Goal: Task Accomplishment & Management: Complete application form

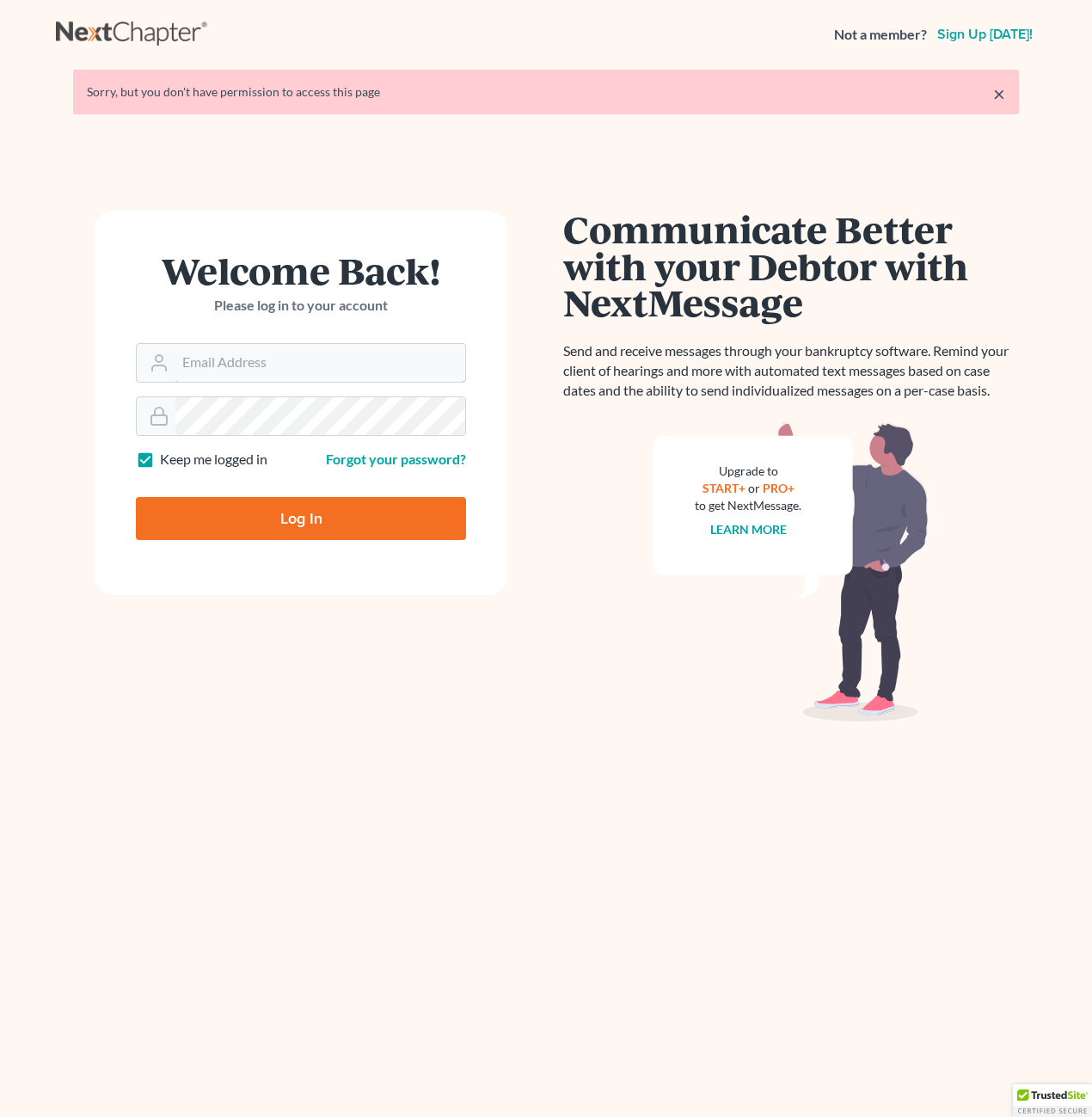
type input "[PERSON_NAME][EMAIL_ADDRESS][DOMAIN_NAME]"
click at [333, 532] on input "Log In" at bounding box center [301, 518] width 330 height 43
type input "Thinking..."
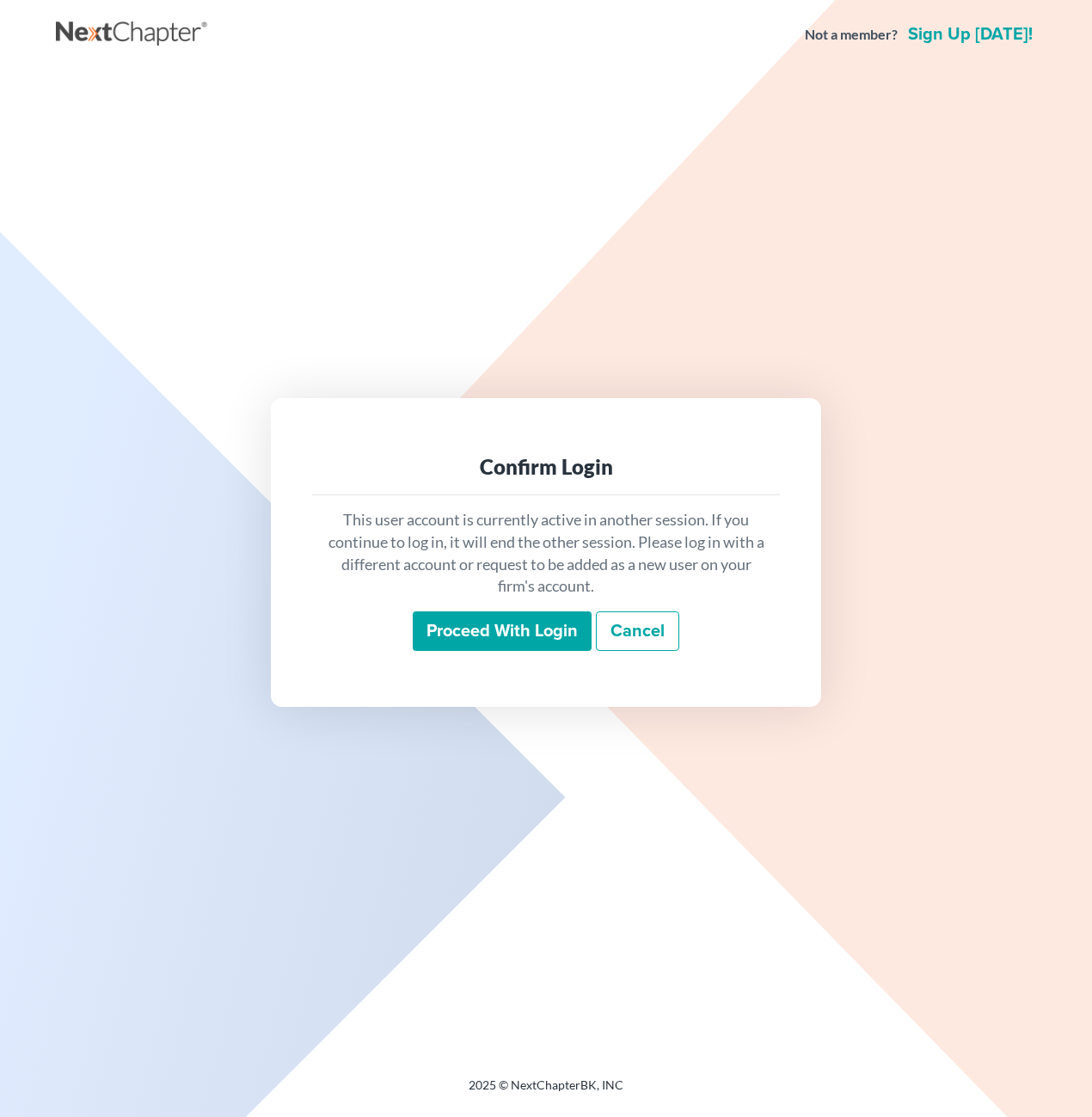
click at [484, 620] on input "Proceed with login" at bounding box center [502, 631] width 179 height 40
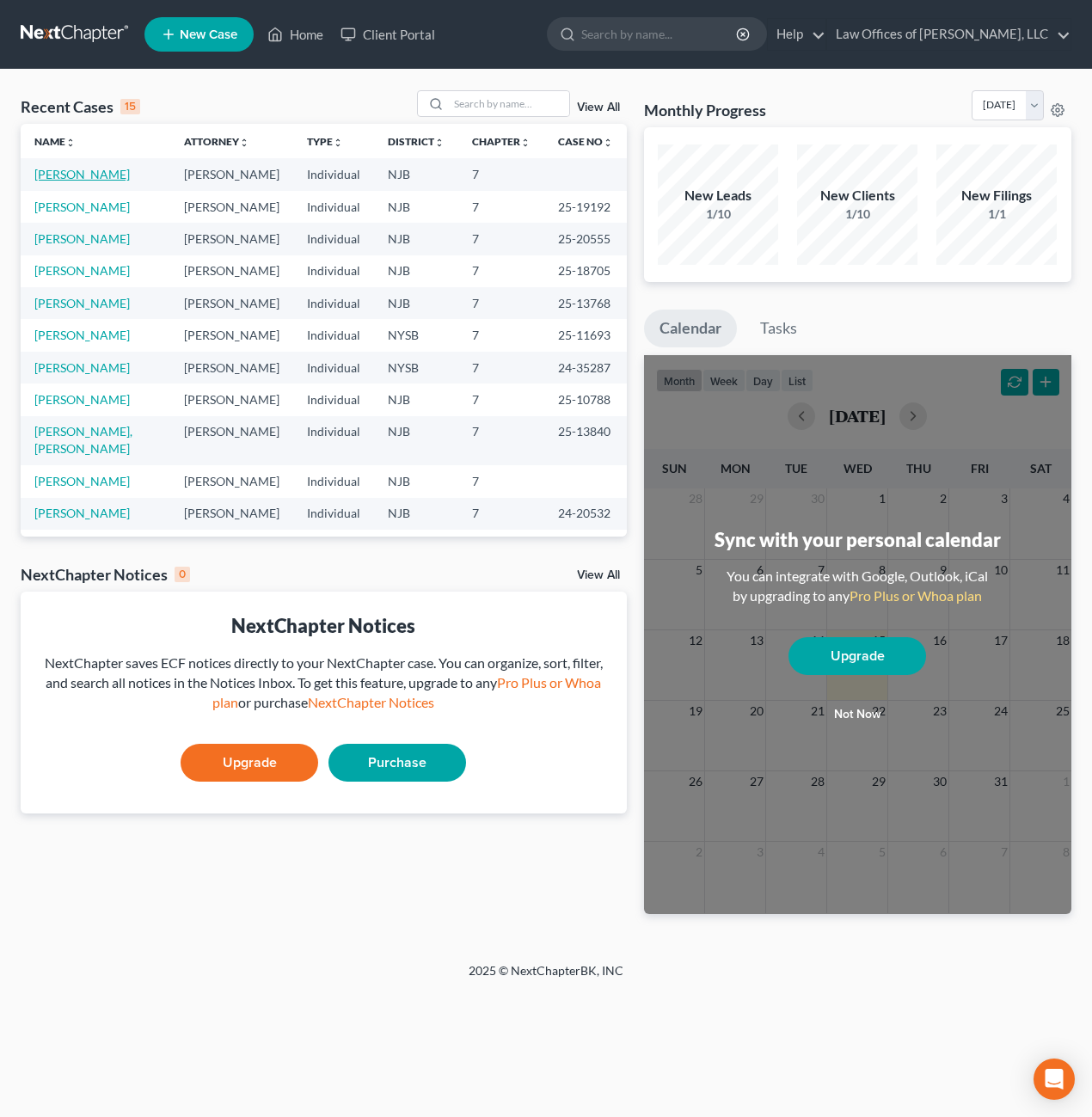
click at [101, 172] on link "Familia, Emmanuel" at bounding box center [82, 174] width 95 height 14
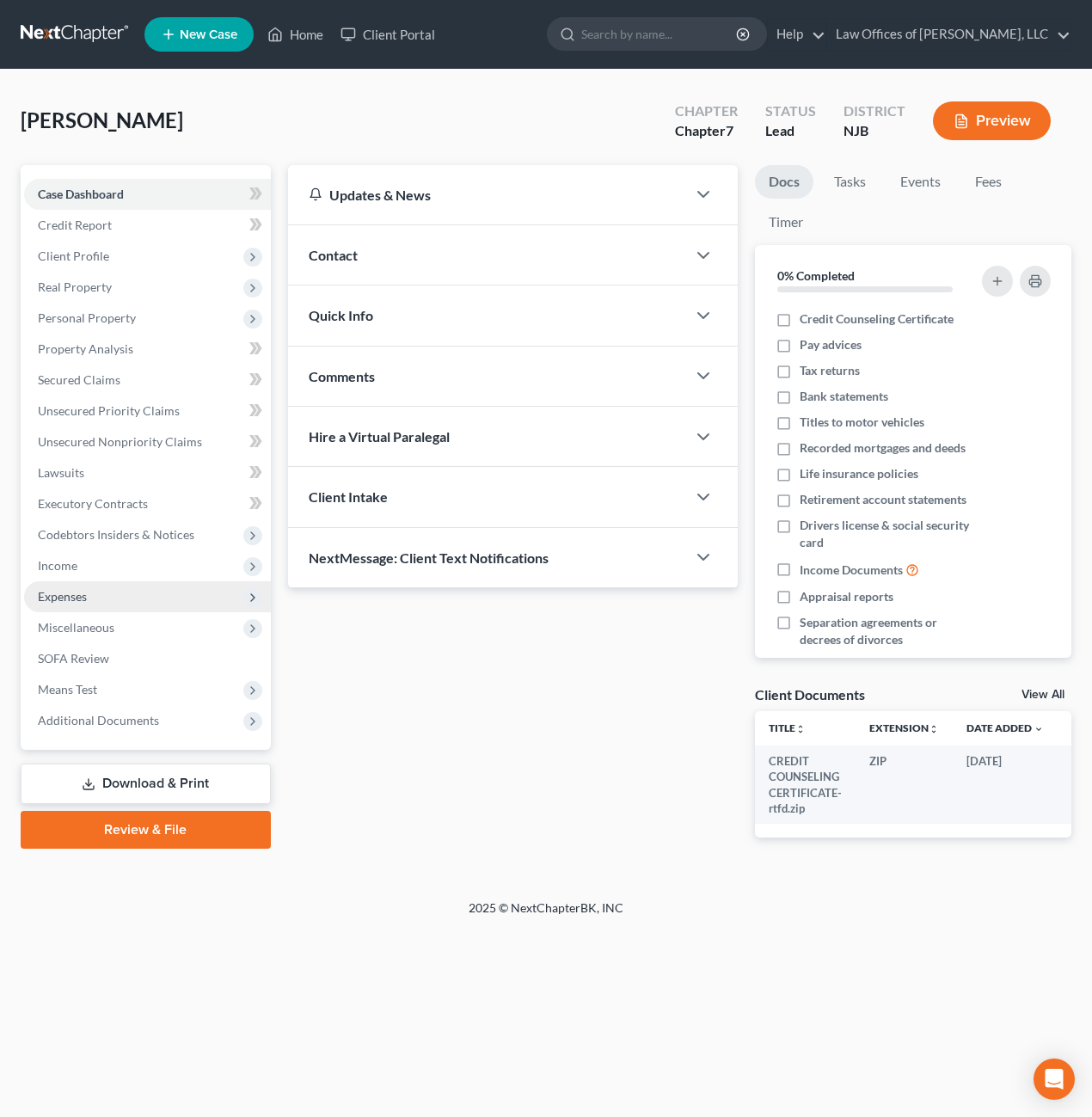
click at [76, 603] on span "Expenses" at bounding box center [147, 596] width 247 height 31
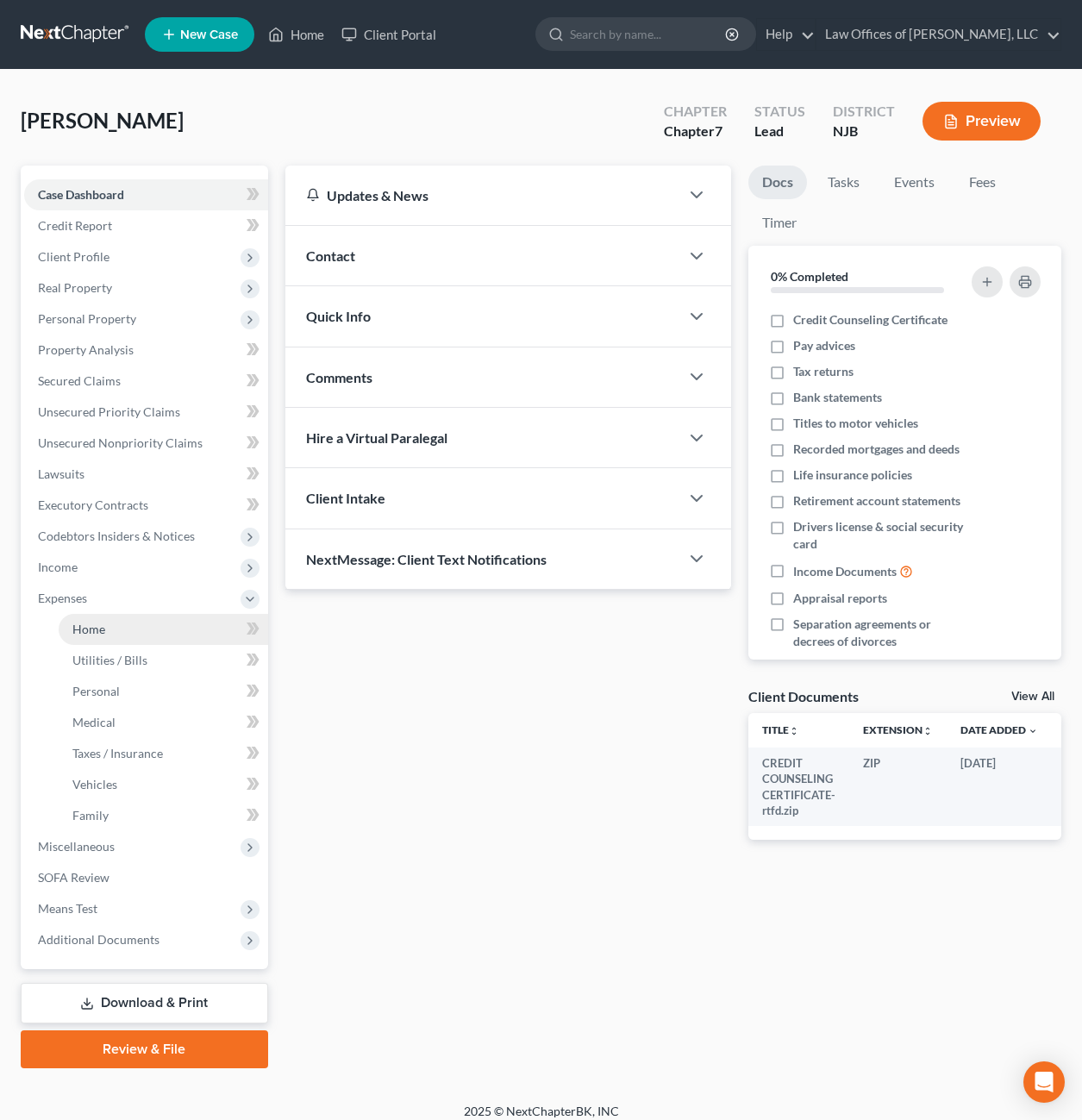
click at [88, 627] on span "Home" at bounding box center [88, 628] width 32 height 14
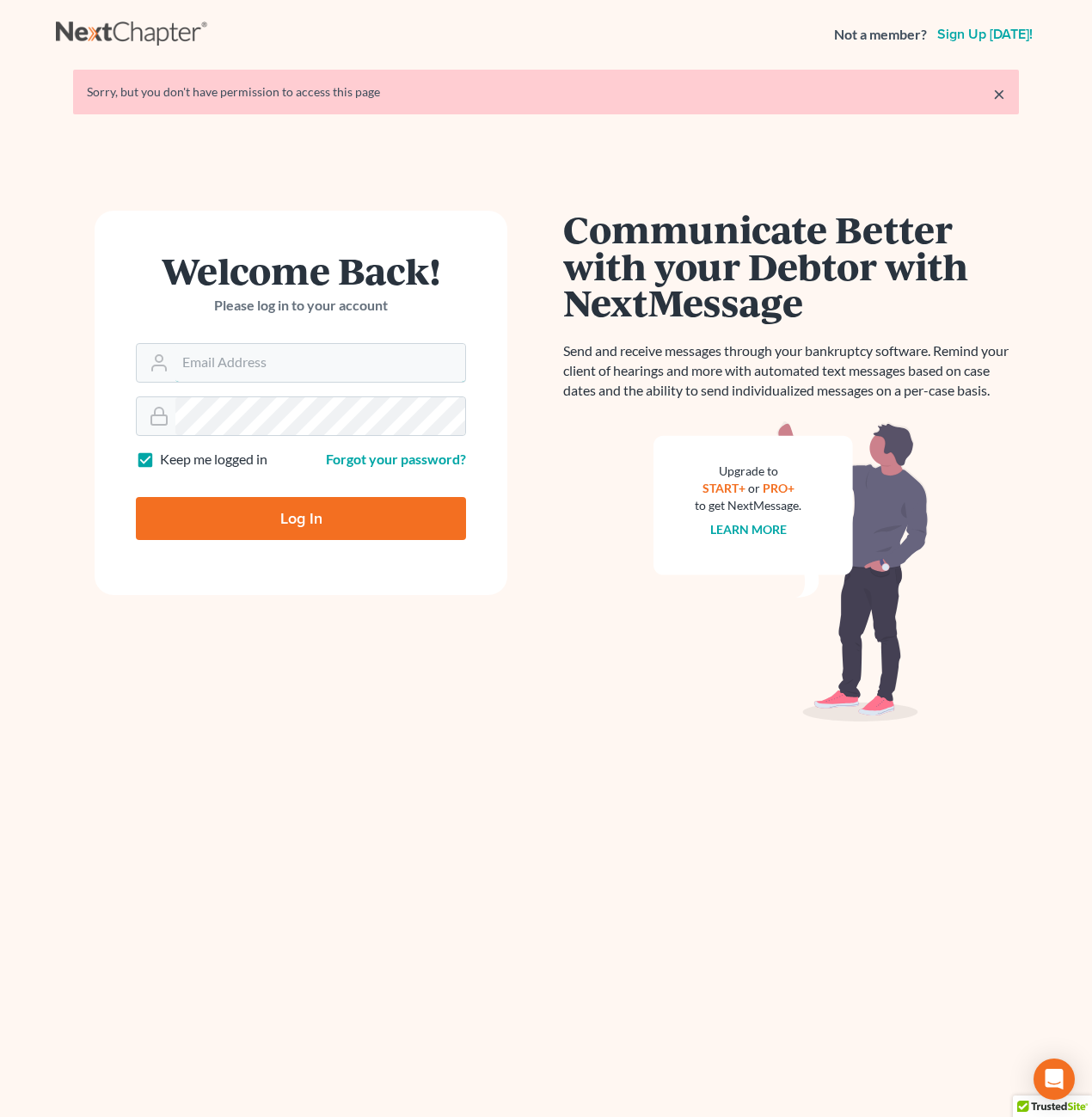
type input "[PERSON_NAME][EMAIL_ADDRESS][DOMAIN_NAME]"
click at [277, 517] on input "Log In" at bounding box center [301, 518] width 330 height 43
type input "Thinking..."
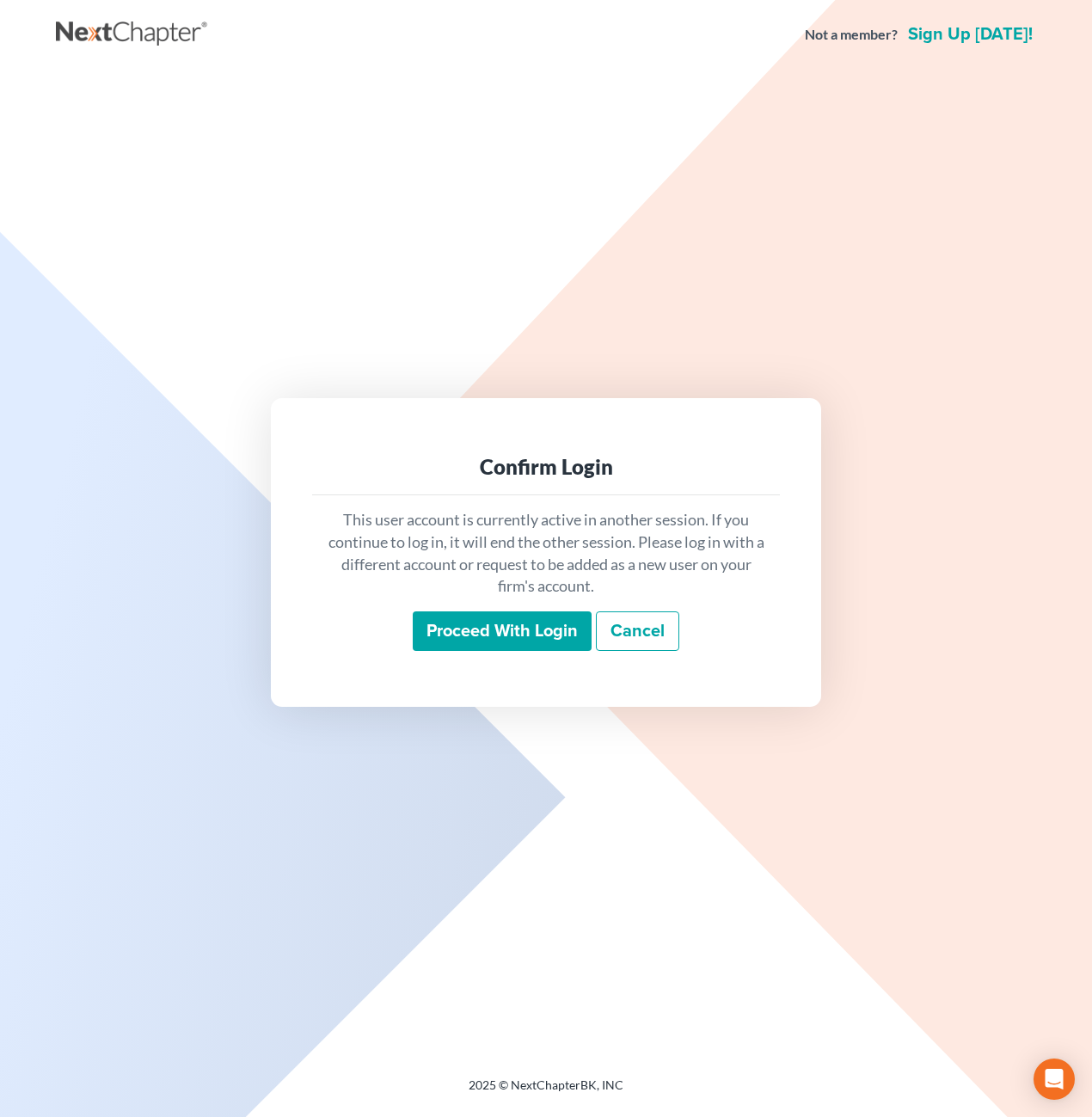
click at [533, 628] on input "Proceed with login" at bounding box center [502, 631] width 179 height 40
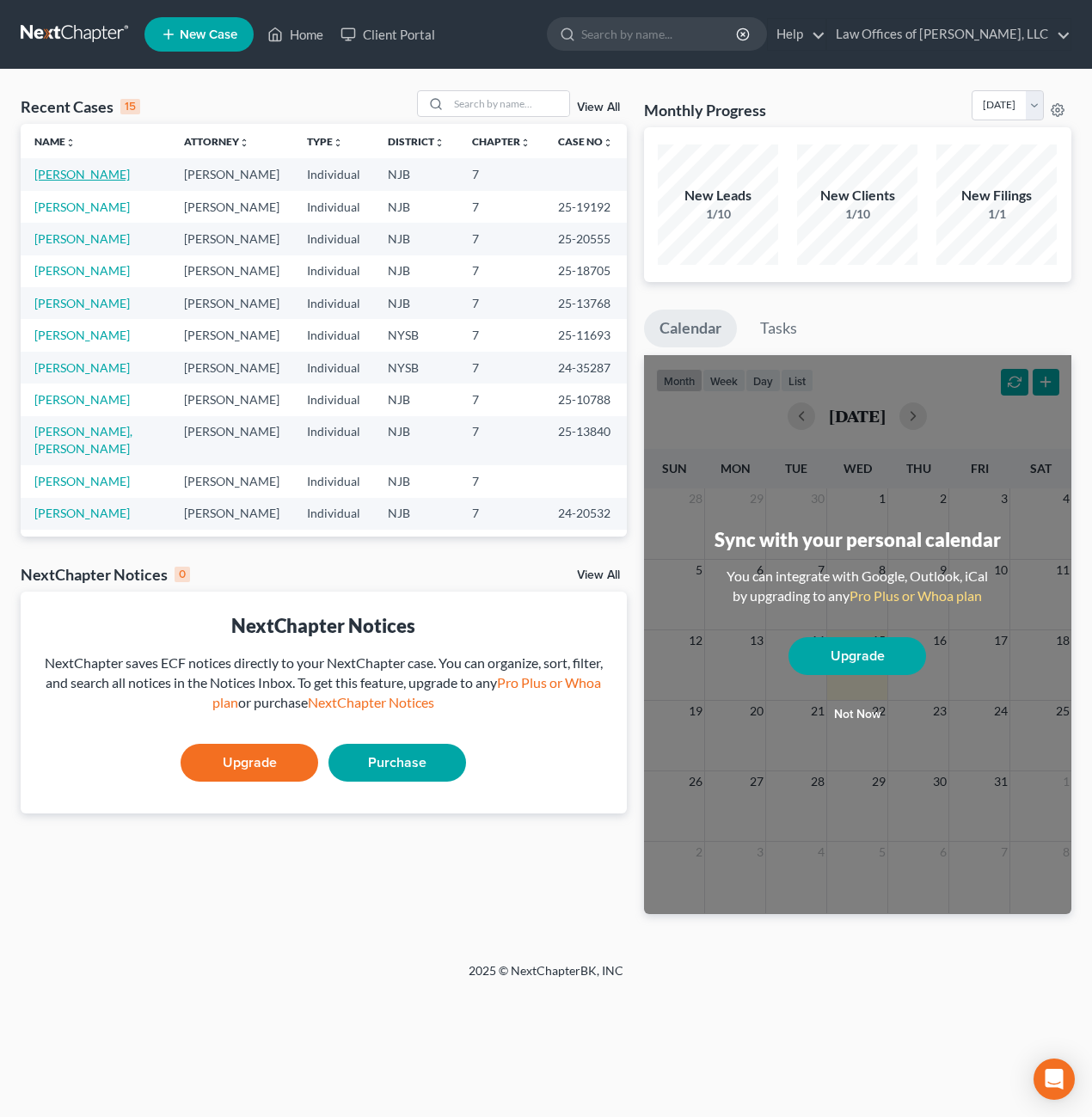
click at [97, 172] on link "[PERSON_NAME]" at bounding box center [82, 174] width 95 height 14
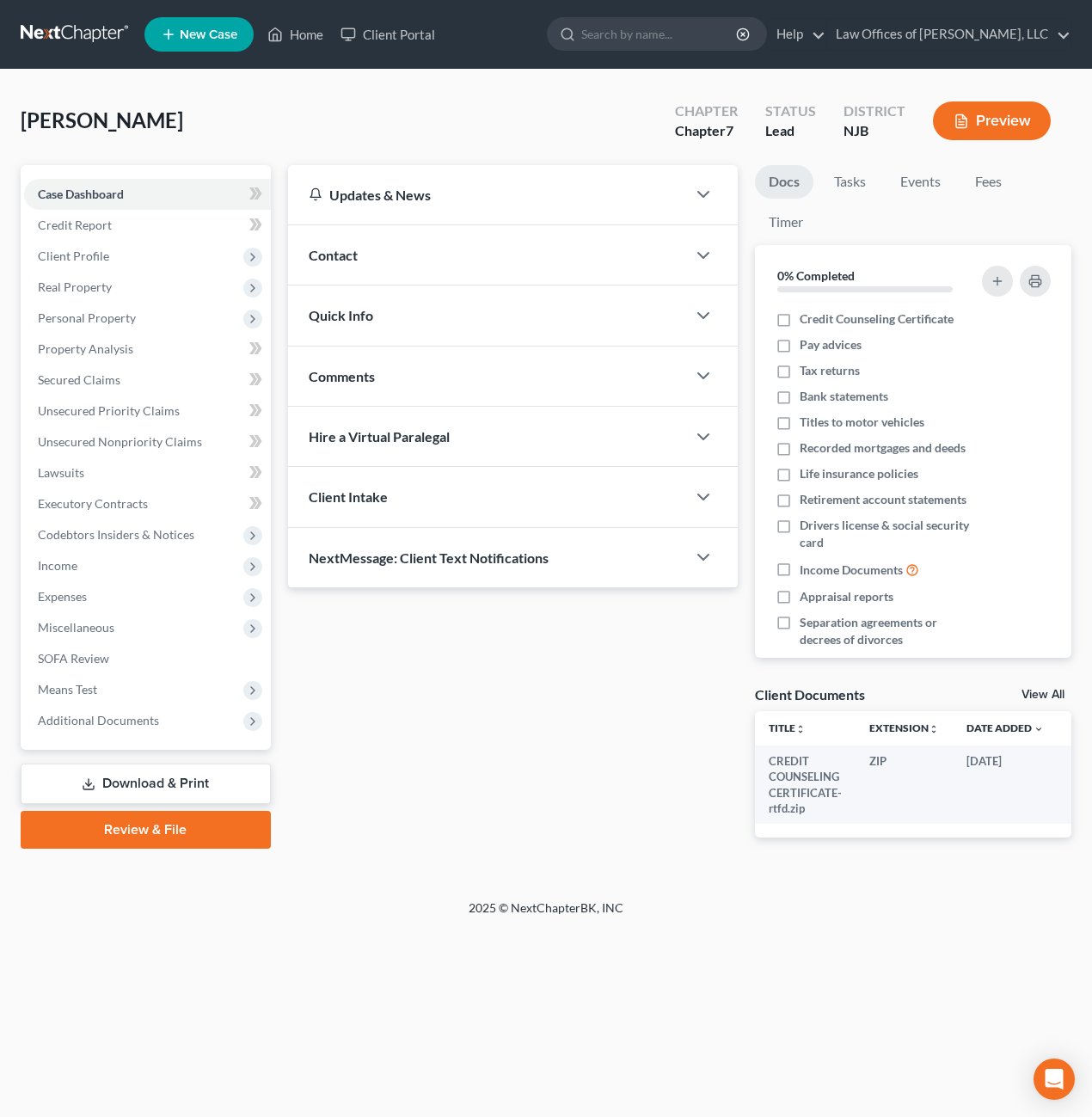
click at [154, 780] on link "Download & Print" at bounding box center [145, 783] width 251 height 40
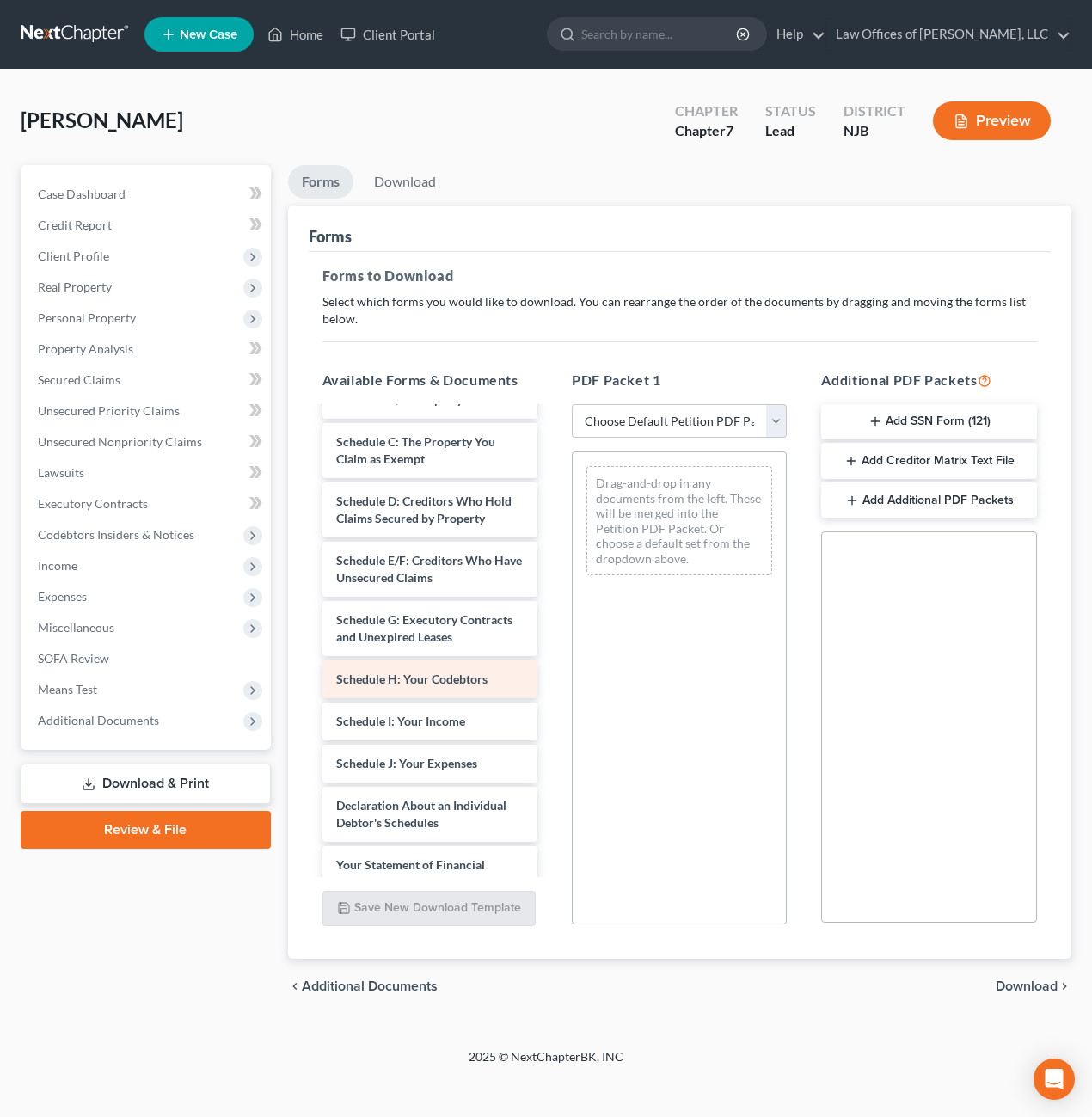
scroll to position [172, 0]
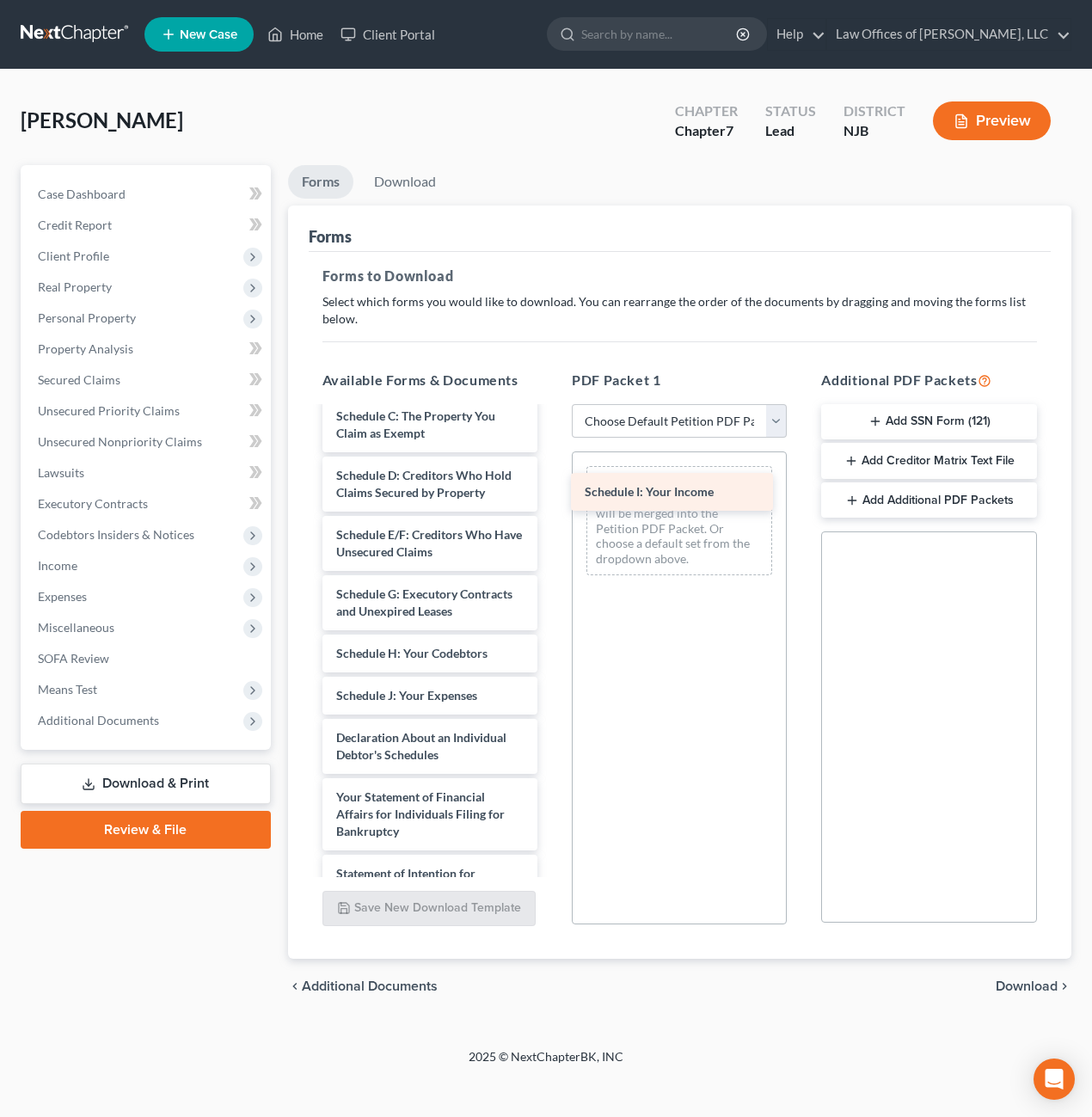
drag, startPoint x: 399, startPoint y: 696, endPoint x: 651, endPoint y: 489, distance: 326.1
click at [551, 489] on div "Schedule I: Your Income Voluntary Petition for Individuals Filing for Bankruptc…" at bounding box center [430, 721] width 242 height 970
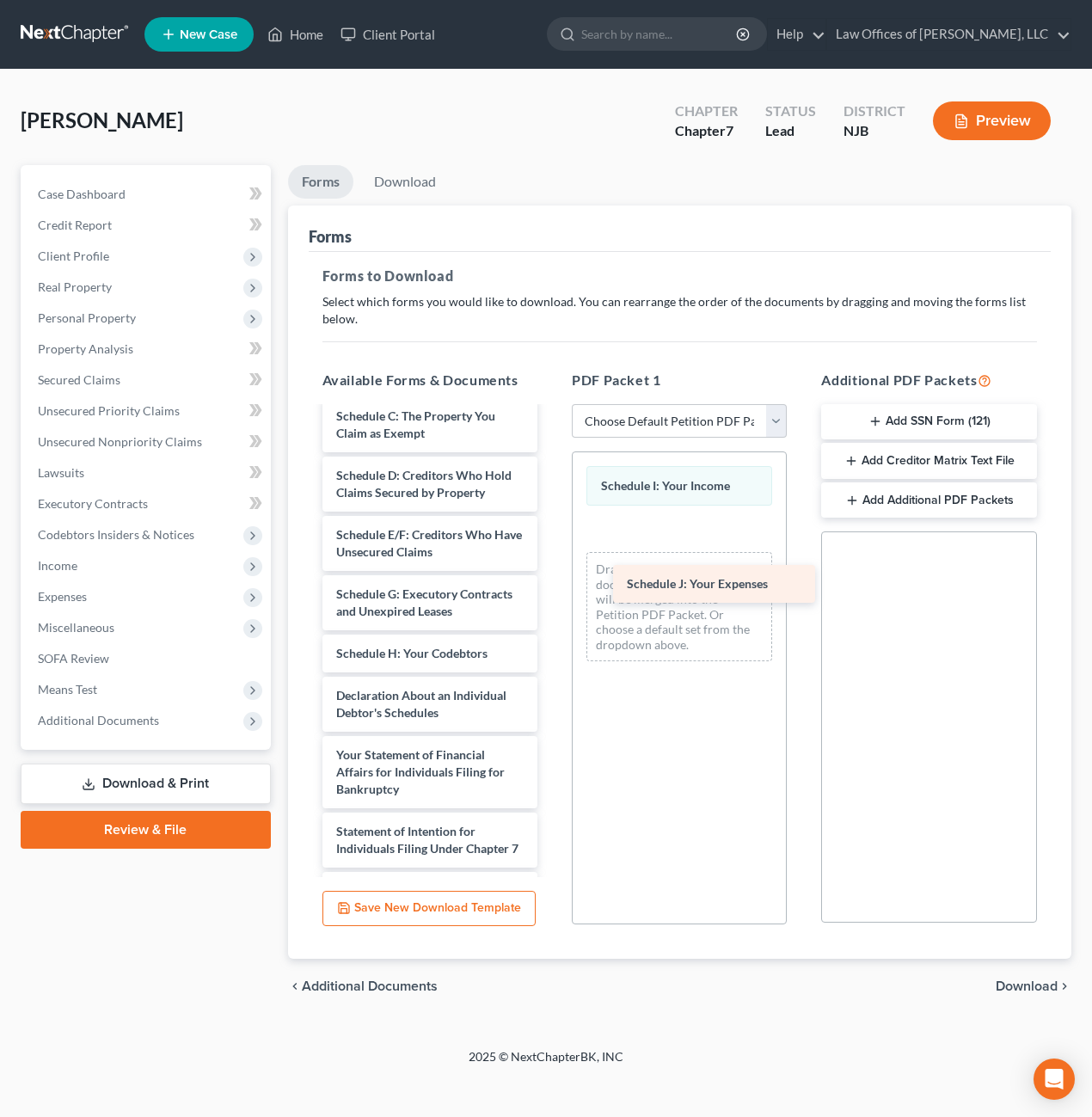
drag, startPoint x: 401, startPoint y: 696, endPoint x: 692, endPoint y: 584, distance: 311.8
click at [551, 584] on div "Schedule J: Your Expenses Voluntary Petition for Individuals Filing for Bankrup…" at bounding box center [430, 699] width 242 height 928
click at [771, 422] on select "Choose Default Petition PDF Packet Complete Bankruptcy Petition (all forms and …" at bounding box center [679, 421] width 215 height 34
select select "2"
click at [572, 404] on select "Choose Default Petition PDF Packet Complete Bankruptcy Petition (all forms and …" at bounding box center [679, 421] width 215 height 34
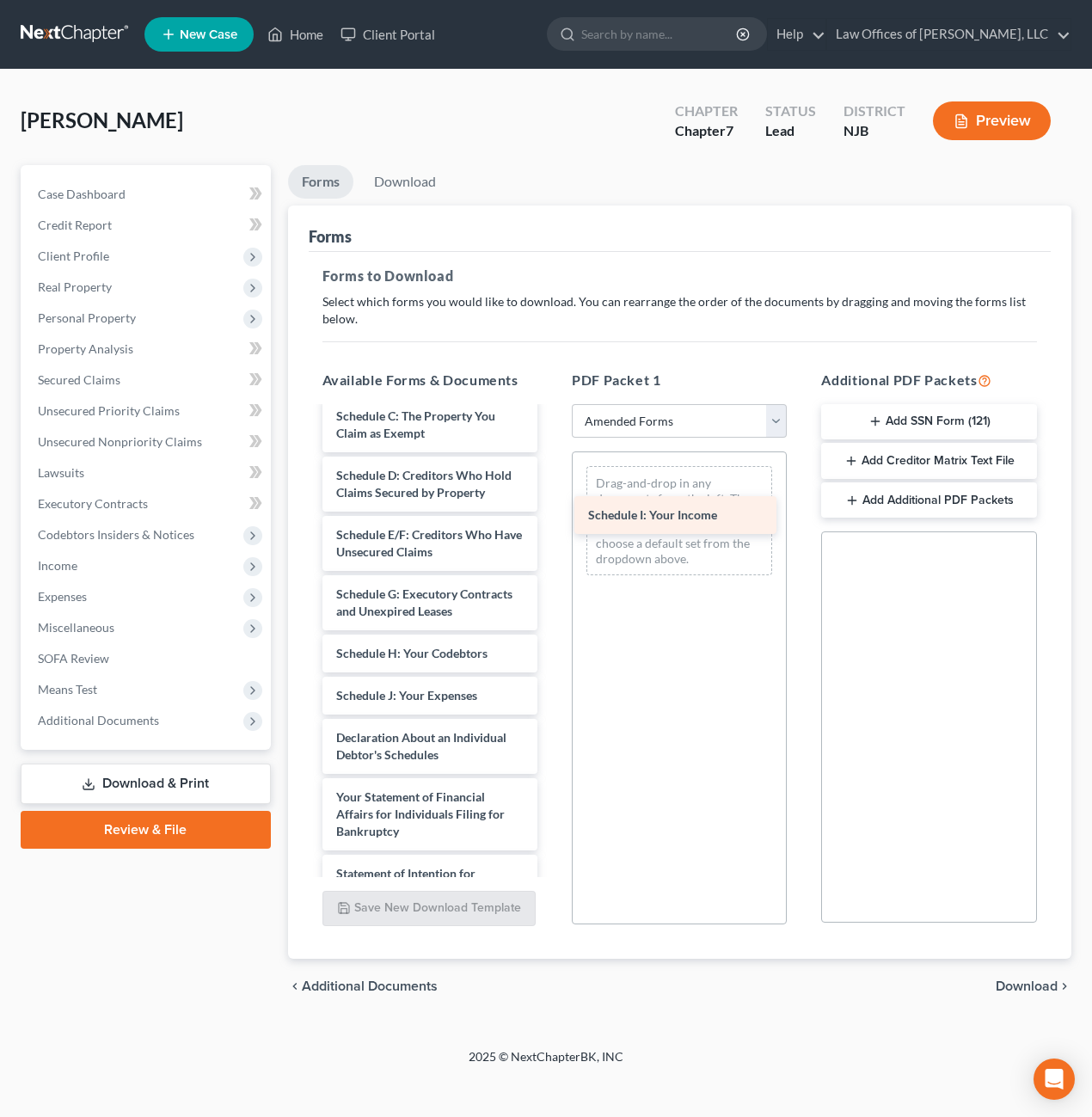
drag, startPoint x: 401, startPoint y: 696, endPoint x: 653, endPoint y: 515, distance: 310.3
click at [551, 515] on div "Schedule I: Your Income Voluntary Petition for Individuals Filing for Bankruptc…" at bounding box center [430, 721] width 242 height 970
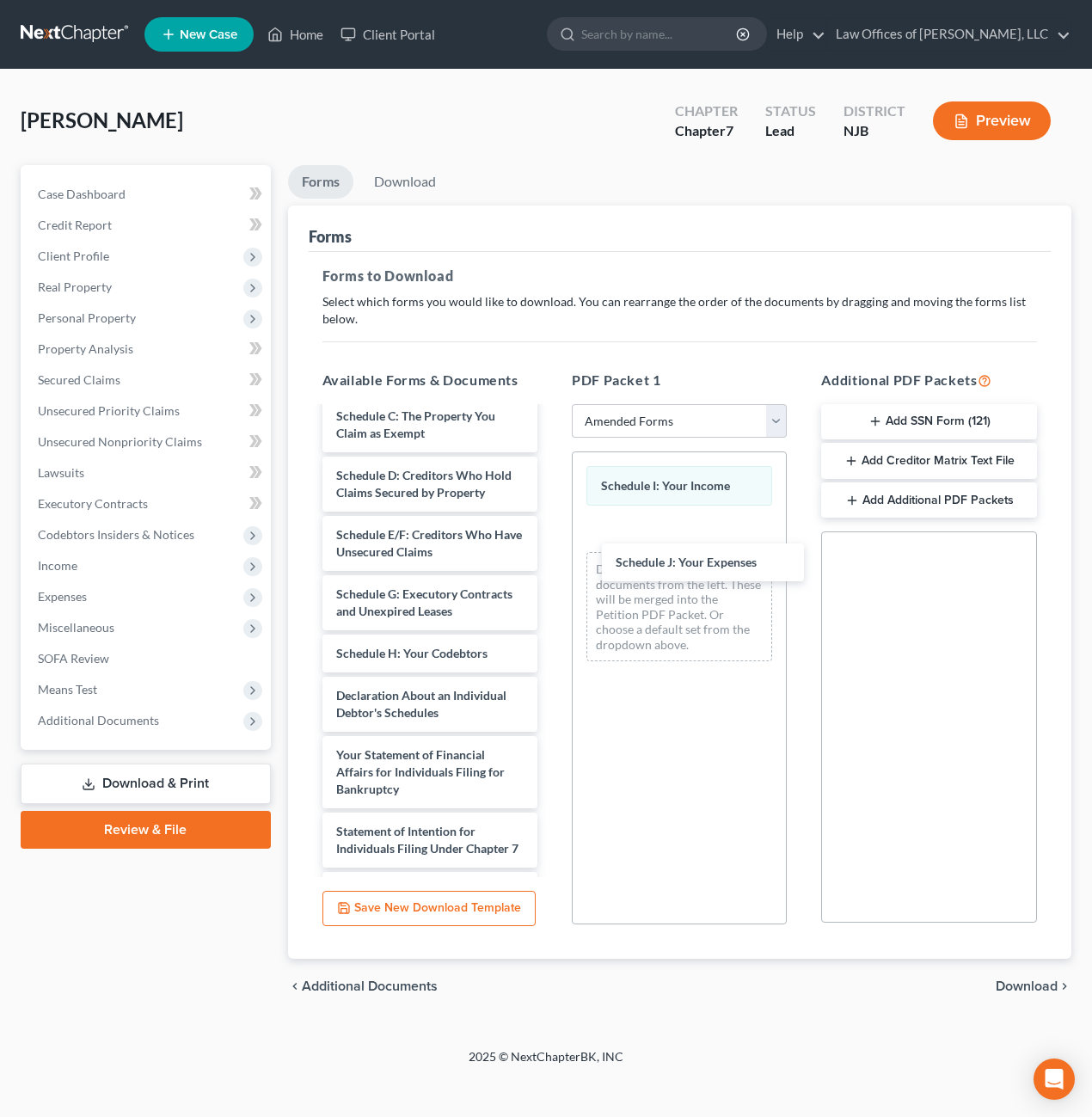
drag, startPoint x: 404, startPoint y: 696, endPoint x: 662, endPoint y: 577, distance: 284.1
click at [551, 563] on div "Schedule J: Your Expenses Voluntary Petition for Individuals Filing for Bankrup…" at bounding box center [430, 699] width 242 height 928
click at [407, 182] on link "Download" at bounding box center [405, 181] width 90 height 33
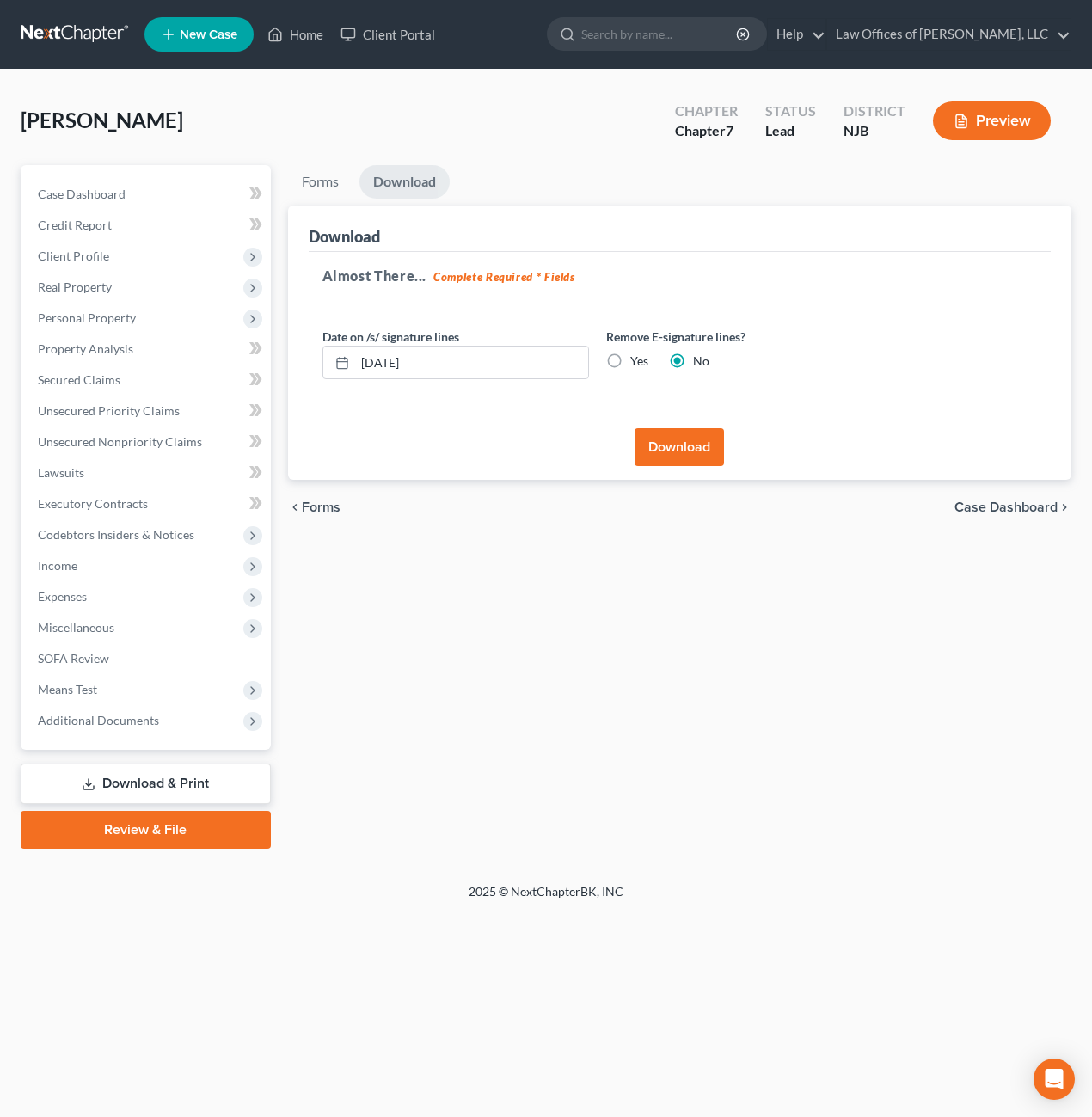
click at [691, 443] on button "Download" at bounding box center [680, 447] width 90 height 38
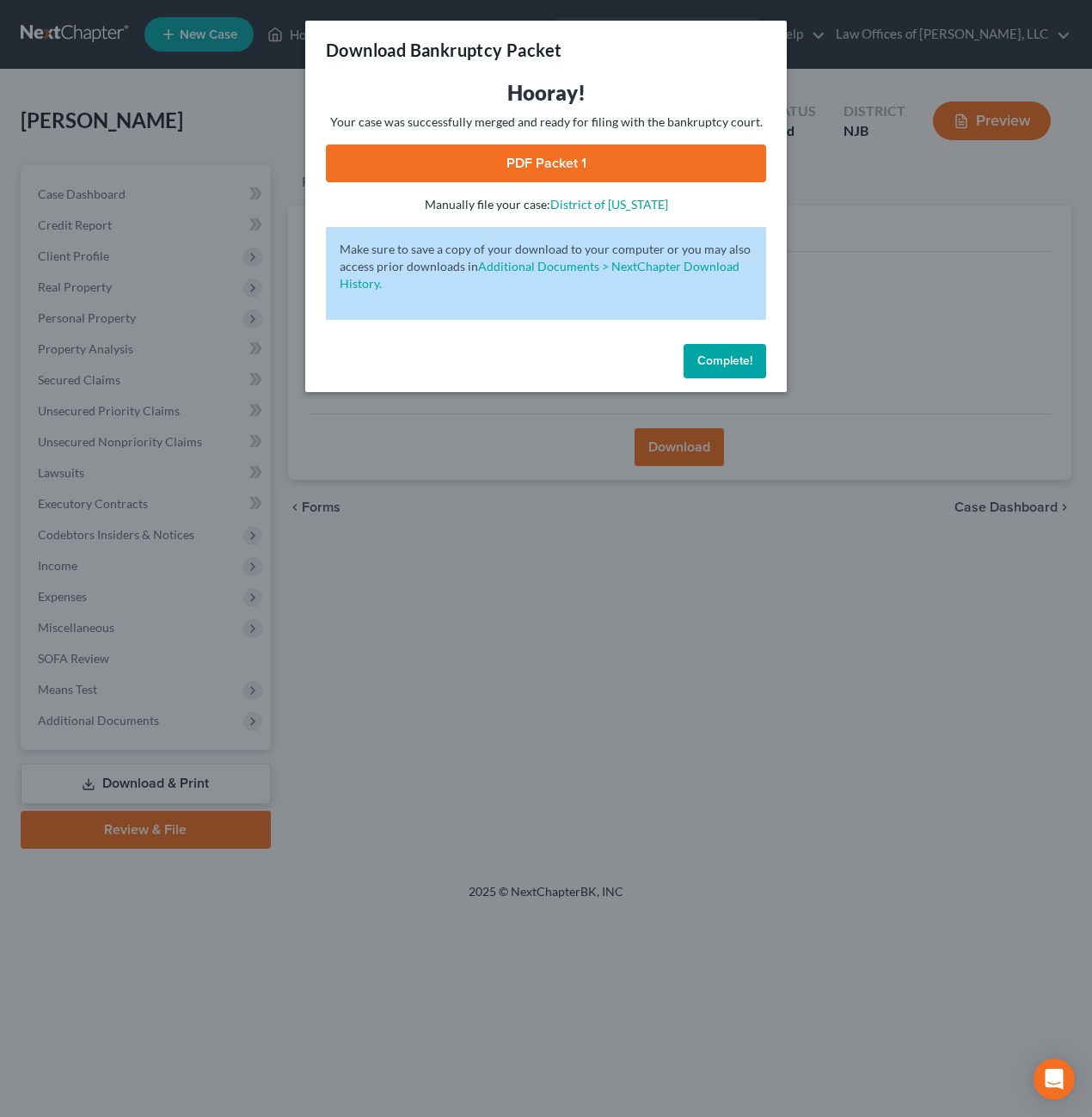
click at [536, 163] on link "PDF Packet 1" at bounding box center [546, 163] width 440 height 38
click at [716, 357] on span "Complete!" at bounding box center [725, 361] width 55 height 14
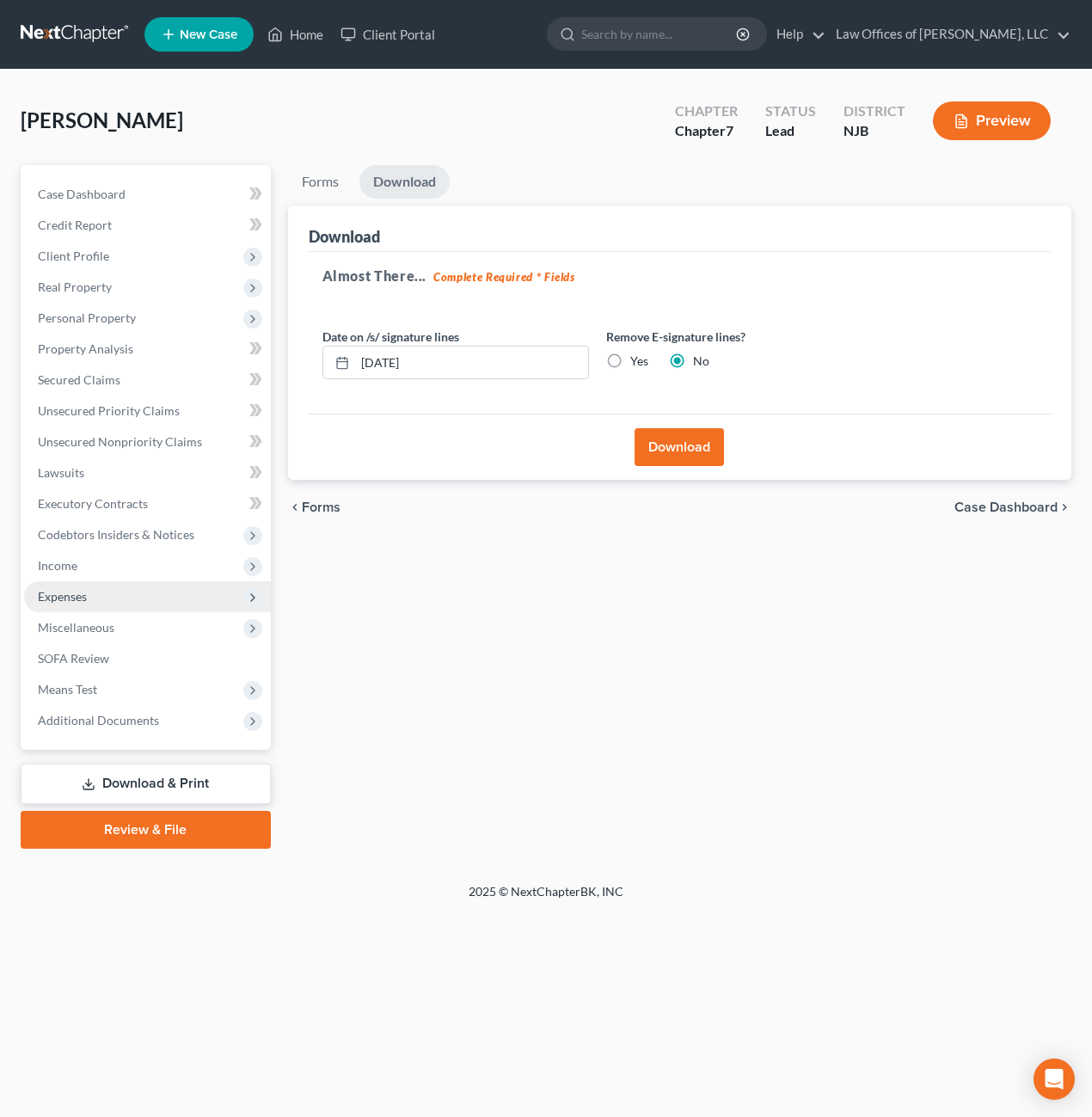
click at [63, 594] on span "Expenses" at bounding box center [62, 596] width 49 height 14
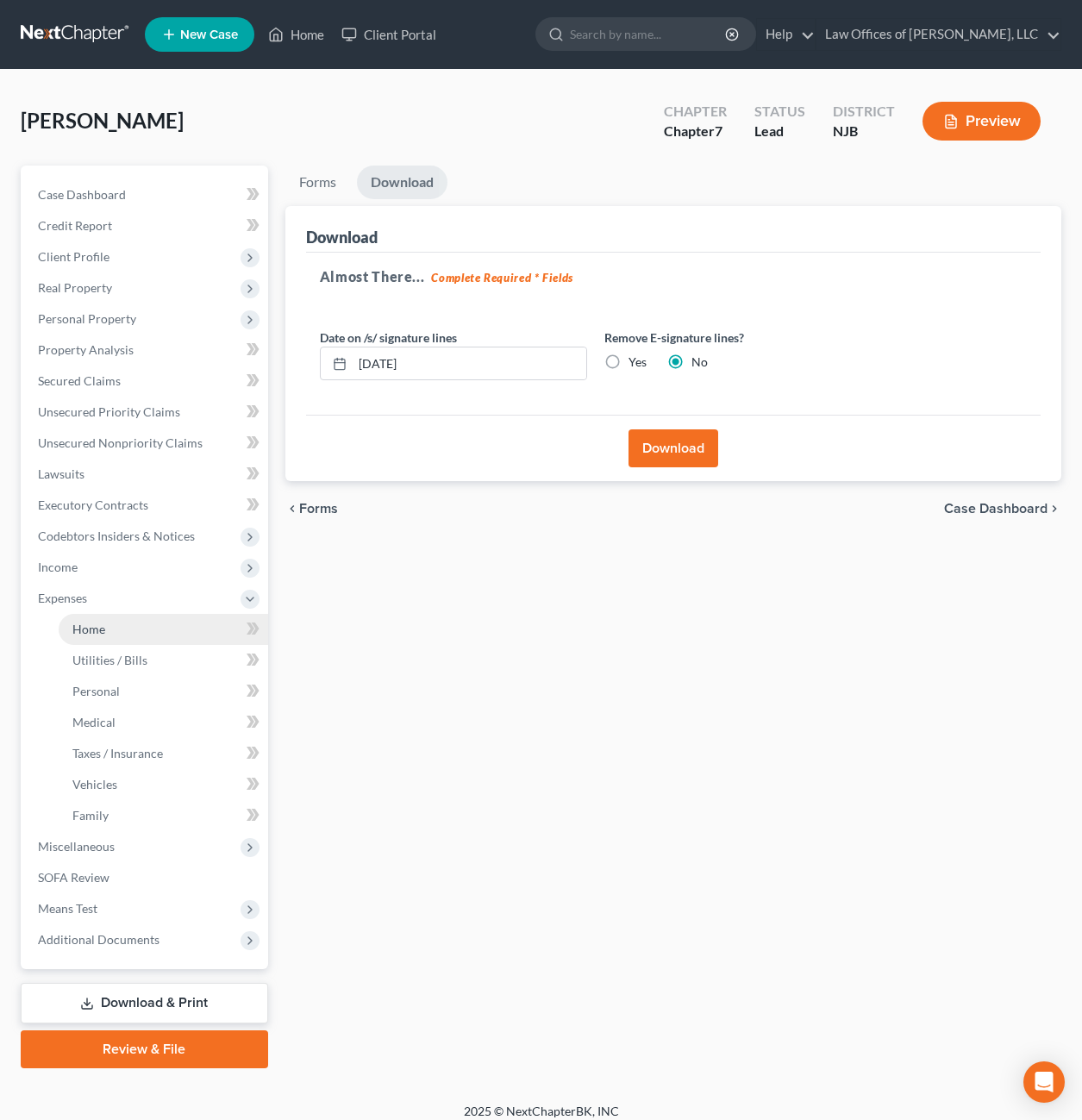
click at [104, 629] on span "Home" at bounding box center [88, 628] width 32 height 14
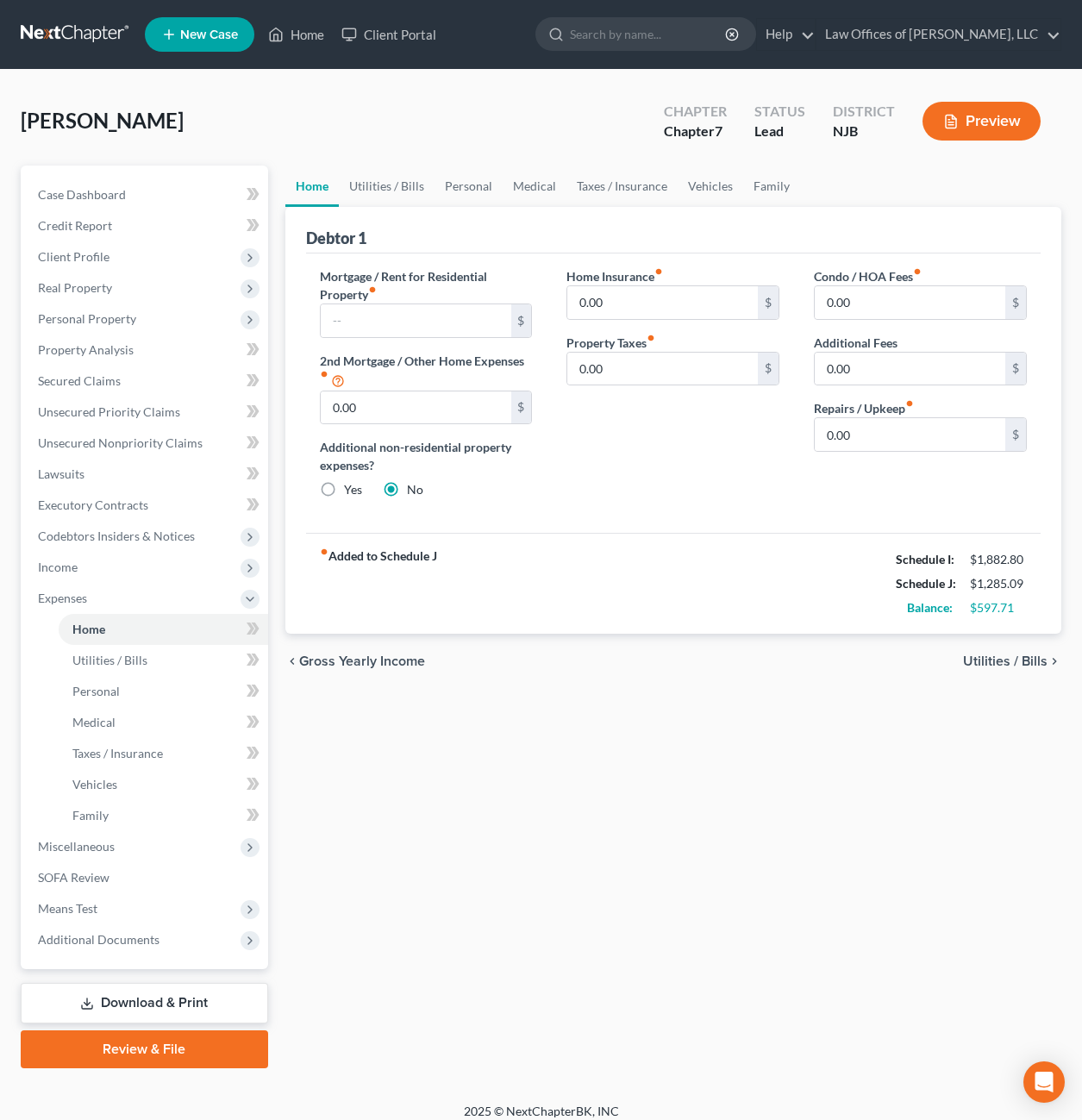
click at [1046, 659] on span "Utilities / Bills" at bounding box center [1005, 661] width 85 height 14
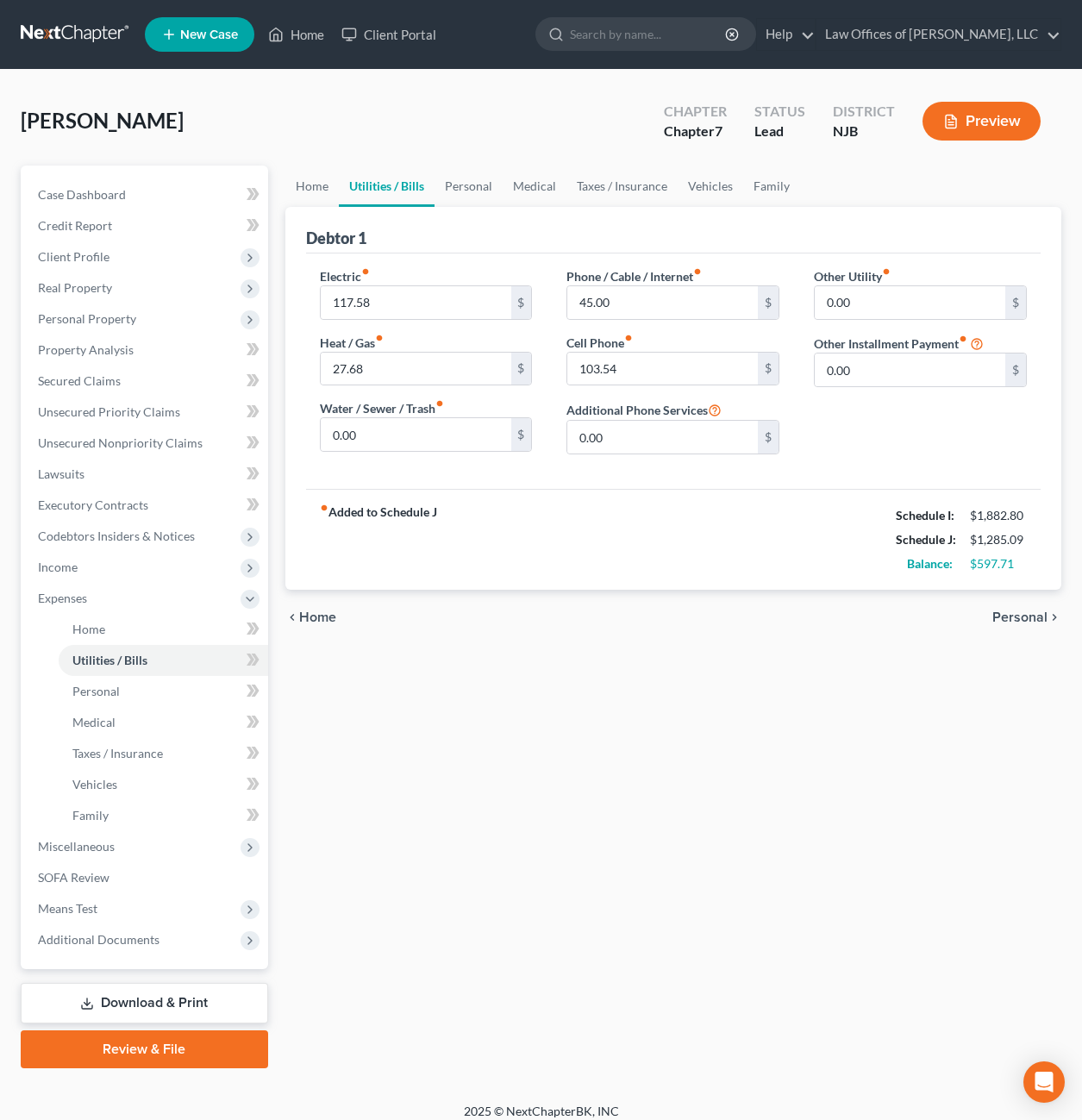
click at [1032, 619] on span "Personal" at bounding box center [1019, 617] width 55 height 14
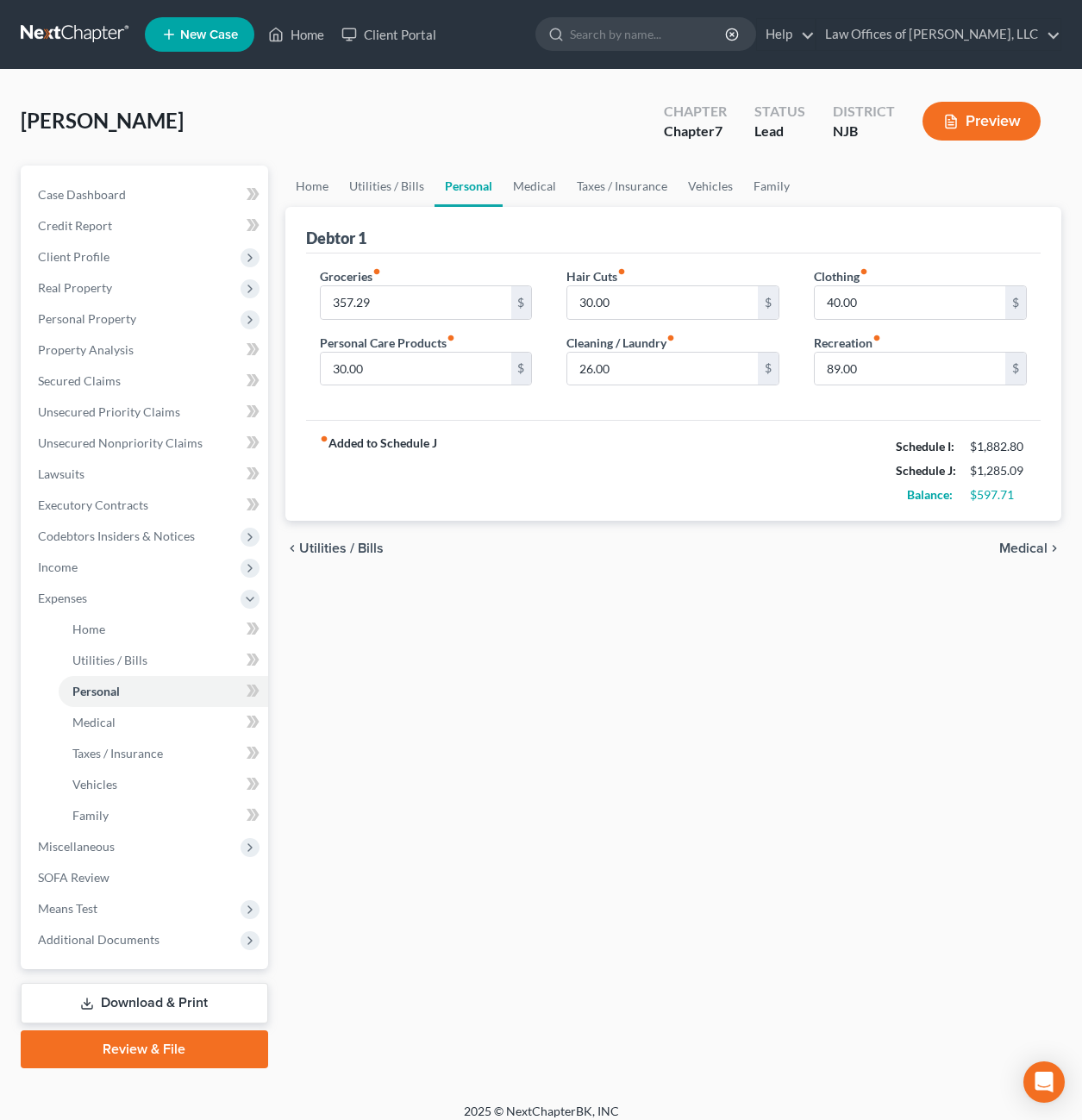
click at [1033, 542] on span "Medical" at bounding box center [1023, 547] width 49 height 14
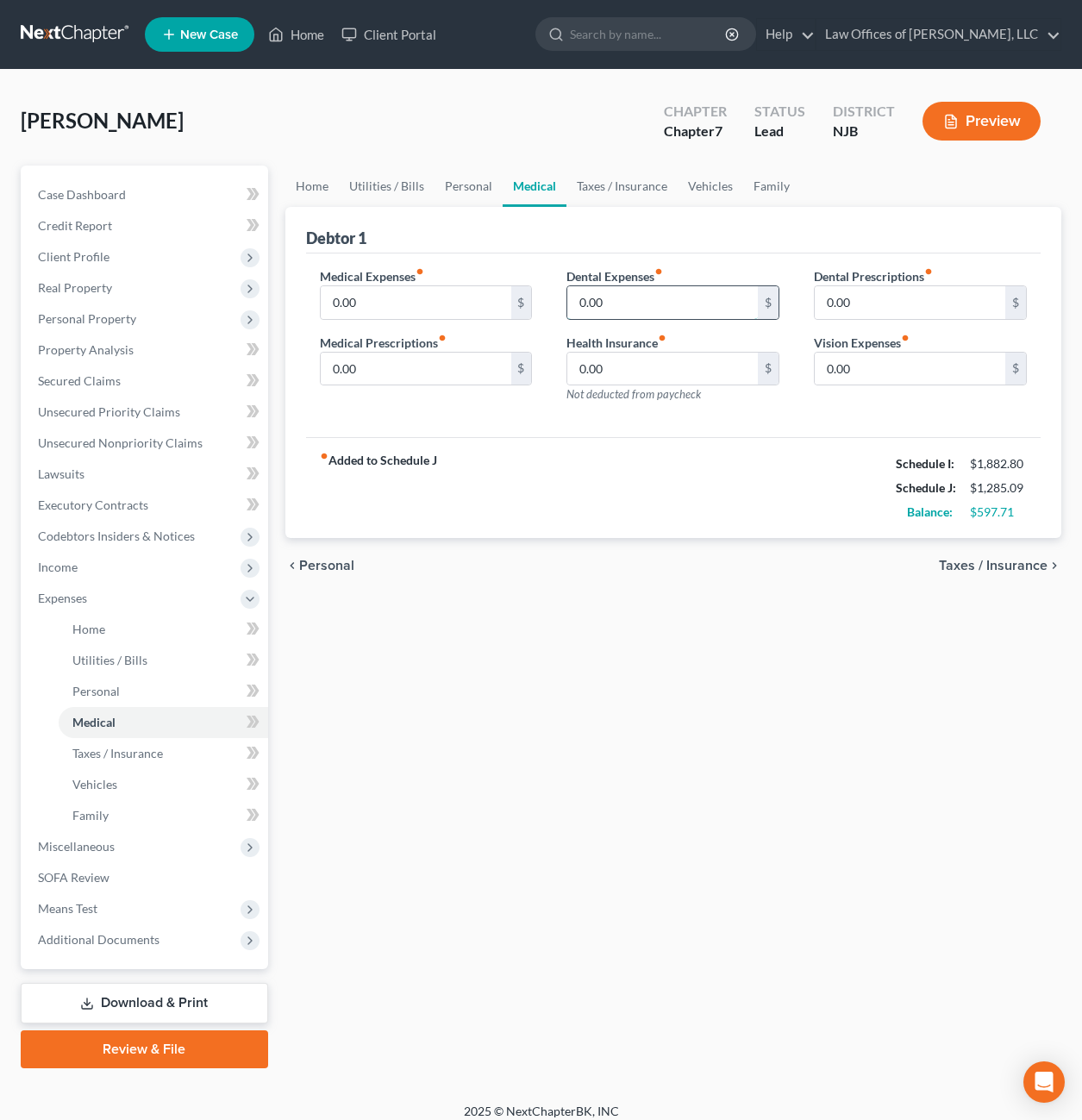
click at [603, 304] on input "0.00" at bounding box center [663, 303] width 191 height 32
type input "5.00"
click at [1032, 559] on span "Taxes / Insurance" at bounding box center [993, 565] width 109 height 14
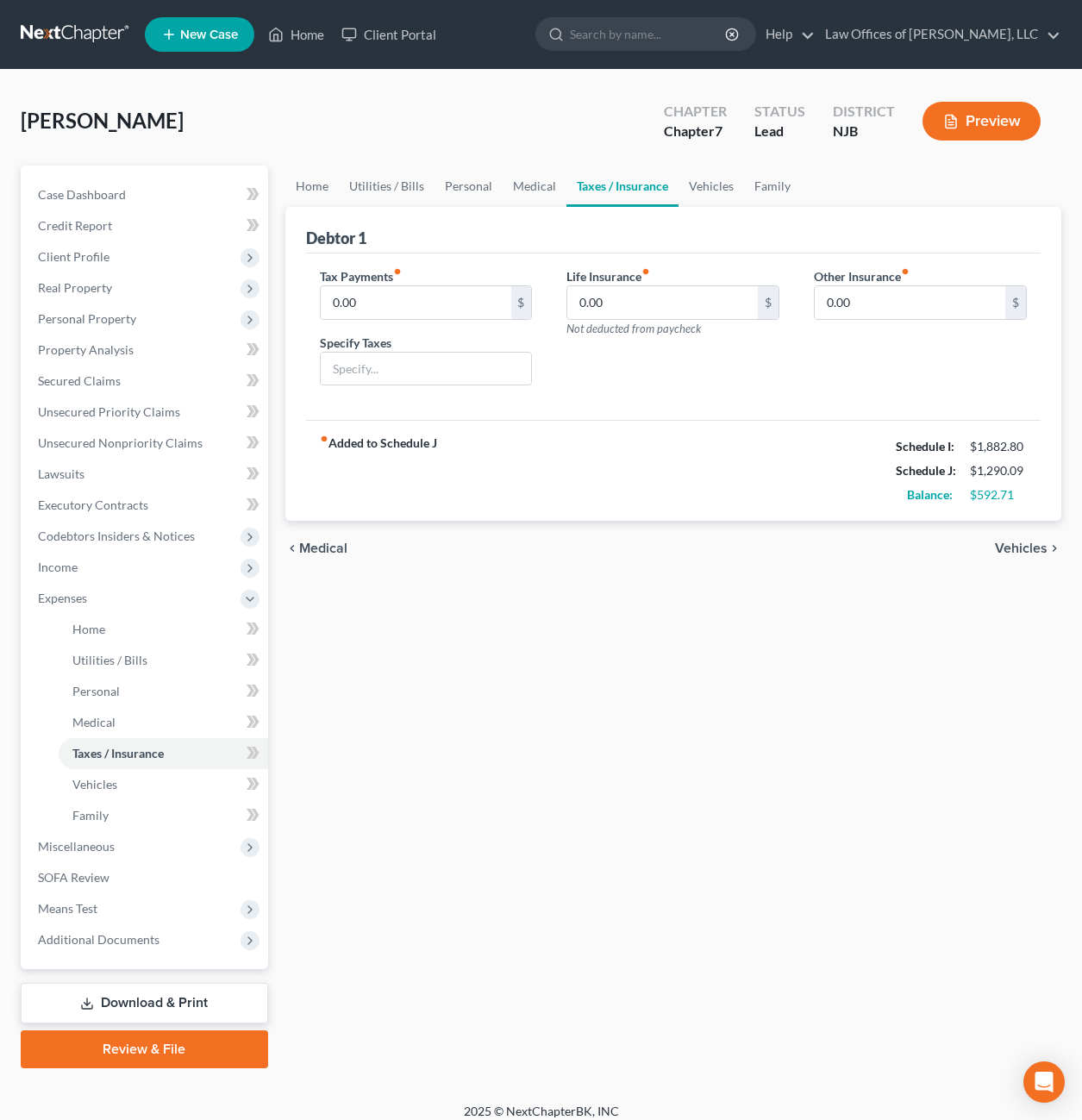
click at [1026, 542] on span "Vehicles" at bounding box center [1021, 547] width 52 height 14
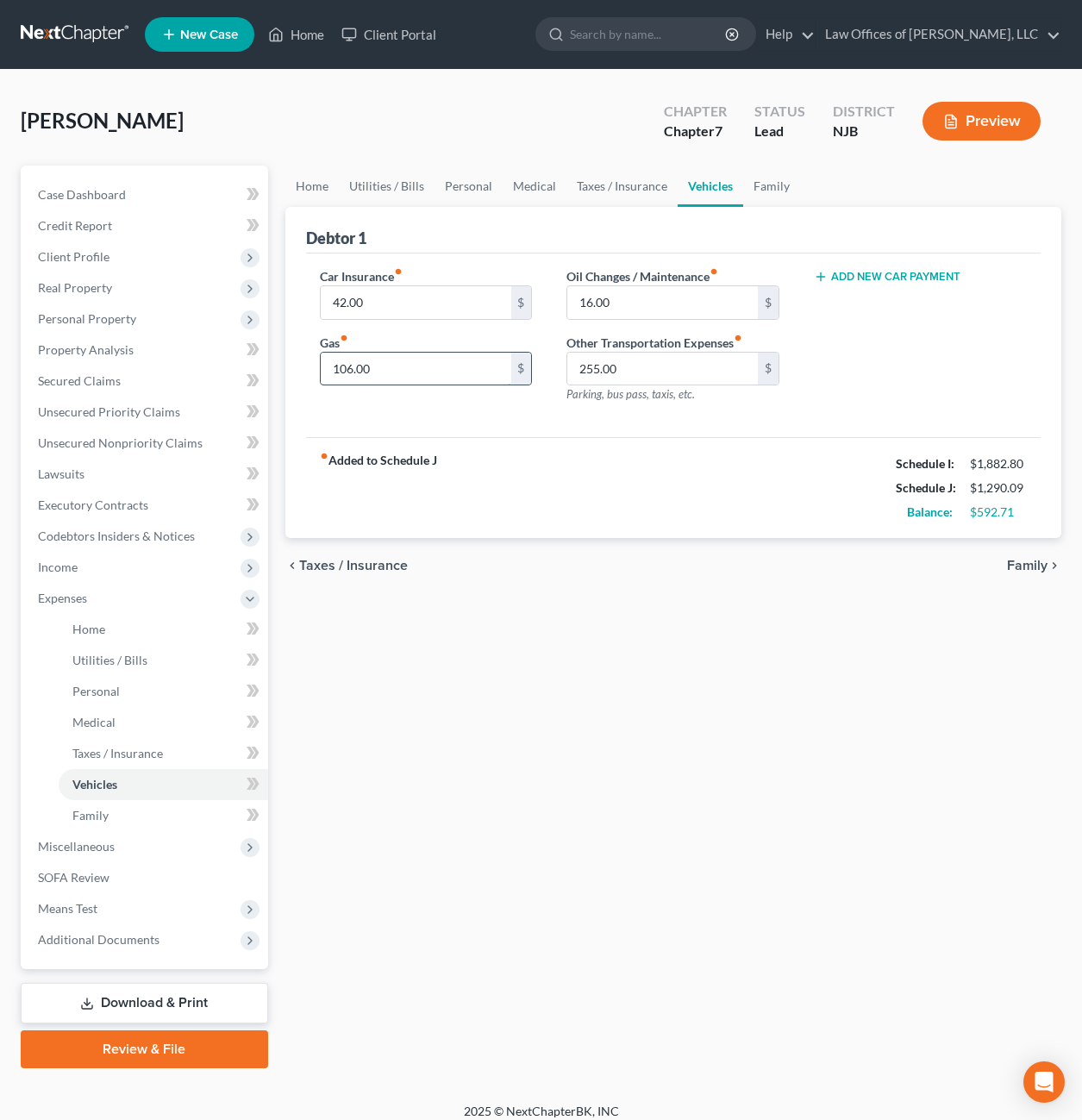
click at [375, 367] on input "106.00" at bounding box center [416, 369] width 191 height 32
click at [367, 373] on input "text" at bounding box center [416, 369] width 191 height 32
type input "106.00"
click at [622, 303] on input "16.00" at bounding box center [663, 303] width 191 height 32
click at [638, 301] on input "16.00" at bounding box center [663, 303] width 191 height 32
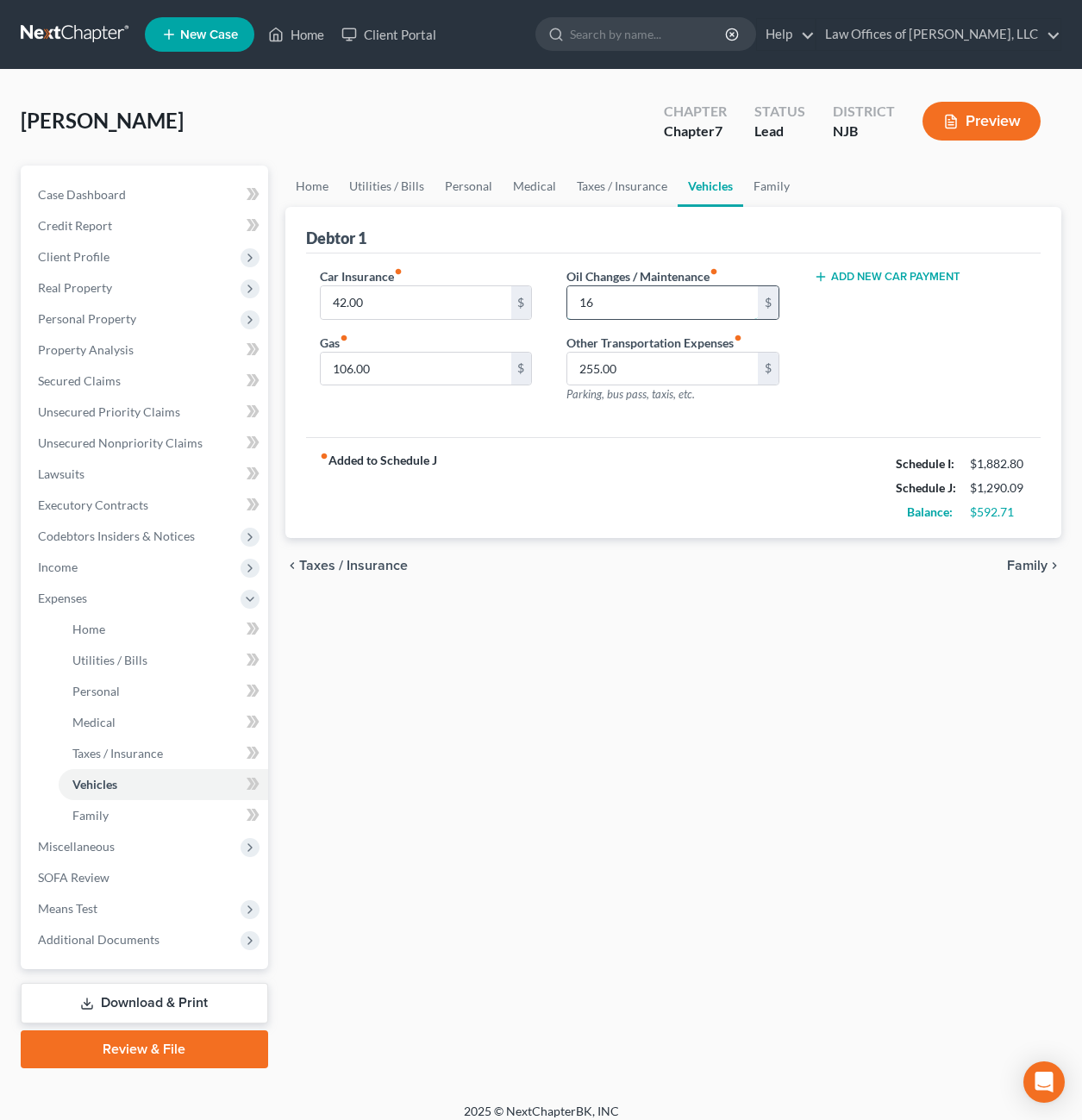
type input "1"
click at [611, 298] on input "332." at bounding box center [663, 303] width 191 height 32
type input "332.00"
click at [1030, 565] on span "Family" at bounding box center [1026, 565] width 41 height 14
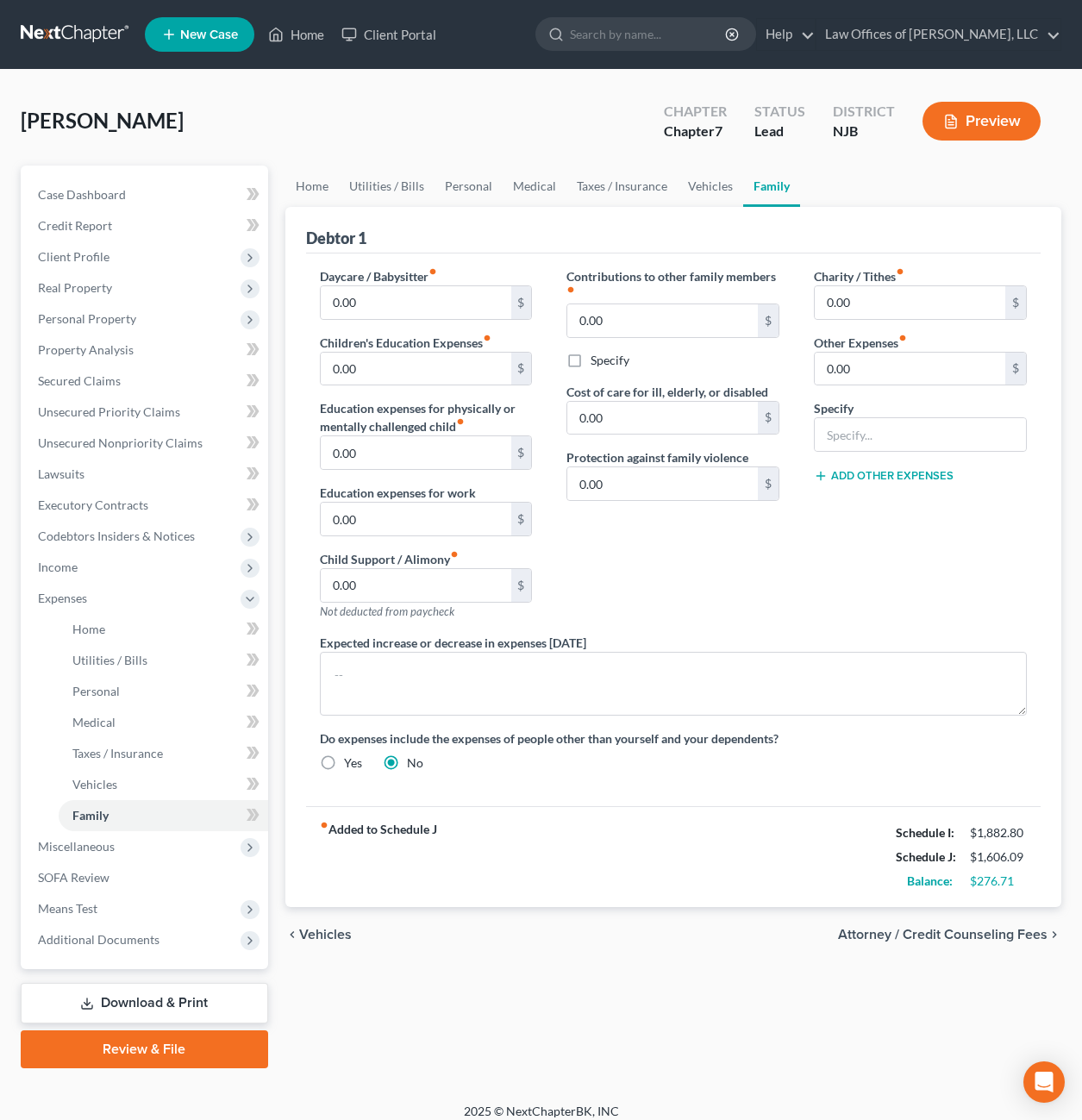
click at [138, 1051] on link "Review & File" at bounding box center [144, 1049] width 248 height 38
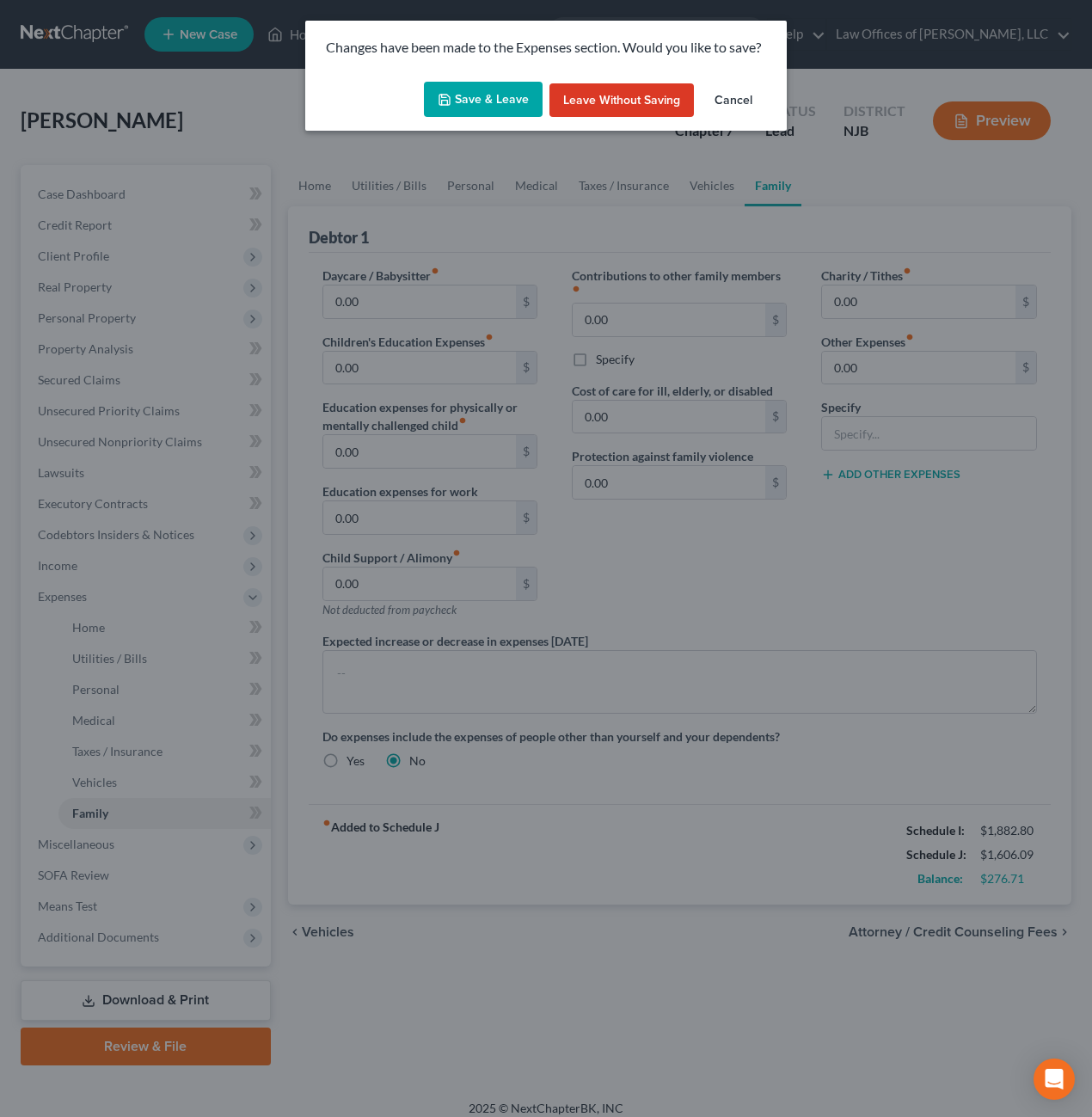
click at [498, 100] on button "Save & Leave" at bounding box center [483, 100] width 119 height 36
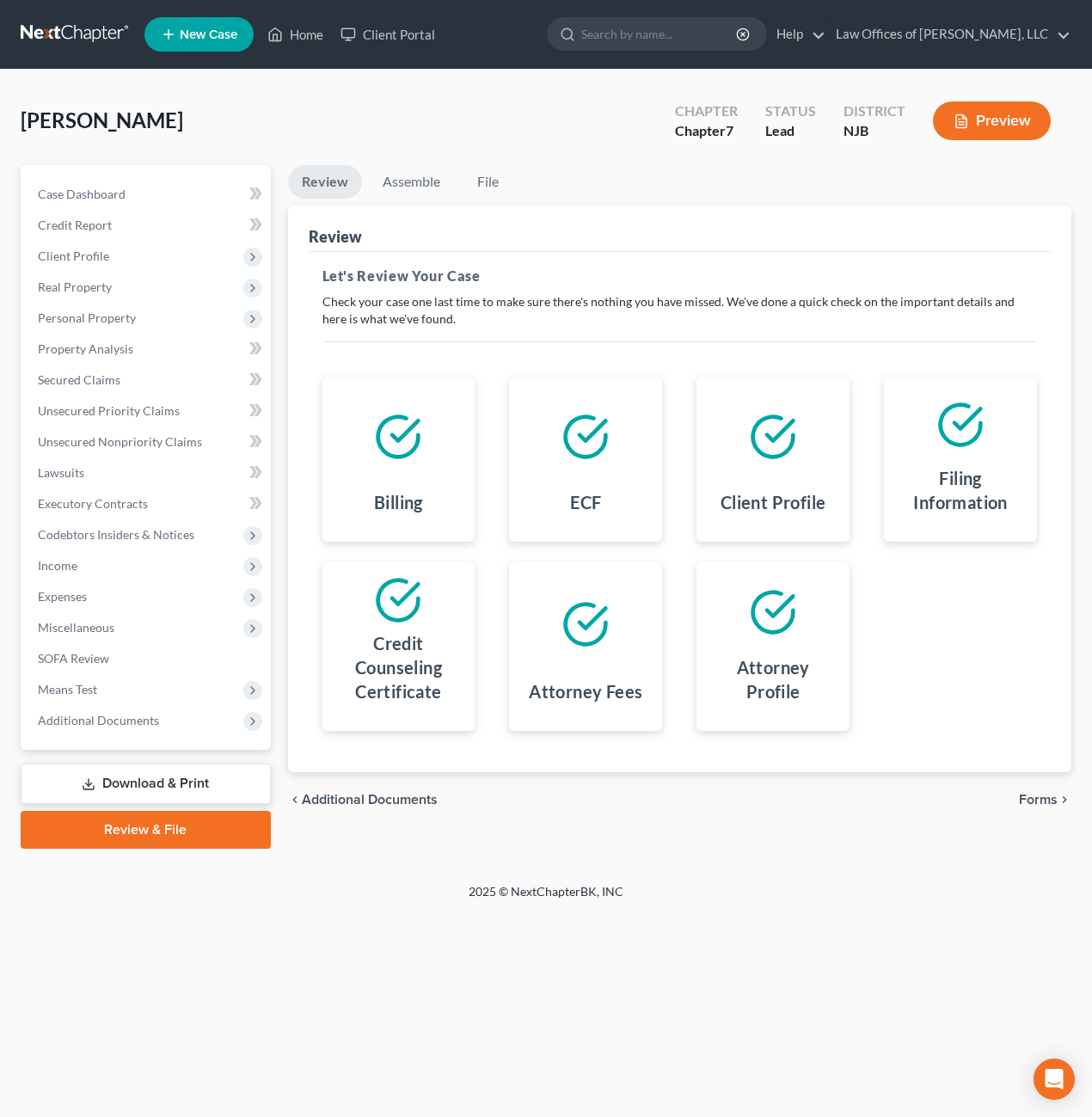
click at [183, 786] on link "Download & Print" at bounding box center [145, 783] width 251 height 40
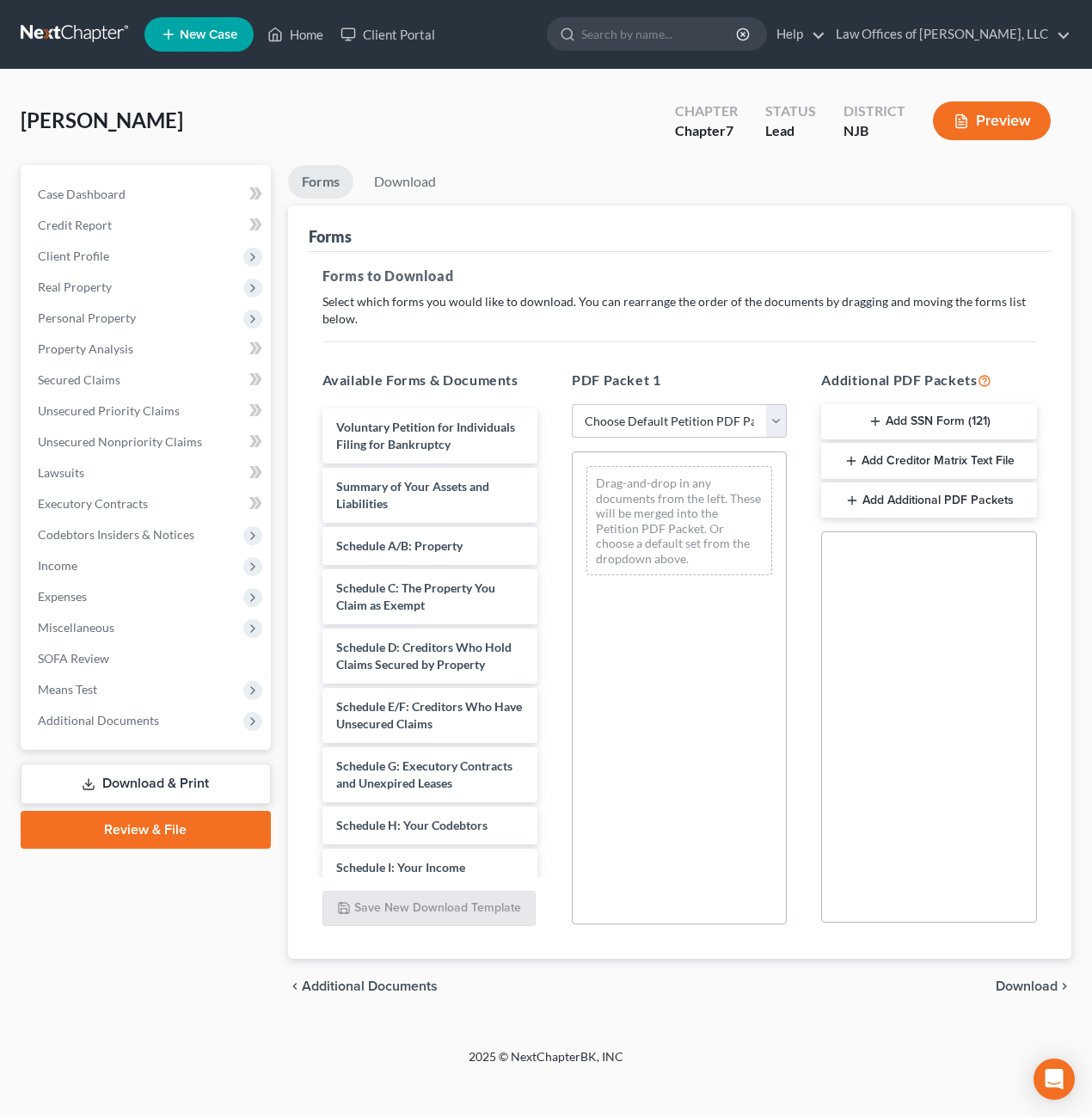
click at [157, 832] on link "Review & File" at bounding box center [145, 830] width 251 height 38
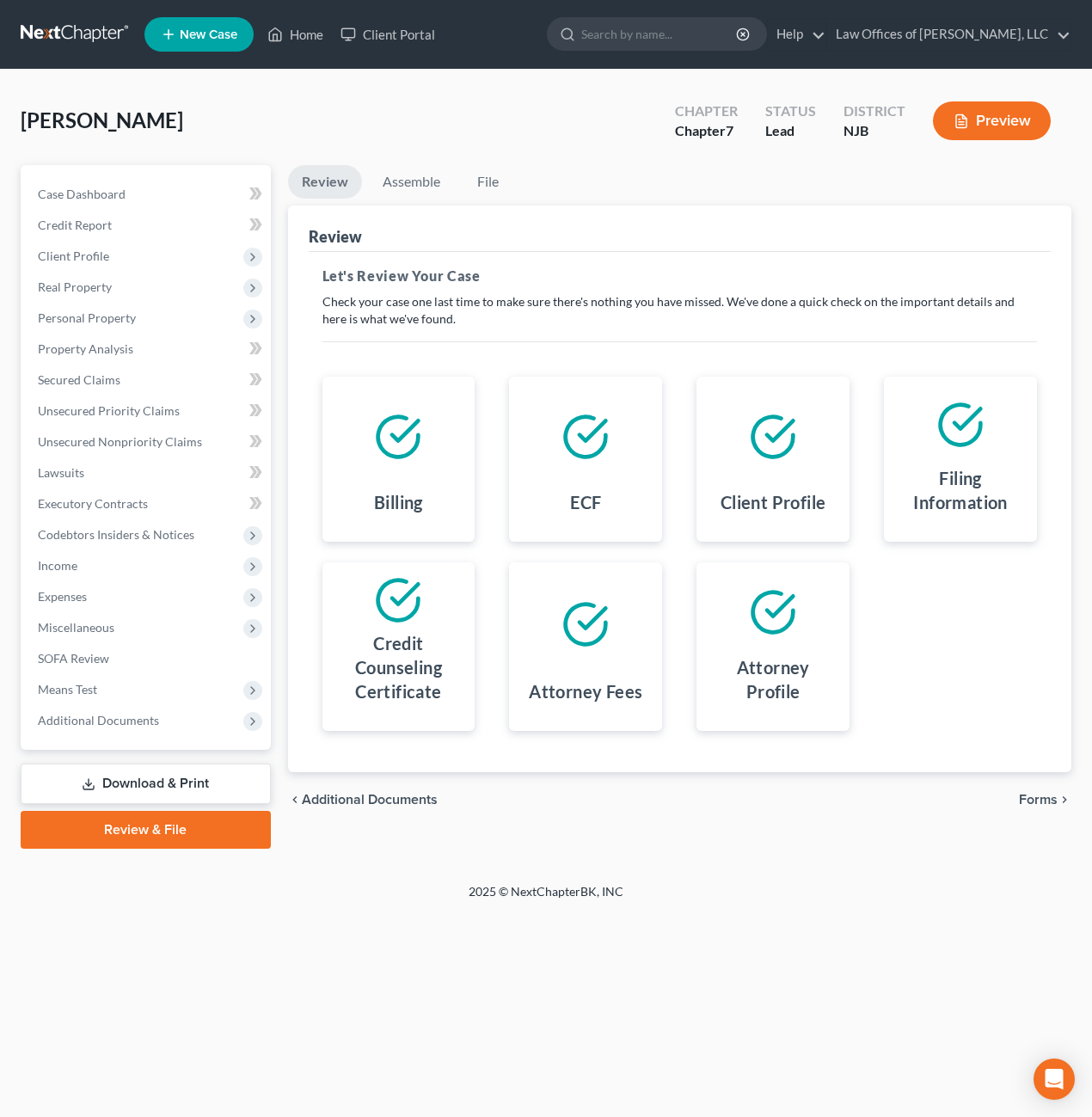
click at [111, 781] on link "Download & Print" at bounding box center [145, 783] width 251 height 40
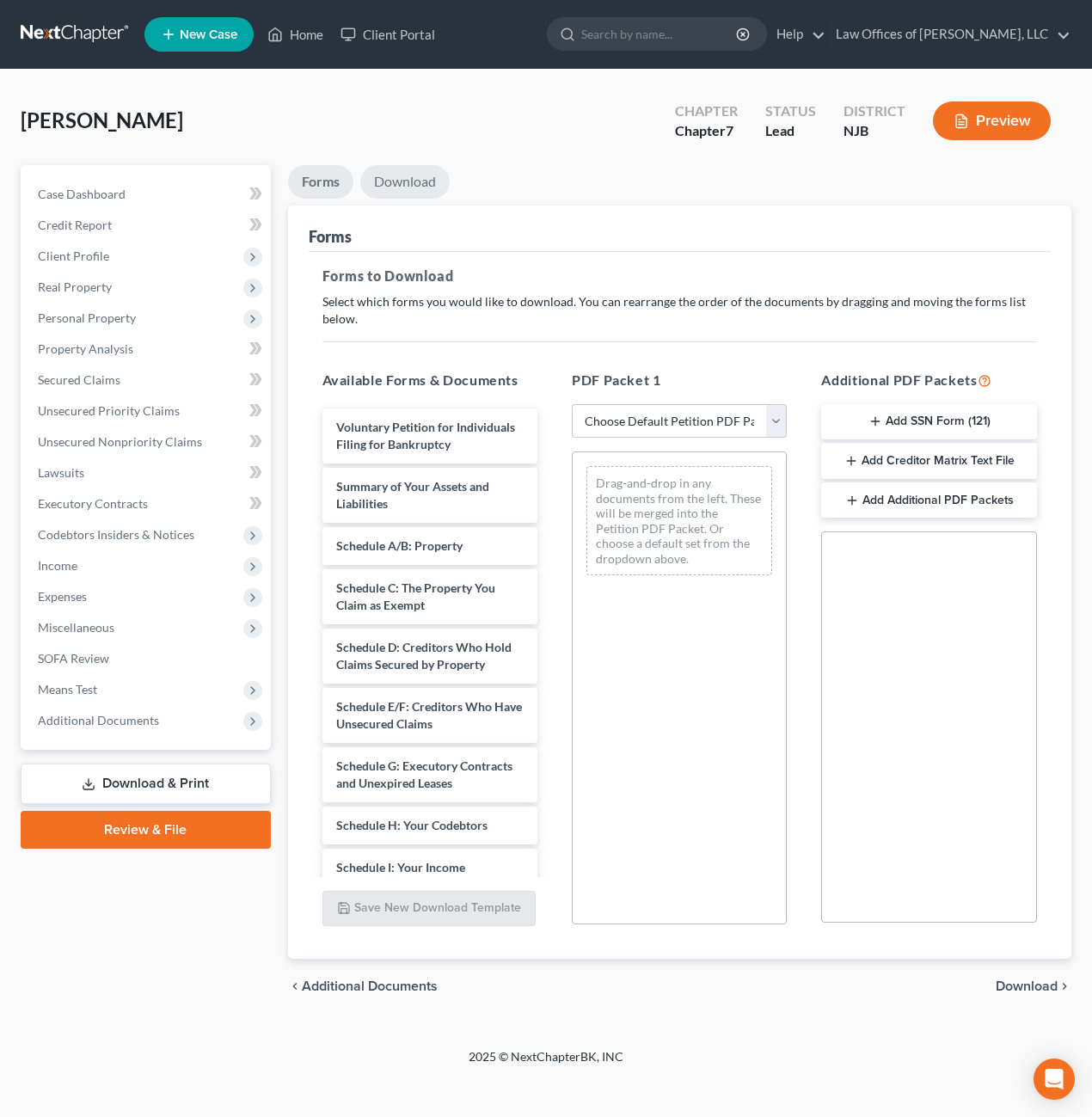
click at [386, 187] on link "Download" at bounding box center [405, 181] width 90 height 33
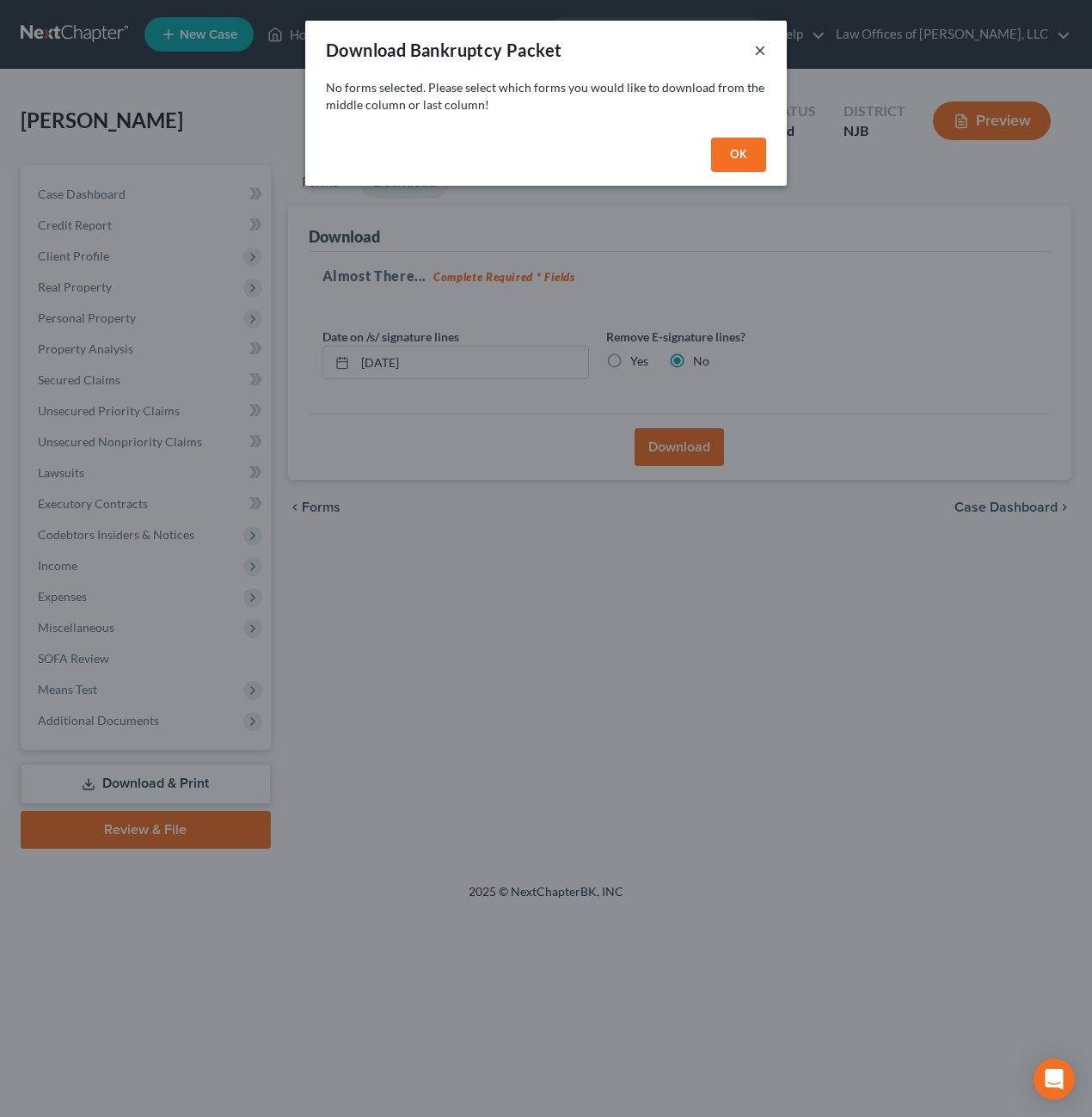
click at [755, 49] on button "×" at bounding box center [760, 49] width 12 height 21
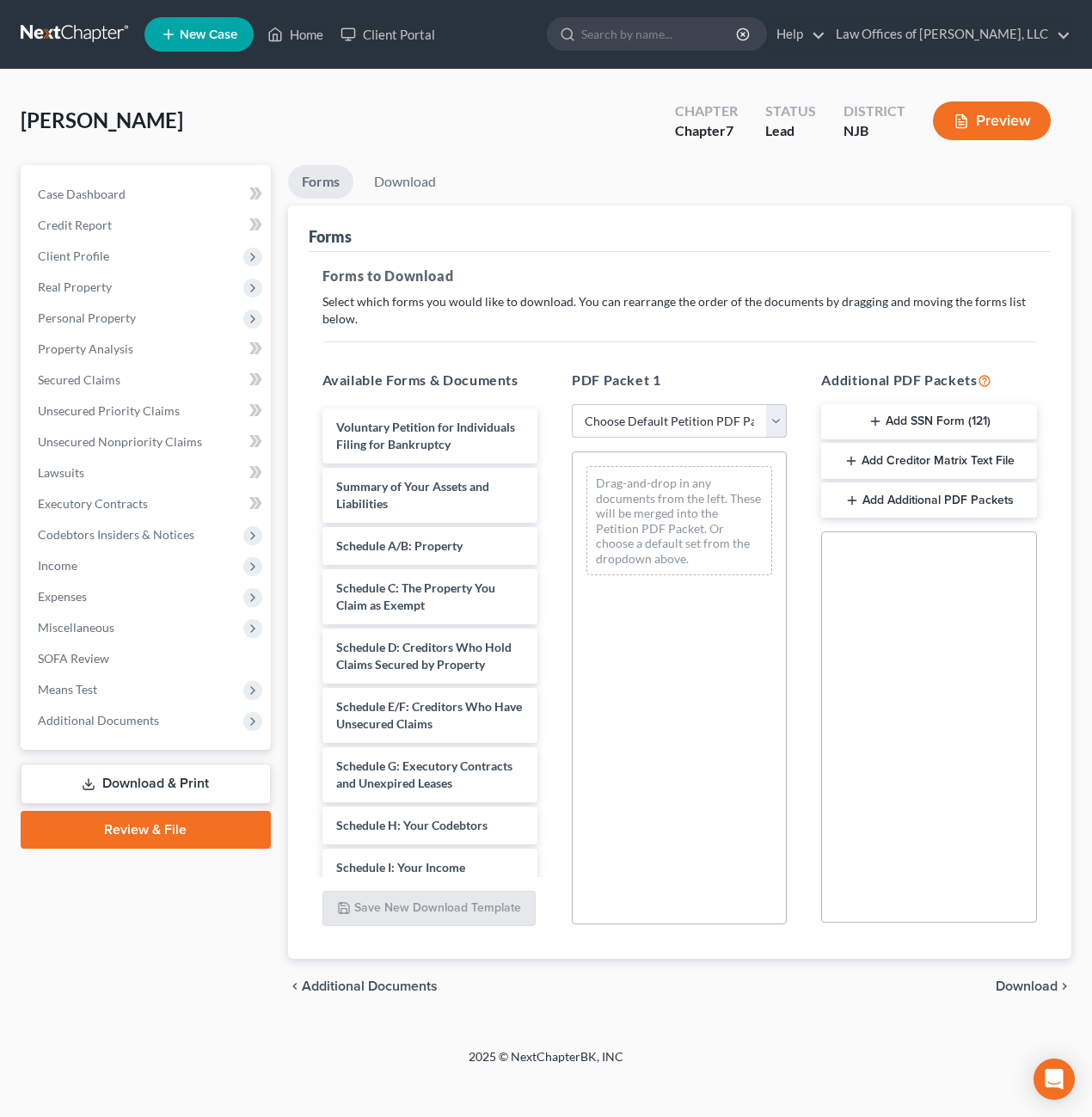
click at [770, 423] on select "Choose Default Petition PDF Packet Complete Bankruptcy Petition (all forms and …" at bounding box center [679, 421] width 215 height 34
select select "0"
click at [572, 404] on select "Choose Default Petition PDF Packet Complete Bankruptcy Petition (all forms and …" at bounding box center [679, 421] width 215 height 34
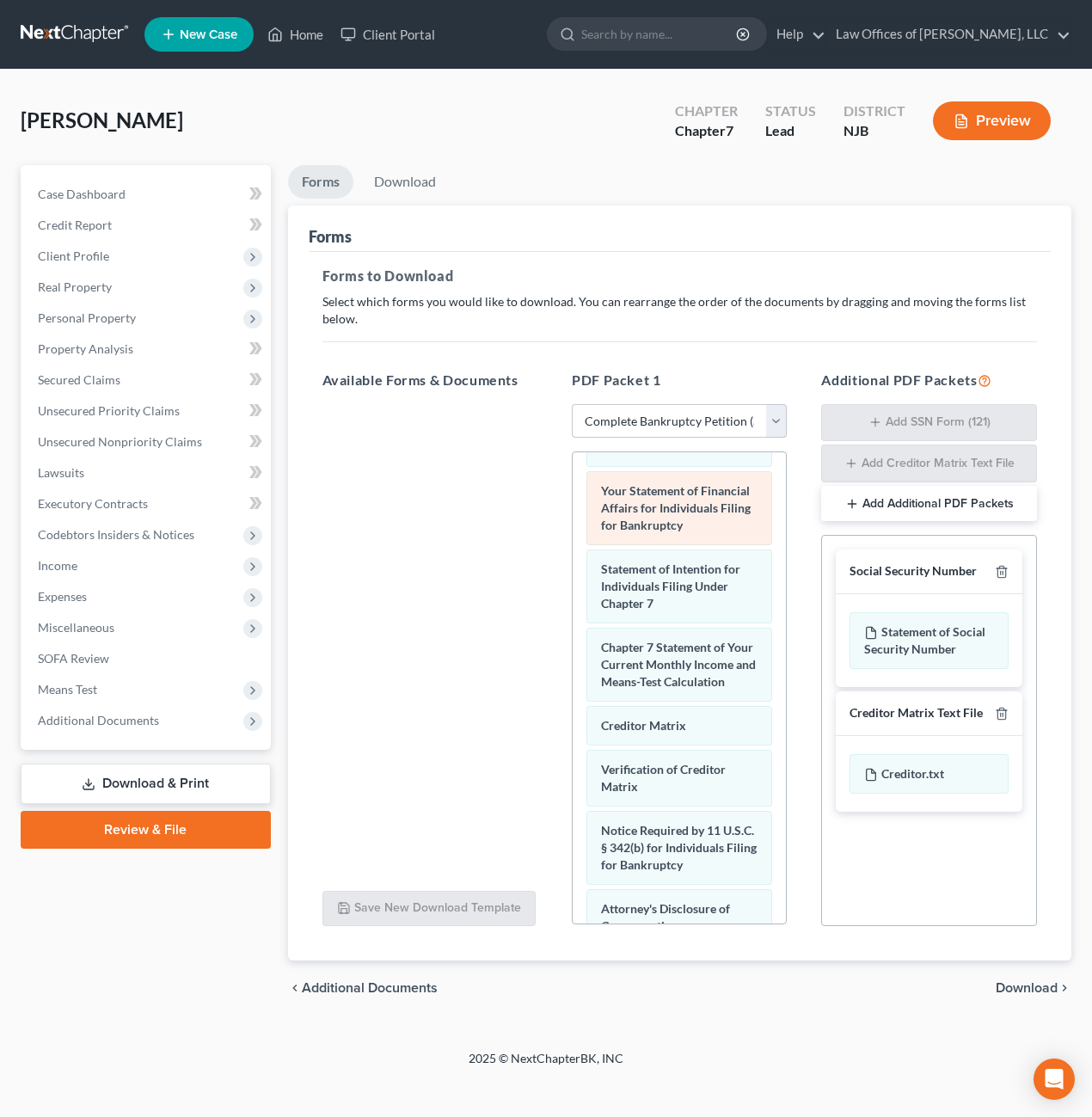
scroll to position [902, 0]
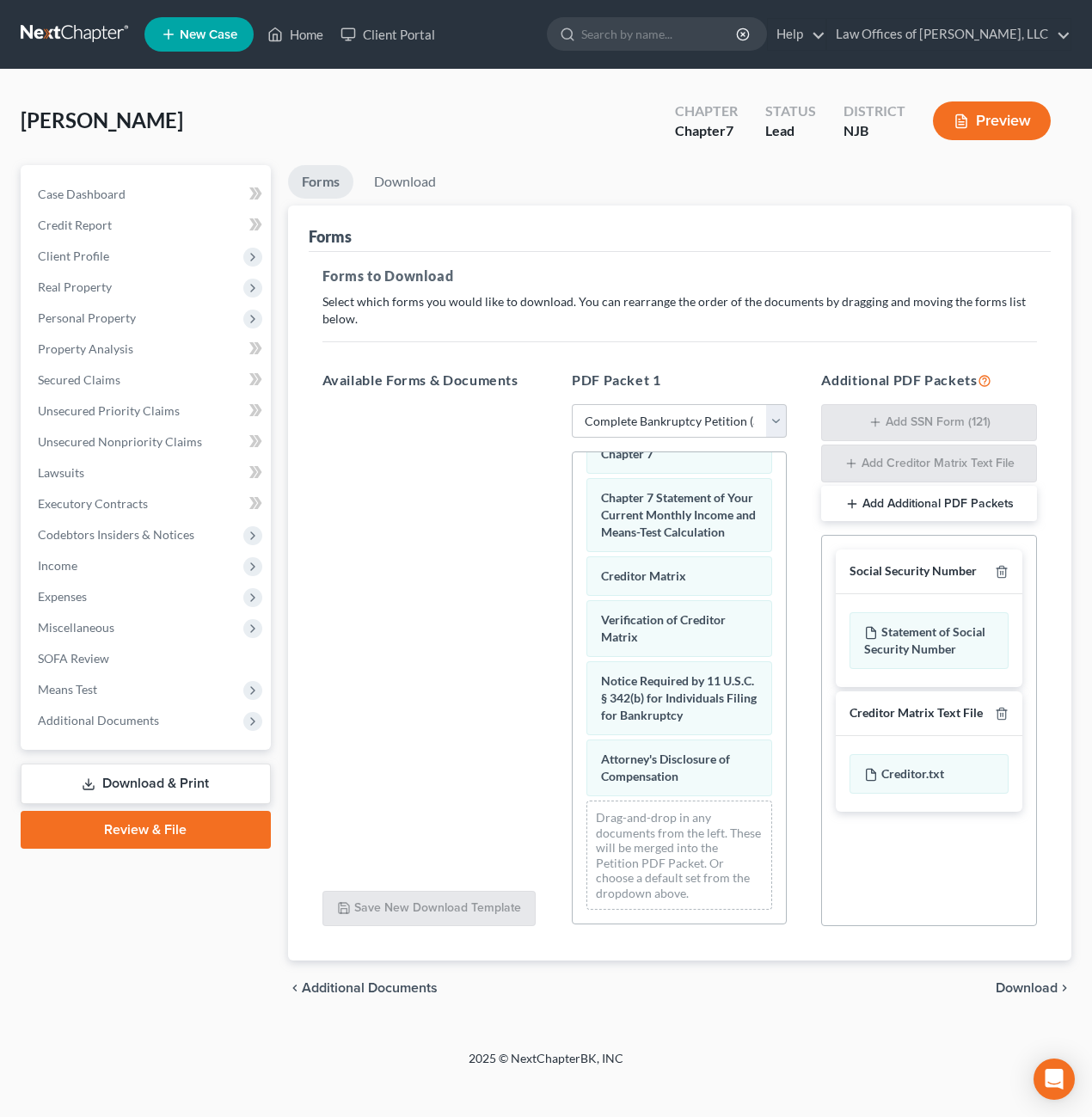
click at [149, 783] on link "Download & Print" at bounding box center [145, 783] width 251 height 40
click at [107, 775] on link "Download & Print" at bounding box center [145, 783] width 251 height 40
click at [90, 780] on icon at bounding box center [88, 784] width 13 height 13
click at [388, 187] on link "Download" at bounding box center [405, 181] width 90 height 33
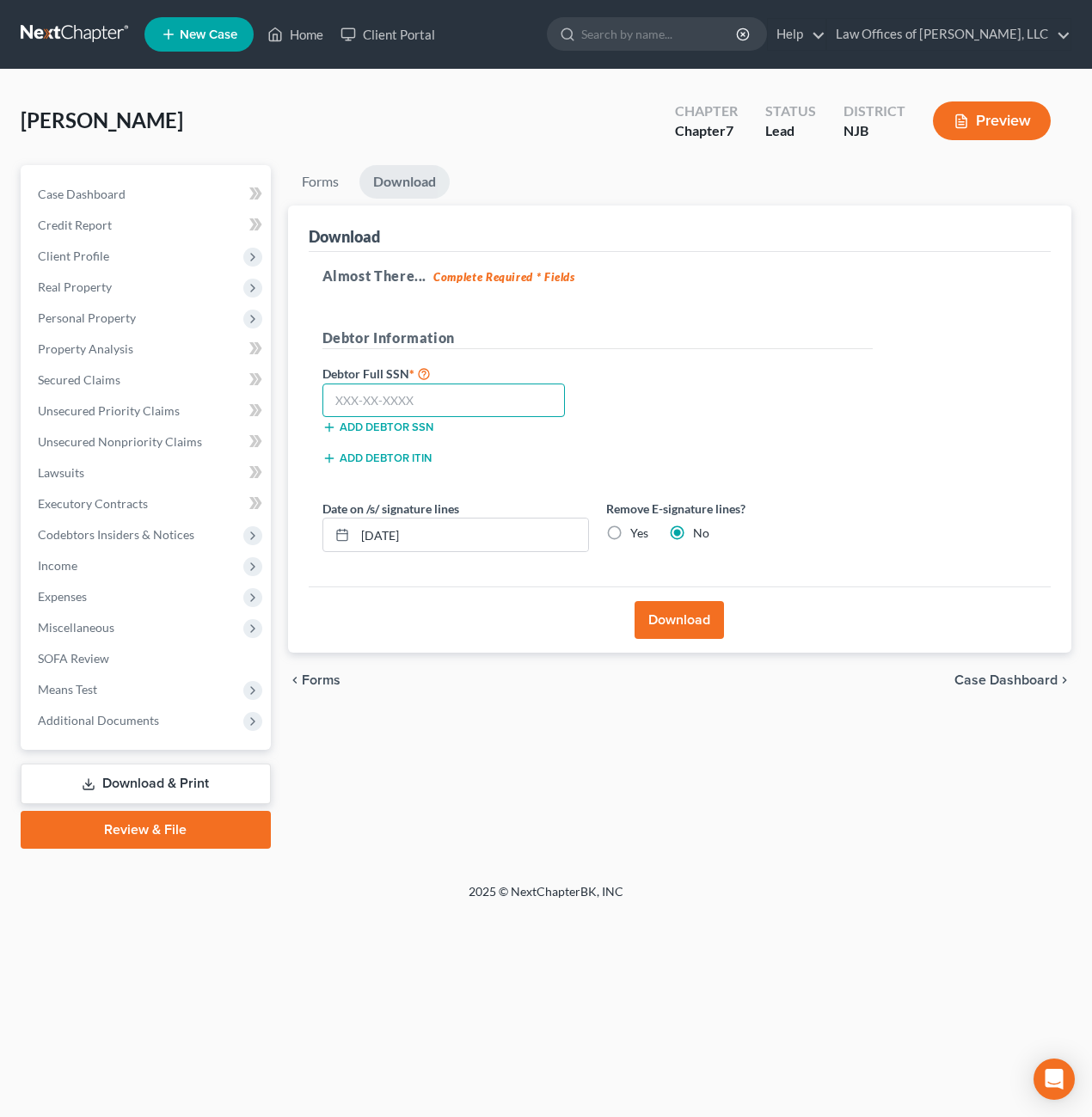
click at [370, 398] on input "text" at bounding box center [444, 400] width 243 height 34
type input "157-13-1614"
click at [677, 625] on button "Download" at bounding box center [680, 620] width 90 height 38
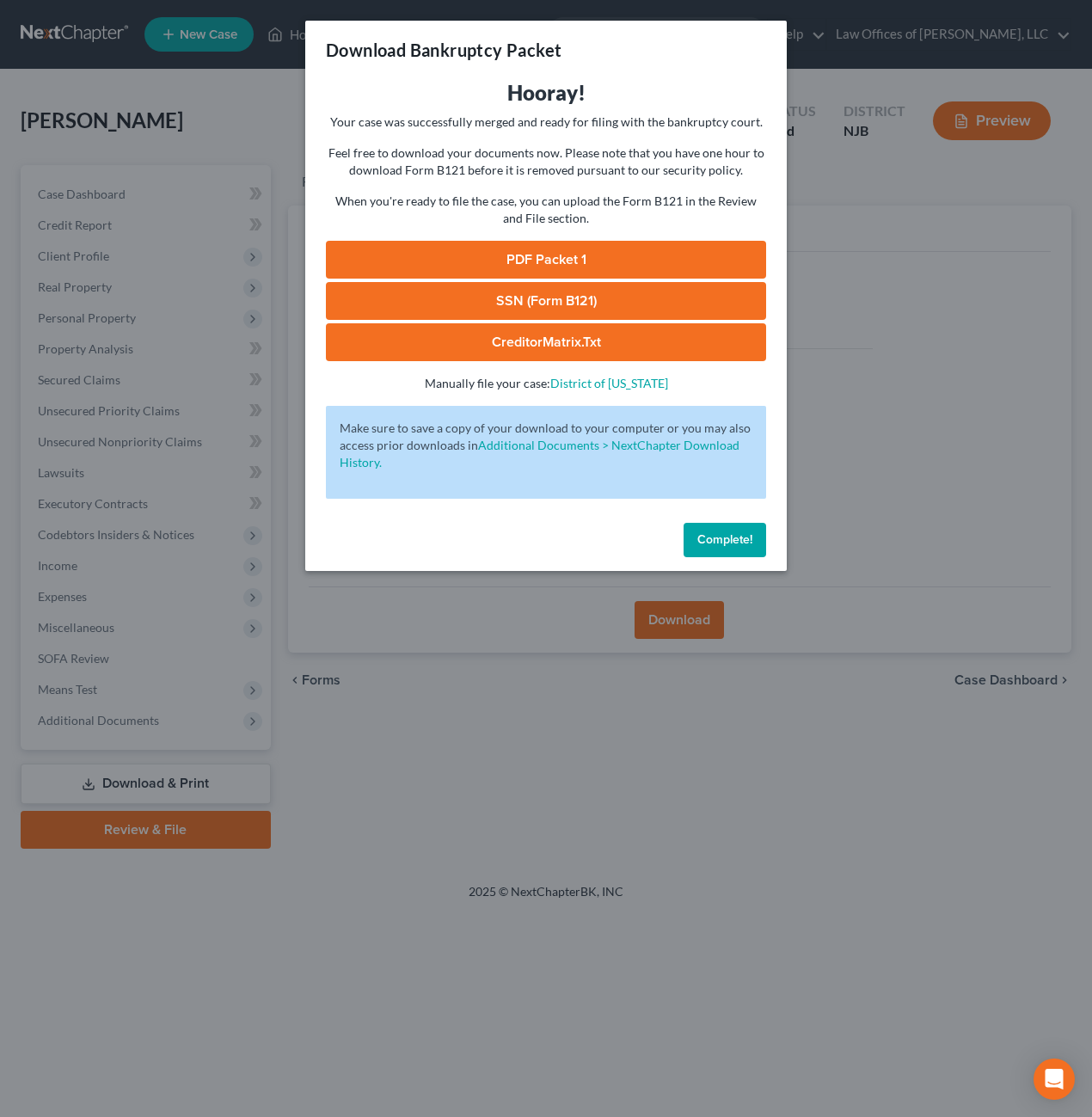
click at [533, 264] on link "PDF Packet 1" at bounding box center [546, 259] width 440 height 38
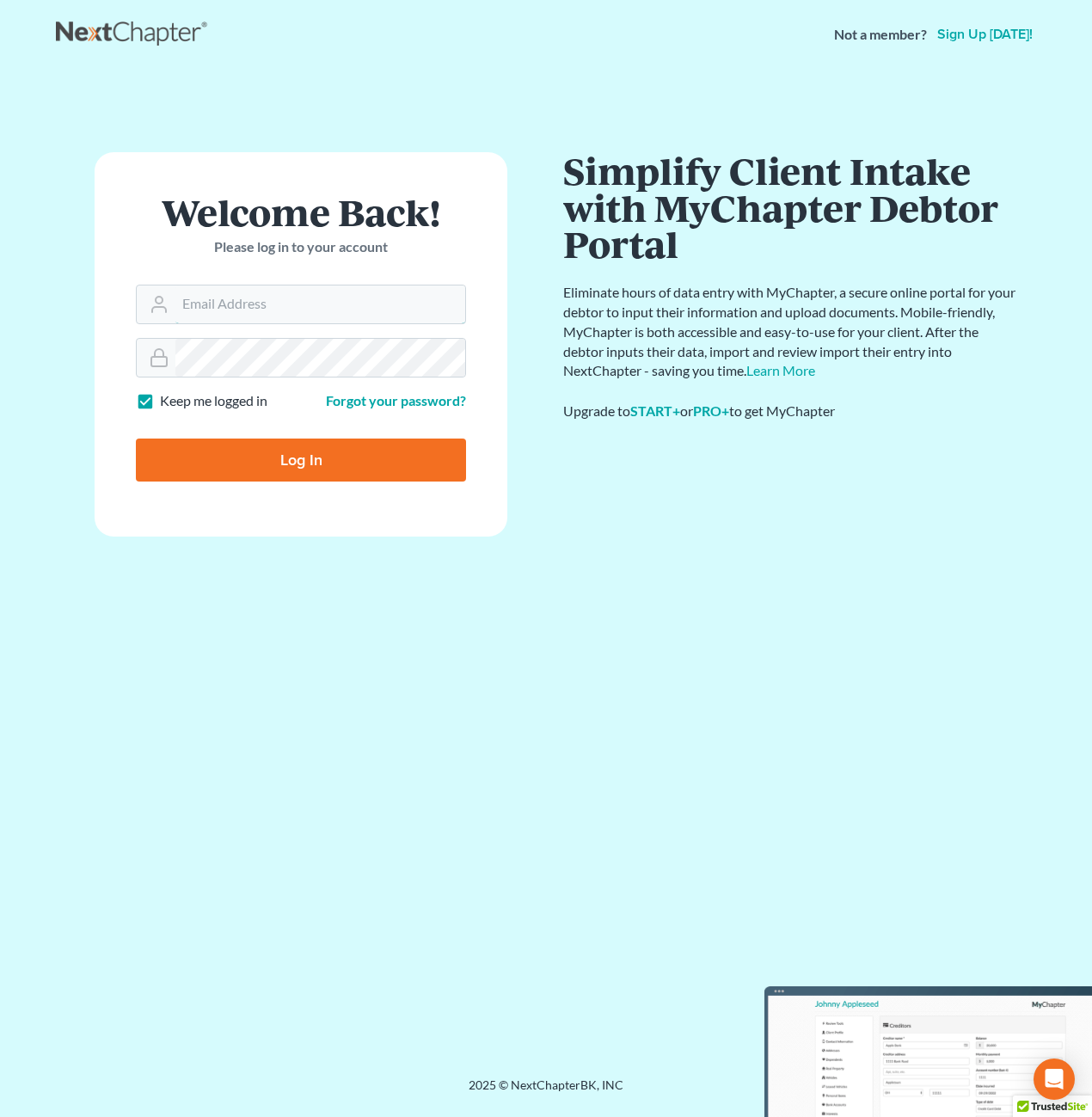
type input "[PERSON_NAME][EMAIL_ADDRESS][DOMAIN_NAME]"
click at [314, 470] on input "Log In" at bounding box center [301, 460] width 330 height 43
type input "Thinking..."
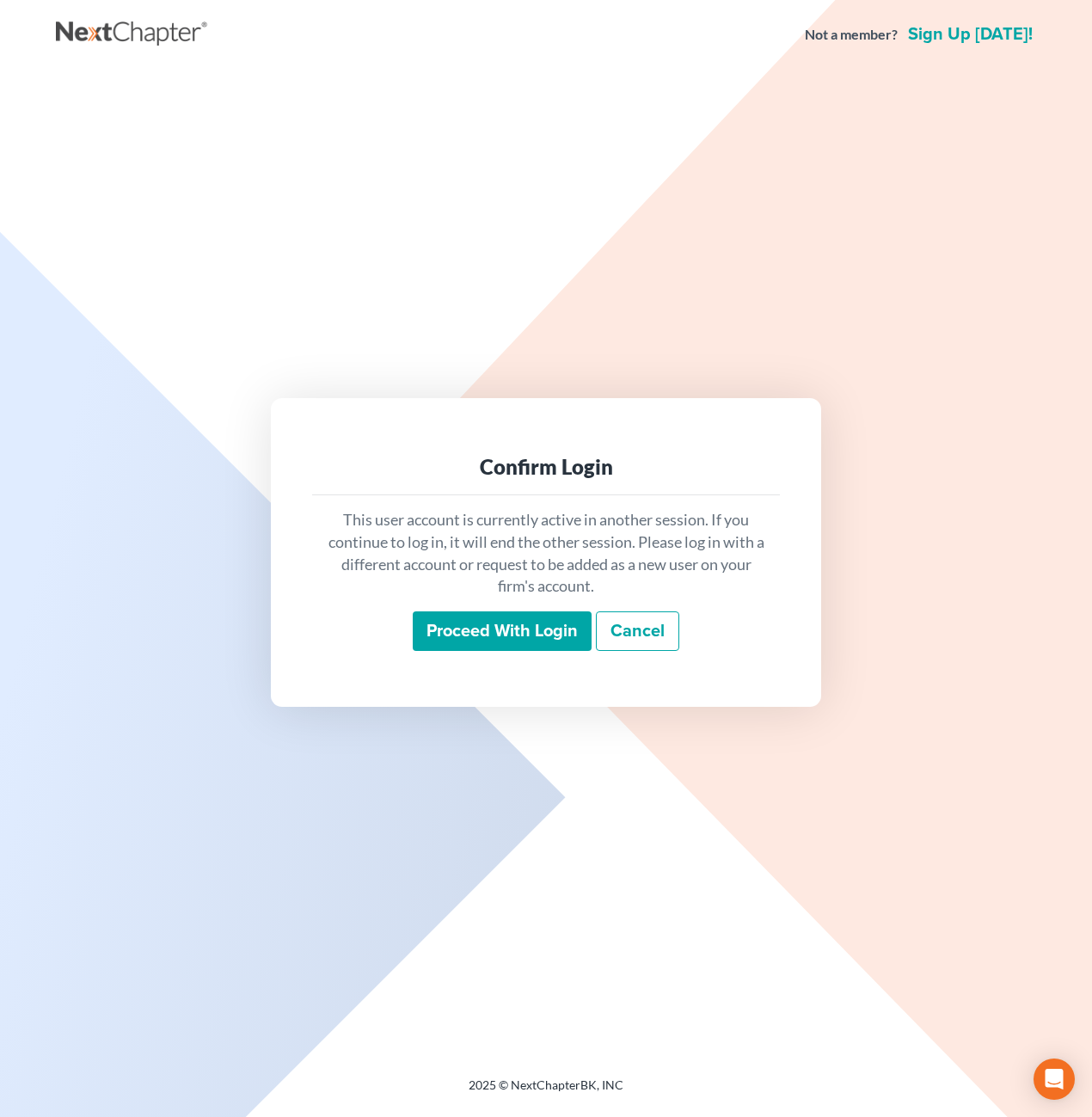
click at [528, 627] on input "Proceed with login" at bounding box center [502, 631] width 179 height 40
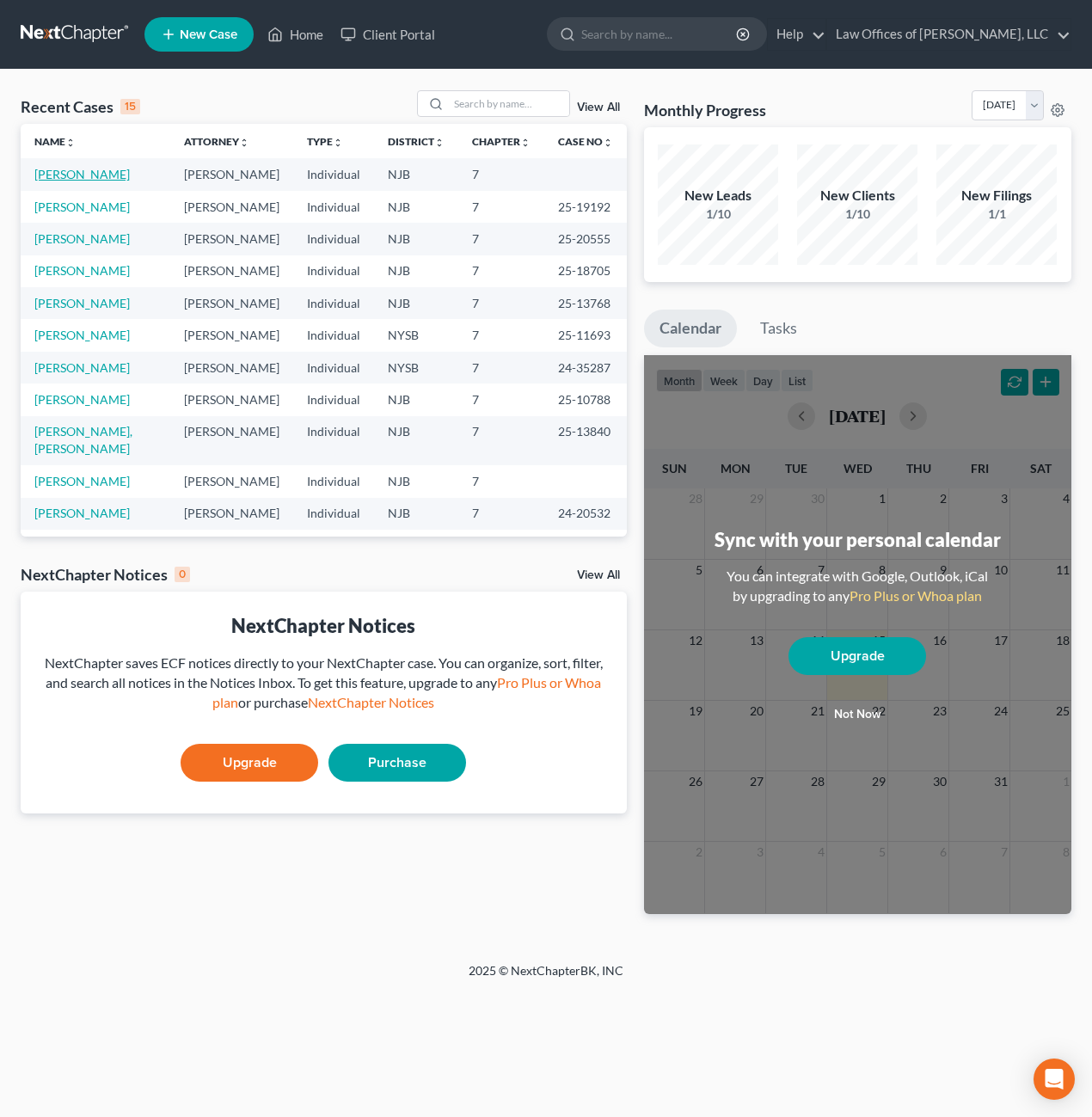
click at [104, 172] on link "[PERSON_NAME]" at bounding box center [82, 174] width 95 height 14
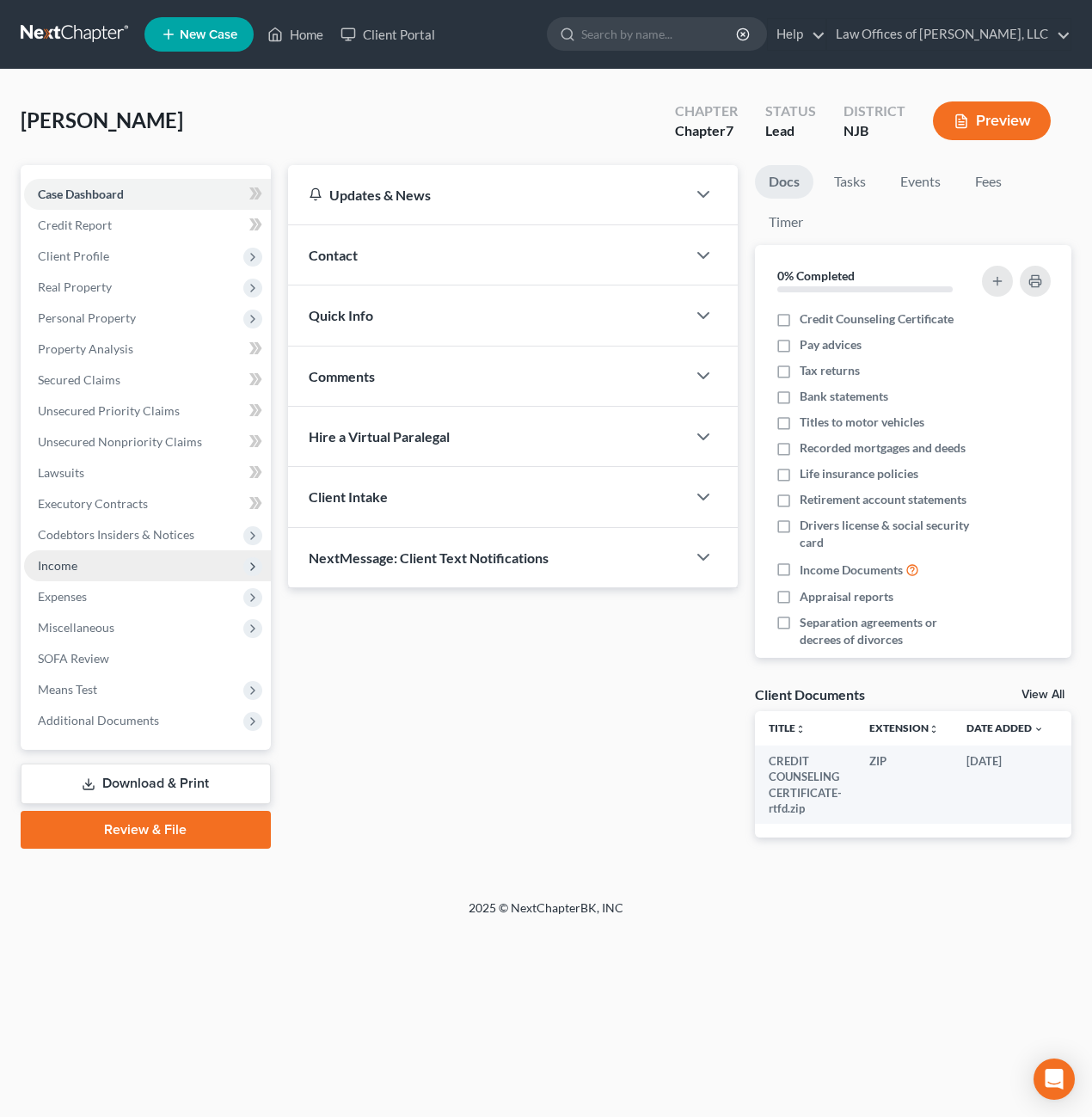
click at [77, 564] on span "Income" at bounding box center [147, 566] width 247 height 31
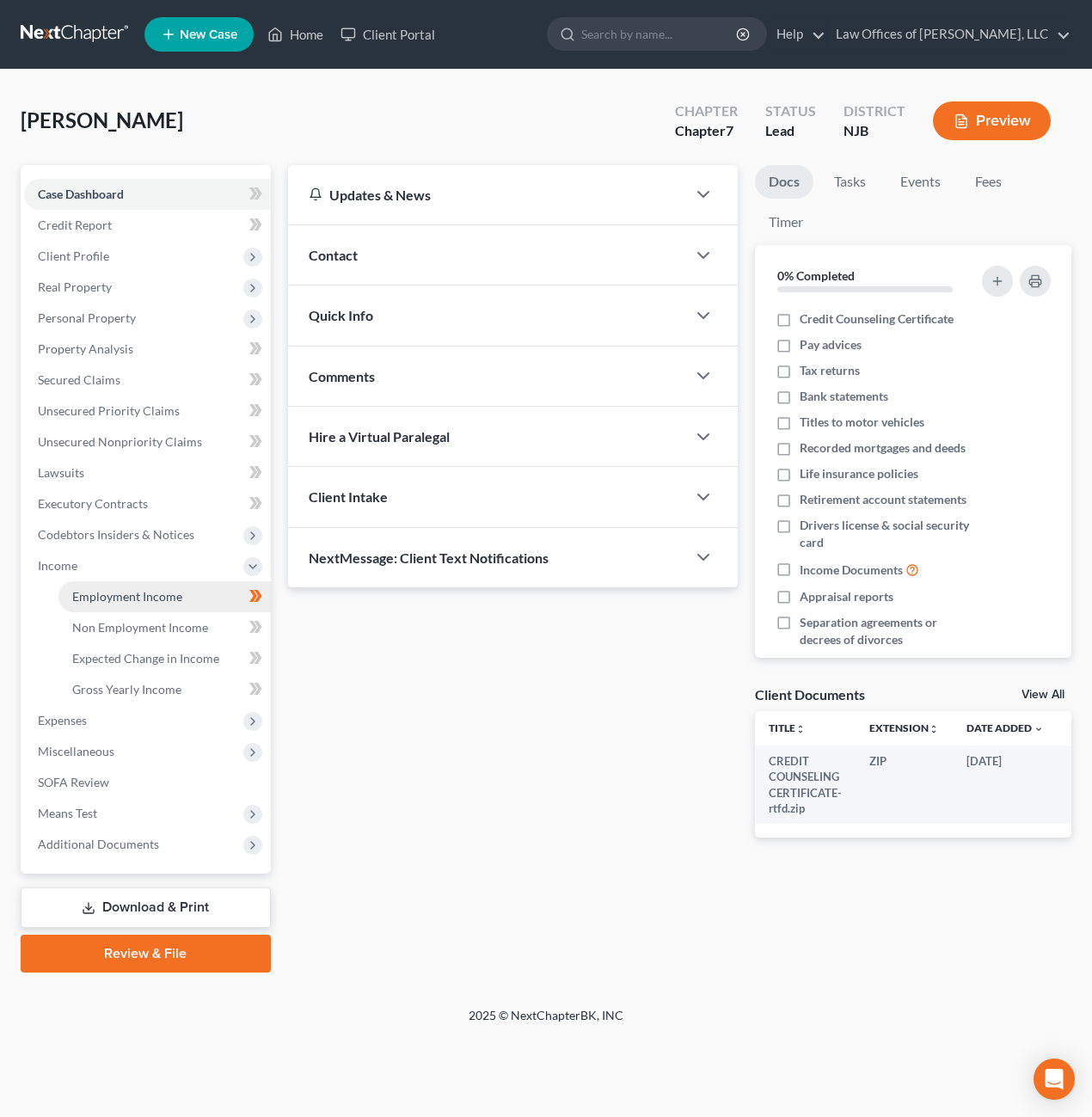
click at [144, 601] on span "Employment Income" at bounding box center [127, 596] width 110 height 14
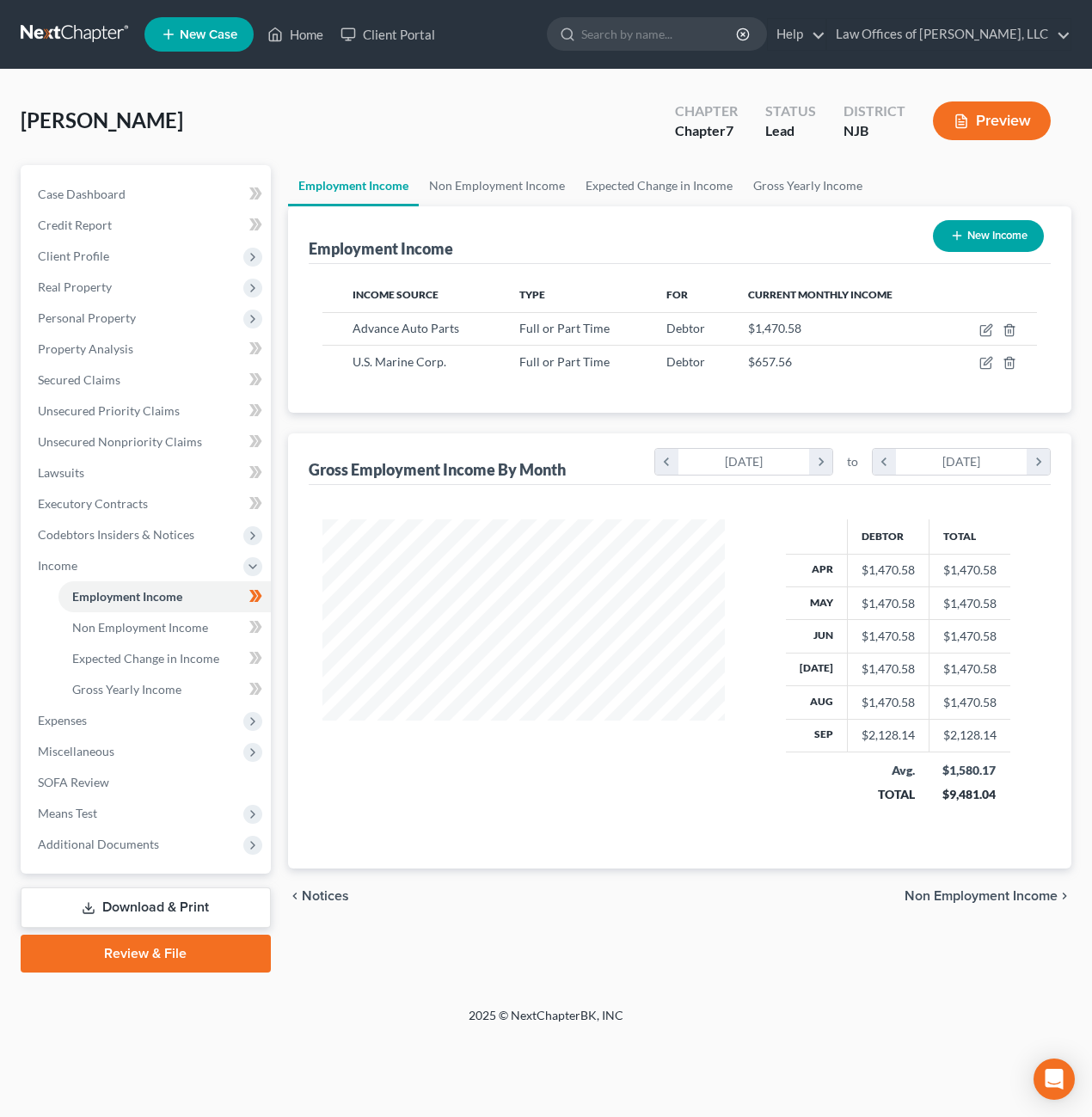
scroll to position [309, 437]
click at [981, 363] on icon "button" at bounding box center [985, 363] width 10 height 10
select select "0"
select select "33"
select select "0"
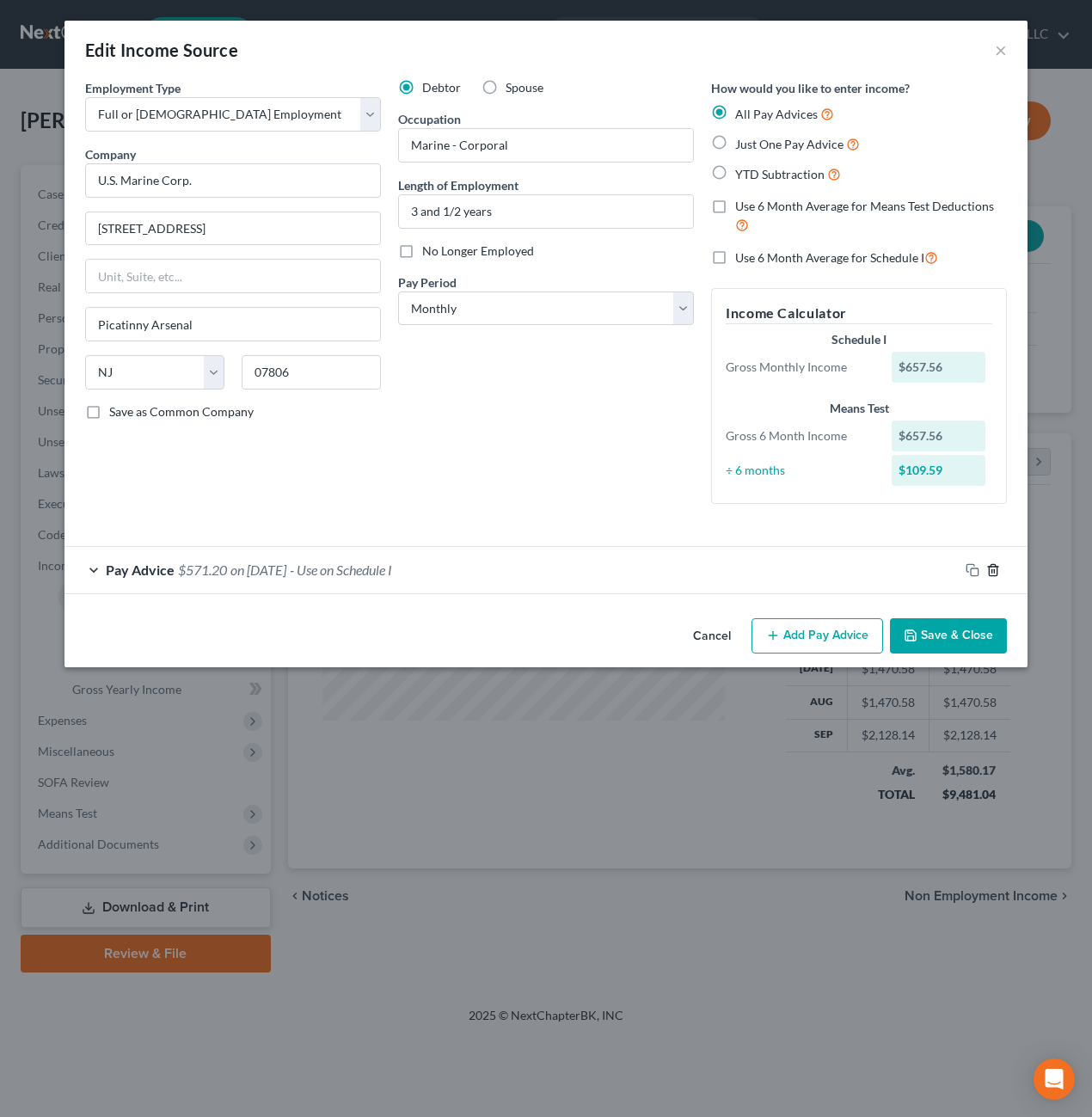
click at [994, 572] on line "button" at bounding box center [994, 571] width 0 height 4
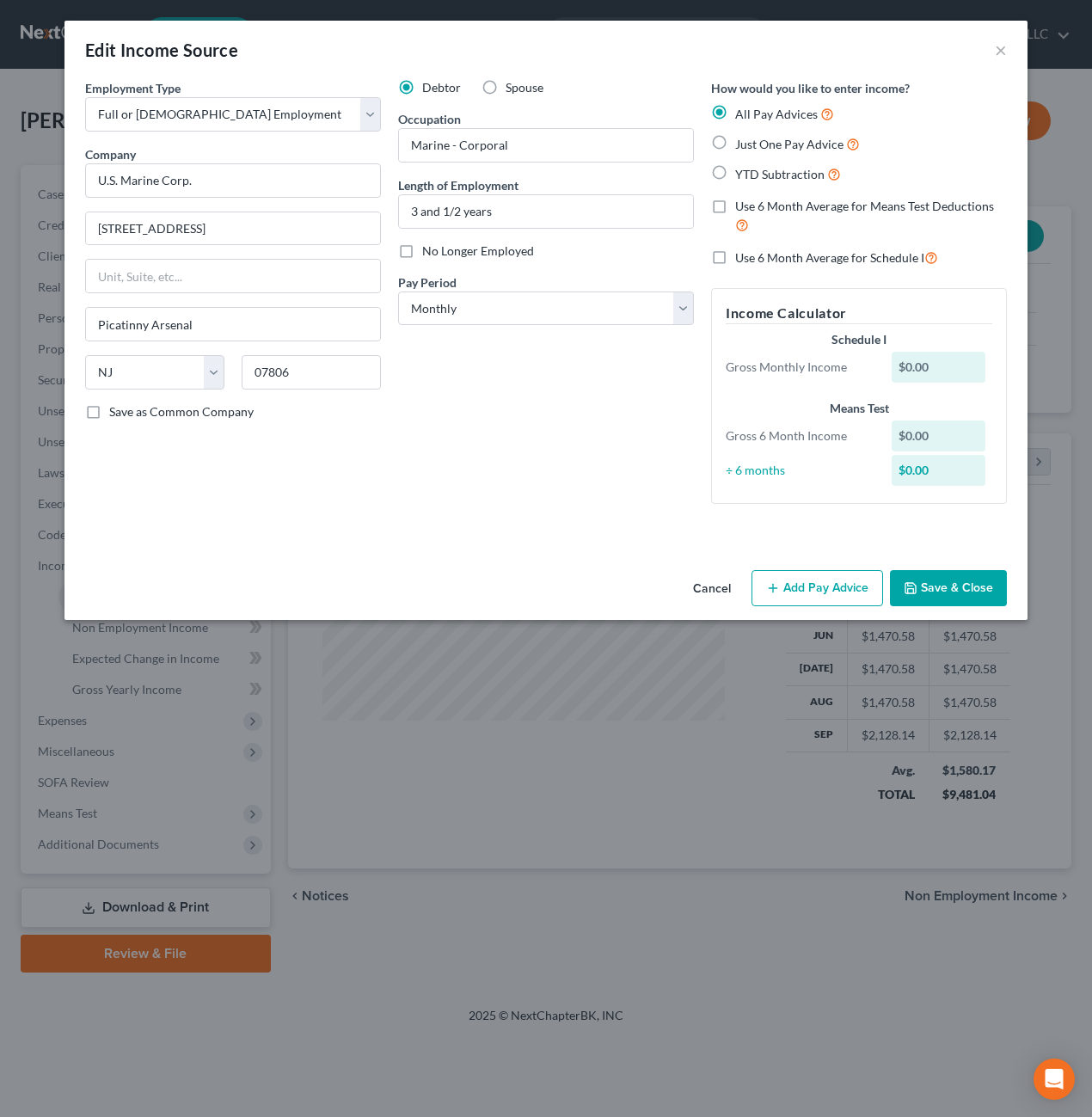
click at [929, 366] on div "$0.00" at bounding box center [938, 367] width 94 height 31
click at [677, 311] on select "Select Monthly Twice Monthly Every Other Week Weekly" at bounding box center [545, 309] width 295 height 34
drag, startPoint x: 550, startPoint y: 453, endPoint x: 574, endPoint y: 435, distance: 30.0
click at [566, 440] on div "Debtor Spouse Occupation Marine - Corporal Length of Employment 3 and 1/2 years…" at bounding box center [546, 298] width 313 height 438
click at [943, 371] on div "$0.00" at bounding box center [938, 367] width 94 height 31
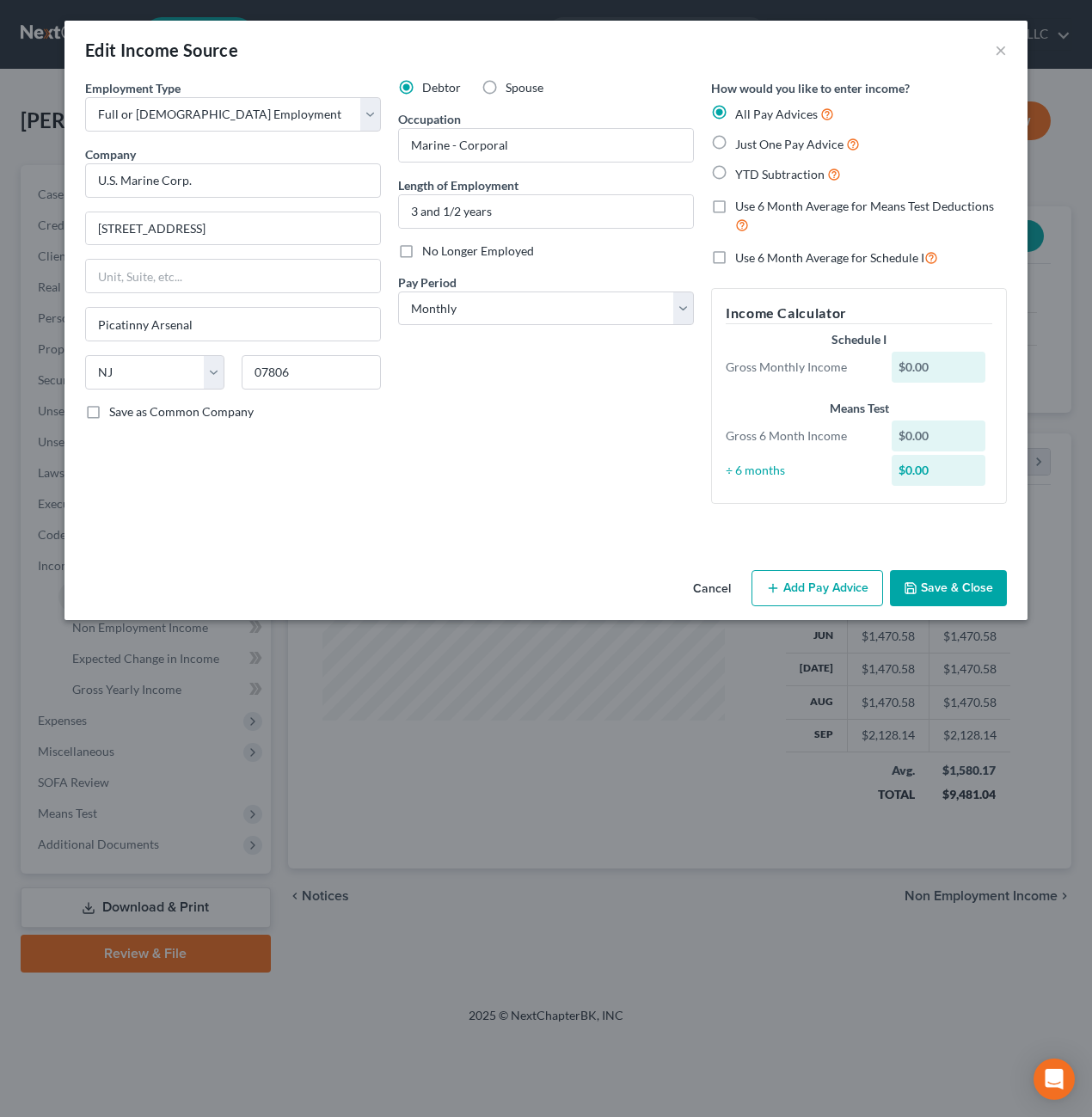
click at [945, 368] on div "$0.00" at bounding box center [938, 367] width 94 height 31
click at [929, 435] on div "$0.00" at bounding box center [938, 435] width 94 height 31
click at [960, 589] on button "Save & Close" at bounding box center [948, 588] width 117 height 36
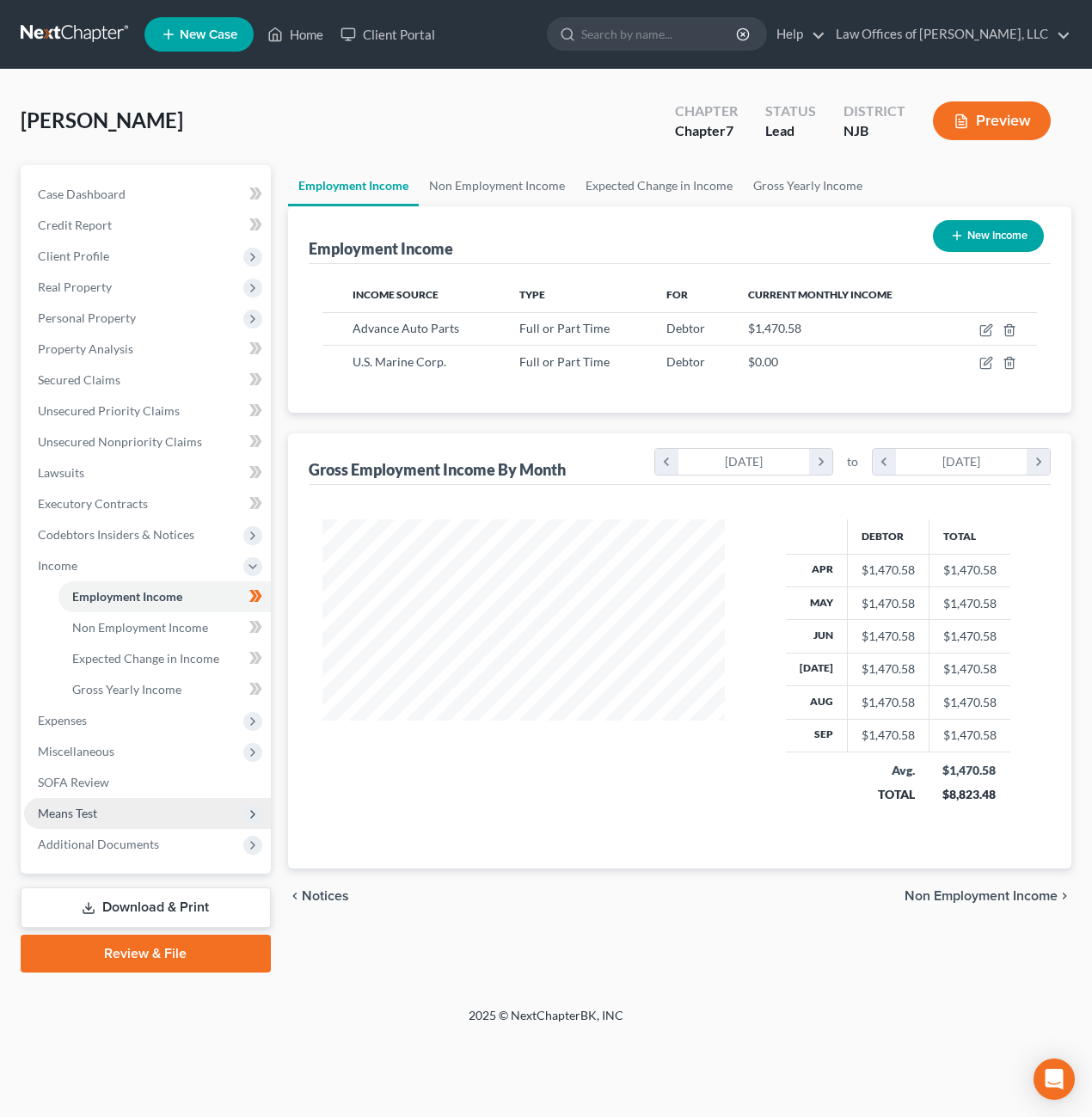
click at [85, 810] on span "Means Test" at bounding box center [67, 813] width 59 height 14
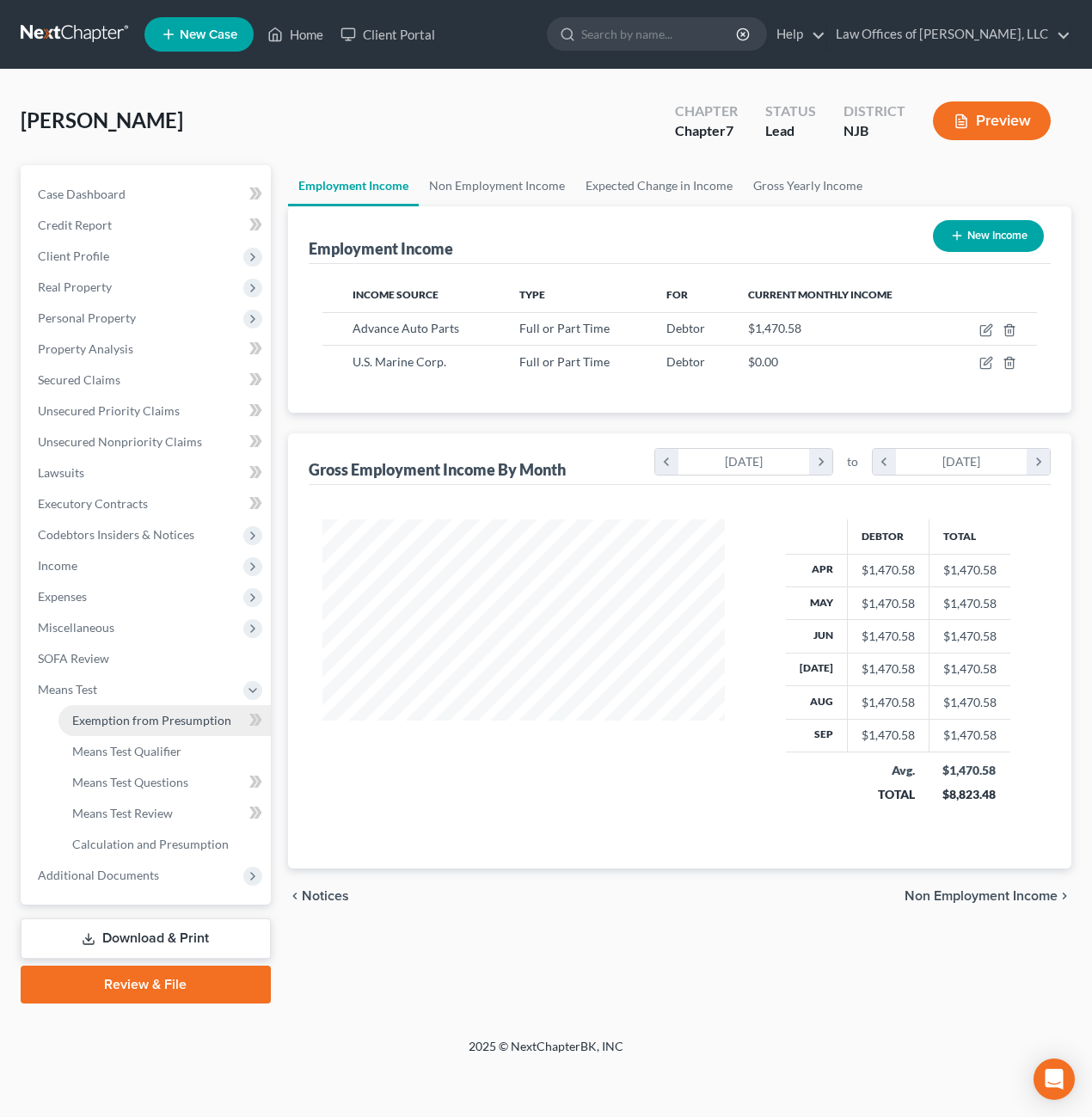
click at [172, 724] on span "Exemption from Presumption" at bounding box center [151, 720] width 159 height 14
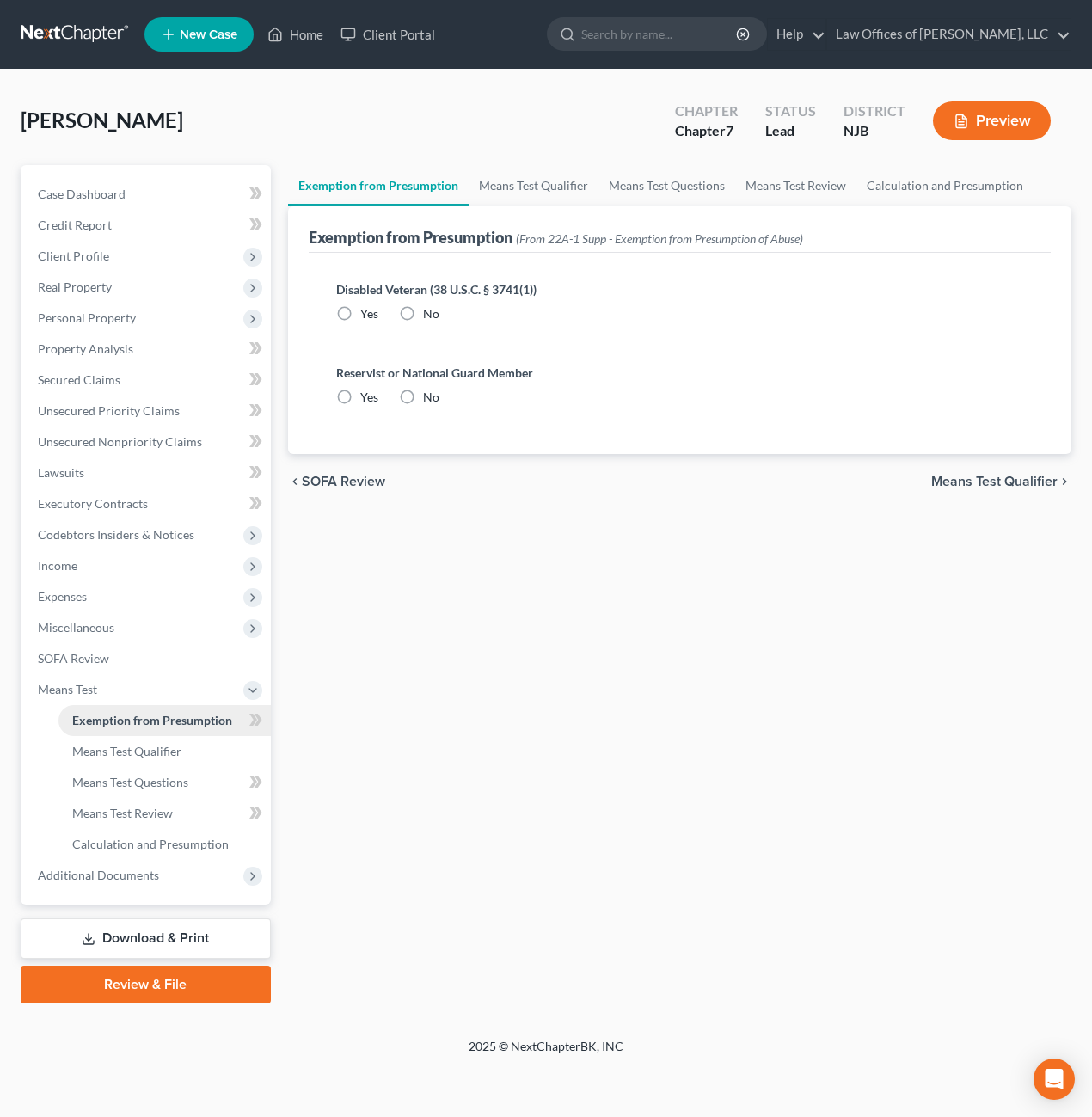
radio input "true"
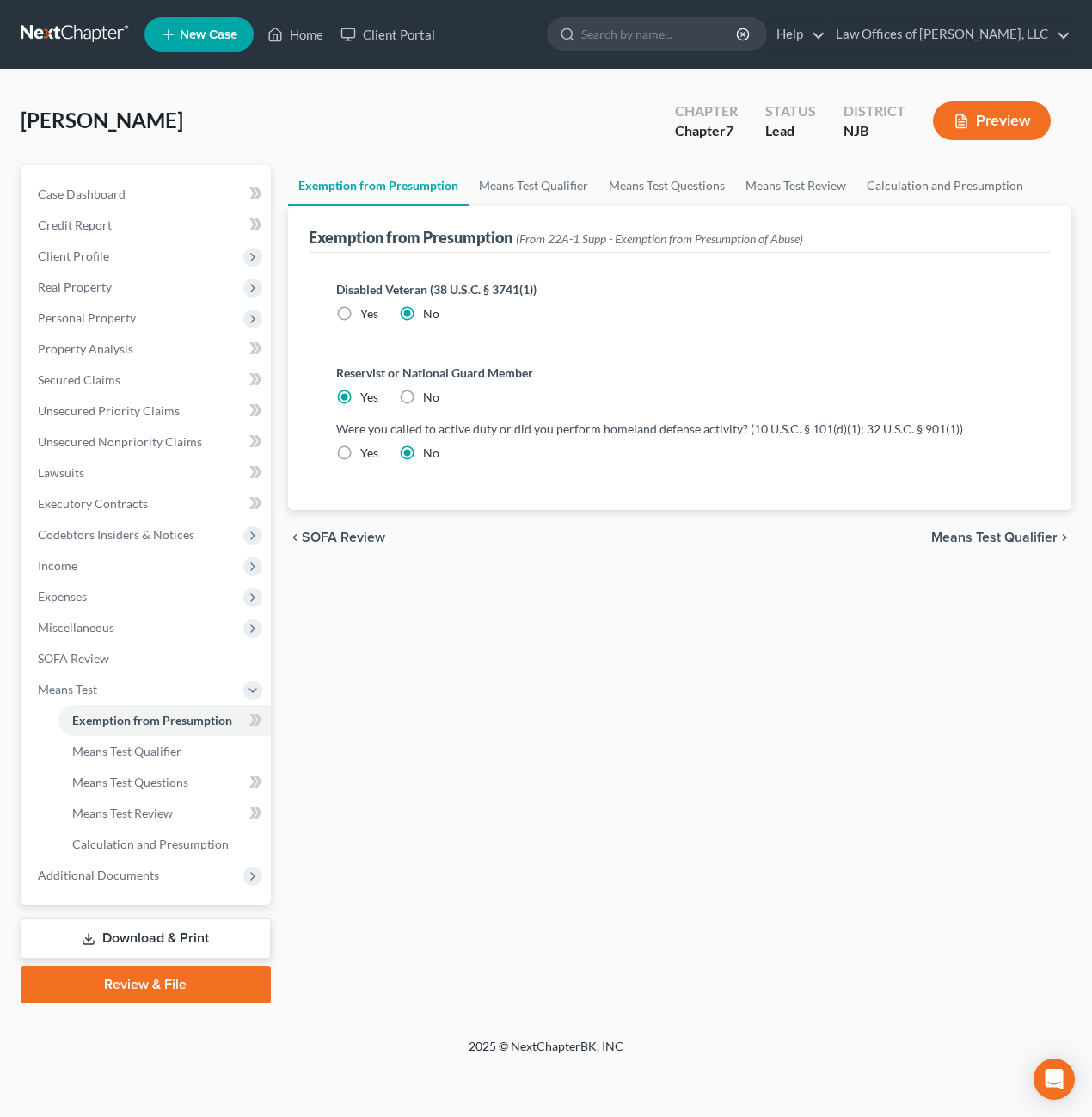
click at [1029, 533] on span "Means Test Qualifier" at bounding box center [994, 537] width 127 height 13
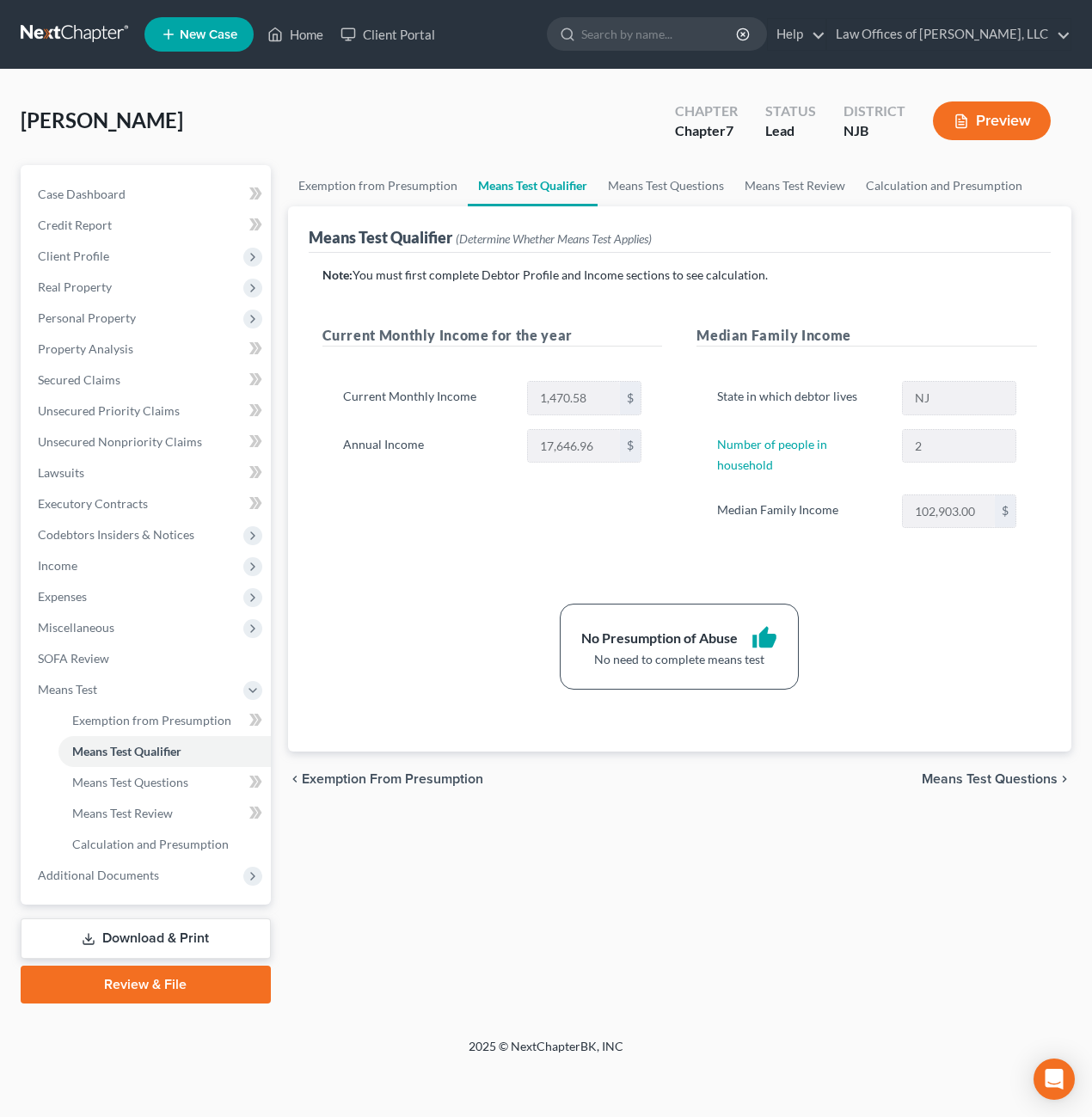
drag, startPoint x: 145, startPoint y: 940, endPoint x: 148, endPoint y: 931, distance: 9.5
click at [145, 940] on link "Download & Print" at bounding box center [145, 938] width 251 height 40
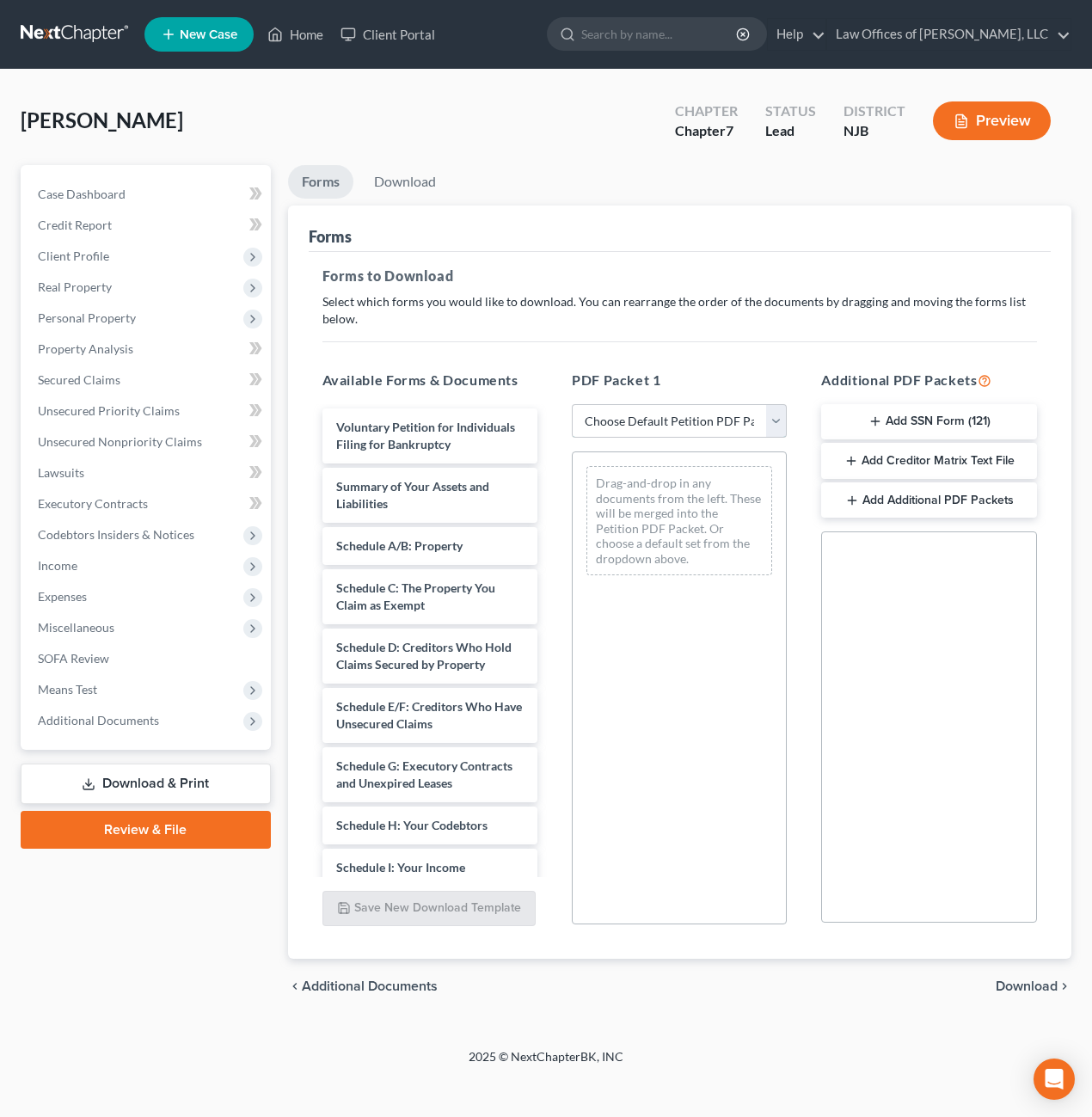
click at [778, 427] on select "Choose Default Petition PDF Packet Complete Bankruptcy Petition (all forms and …" at bounding box center [679, 421] width 215 height 34
click at [57, 598] on span "Expenses" at bounding box center [62, 596] width 49 height 14
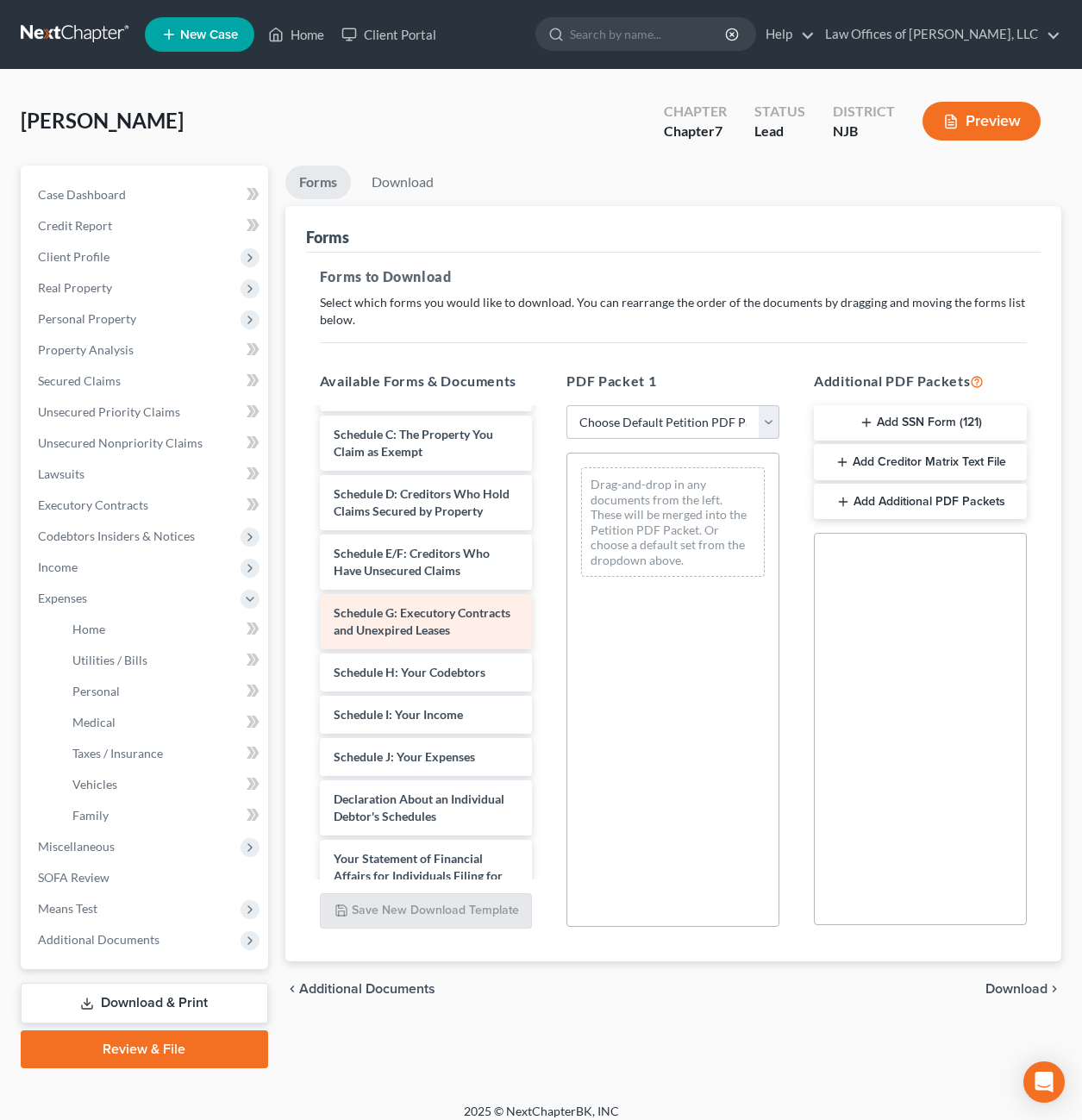
scroll to position [173, 0]
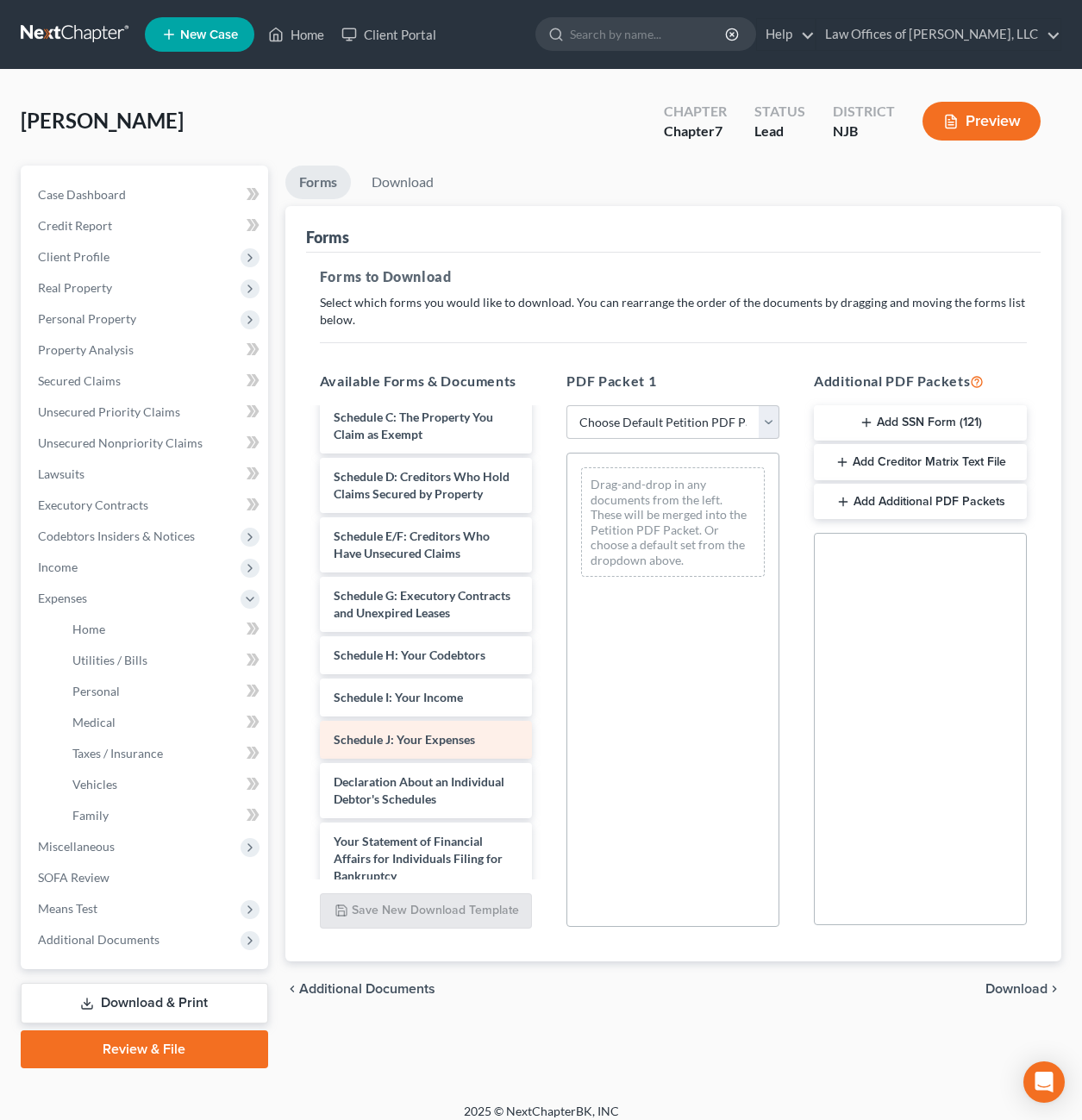
click at [404, 746] on span "Schedule J: Your Expenses" at bounding box center [404, 739] width 141 height 14
click at [103, 695] on span "Personal" at bounding box center [95, 691] width 48 height 14
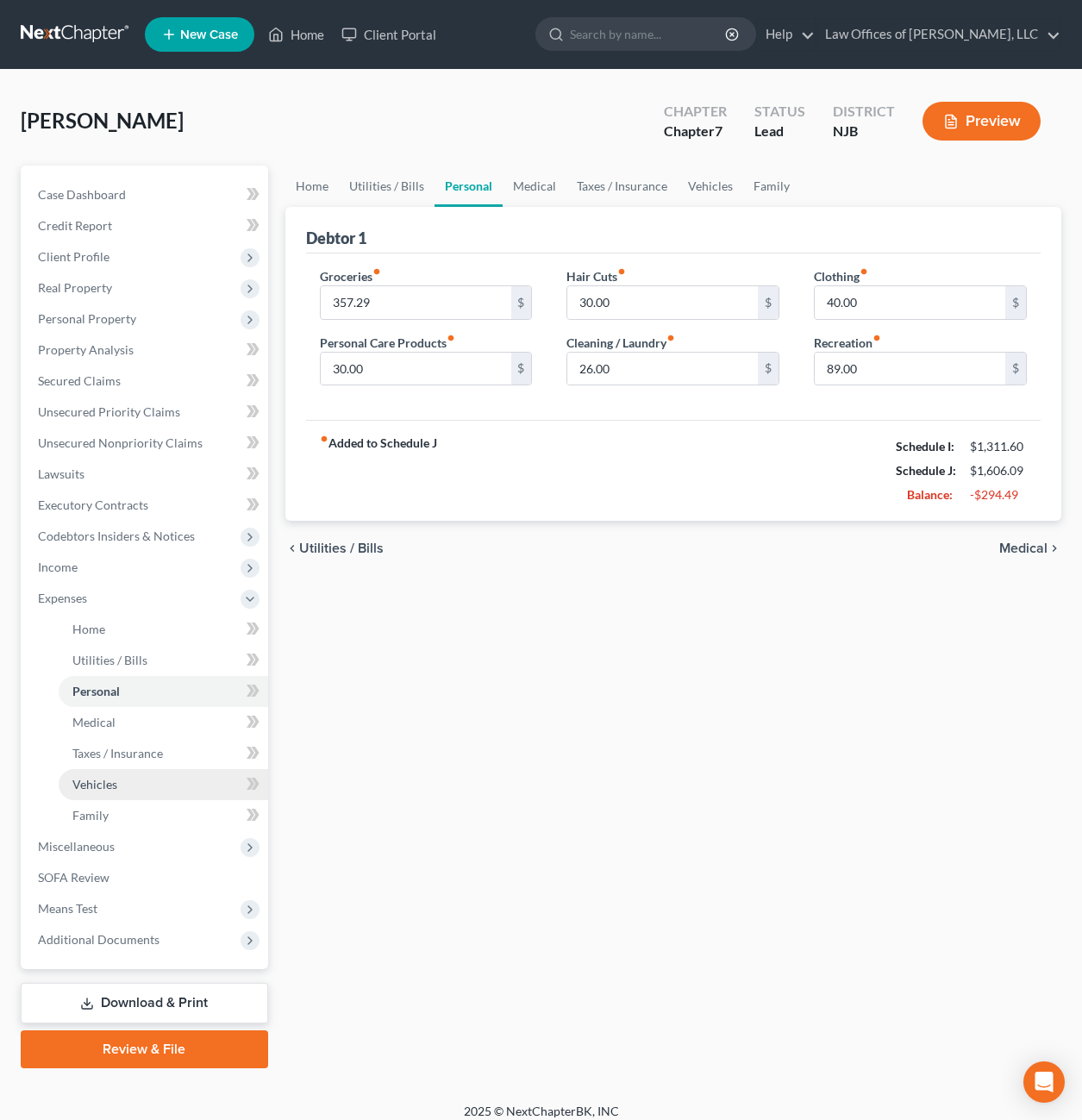
click at [112, 786] on span "Vehicles" at bounding box center [95, 784] width 45 height 14
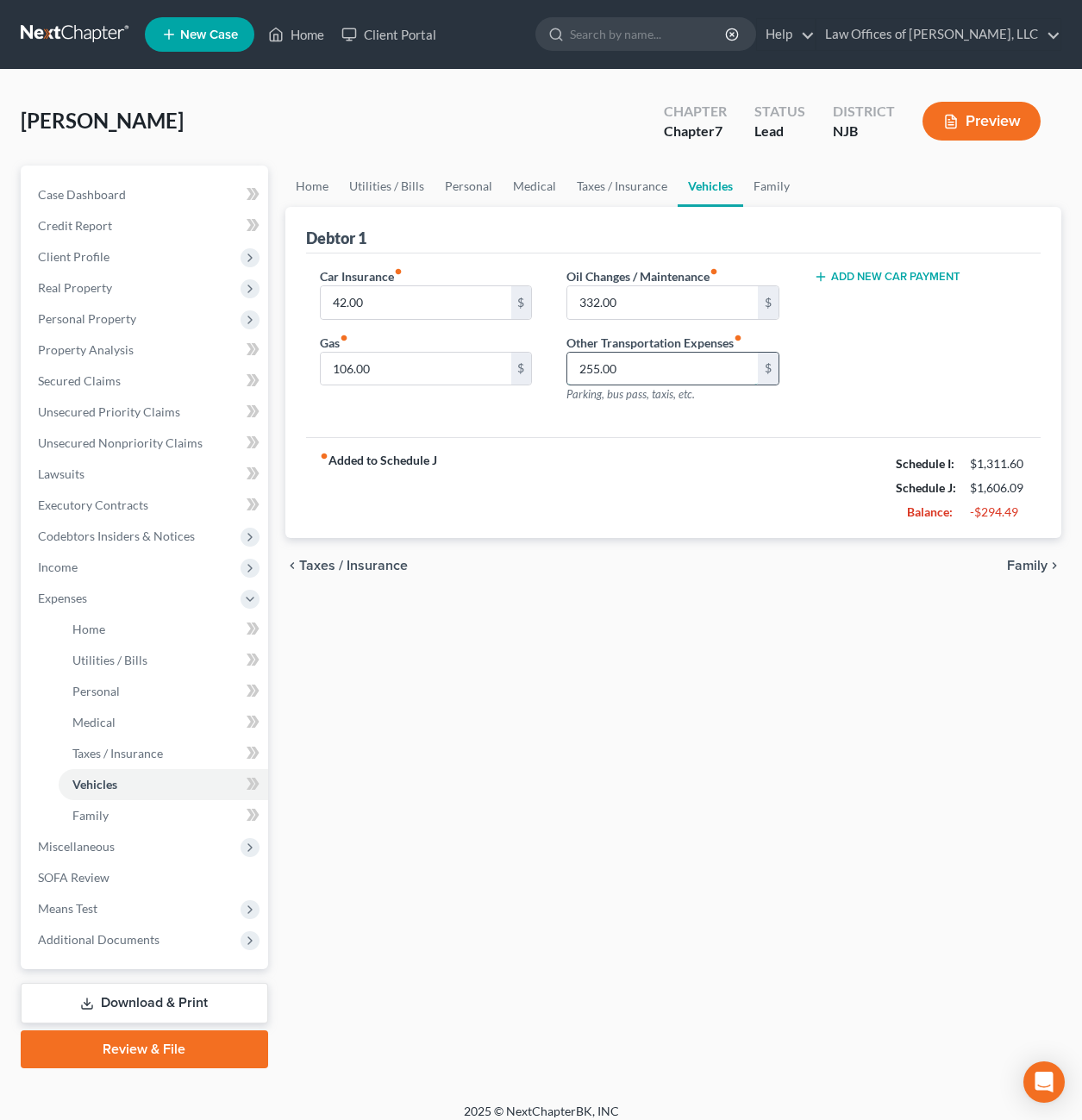
click at [624, 372] on input "255.00" at bounding box center [663, 369] width 191 height 32
click at [602, 497] on div "fiber_manual_record Added to Schedule J Schedule I: $1,311.60 Schedule J: $1,60…" at bounding box center [673, 487] width 735 height 101
click at [627, 372] on input "255.00" at bounding box center [663, 369] width 191 height 32
type input "265.00"
click at [668, 872] on div "Home Utilities / Bills Personal Medical Taxes / Insurance Vehicles Family Debto…" at bounding box center [672, 617] width 793 height 903
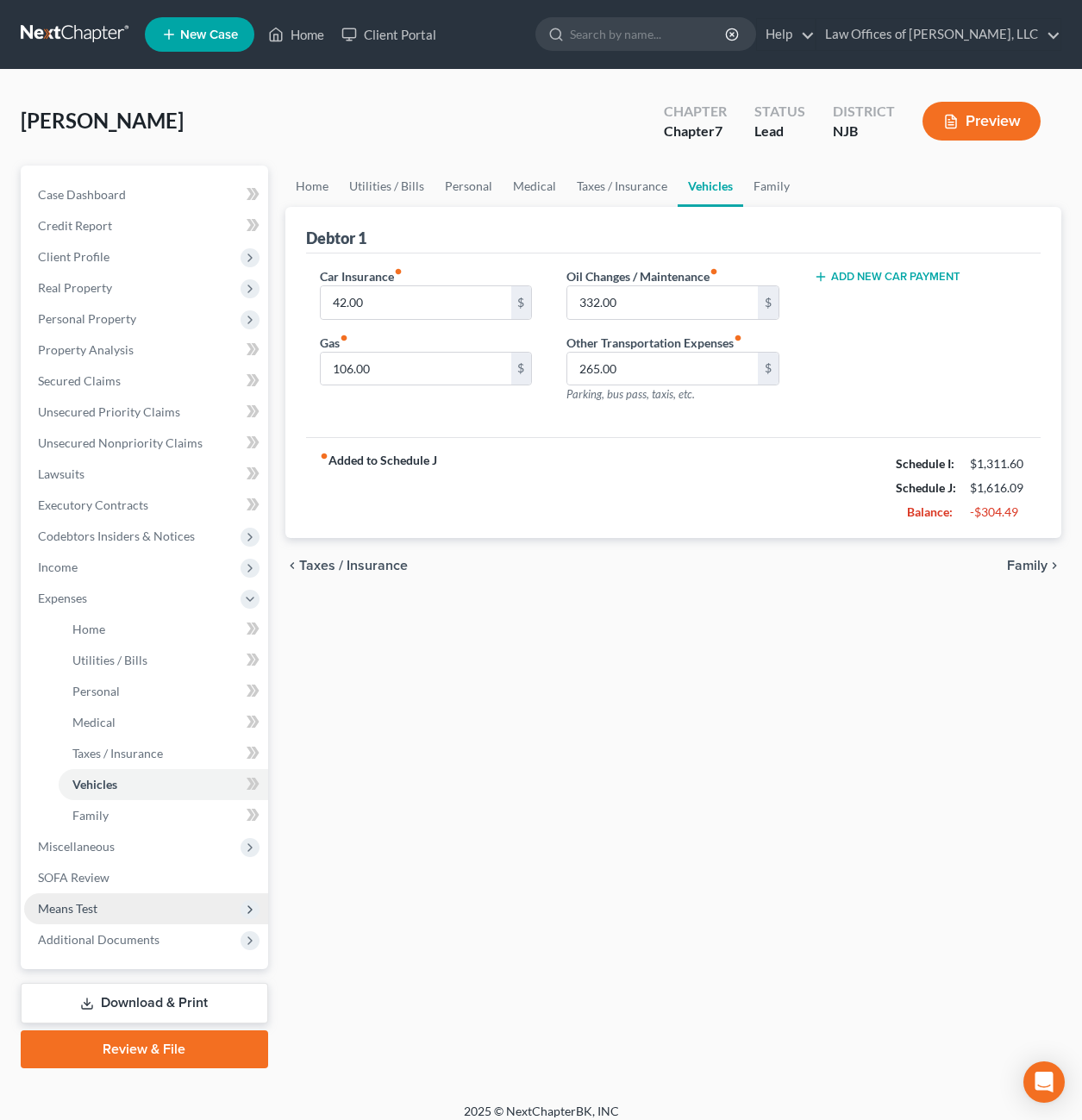
scroll to position [14, 0]
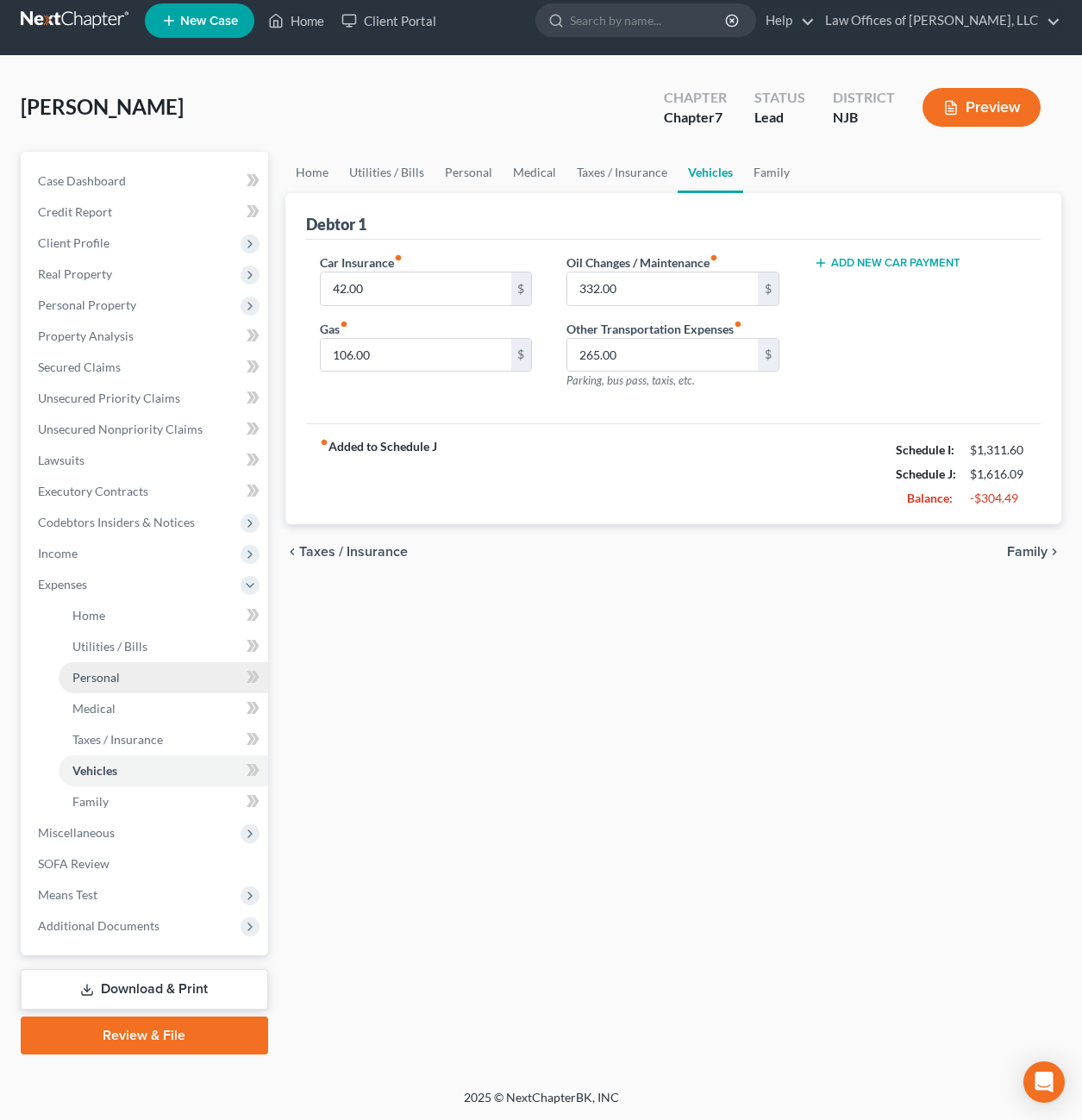
click at [117, 681] on span "Personal" at bounding box center [95, 677] width 48 height 14
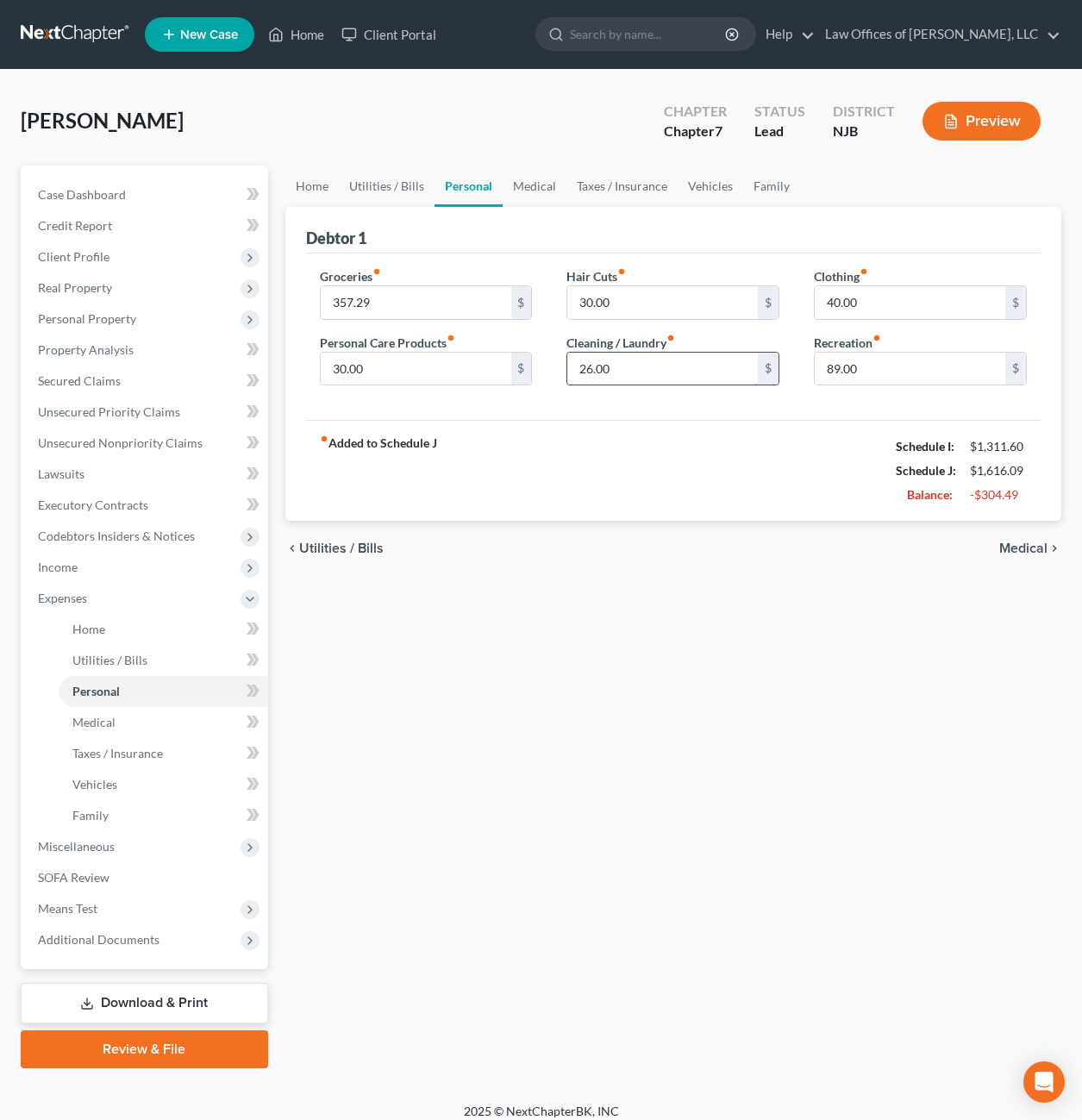
click at [621, 369] on input "26.00" at bounding box center [663, 369] width 191 height 32
type input "31.00"
click at [773, 426] on div "fiber_manual_record Added to Schedule J Schedule I: $1,311.60 Schedule J: $1,62…" at bounding box center [673, 470] width 735 height 101
click at [1021, 545] on span "Medical" at bounding box center [1023, 547] width 49 height 14
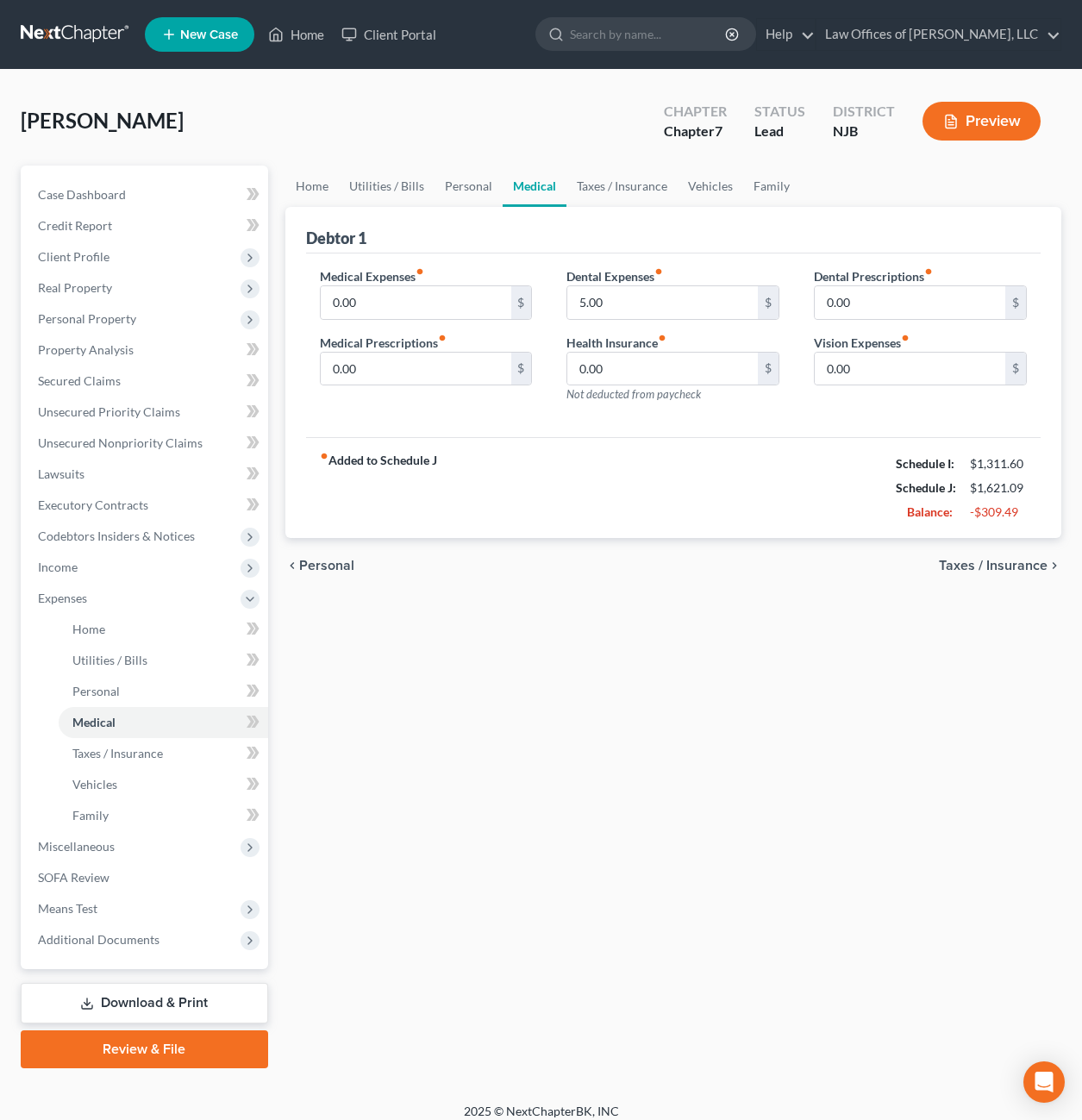
click at [1012, 546] on div "chevron_left Personal Taxes / Insurance chevron_right" at bounding box center [673, 565] width 776 height 55
click at [158, 1000] on link "Download & Print" at bounding box center [144, 1003] width 248 height 41
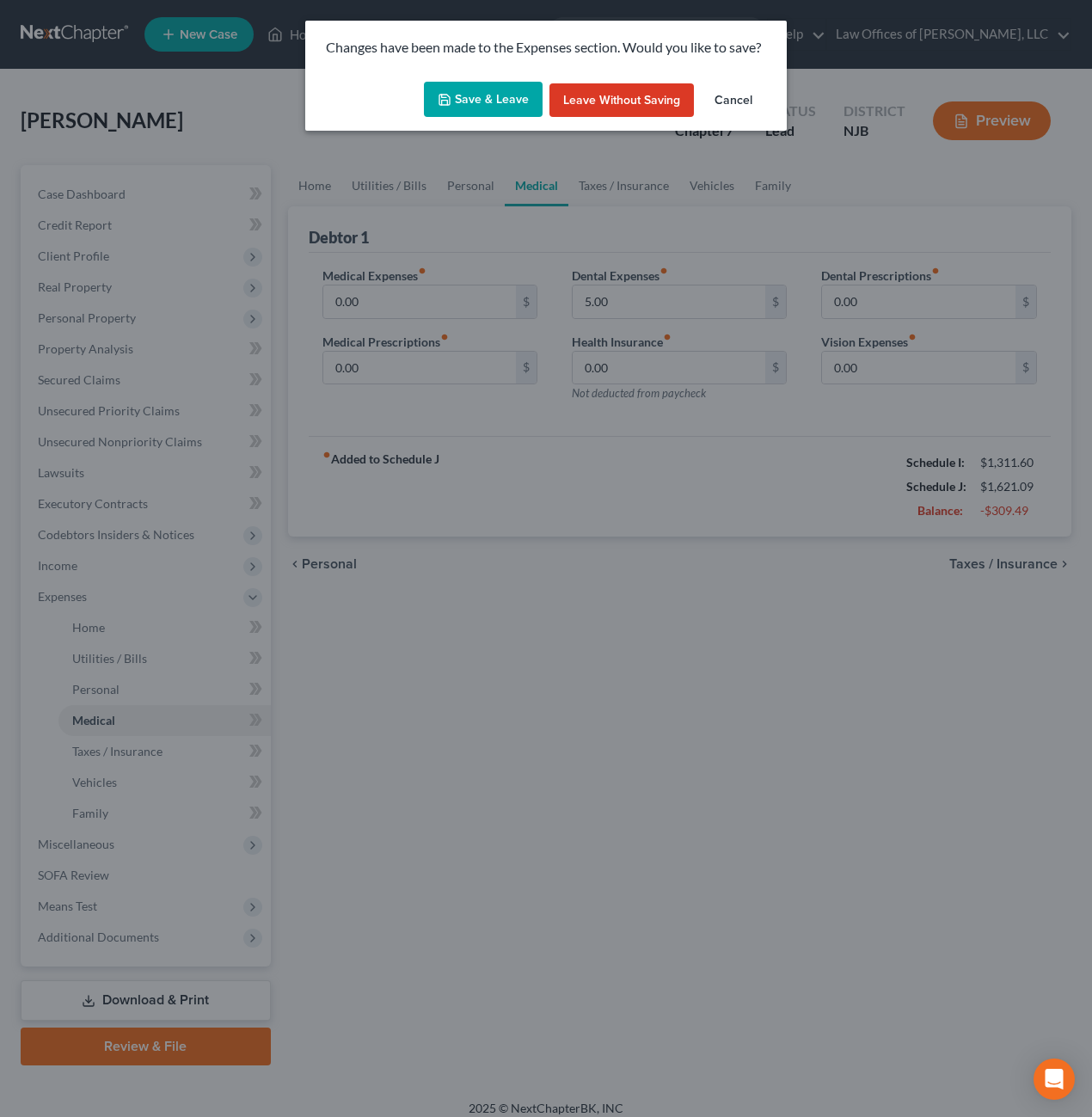
click at [502, 103] on button "Save & Leave" at bounding box center [483, 100] width 119 height 36
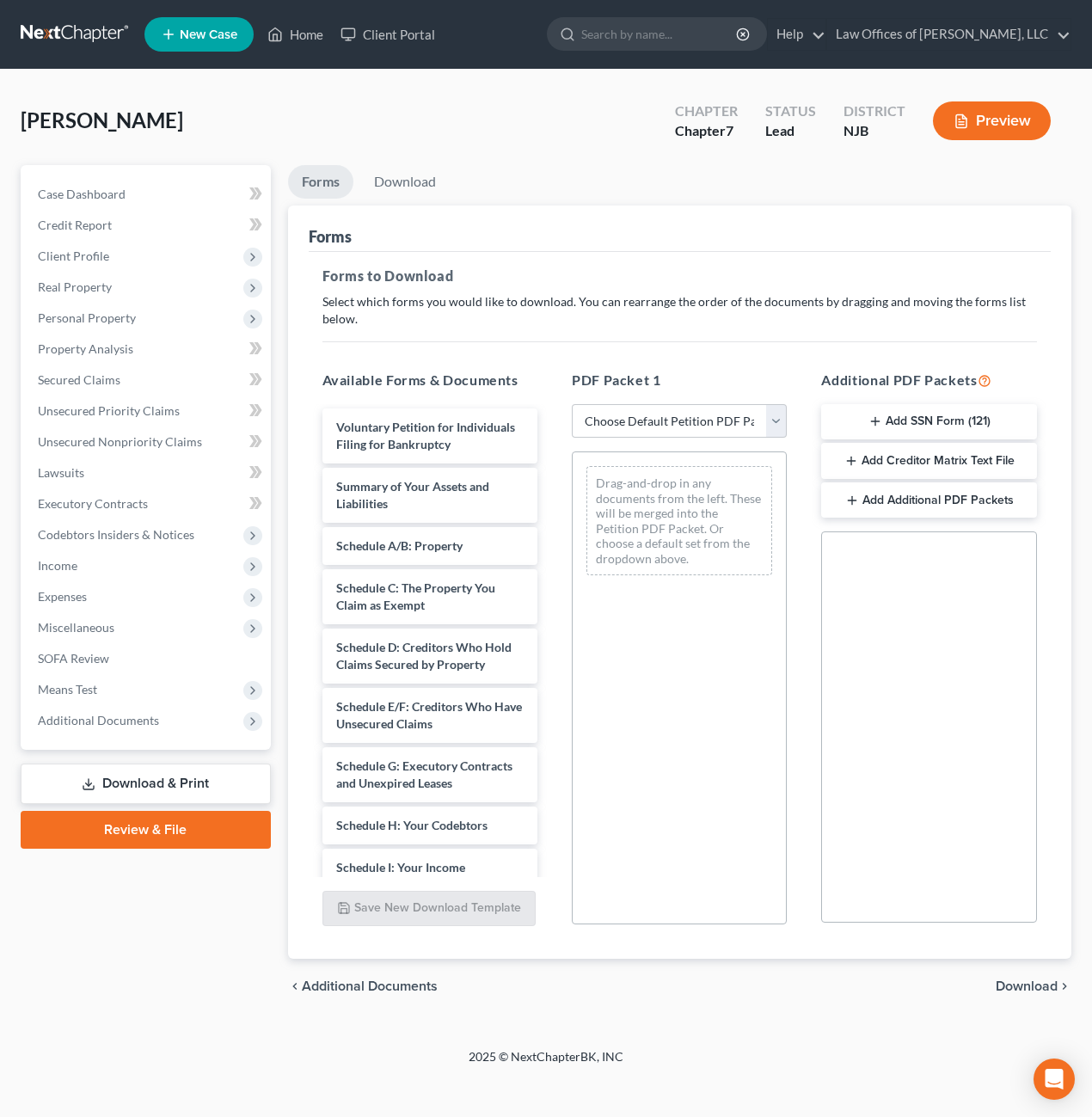
click at [187, 778] on link "Download & Print" at bounding box center [145, 783] width 251 height 40
click at [396, 186] on link "Download" at bounding box center [405, 181] width 90 height 33
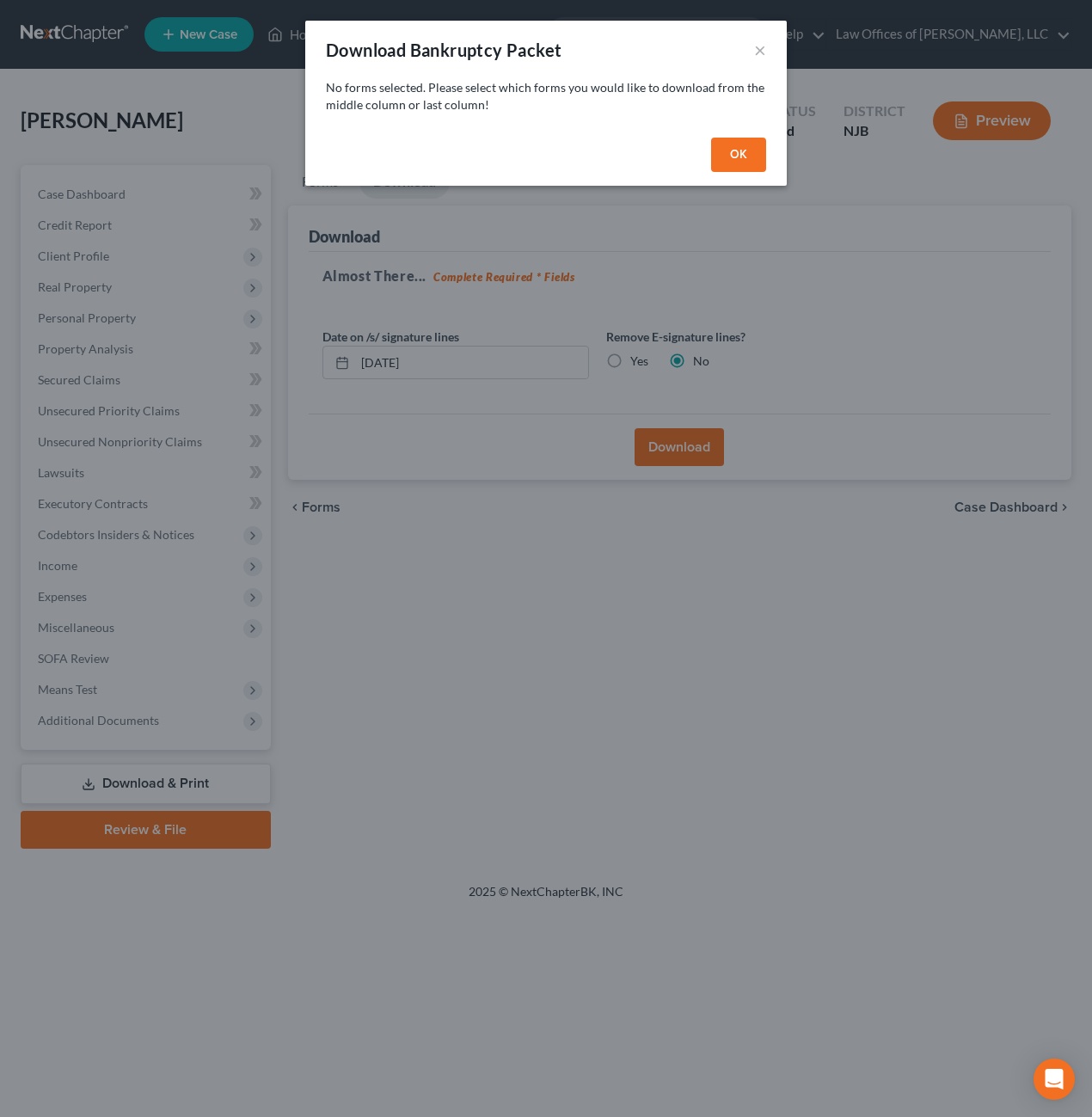
click at [760, 164] on button "OK" at bounding box center [738, 154] width 55 height 34
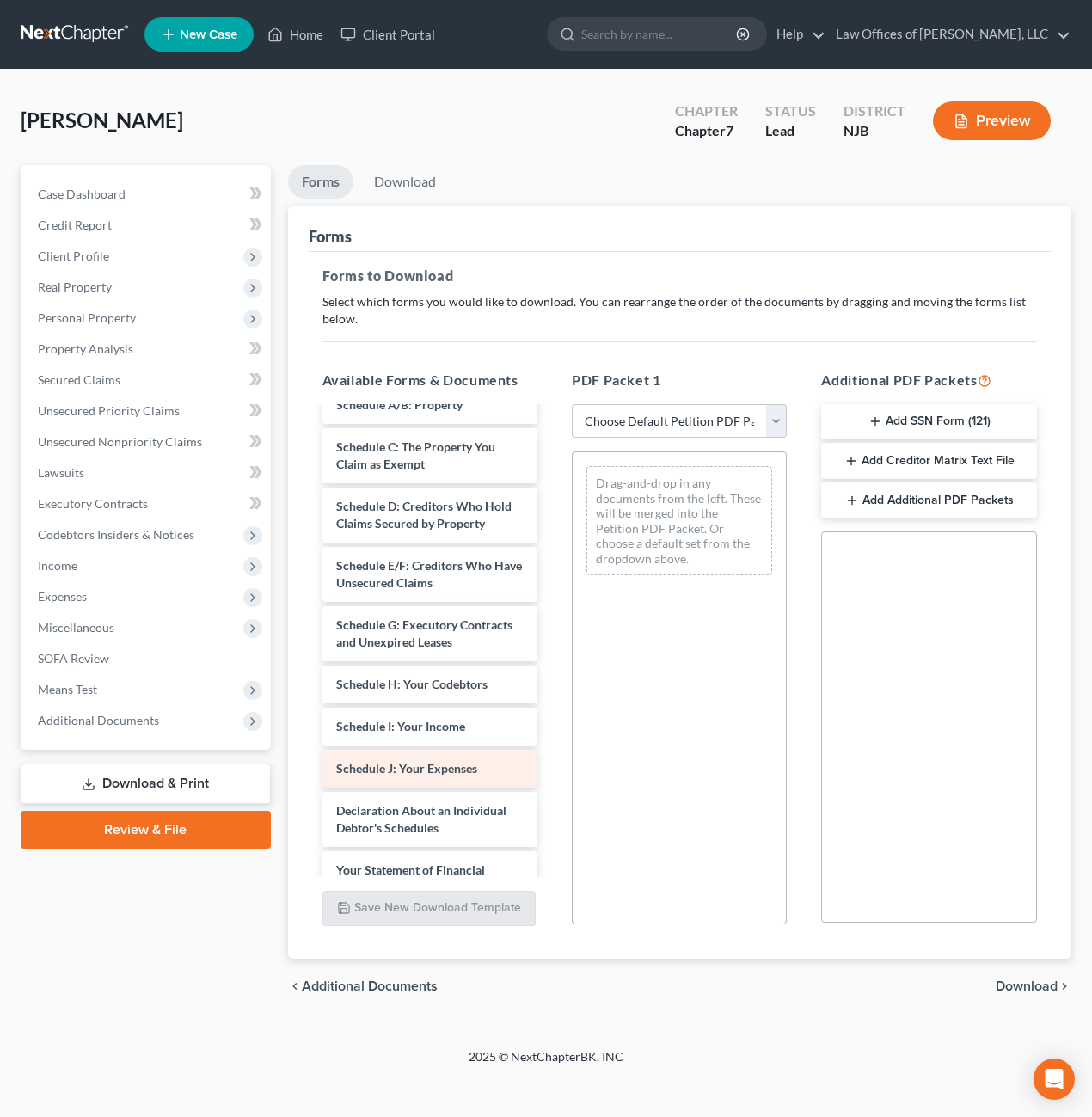
scroll to position [172, 0]
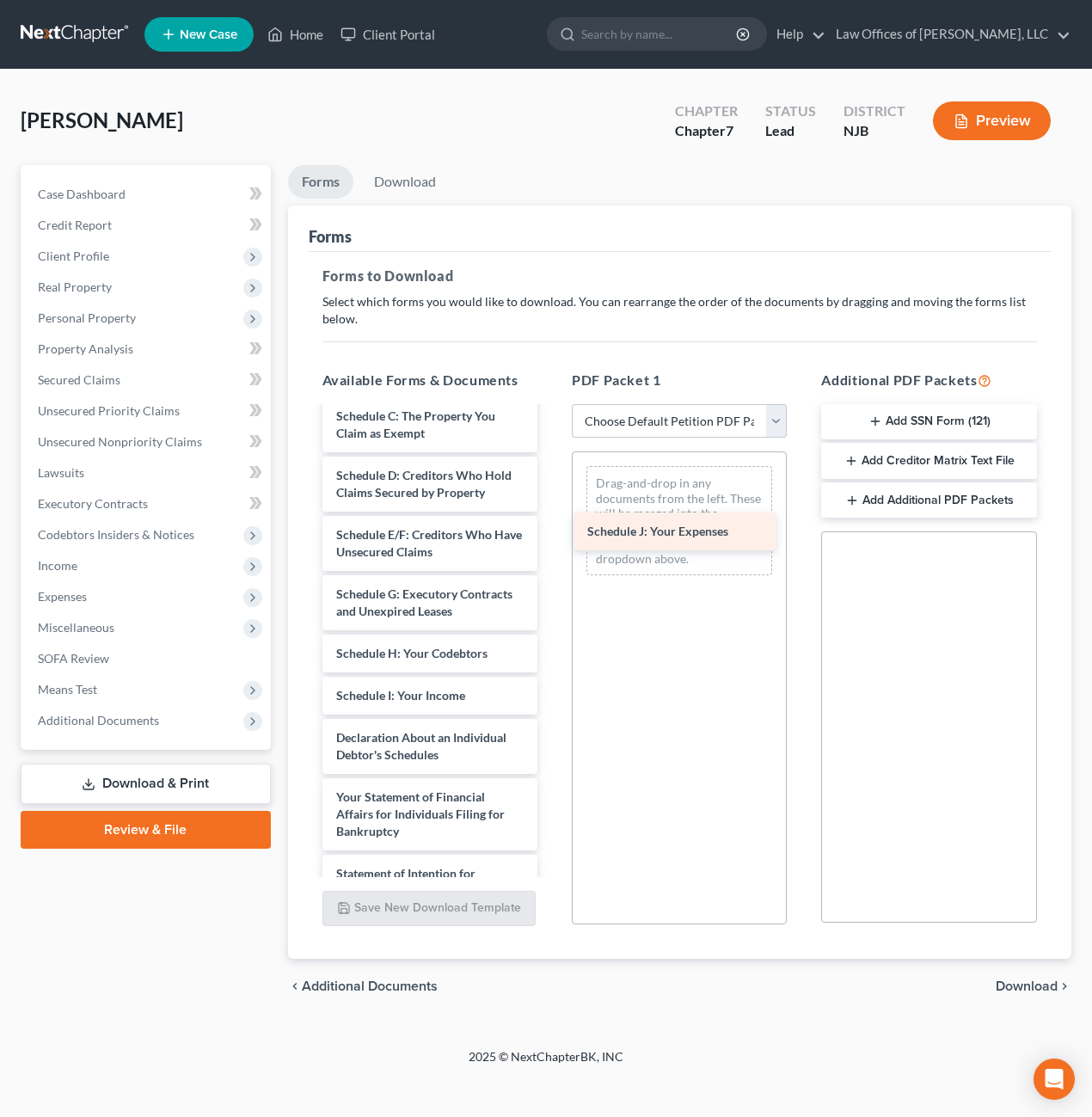
drag, startPoint x: 426, startPoint y: 734, endPoint x: 677, endPoint y: 528, distance: 324.7
click at [551, 528] on div "Schedule J: Your Expenses Voluntary Petition for Individuals Filing for Bankrup…" at bounding box center [430, 721] width 242 height 970
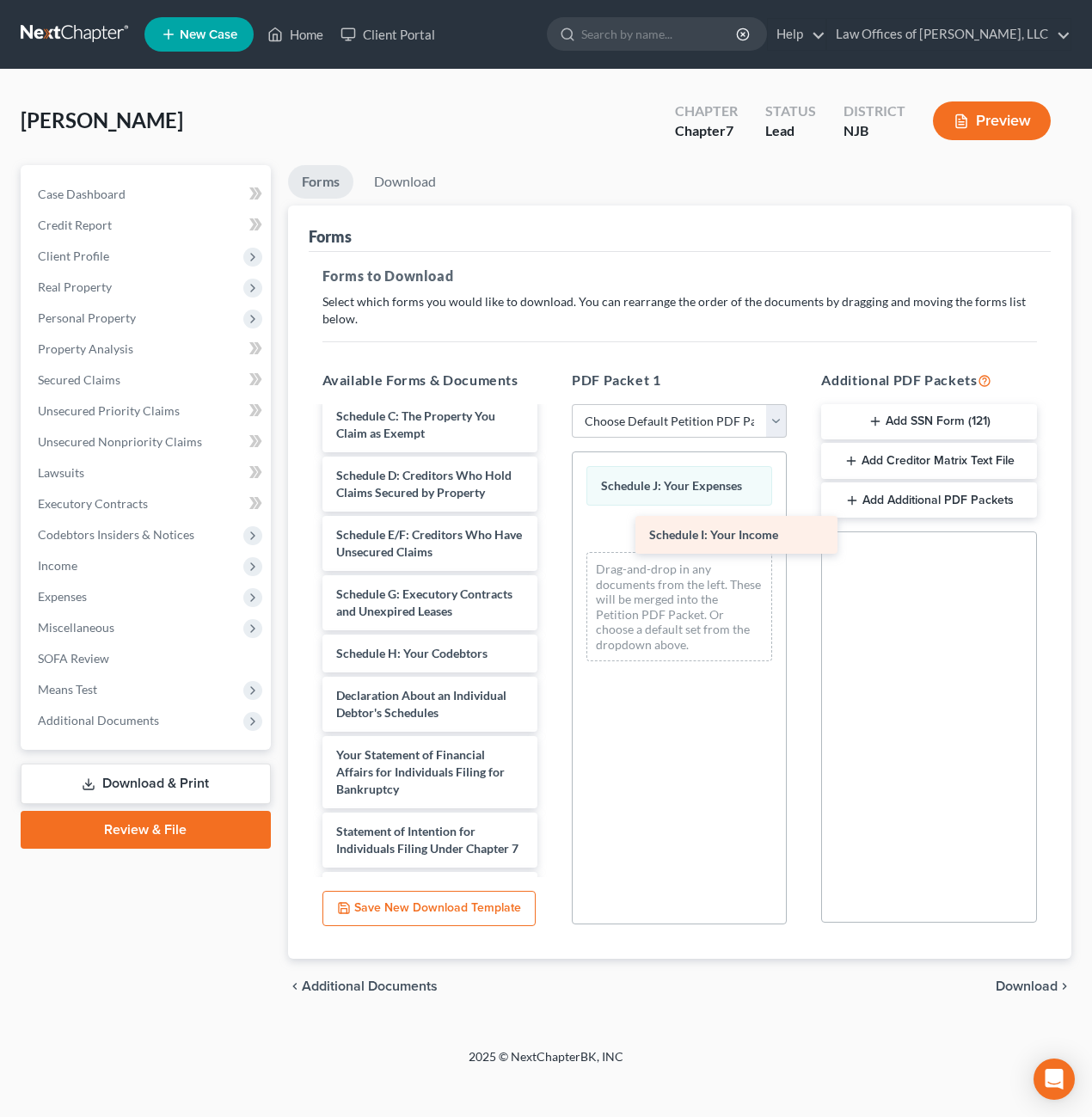
drag, startPoint x: 411, startPoint y: 698, endPoint x: 704, endPoint y: 541, distance: 332.4
click at [551, 538] on div "Schedule I: Your Income Voluntary Petition for Individuals Filing for Bankruptc…" at bounding box center [430, 699] width 242 height 928
click at [401, 181] on link "Download" at bounding box center [405, 181] width 90 height 33
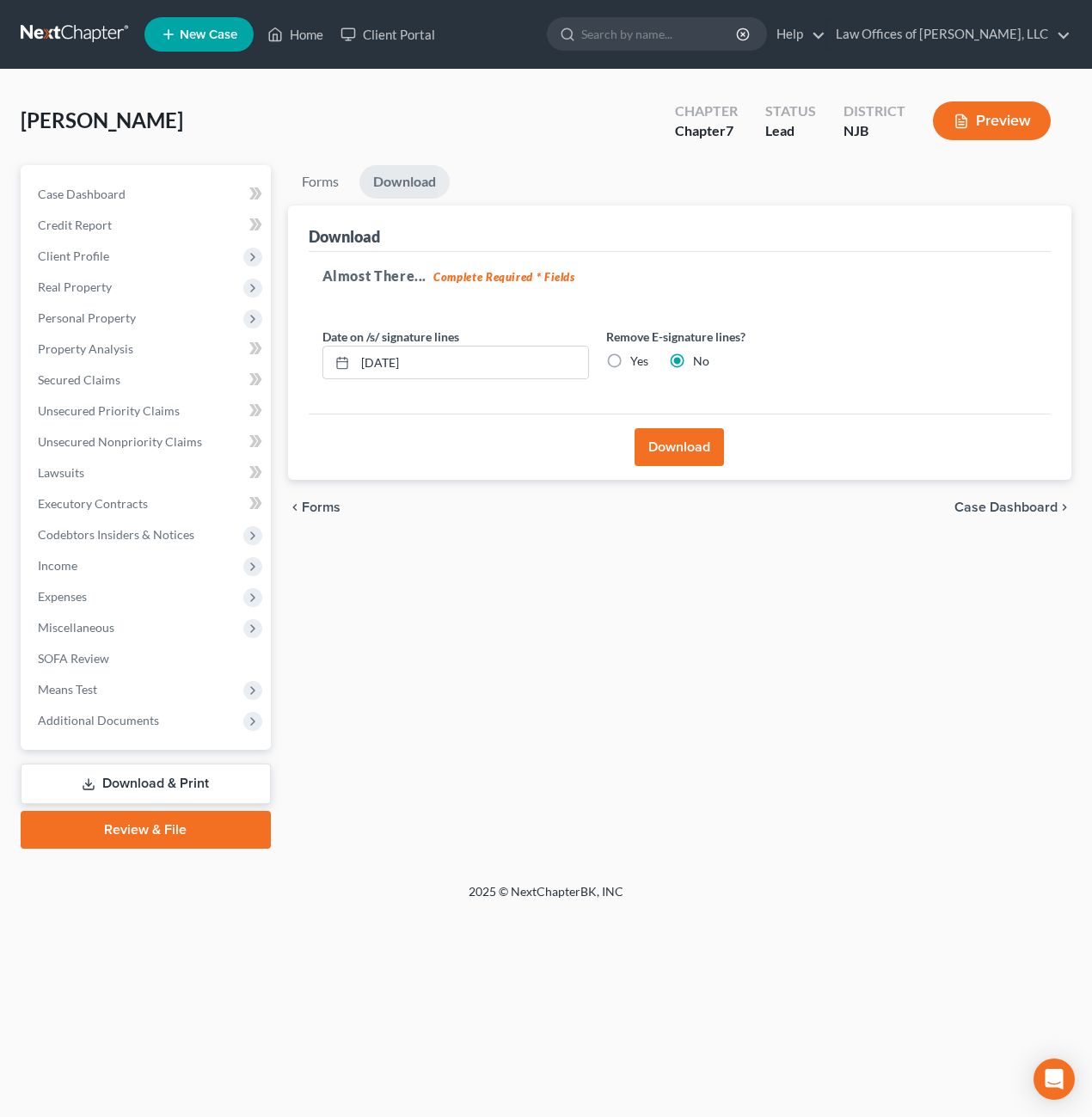
click at [667, 447] on button "Download" at bounding box center [680, 447] width 90 height 38
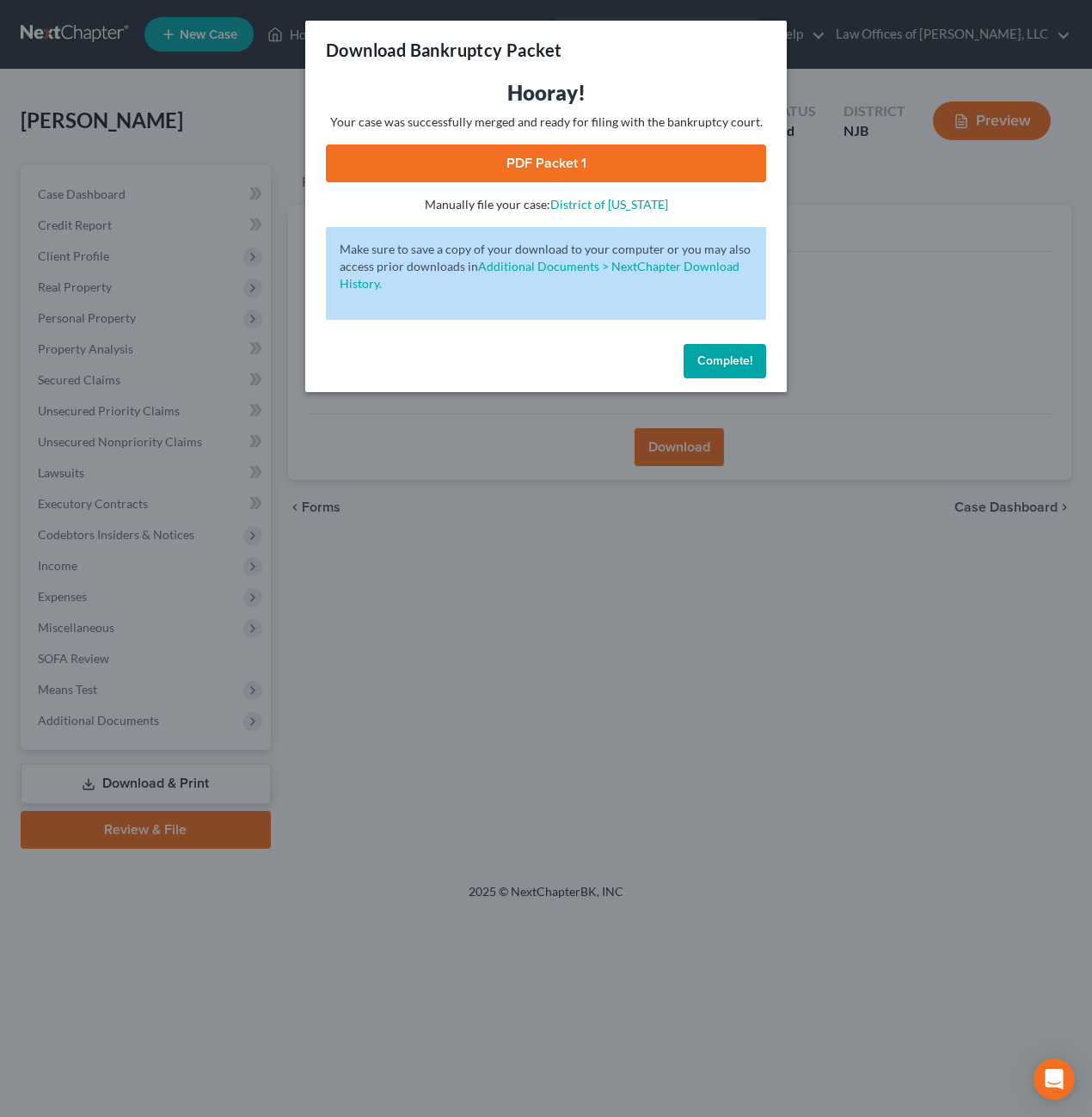
click at [524, 162] on link "PDF Packet 1" at bounding box center [546, 163] width 440 height 38
click at [727, 361] on span "Complete!" at bounding box center [725, 361] width 55 height 14
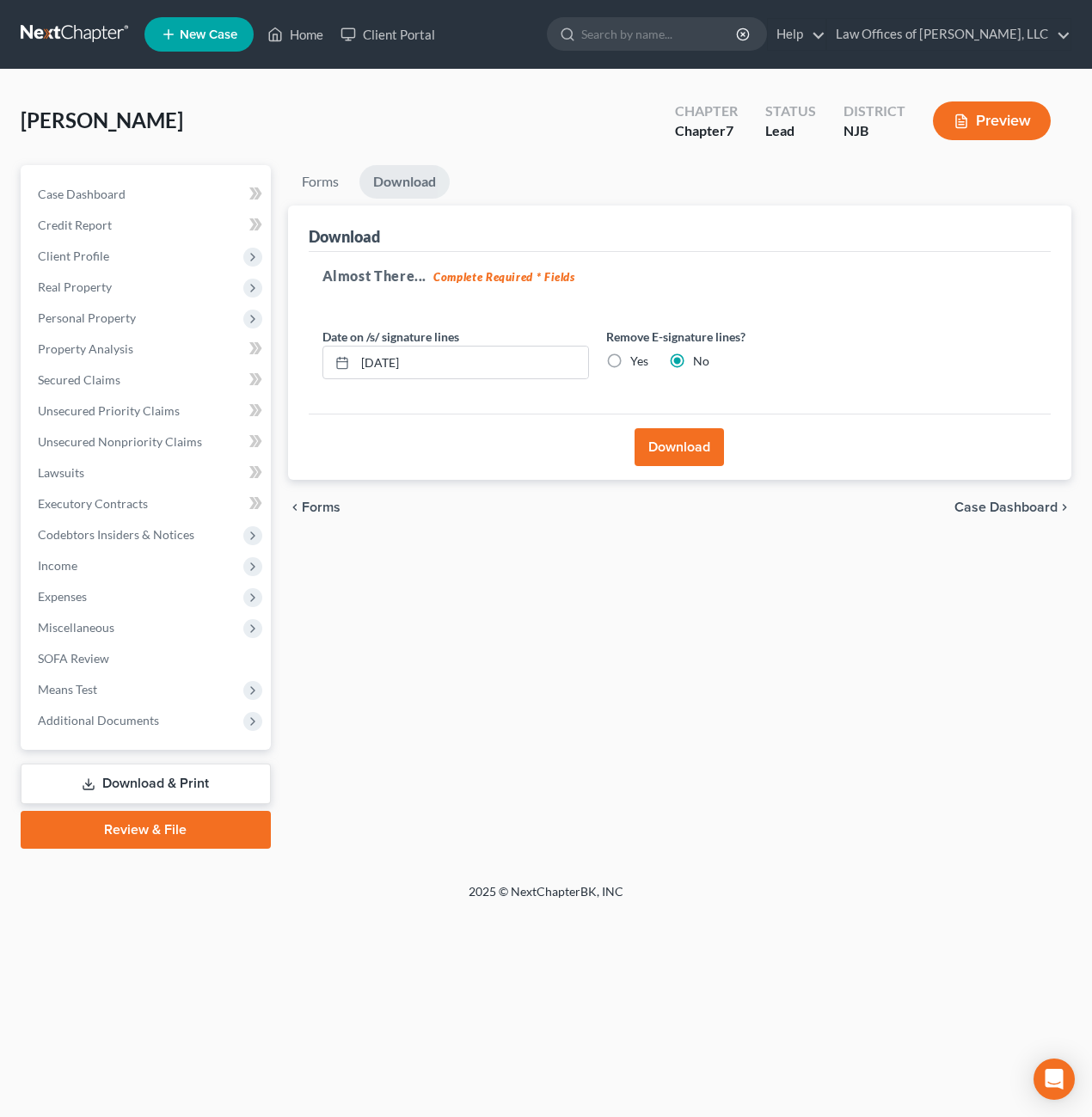
click at [426, 177] on link "Download" at bounding box center [404, 181] width 91 height 33
click at [180, 781] on link "Download & Print" at bounding box center [145, 783] width 251 height 40
click at [430, 168] on link "Download" at bounding box center [404, 181] width 91 height 33
drag, startPoint x: 225, startPoint y: 839, endPoint x: 233, endPoint y: 831, distance: 11.3
click at [225, 838] on link "Review & File" at bounding box center [145, 830] width 251 height 38
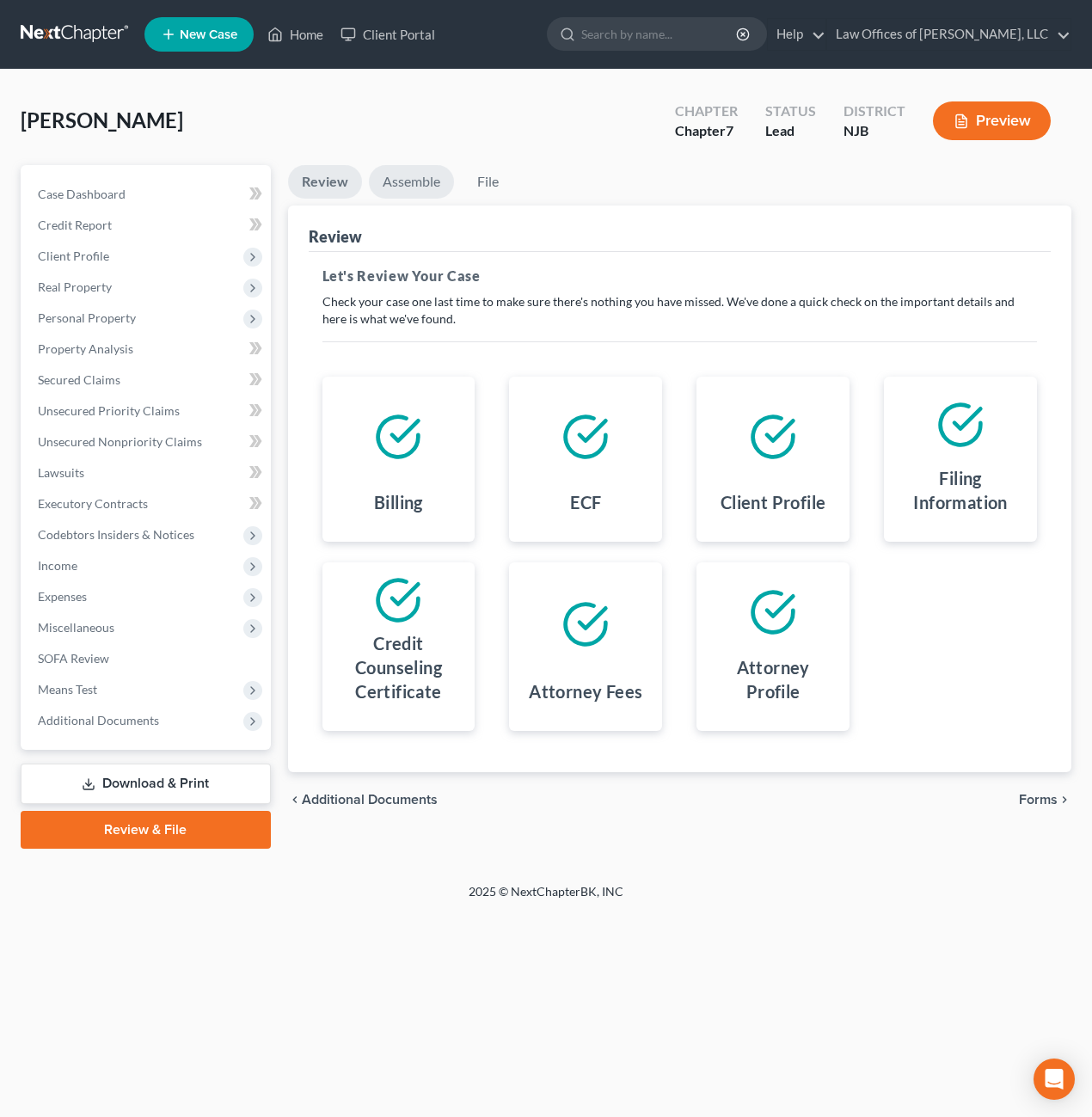
click at [421, 184] on link "Assemble" at bounding box center [411, 181] width 85 height 33
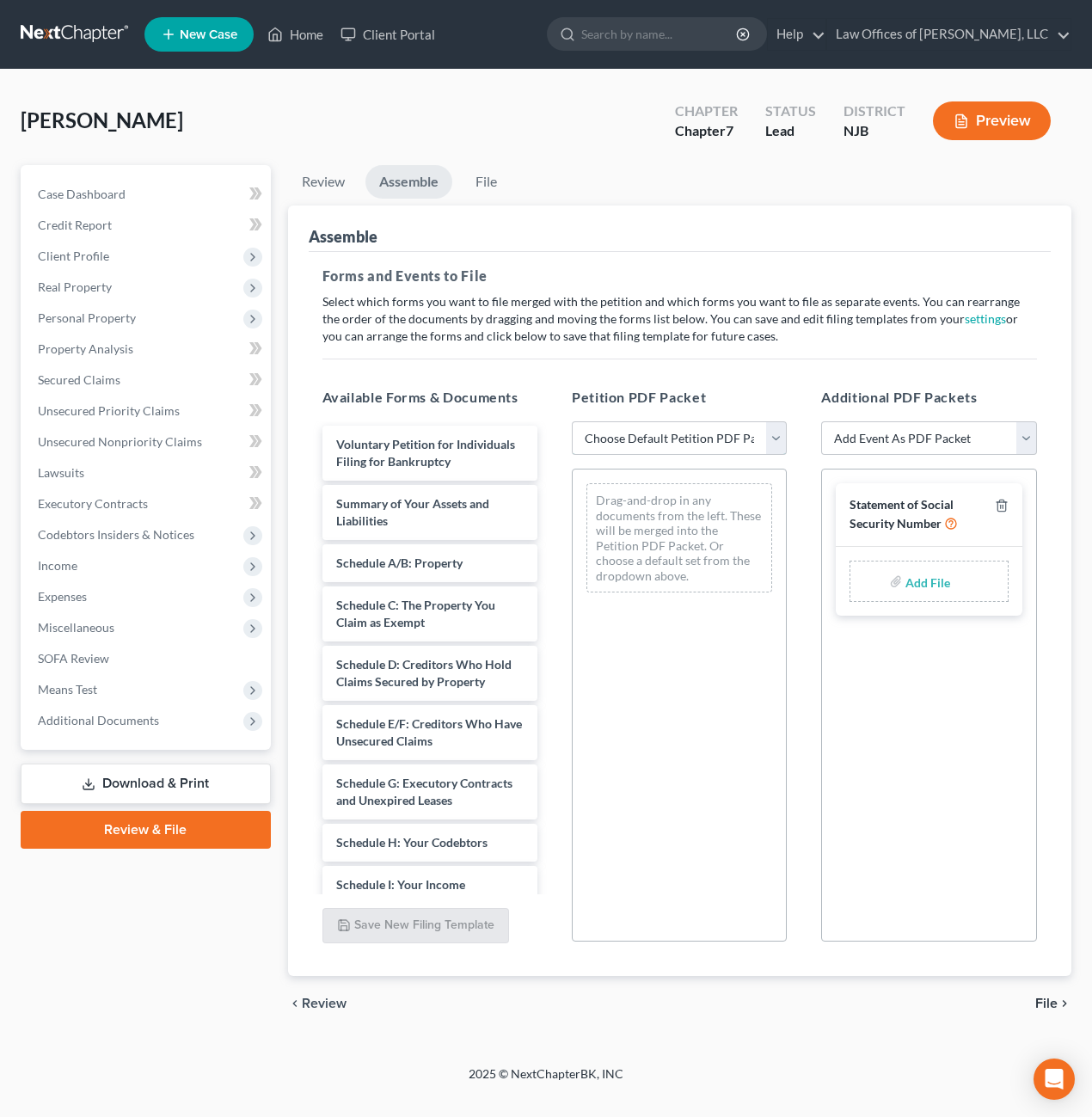
click at [772, 445] on select "Choose Default Petition PDF Packet Complete Bankruptcy Petition (all forms and …" at bounding box center [679, 438] width 215 height 34
select select "0"
click at [572, 421] on select "Choose Default Petition PDF Packet Complete Bankruptcy Petition (all forms and …" at bounding box center [679, 438] width 215 height 34
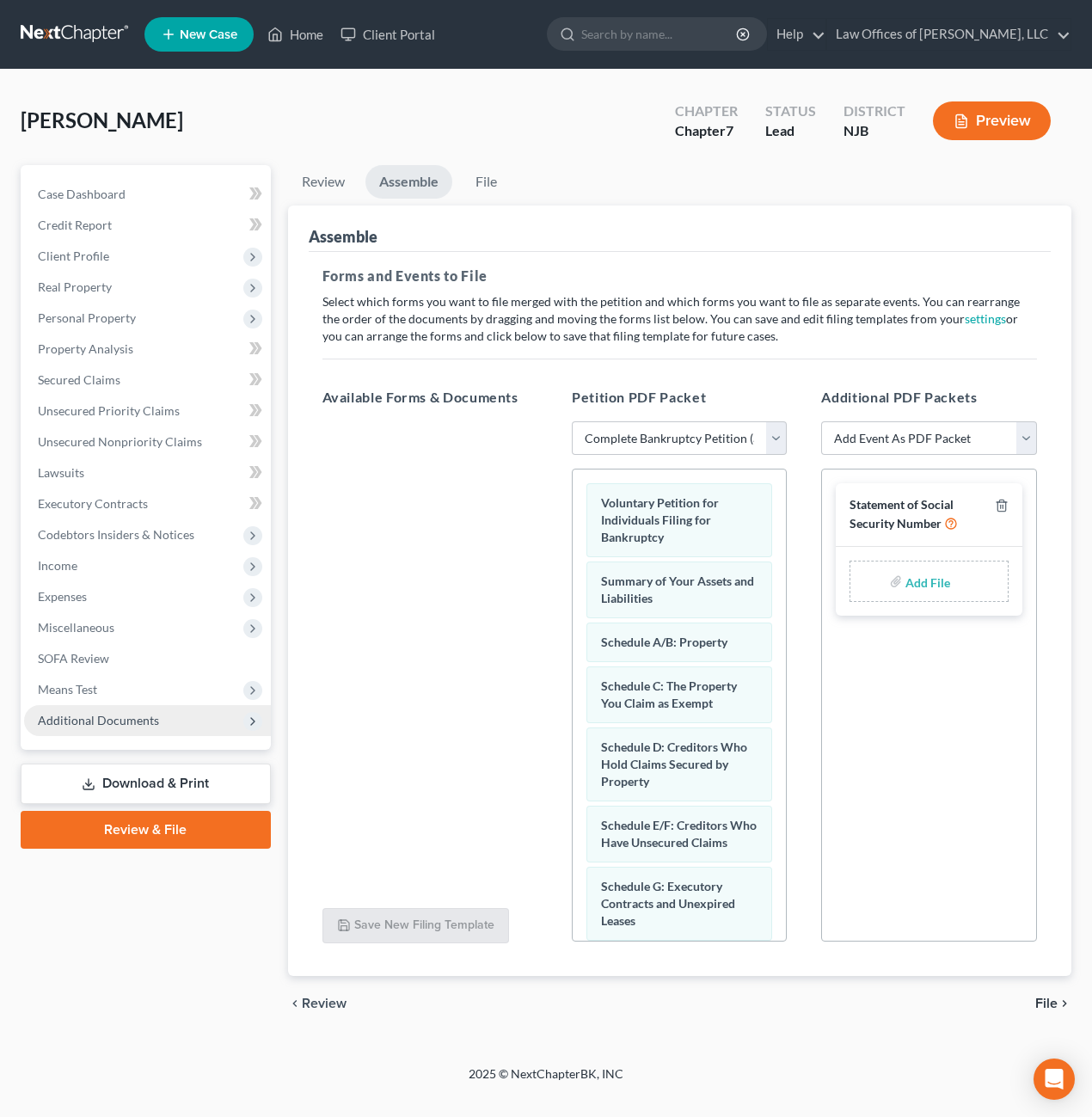
click at [253, 720] on polyline at bounding box center [253, 722] width 4 height 7
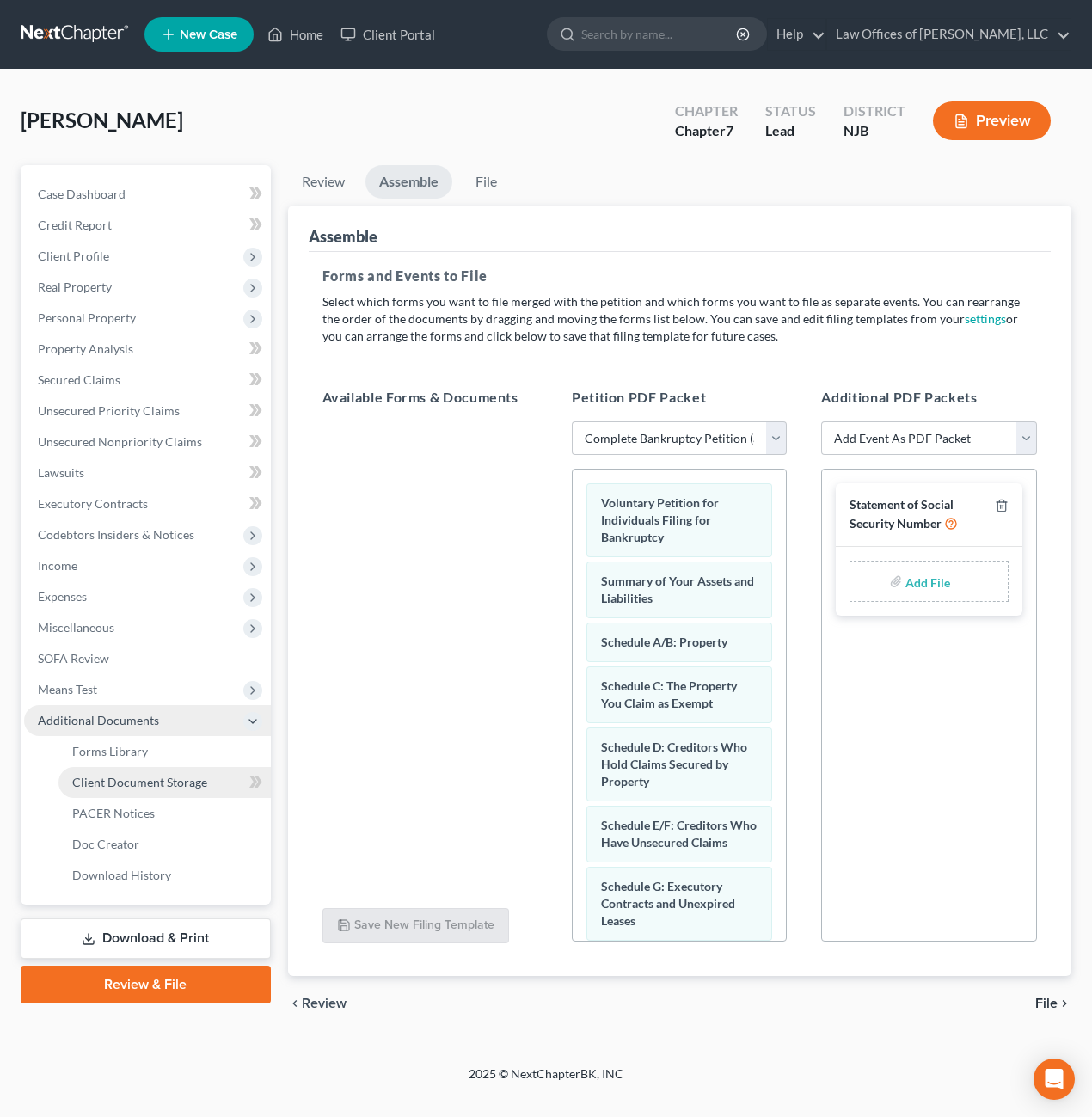
click at [160, 778] on span "Client Document Storage" at bounding box center [139, 782] width 135 height 14
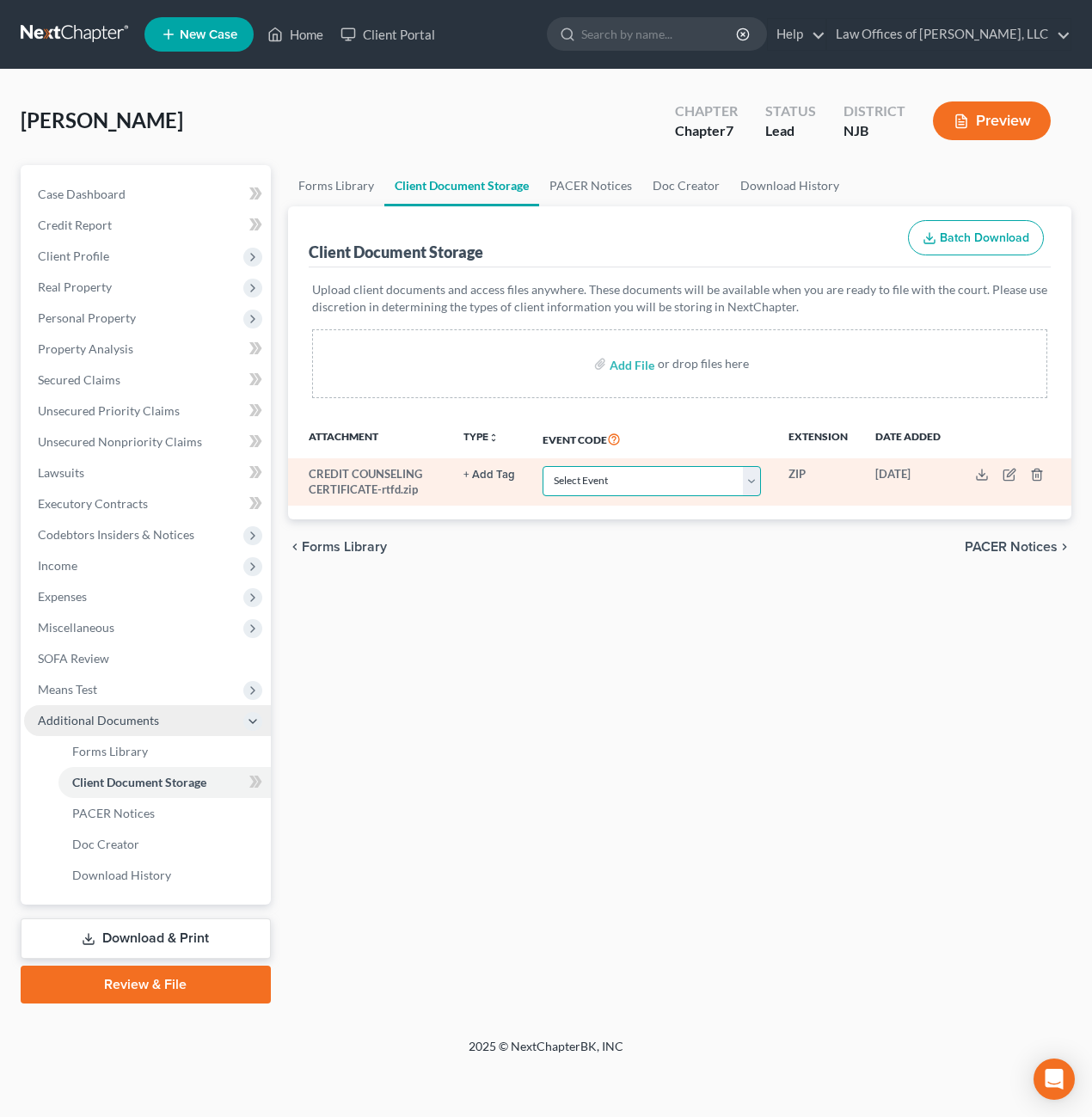
click at [749, 484] on select "Select Event 20 Largest Unsecured Creditors Amended Attorney Compensation State…" at bounding box center [651, 481] width 218 height 31
select select "9"
click at [544, 466] on select "Select Event 20 Largest Unsecured Creditors Amended Attorney Compensation State…" at bounding box center [651, 481] width 218 height 31
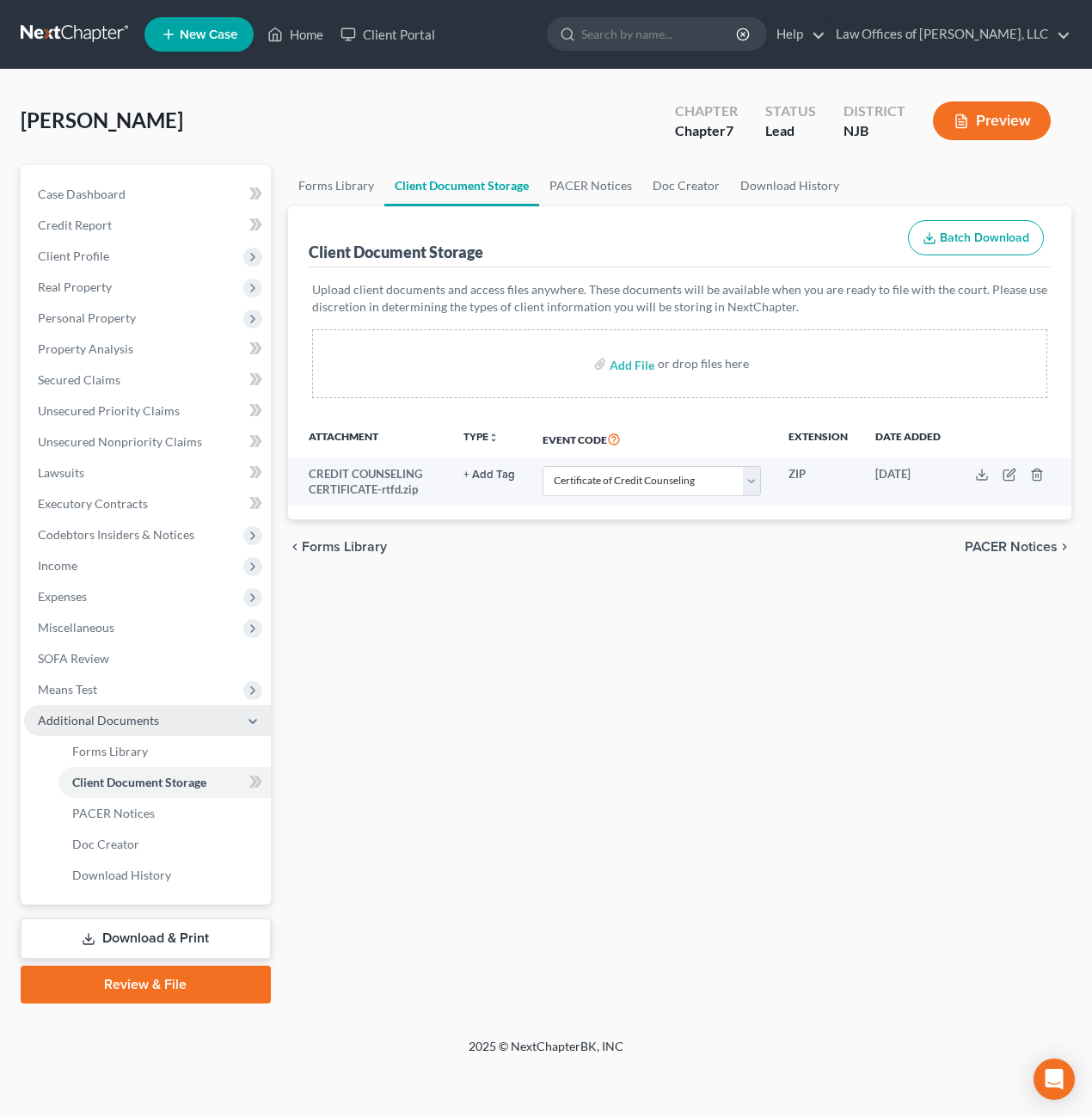
click at [192, 983] on link "Review & File" at bounding box center [145, 984] width 251 height 38
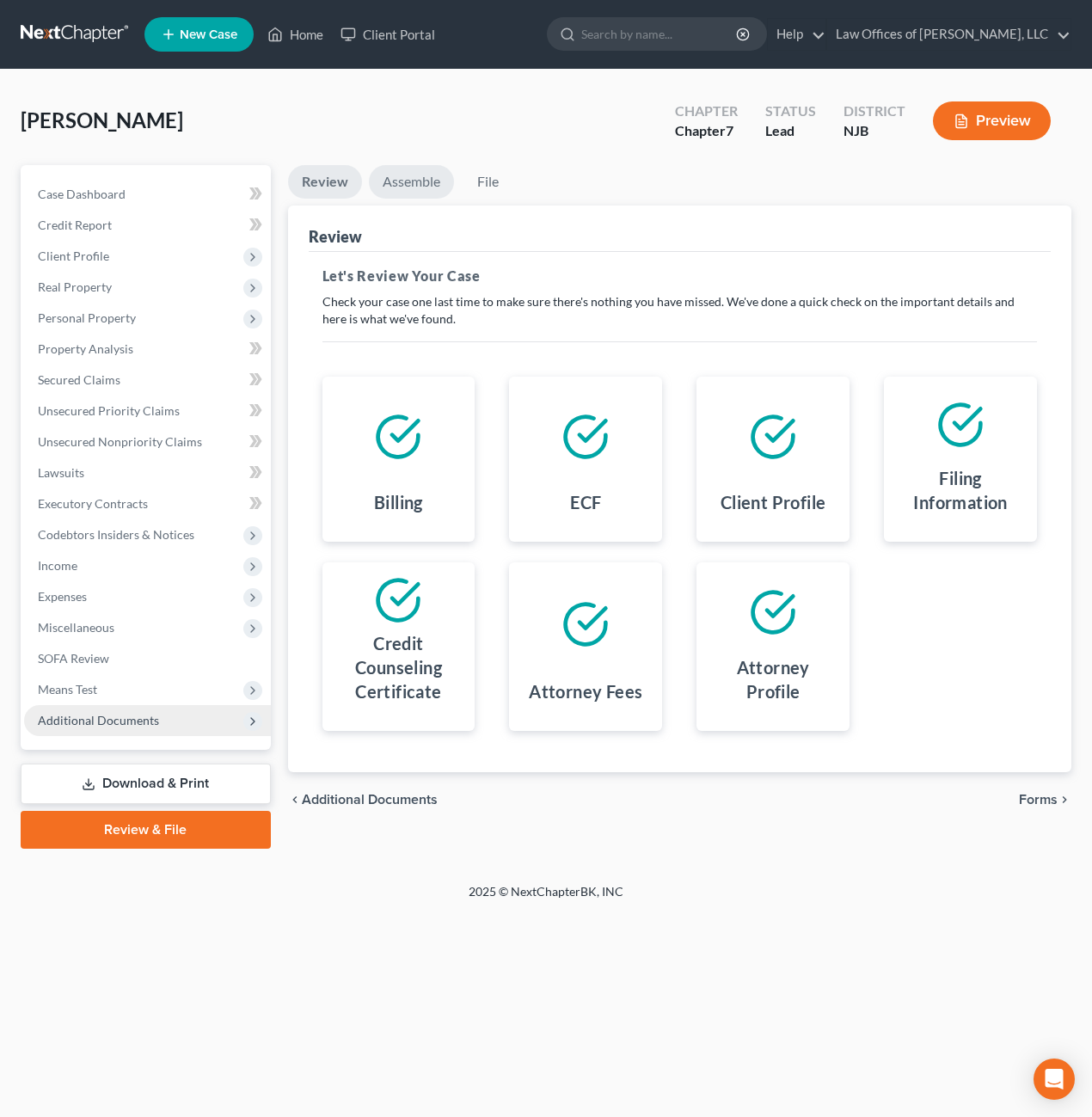
drag, startPoint x: 415, startPoint y: 177, endPoint x: 408, endPoint y: 215, distance: 38.6
click at [414, 179] on link "Assemble" at bounding box center [411, 181] width 85 height 33
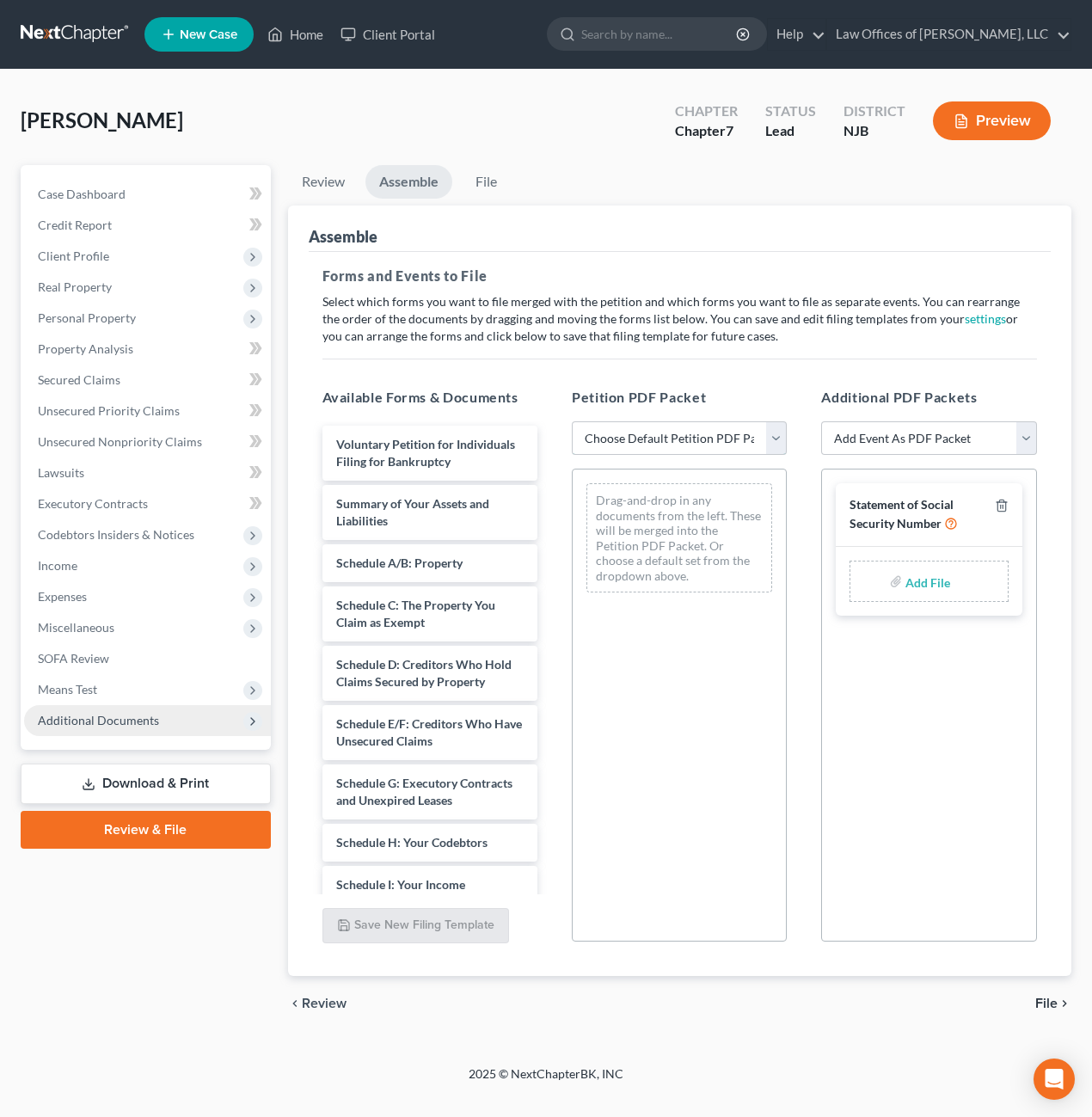
click at [773, 440] on select "Choose Default Petition PDF Packet Complete Bankruptcy Petition (all forms and …" at bounding box center [679, 438] width 215 height 34
select select "0"
click at [572, 421] on select "Choose Default Petition PDF Packet Complete Bankruptcy Petition (all forms and …" at bounding box center [679, 438] width 215 height 34
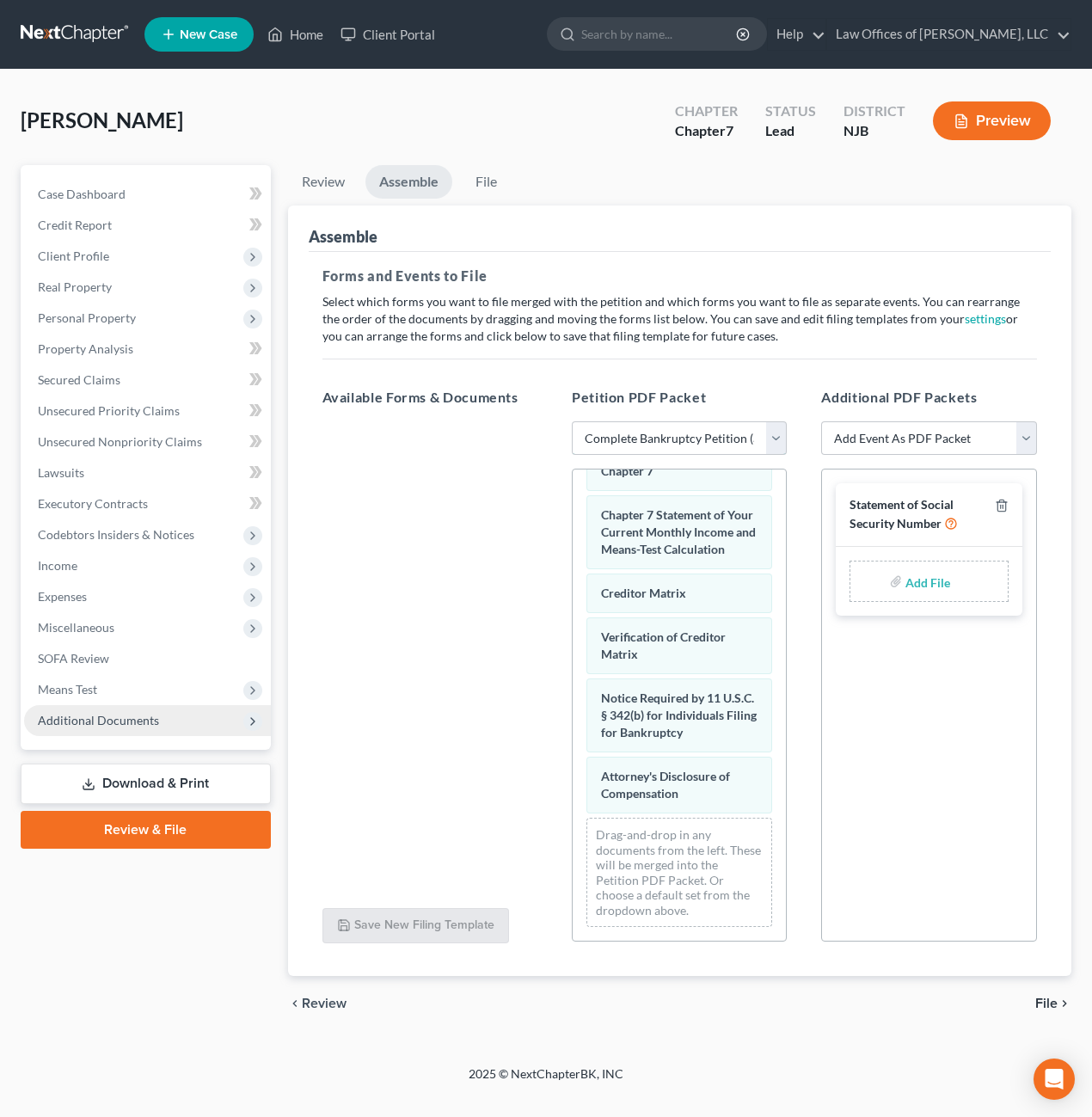
scroll to position [902, 0]
click at [257, 721] on icon at bounding box center [252, 721] width 13 height 13
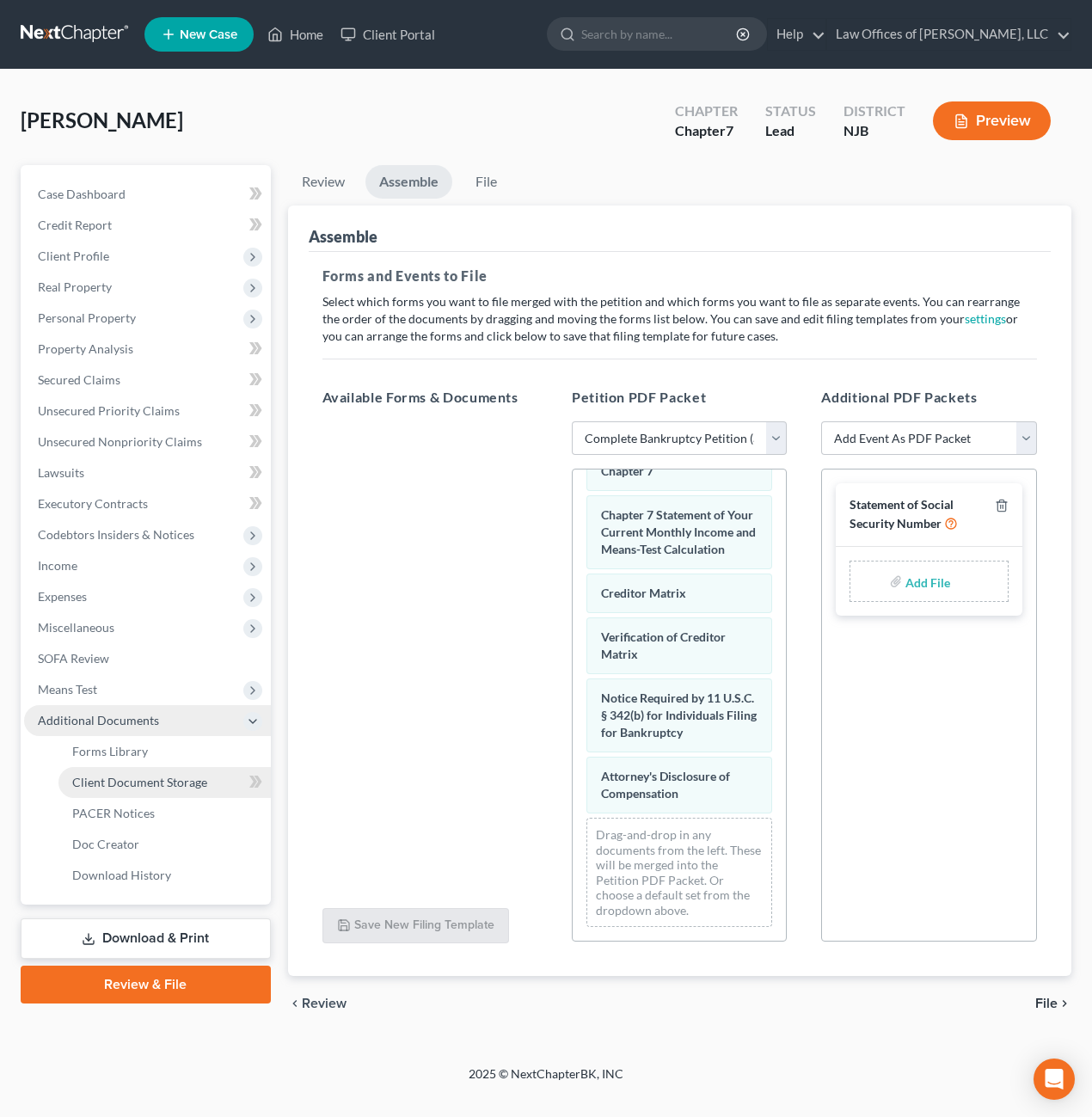
click at [178, 779] on span "Client Document Storage" at bounding box center [139, 782] width 135 height 14
select select "9"
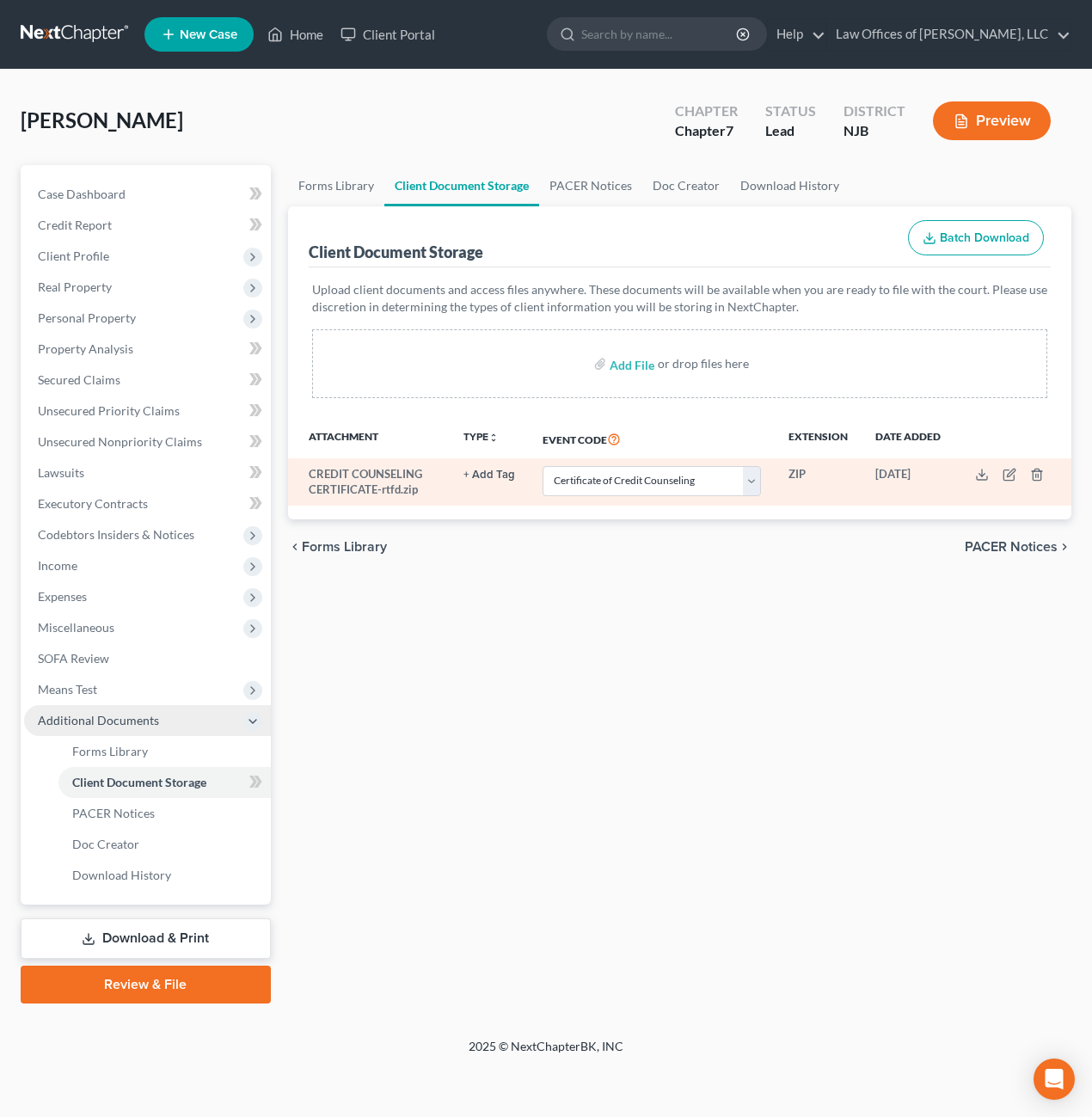
click at [375, 495] on td "CREDIT COUNSELING CERTIFICATE-rtfd.zip" at bounding box center [369, 481] width 163 height 48
click at [981, 475] on polyline at bounding box center [982, 475] width 6 height 3
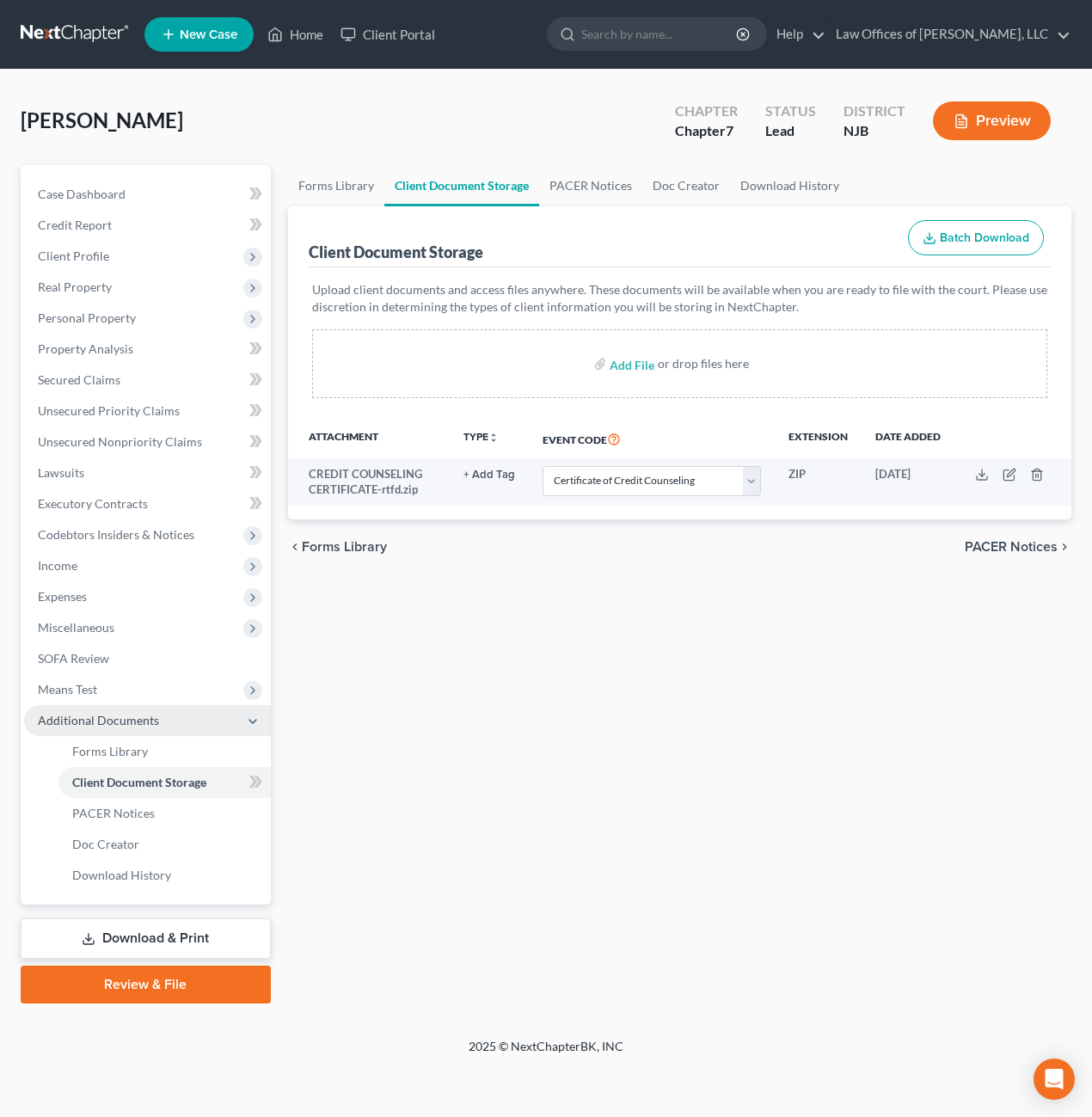
click at [595, 743] on div "Forms Library Client Document Storage PACER Notices Doc Creator Download Histor…" at bounding box center [680, 585] width 801 height 839
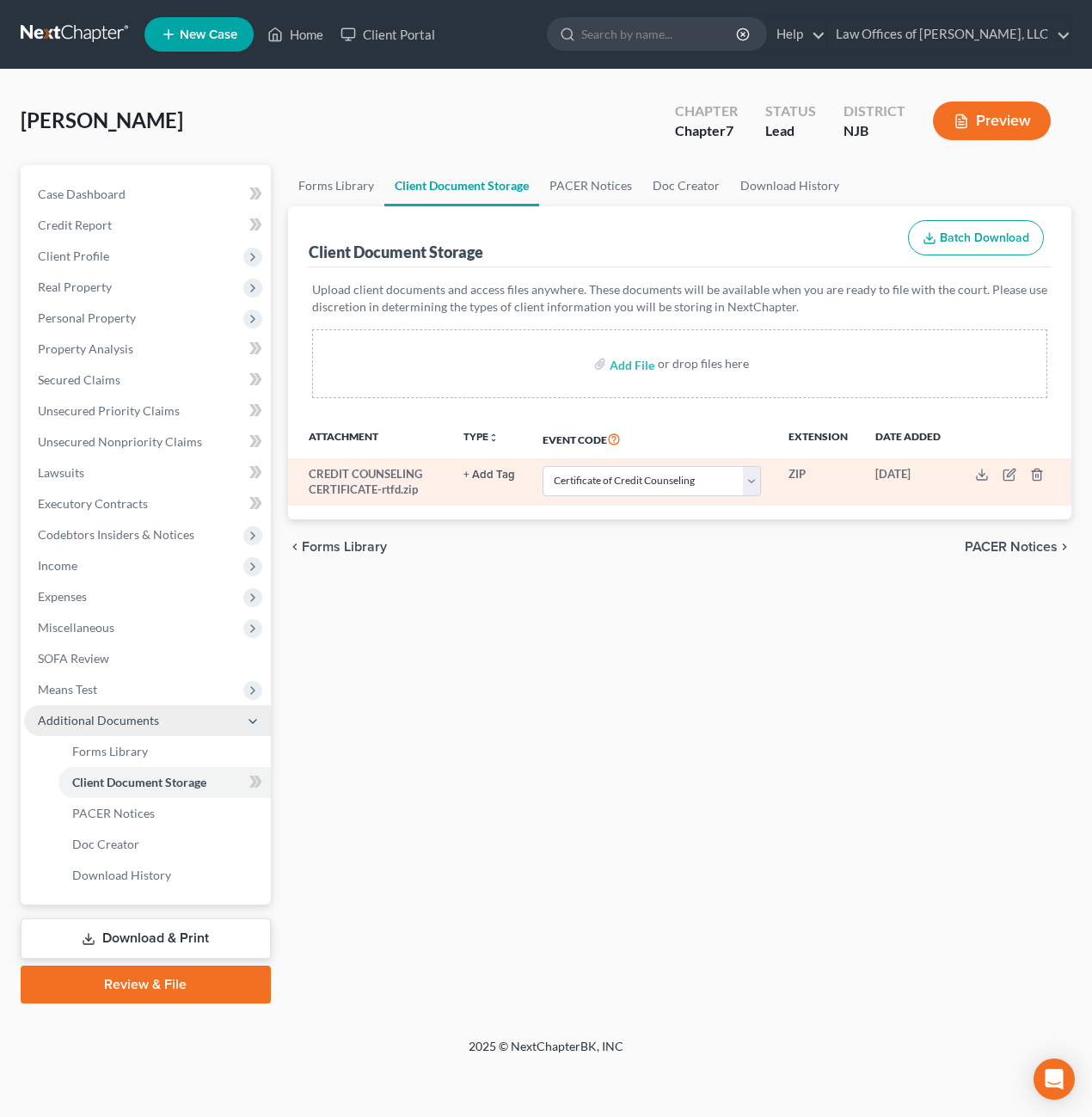
click at [381, 495] on td "CREDIT COUNSELING CERTIFICATE-rtfd.zip" at bounding box center [369, 481] width 163 height 48
click at [494, 472] on button "+ Add Tag" at bounding box center [489, 475] width 51 height 11
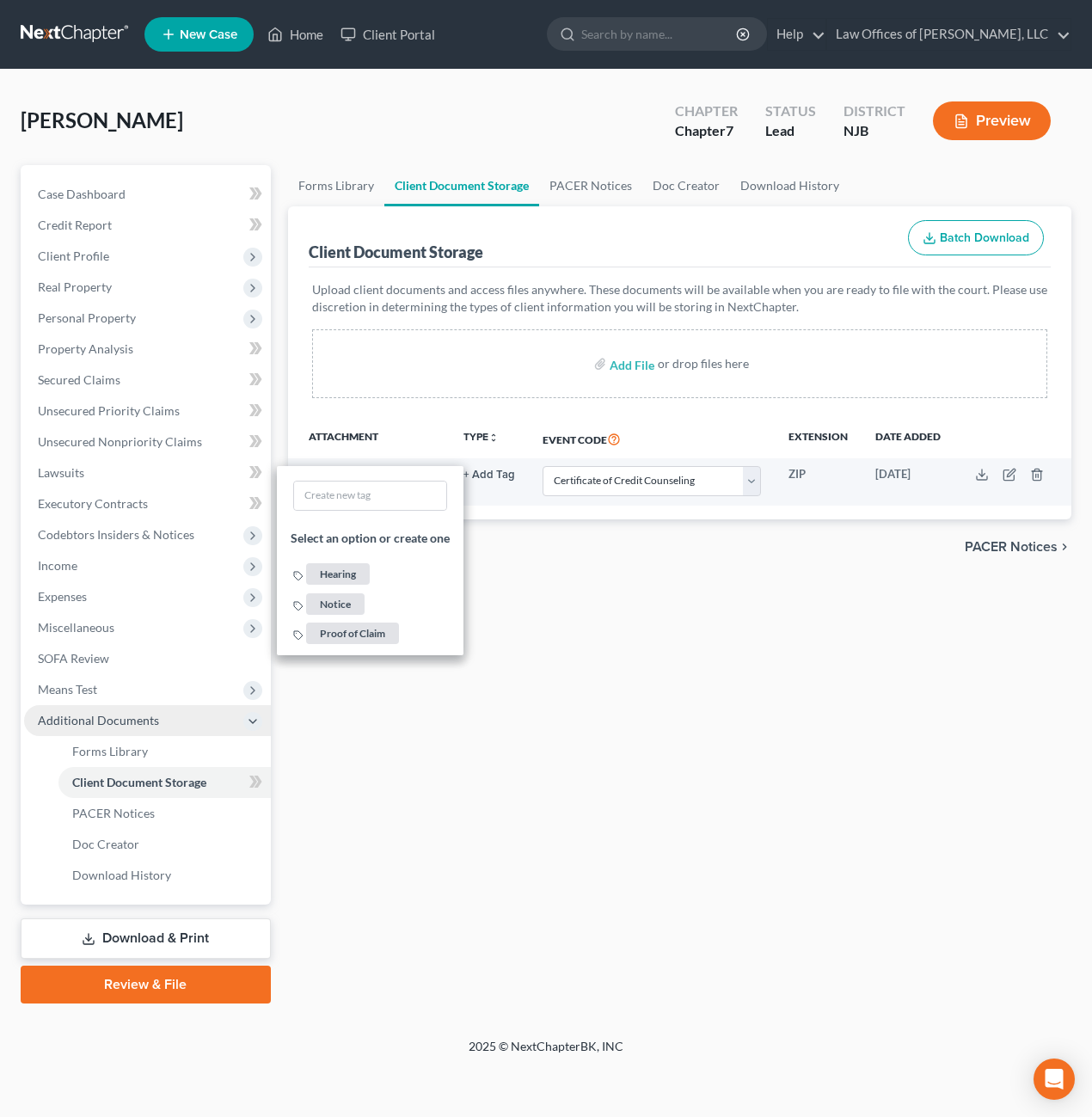
click at [608, 697] on div "Forms Library Client Document Storage PACER Notices Doc Creator Download Histor…" at bounding box center [680, 585] width 801 height 839
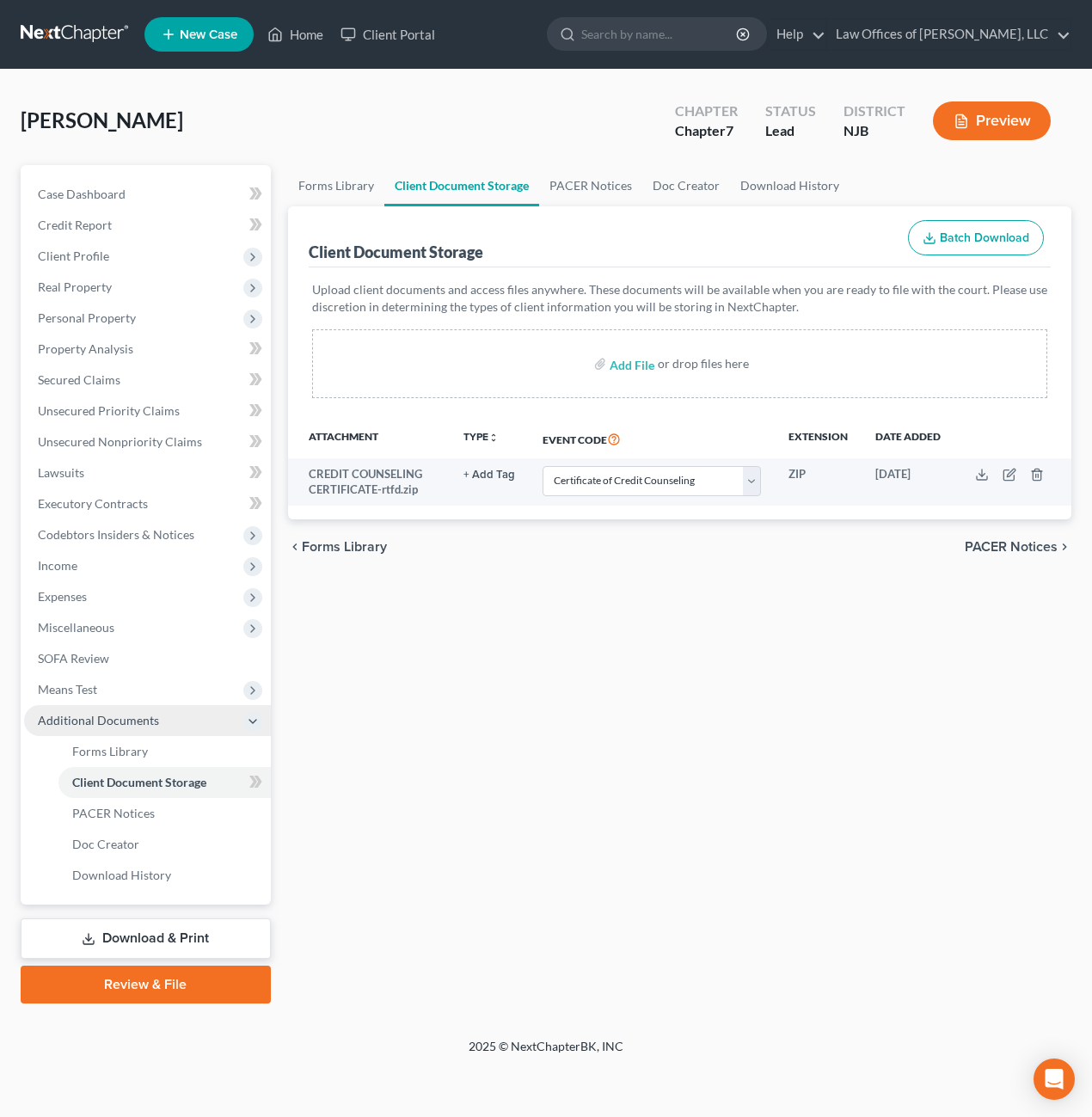
click at [178, 941] on link "Download & Print" at bounding box center [145, 938] width 251 height 40
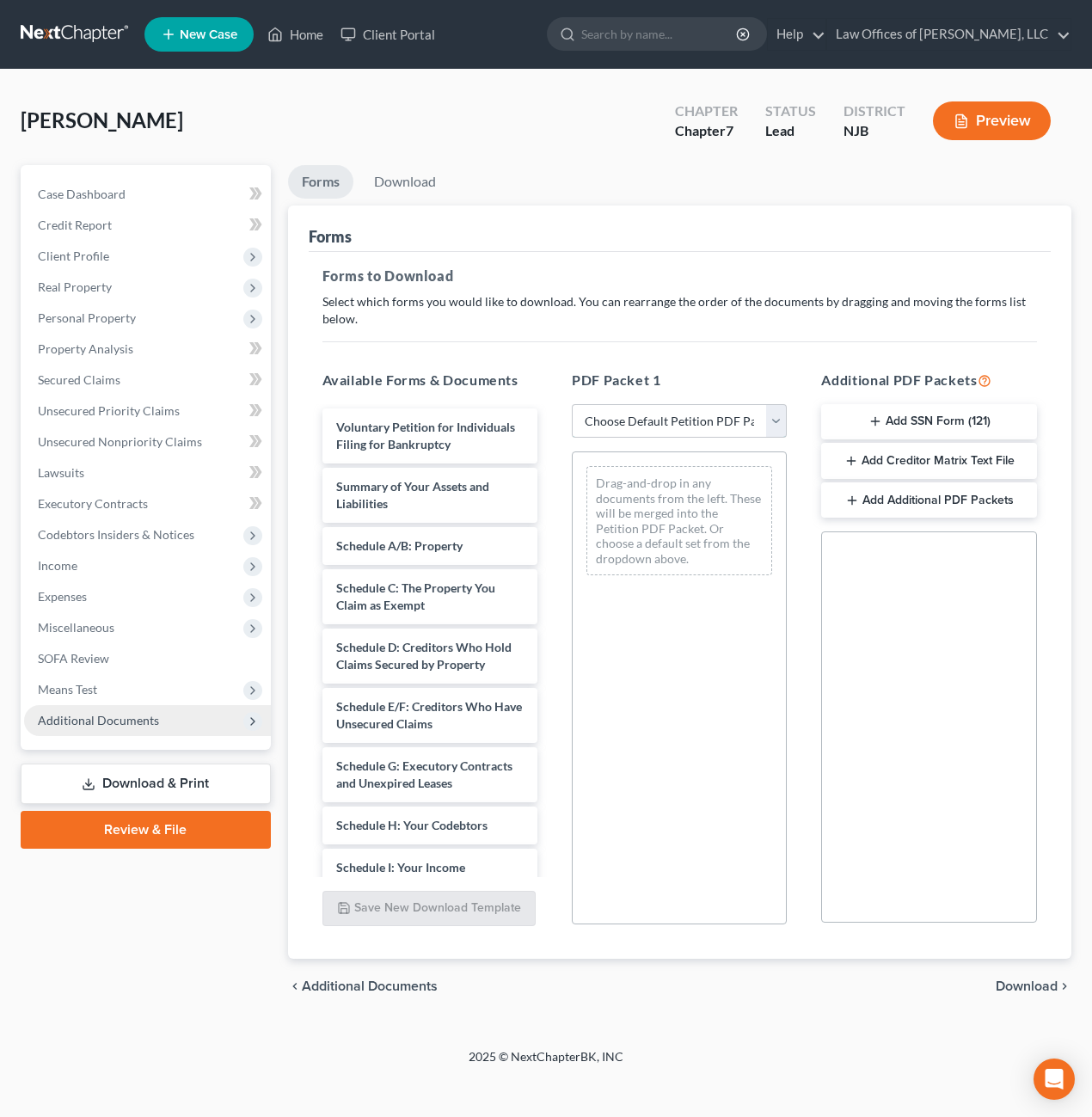
click at [774, 424] on select "Choose Default Petition PDF Packet Complete Bankruptcy Petition (all forms and …" at bounding box center [679, 421] width 215 height 34
select select "0"
click at [572, 404] on select "Choose Default Petition PDF Packet Complete Bankruptcy Petition (all forms and …" at bounding box center [679, 421] width 215 height 34
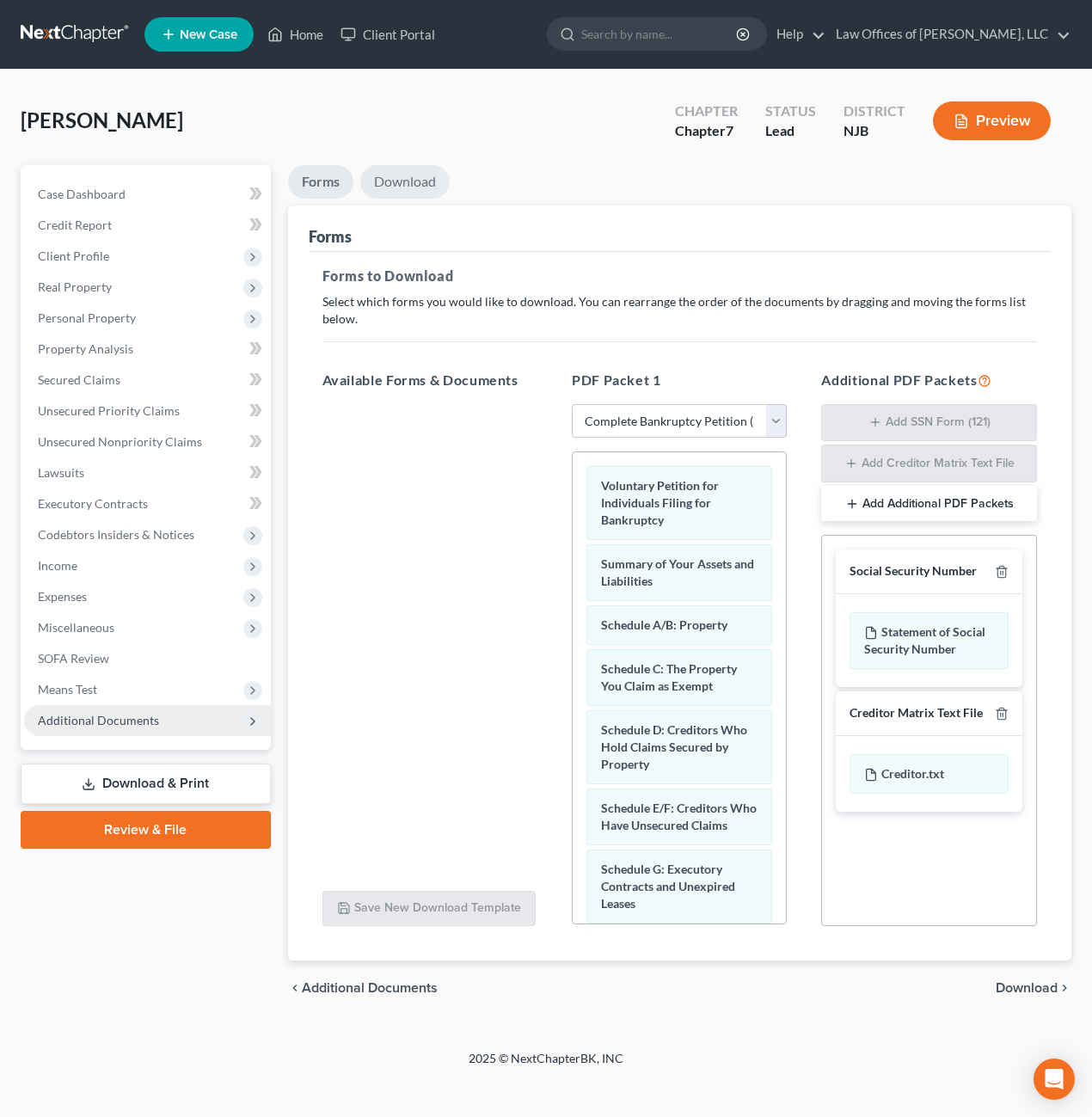
click at [418, 181] on link "Download" at bounding box center [405, 181] width 90 height 33
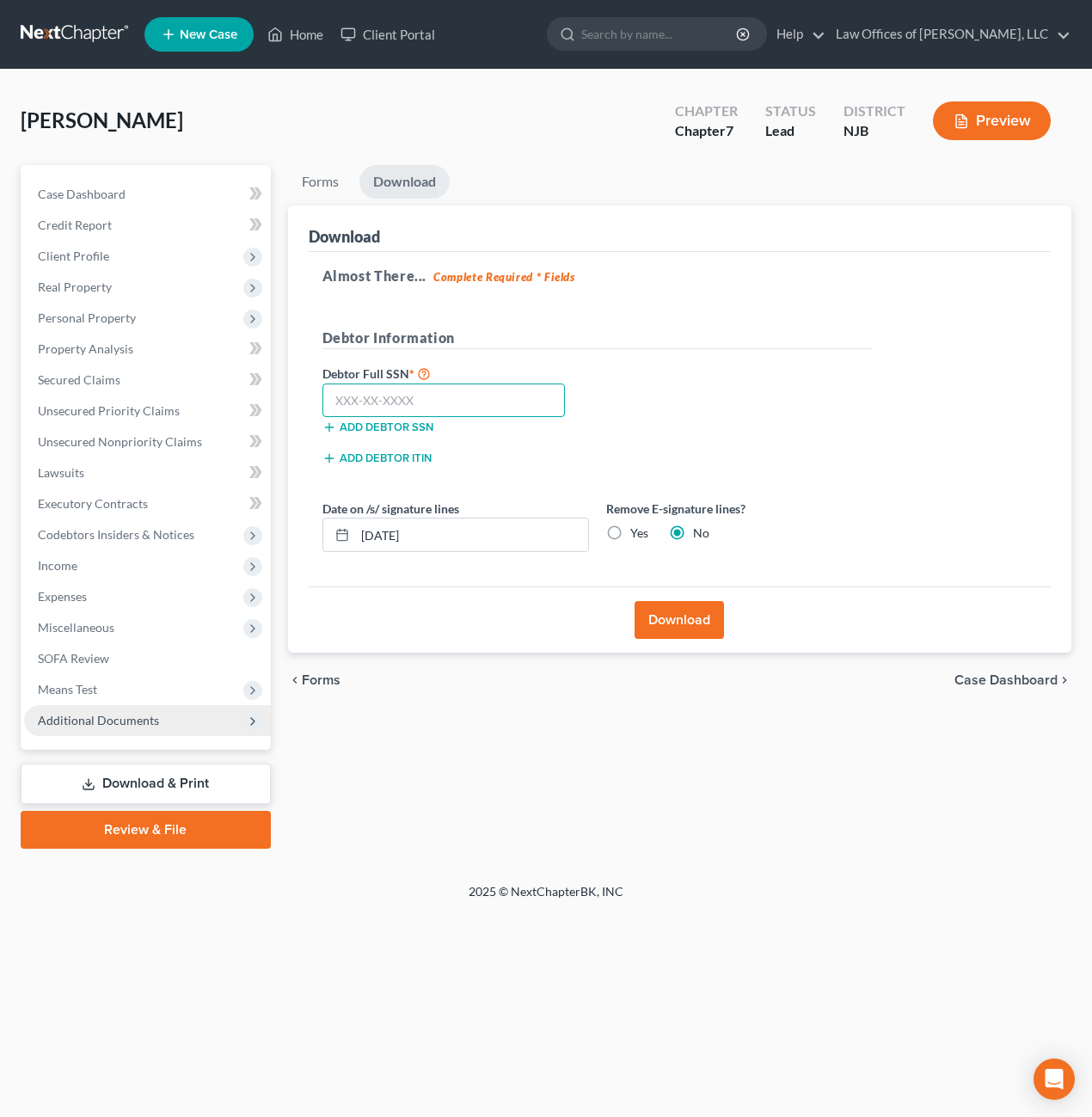
click at [387, 389] on input "text" at bounding box center [444, 400] width 243 height 34
type input "157-13-1614"
click at [670, 620] on button "Download" at bounding box center [680, 620] width 90 height 38
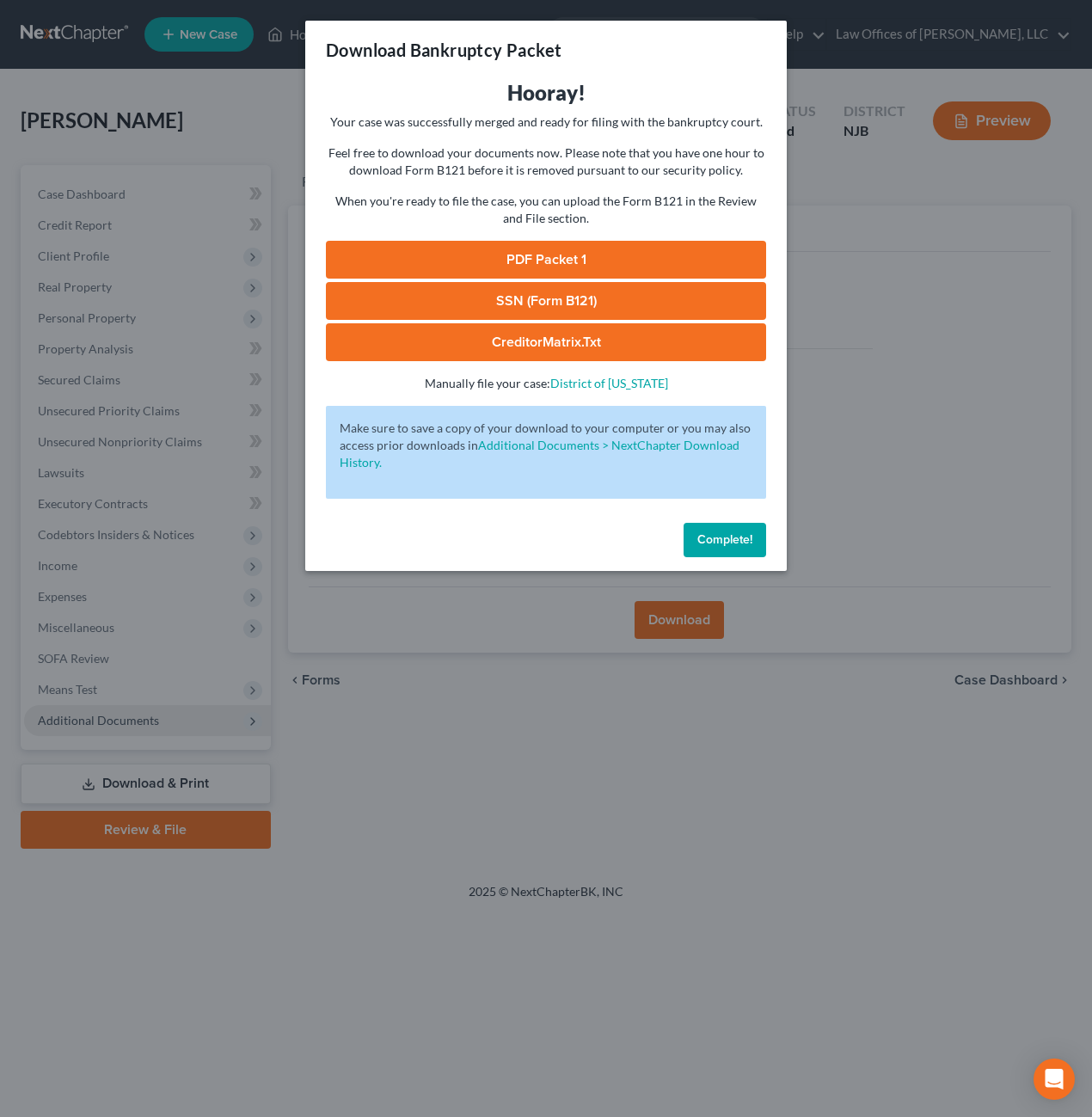
drag, startPoint x: 454, startPoint y: 427, endPoint x: 373, endPoint y: 477, distance: 95.2
drag, startPoint x: 373, startPoint y: 477, endPoint x: 560, endPoint y: 259, distance: 287.2
click at [560, 259] on link "PDF Packet 1" at bounding box center [546, 259] width 440 height 38
click at [577, 302] on link "SSN (Form B121)" at bounding box center [546, 301] width 440 height 38
click at [486, 340] on link "CreditorMatrix.txt" at bounding box center [546, 342] width 440 height 38
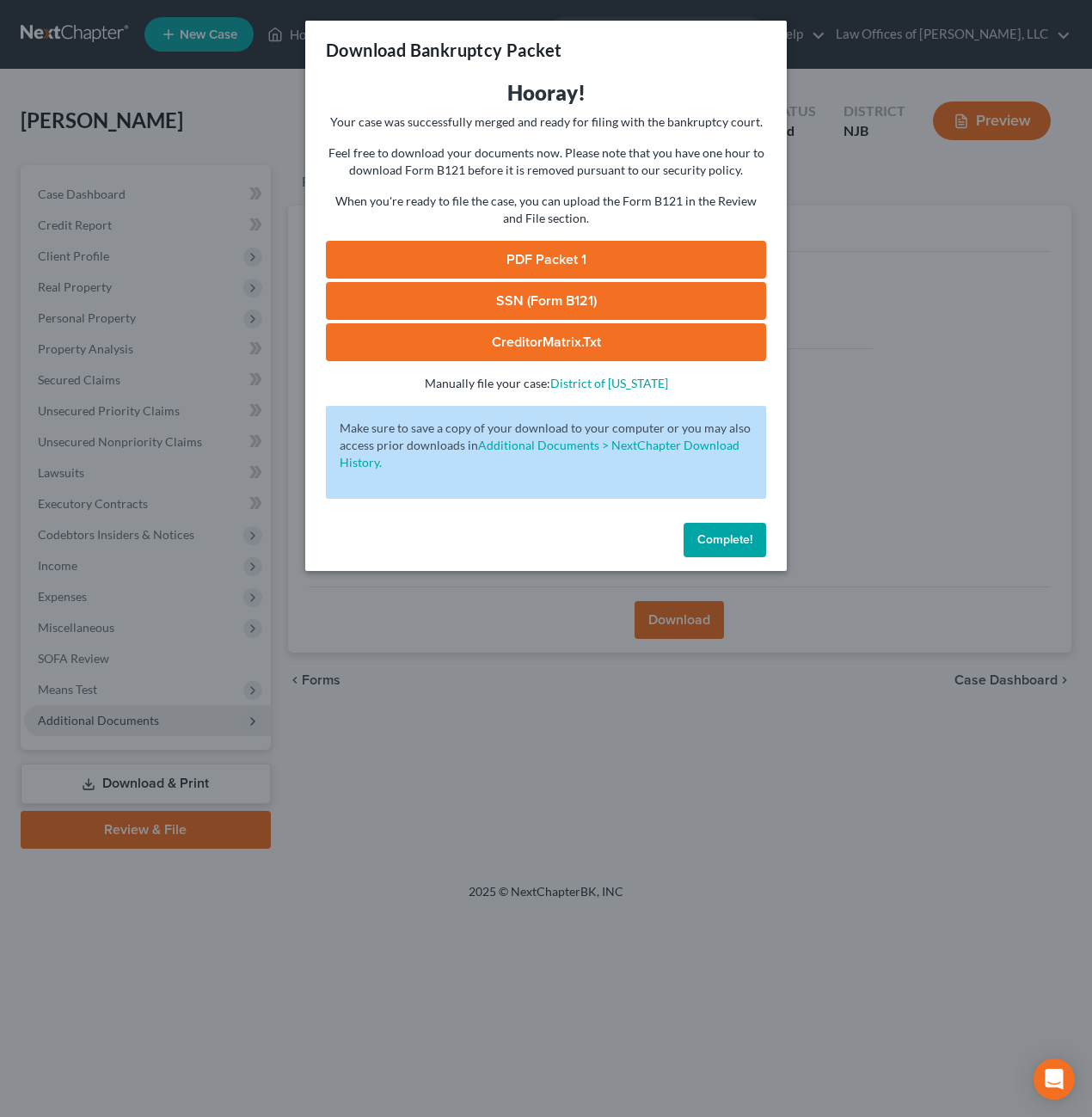
click at [918, 385] on div "Download Bankruptcy Packet Hooray! Your case was successfully merged and ready …" at bounding box center [546, 558] width 1092 height 1117
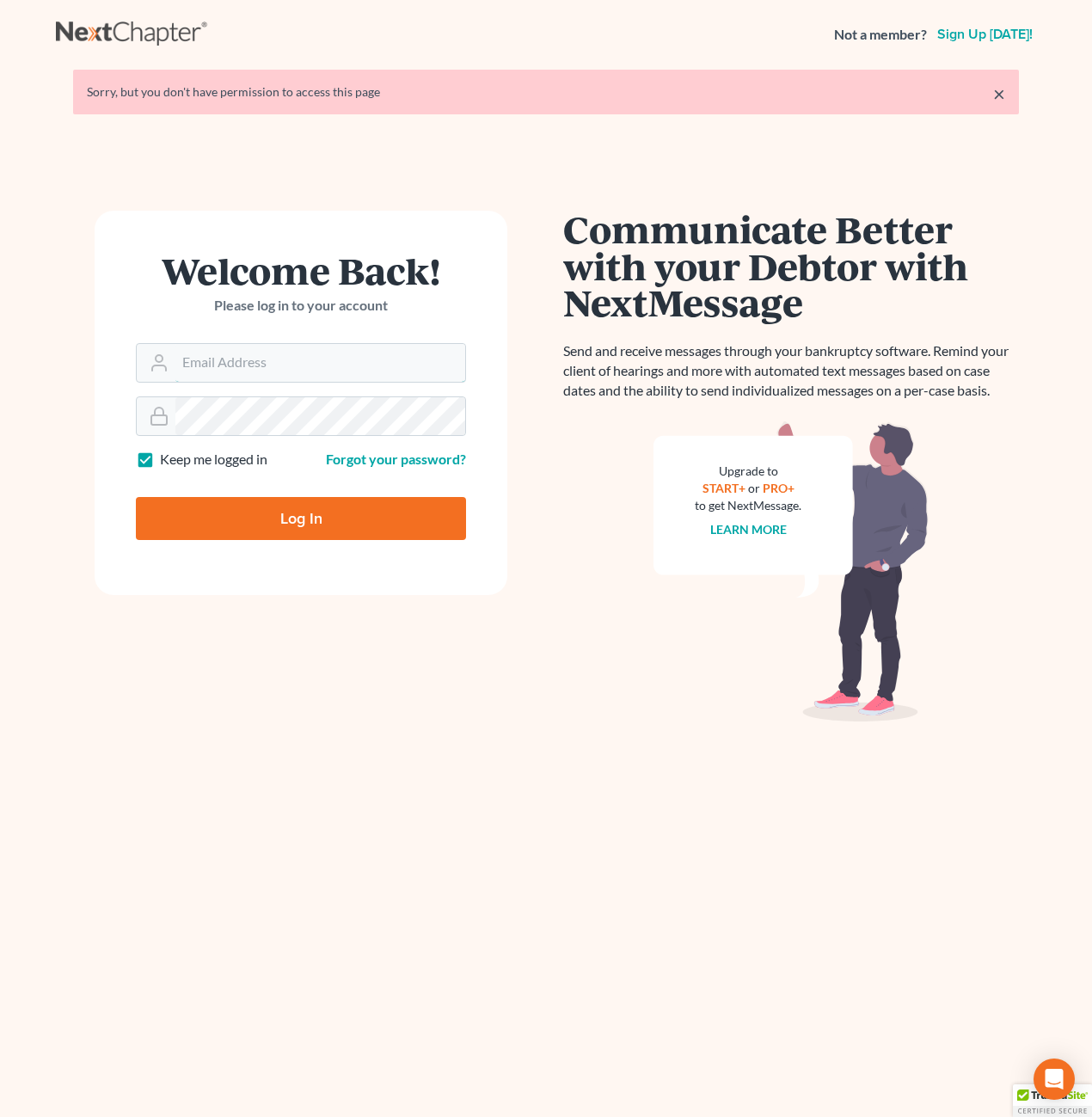
type input "[PERSON_NAME][EMAIL_ADDRESS][DOMAIN_NAME]"
click at [313, 528] on input "Log In" at bounding box center [301, 518] width 330 height 43
type input "Thinking..."
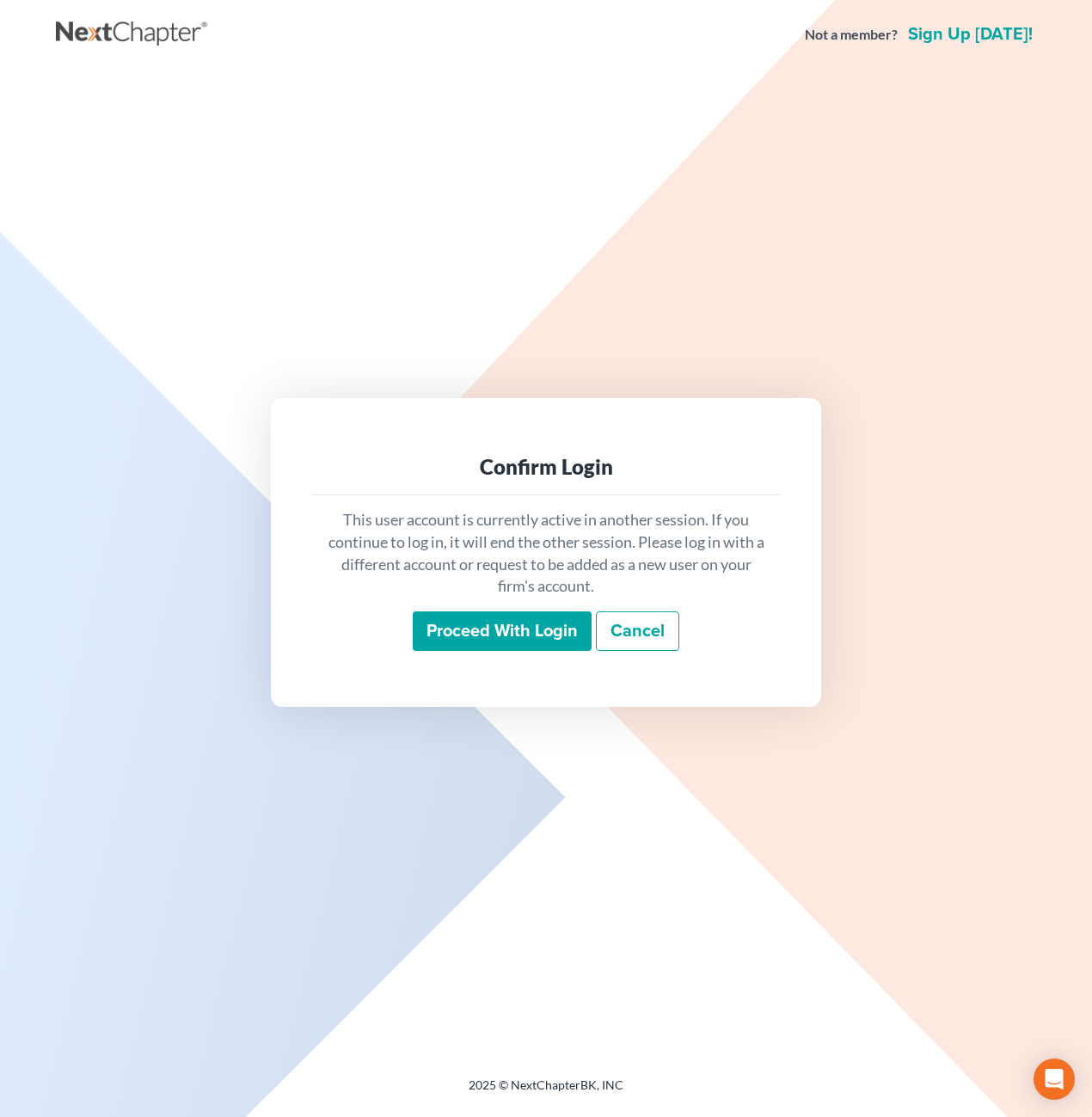
click at [506, 638] on input "Proceed with login" at bounding box center [502, 631] width 179 height 40
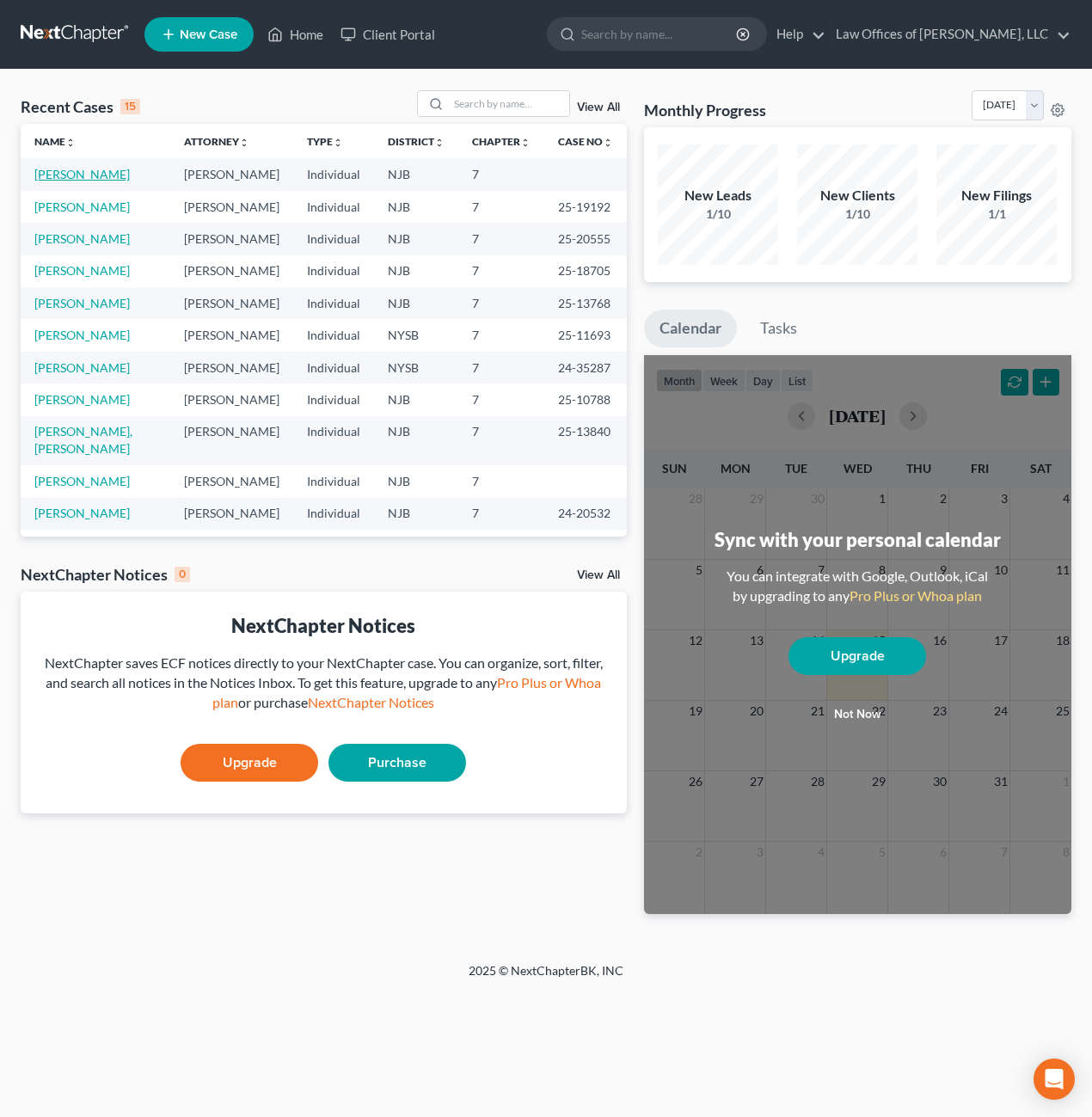
click at [92, 173] on link "[PERSON_NAME]" at bounding box center [82, 174] width 95 height 14
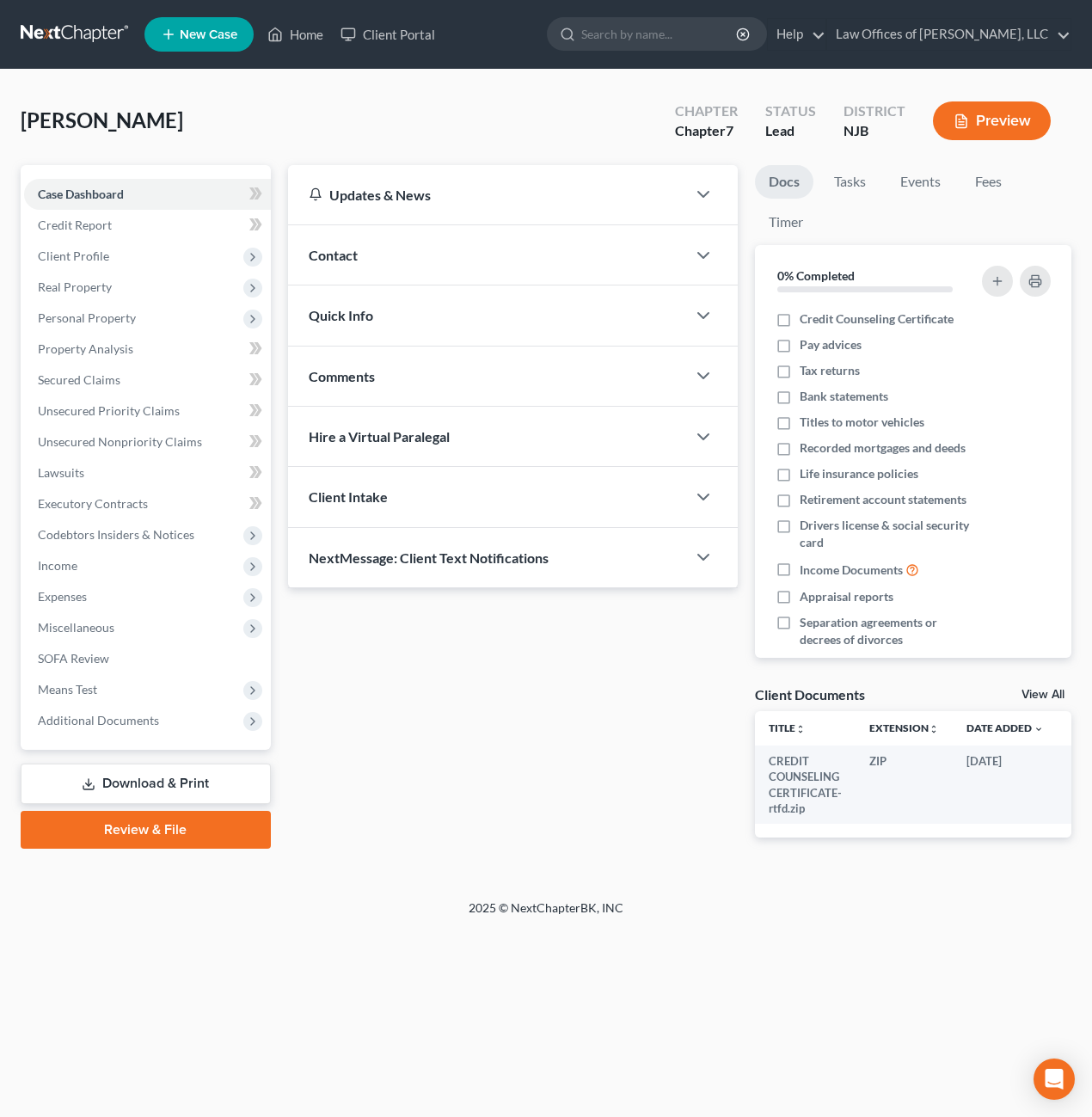
click at [134, 779] on link "Download & Print" at bounding box center [145, 783] width 251 height 40
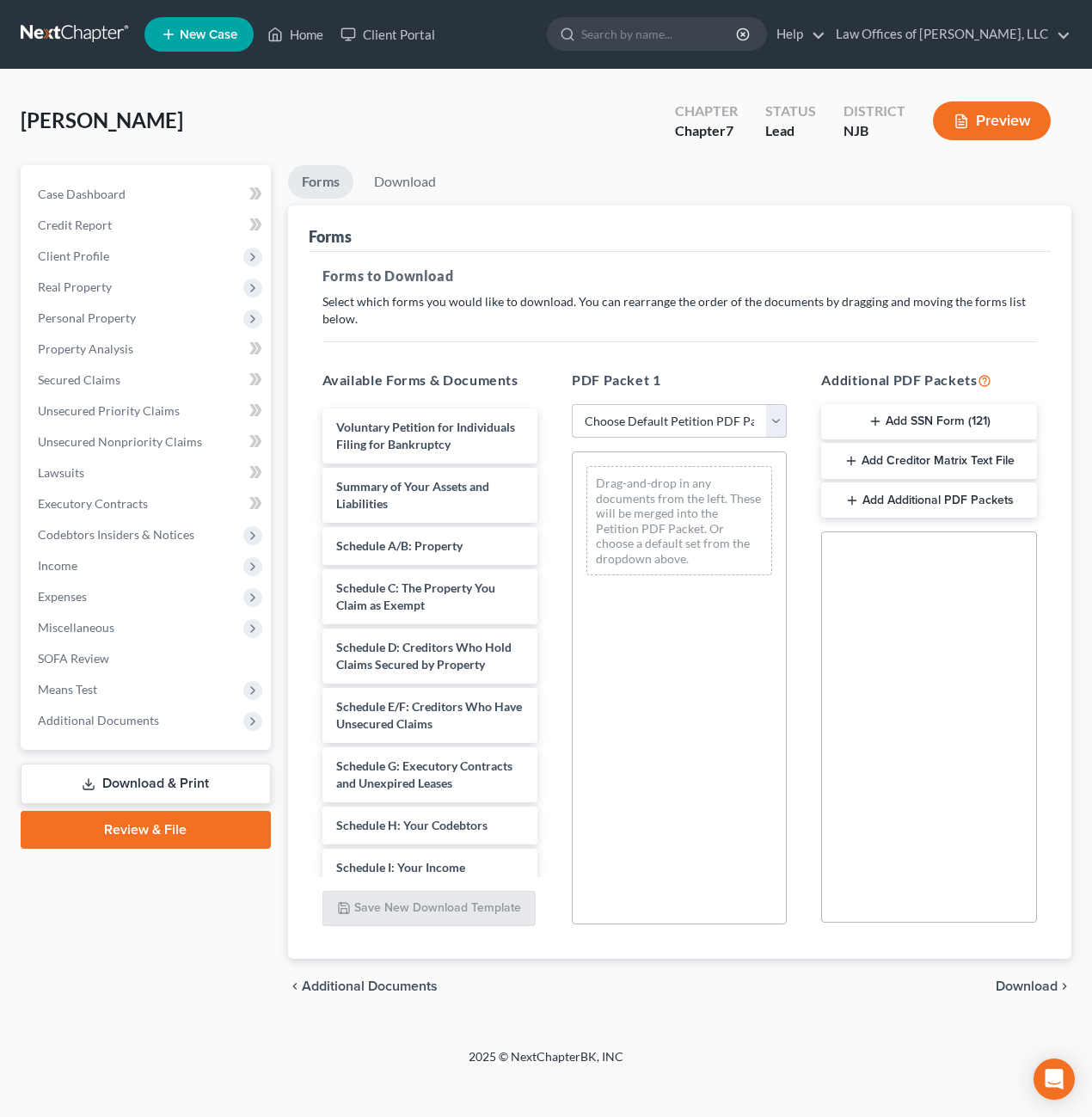
click at [774, 424] on select "Choose Default Petition PDF Packet Complete Bankruptcy Petition (all forms and …" at bounding box center [679, 421] width 215 height 34
select select "0"
click at [572, 404] on select "Choose Default Petition PDF Packet Complete Bankruptcy Petition (all forms and …" at bounding box center [679, 421] width 215 height 34
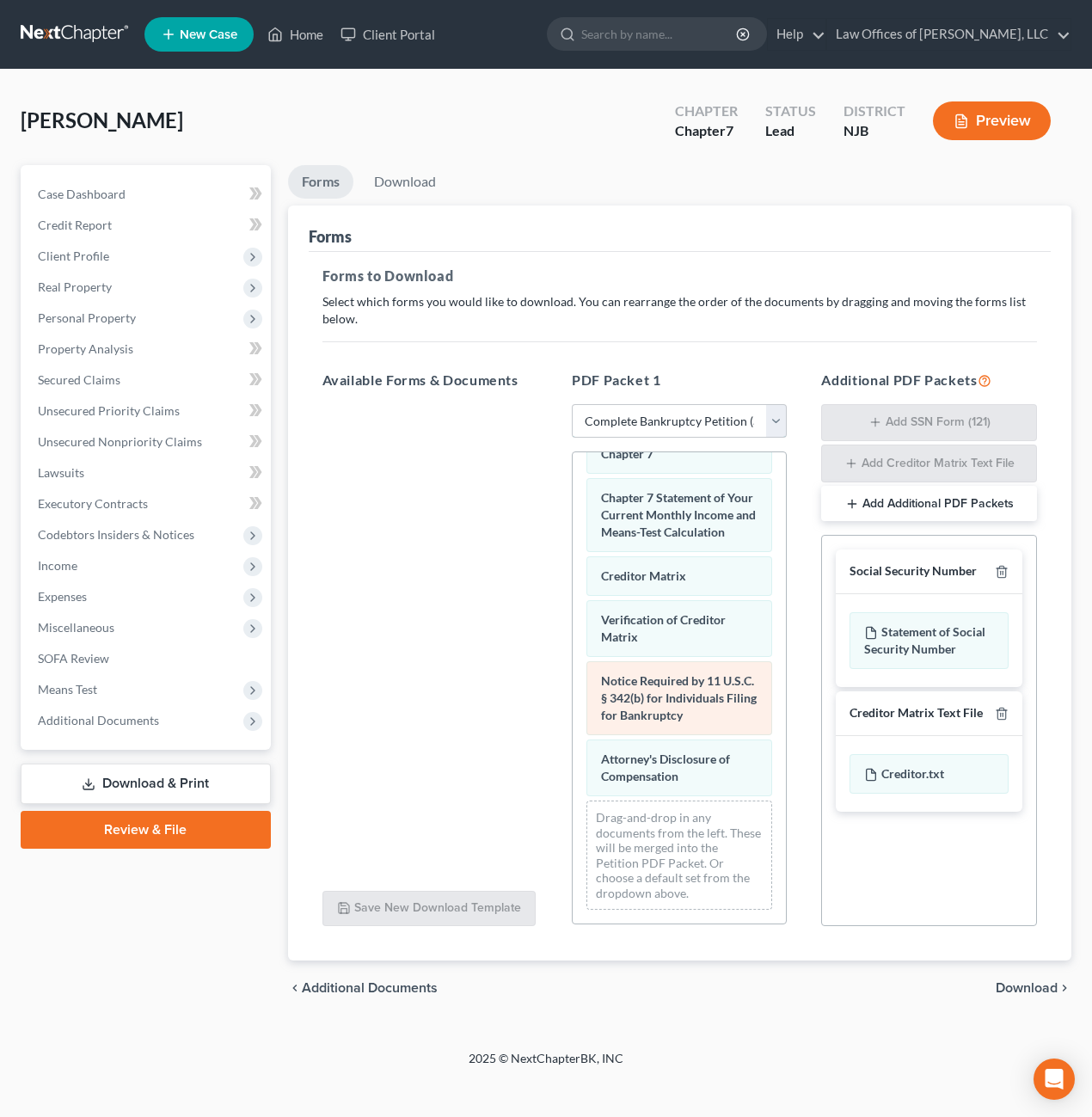
scroll to position [902, 0]
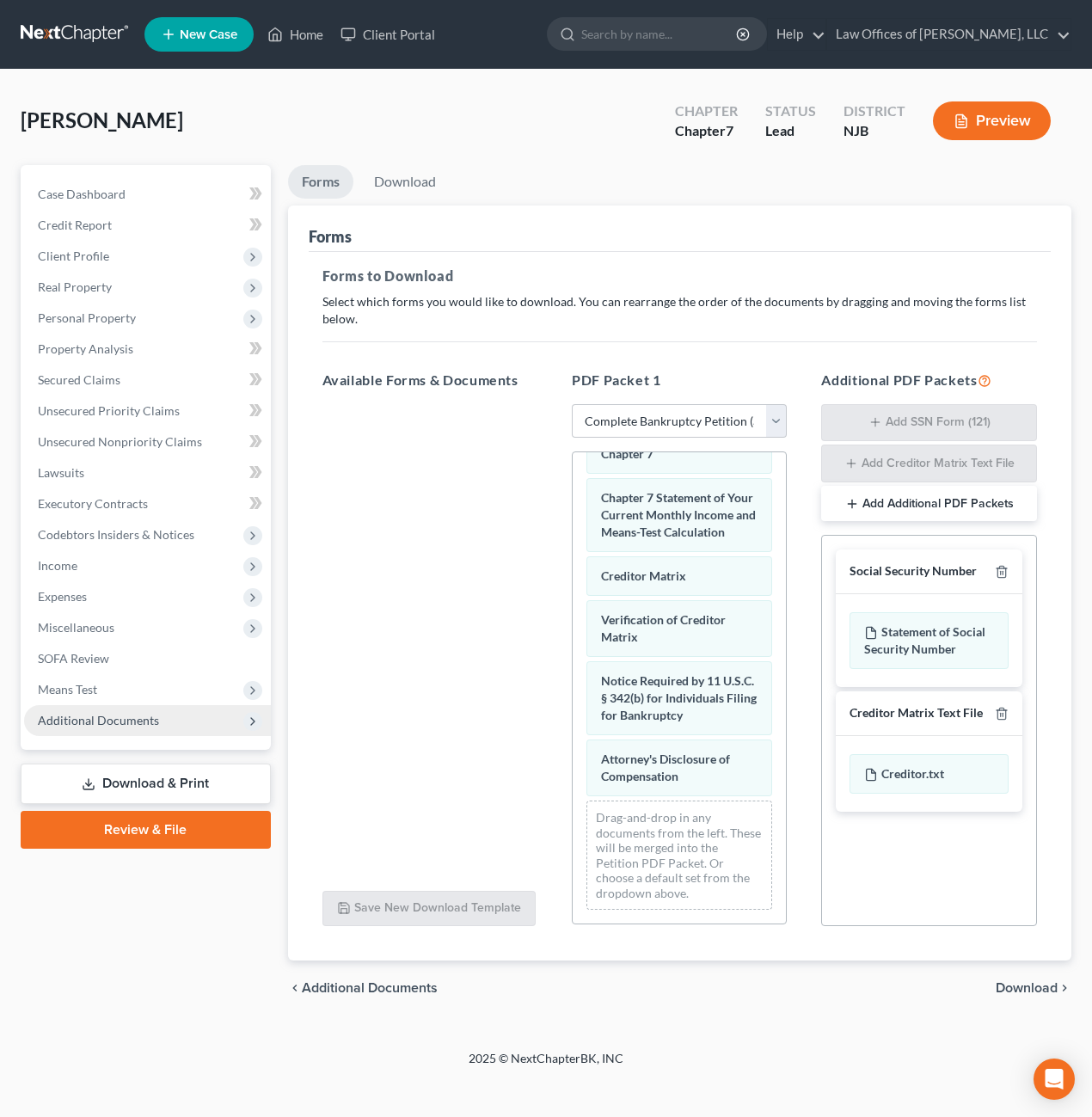
click at [120, 720] on span "Additional Documents" at bounding box center [98, 720] width 121 height 14
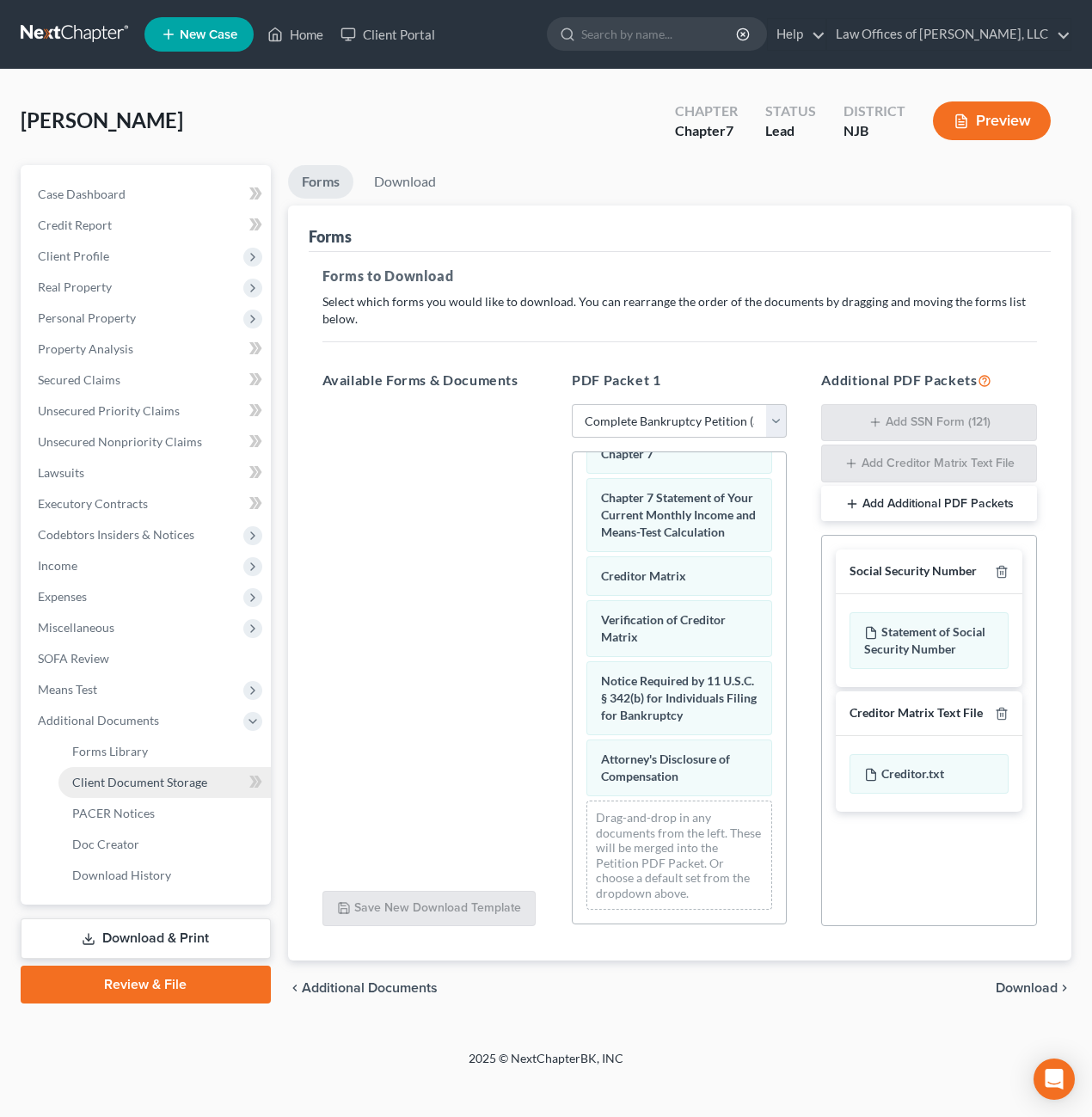
click at [119, 779] on span "Client Document Storage" at bounding box center [139, 782] width 135 height 14
select select "9"
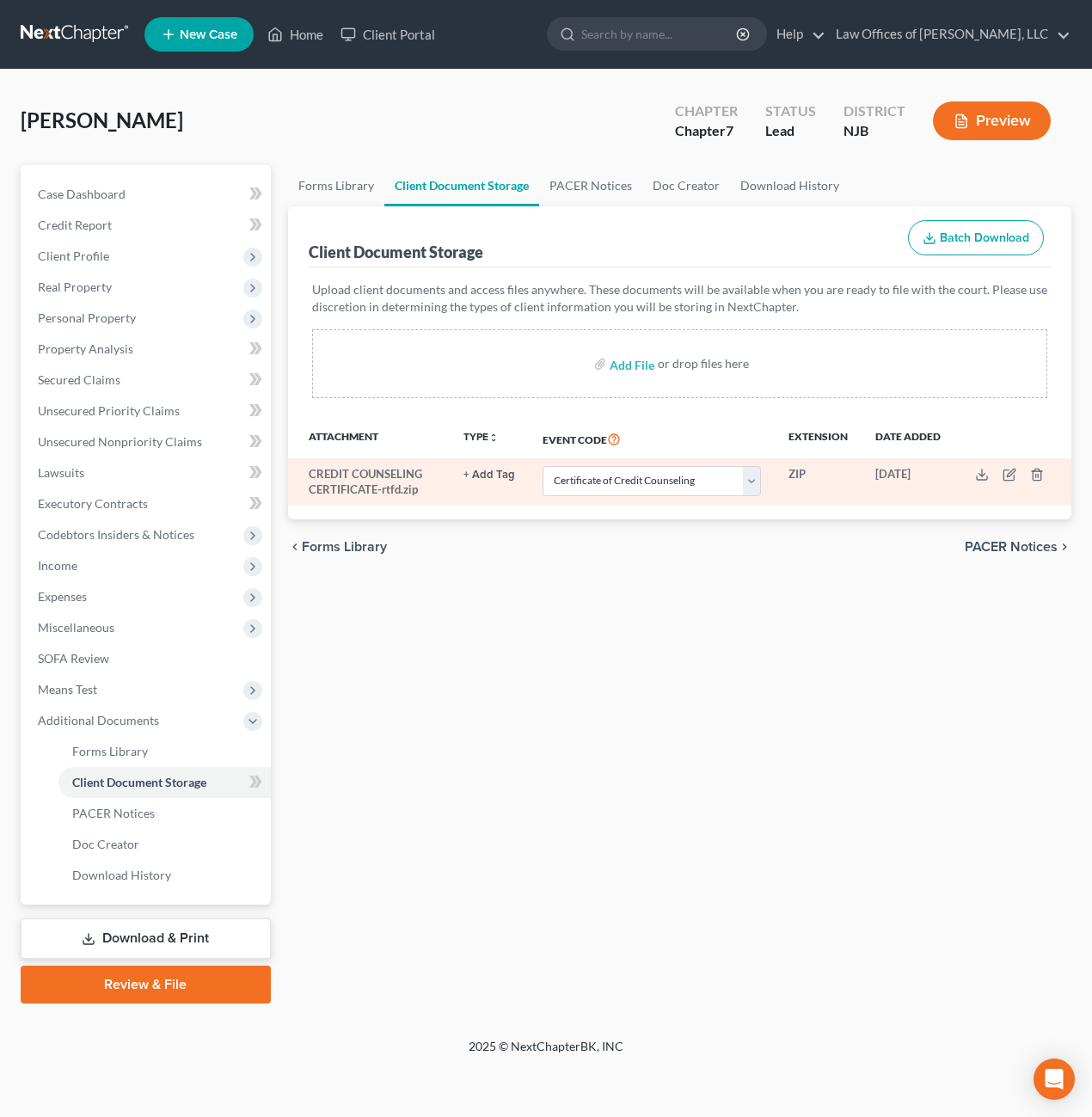
click at [353, 483] on td "CREDIT COUNSELING CERTIFICATE-rtfd.zip" at bounding box center [369, 481] width 163 height 48
click at [977, 476] on icon at bounding box center [982, 474] width 13 height 13
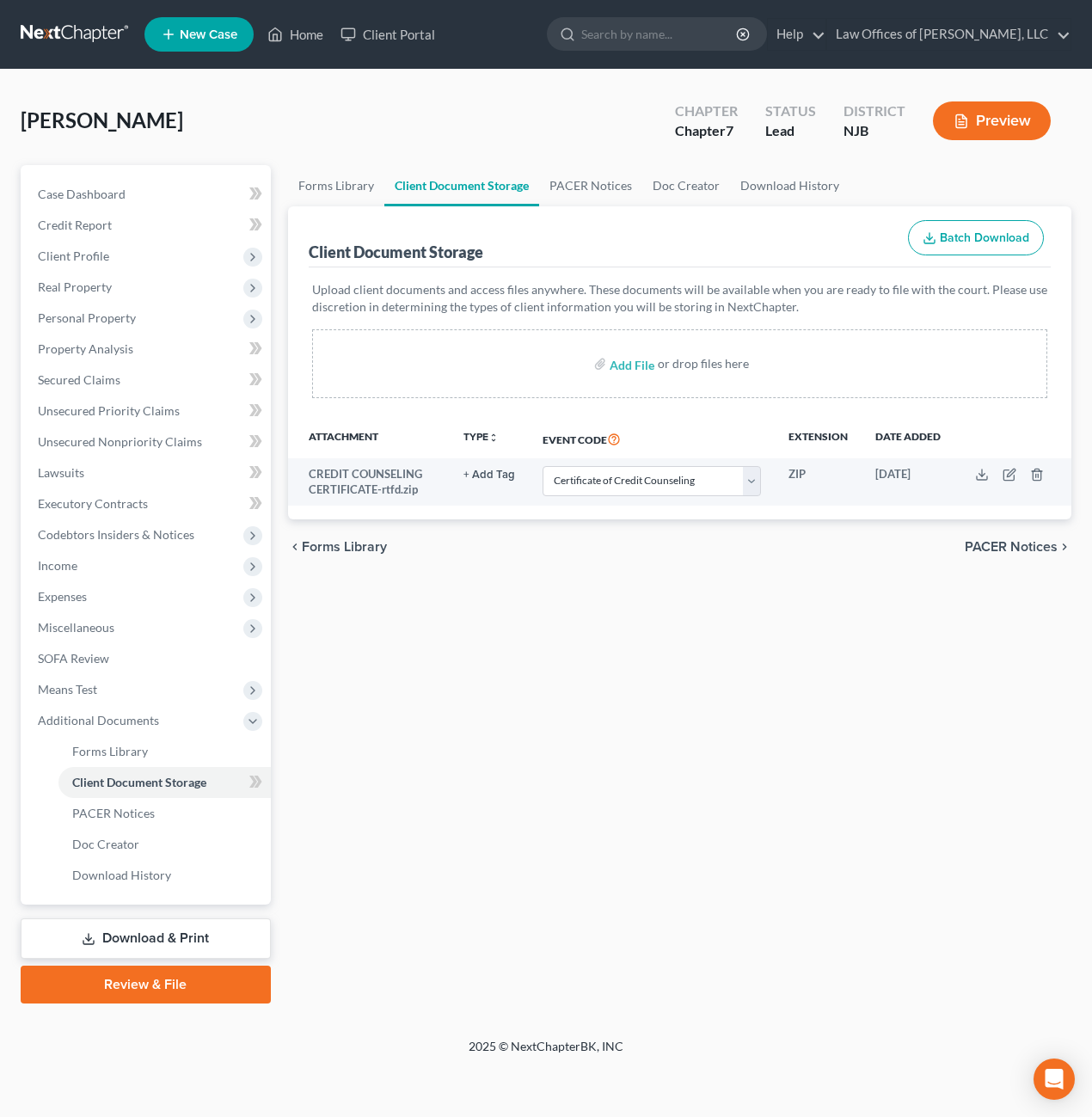
click at [527, 619] on div "Forms Library Client Document Storage PACER Notices Doc Creator Download Histor…" at bounding box center [680, 585] width 801 height 839
click at [163, 980] on link "Review & File" at bounding box center [145, 984] width 251 height 38
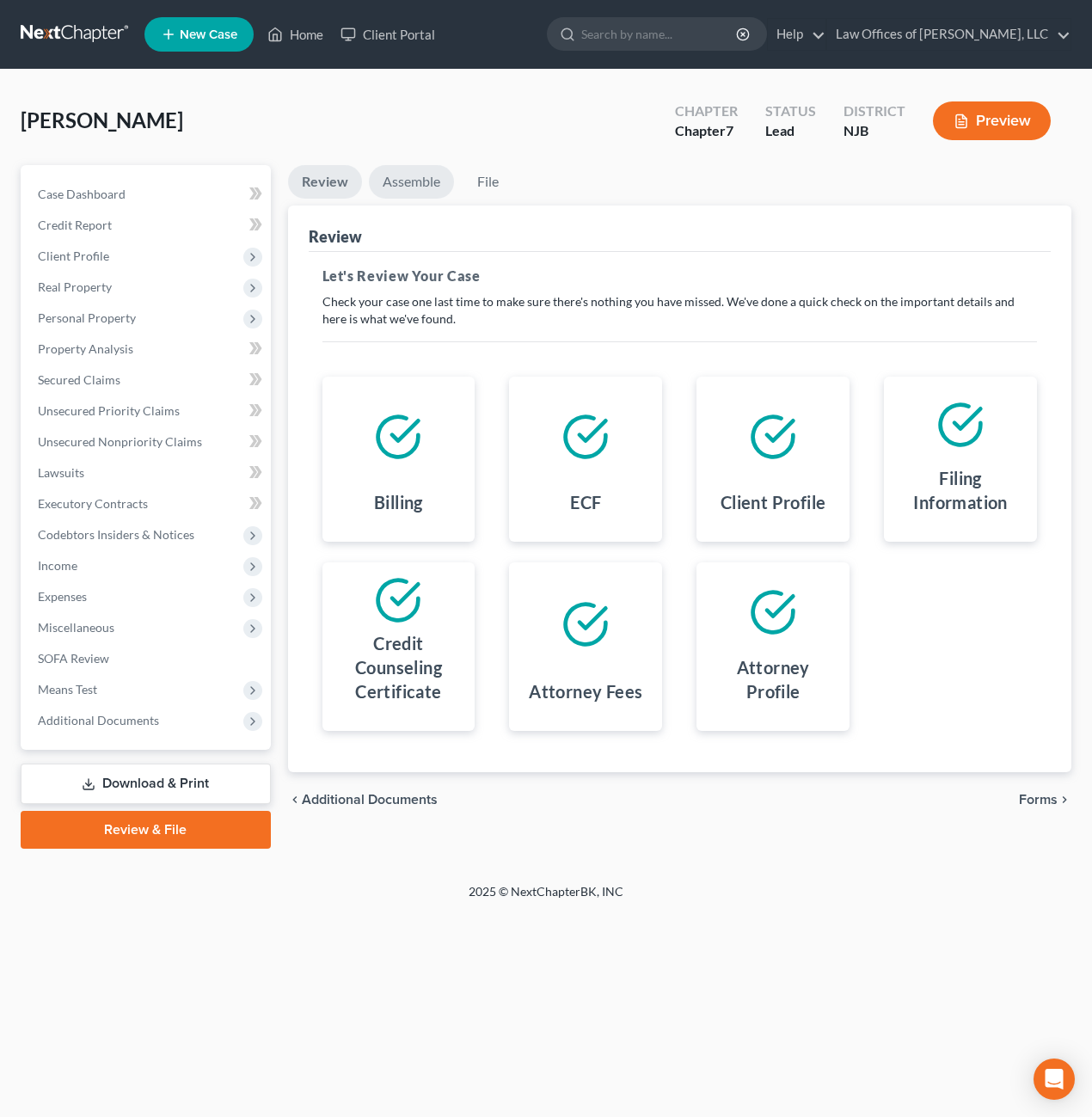
click at [401, 180] on link "Assemble" at bounding box center [411, 181] width 85 height 33
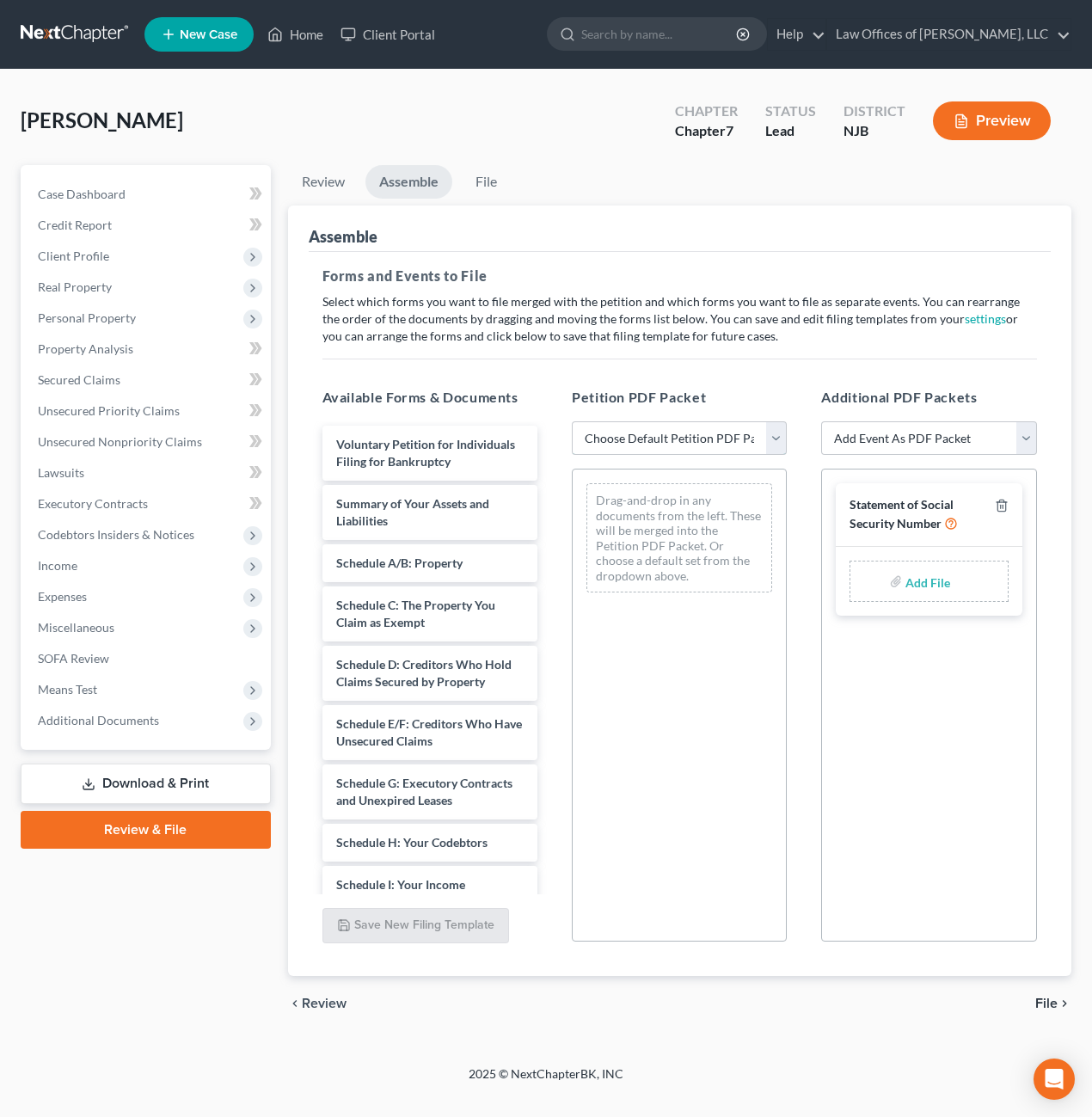
click at [780, 447] on select "Choose Default Petition PDF Packet Complete Bankruptcy Petition (all forms and …" at bounding box center [679, 438] width 215 height 34
click at [949, 588] on label "Add File" at bounding box center [929, 584] width 48 height 31
click at [905, 582] on label "Add File" at bounding box center [929, 584] width 48 height 31
click at [1024, 435] on select "Add Event As PDF Packet Amended Attorney Compensation Statement Amended List of…" at bounding box center [928, 438] width 215 height 34
select select "6"
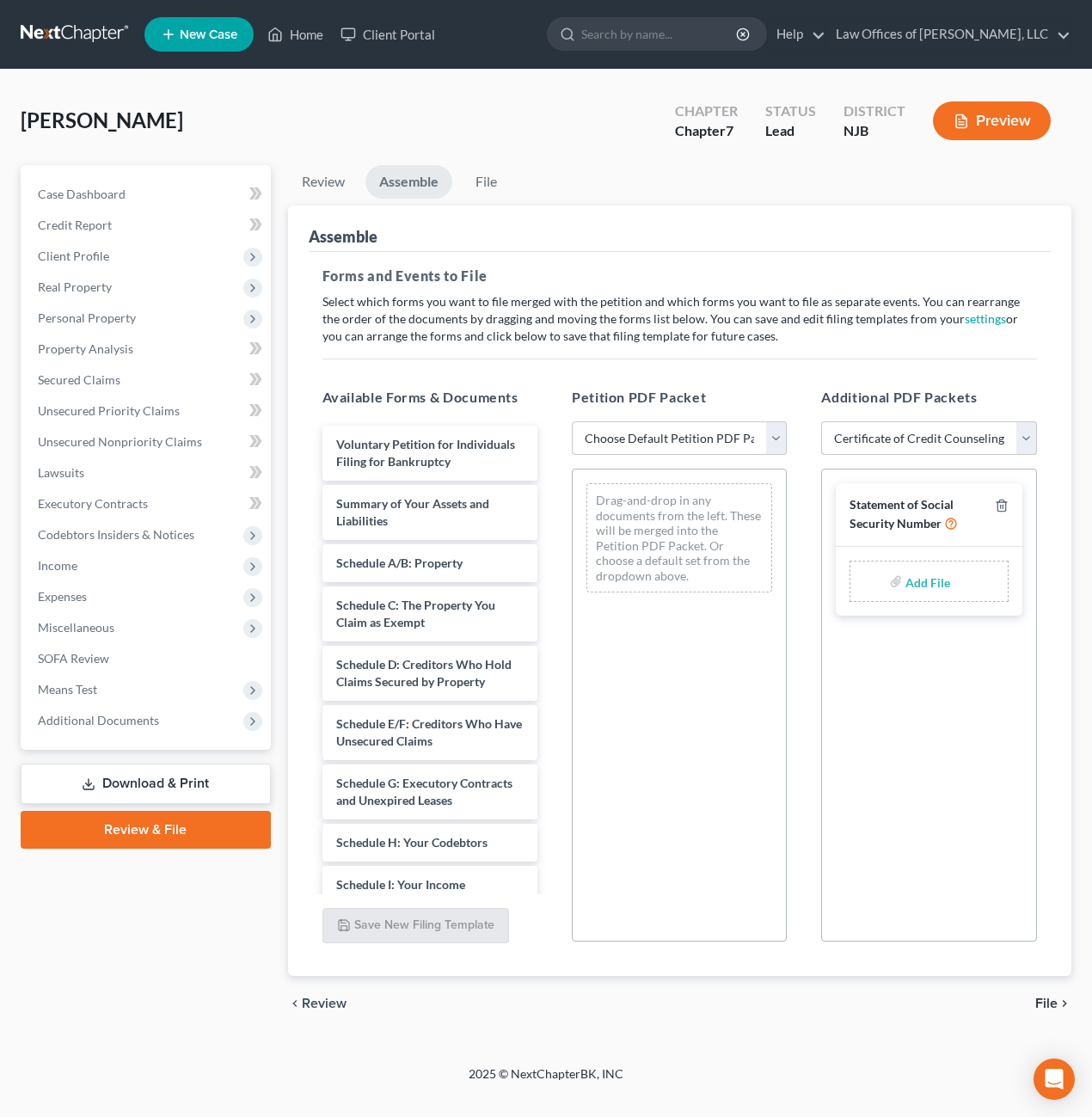
click at [821, 421] on select "Add Event As PDF Packet Amended Attorney Compensation Statement Amended List of…" at bounding box center [928, 438] width 215 height 34
select select
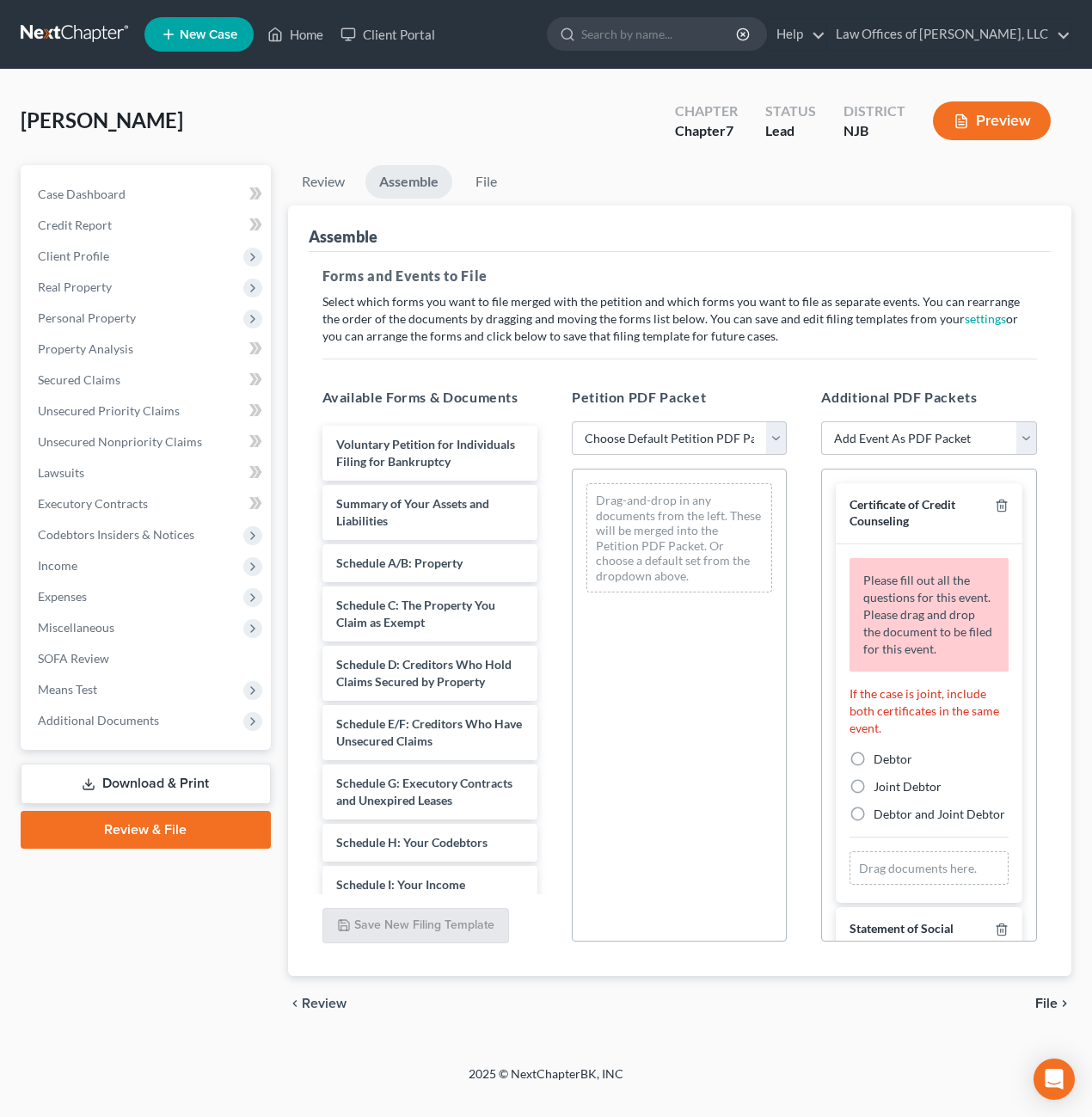
click at [874, 752] on label "Debtor" at bounding box center [893, 759] width 39 height 17
click at [881, 752] on input "Debtor" at bounding box center [886, 756] width 11 height 11
radio input "true"
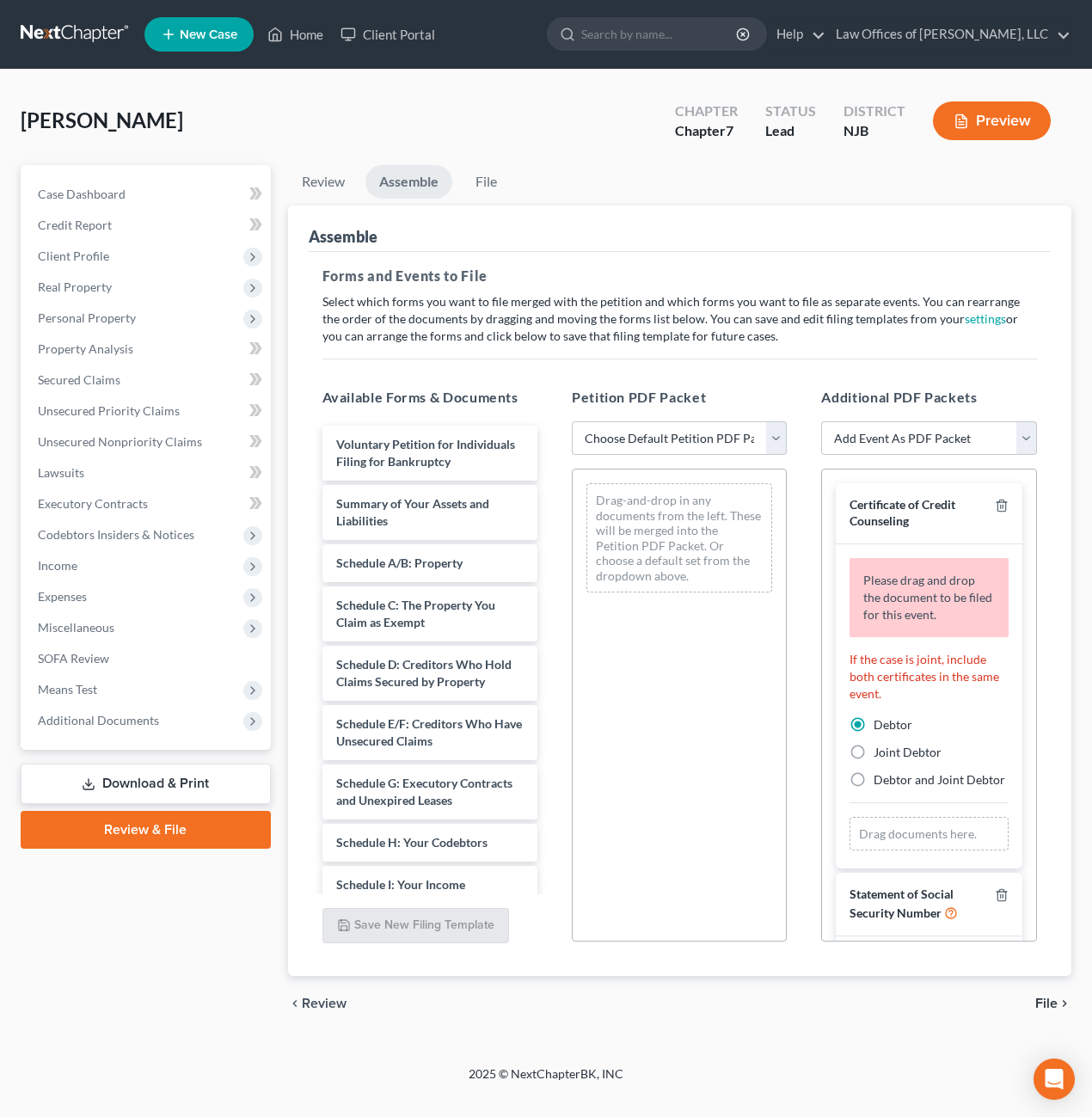
click at [911, 590] on span "Please drag and drop the document to be filed for this event." at bounding box center [928, 597] width 129 height 49
click at [956, 584] on span "Please drag and drop the document to be filed for this event." at bounding box center [928, 597] width 129 height 49
click at [903, 845] on div "Drag documents here." at bounding box center [929, 834] width 158 height 34
click at [109, 719] on span "Additional Documents" at bounding box center [98, 720] width 121 height 14
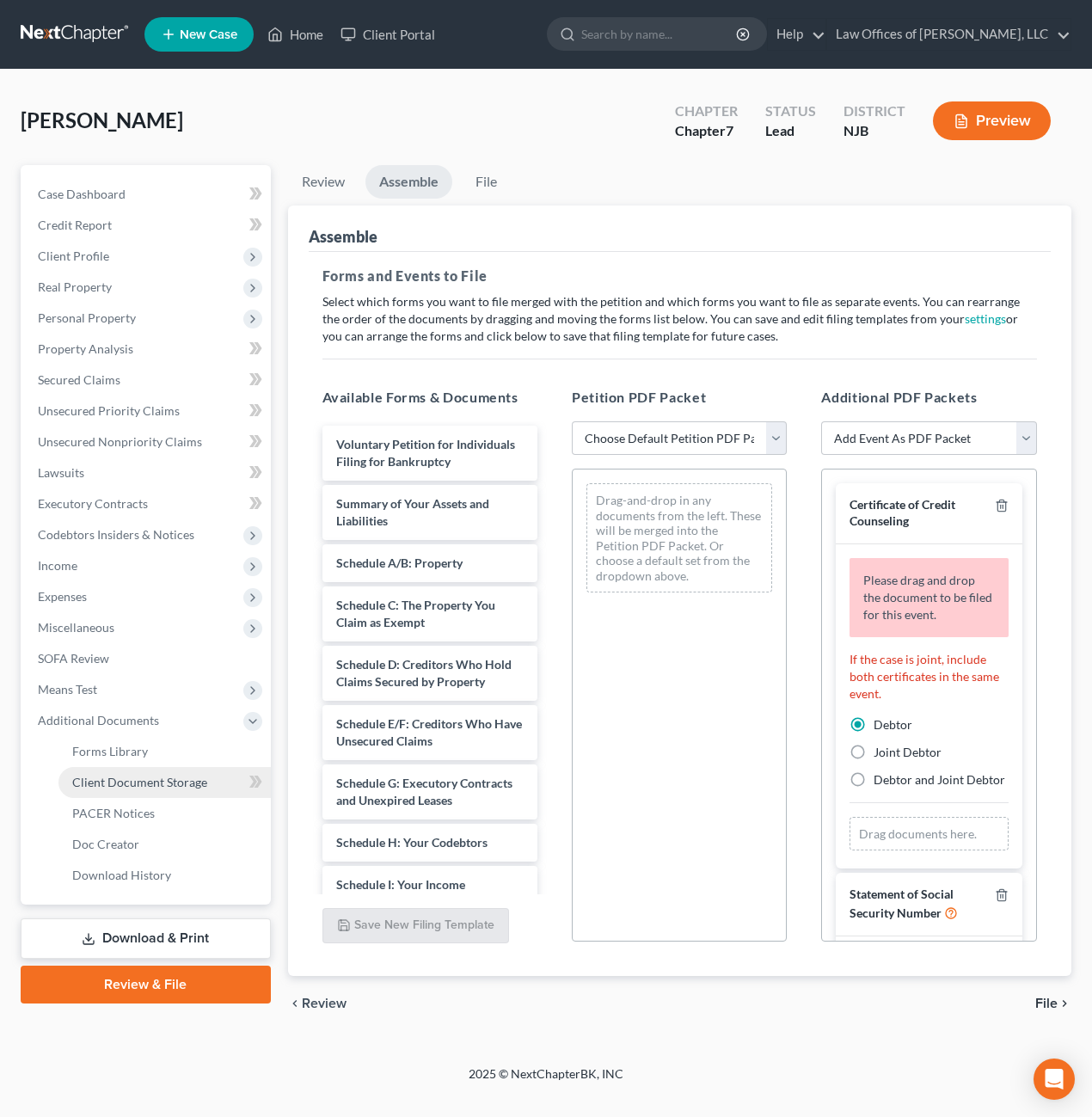
click at [147, 778] on span "Client Document Storage" at bounding box center [139, 782] width 135 height 14
select select "9"
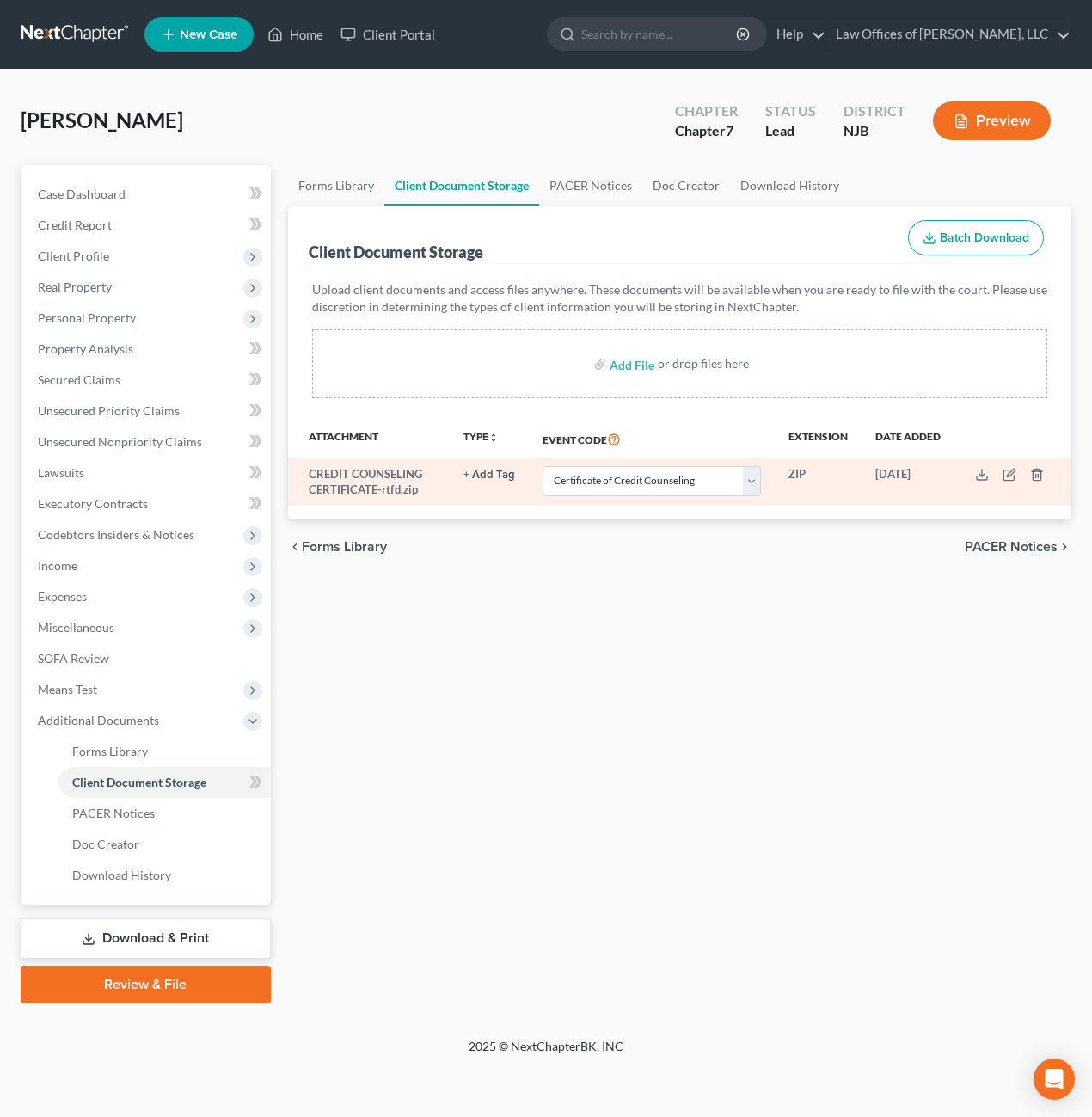
click at [342, 488] on td "CREDIT COUNSELING CERTIFICATE-rtfd.zip" at bounding box center [369, 481] width 163 height 48
click at [342, 487] on td "CREDIT COUNSELING CERTIFICATE-rtfd.zip" at bounding box center [369, 481] width 163 height 48
click at [986, 477] on icon at bounding box center [982, 474] width 13 height 13
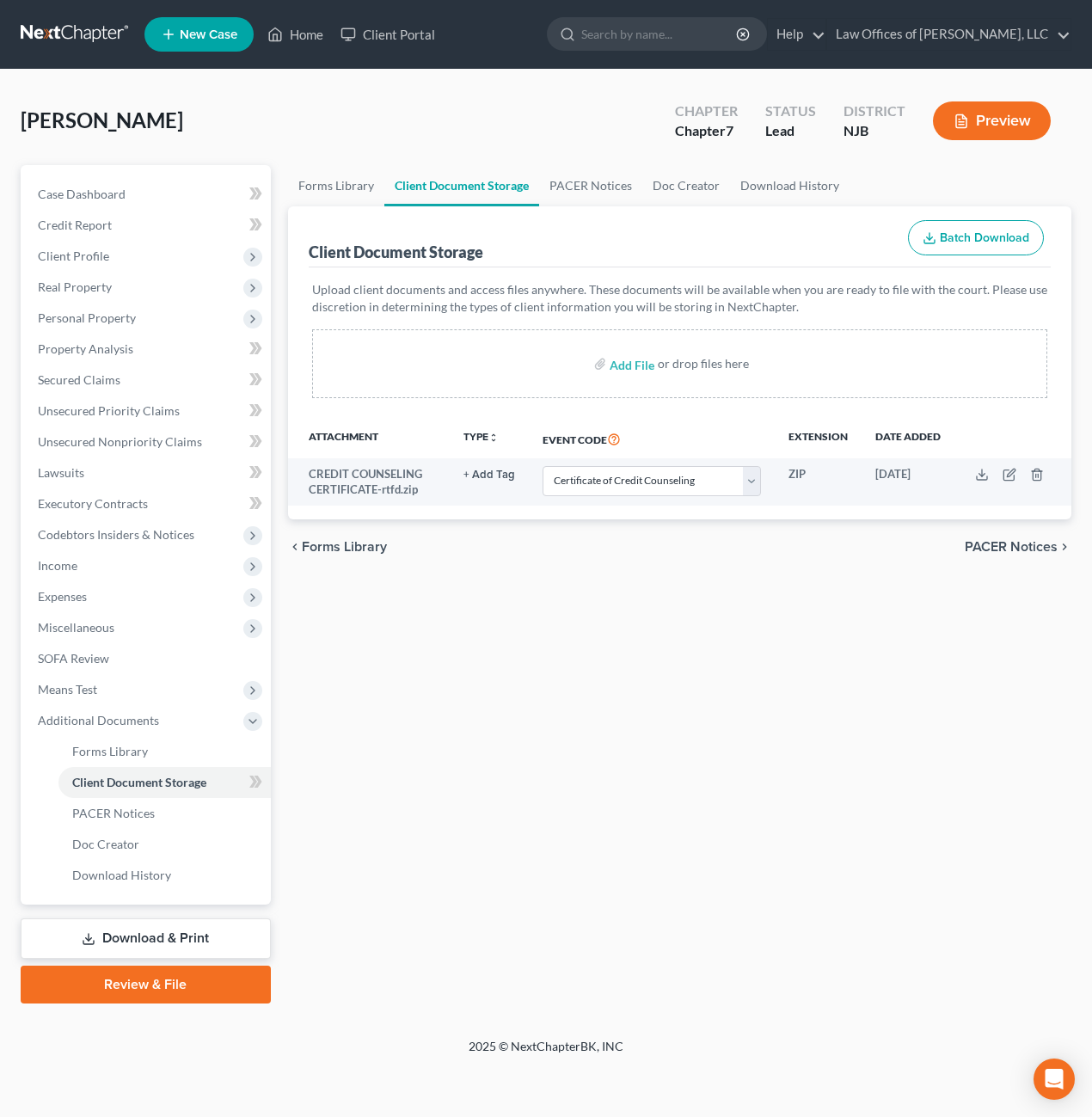
click at [417, 519] on div "chevron_left Forms Library PACER Notices chevron_right" at bounding box center [680, 546] width 784 height 55
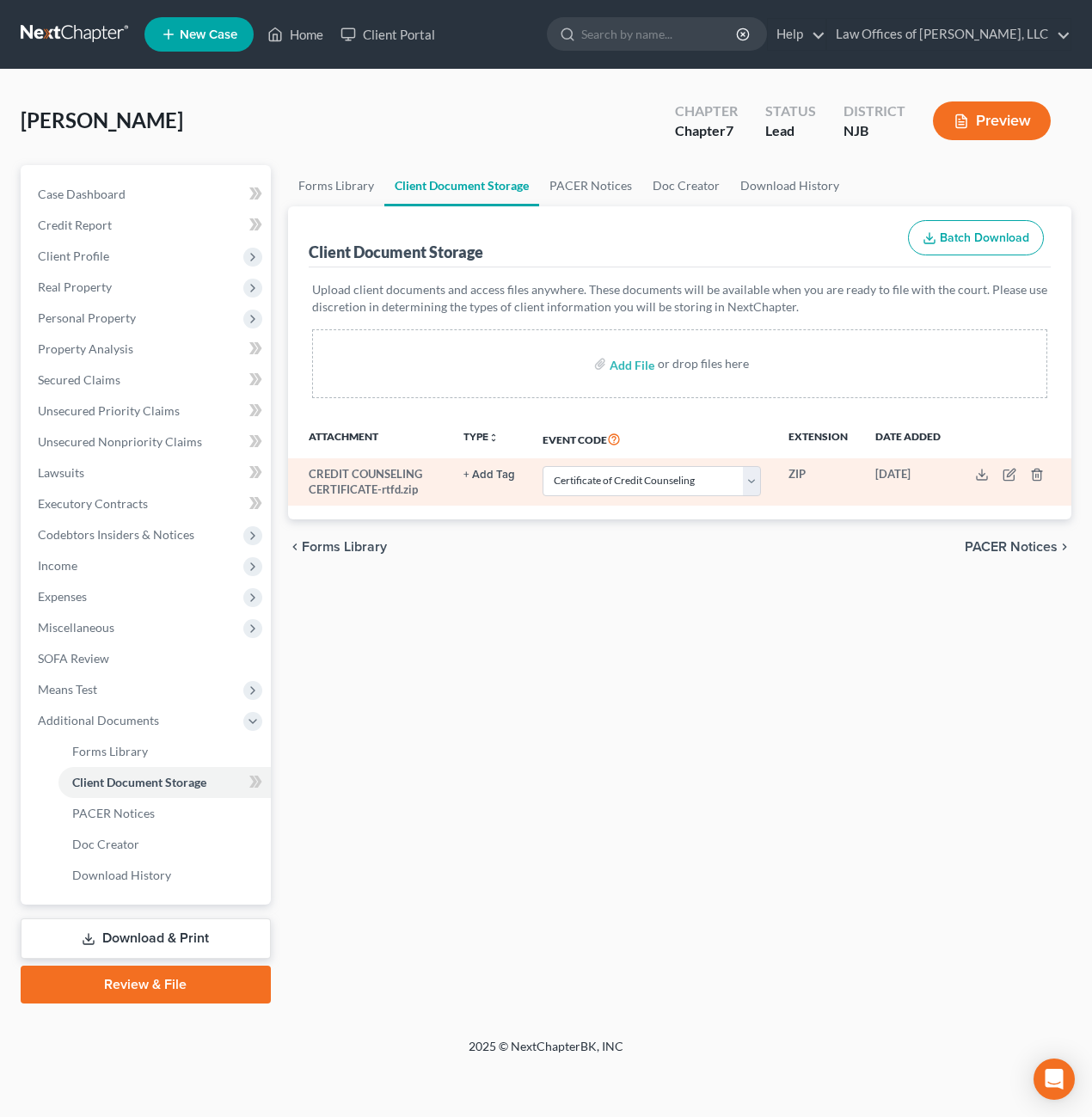
click at [797, 471] on td "ZIP" at bounding box center [818, 481] width 87 height 48
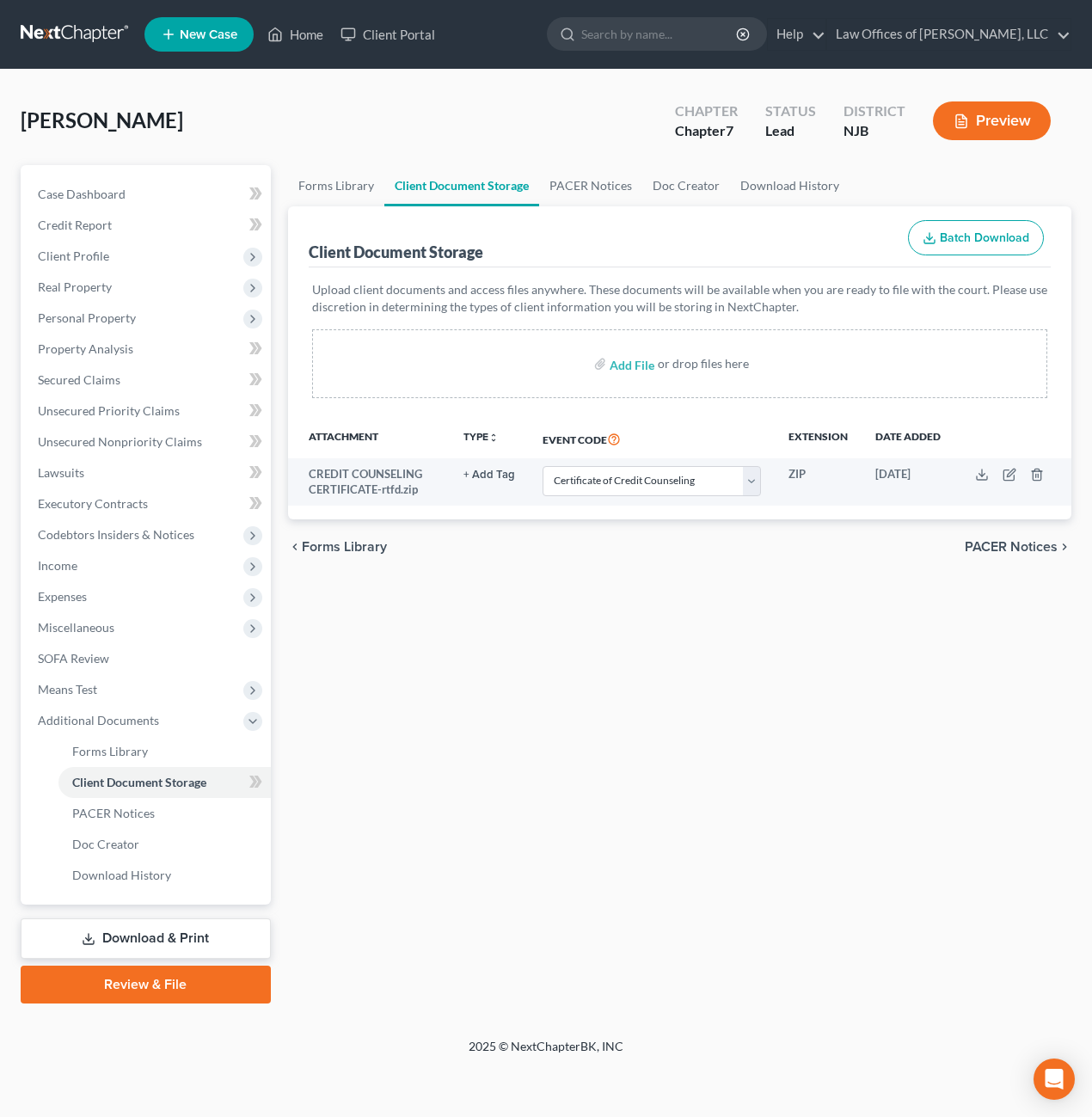
click at [163, 983] on link "Review & File" at bounding box center [145, 984] width 251 height 38
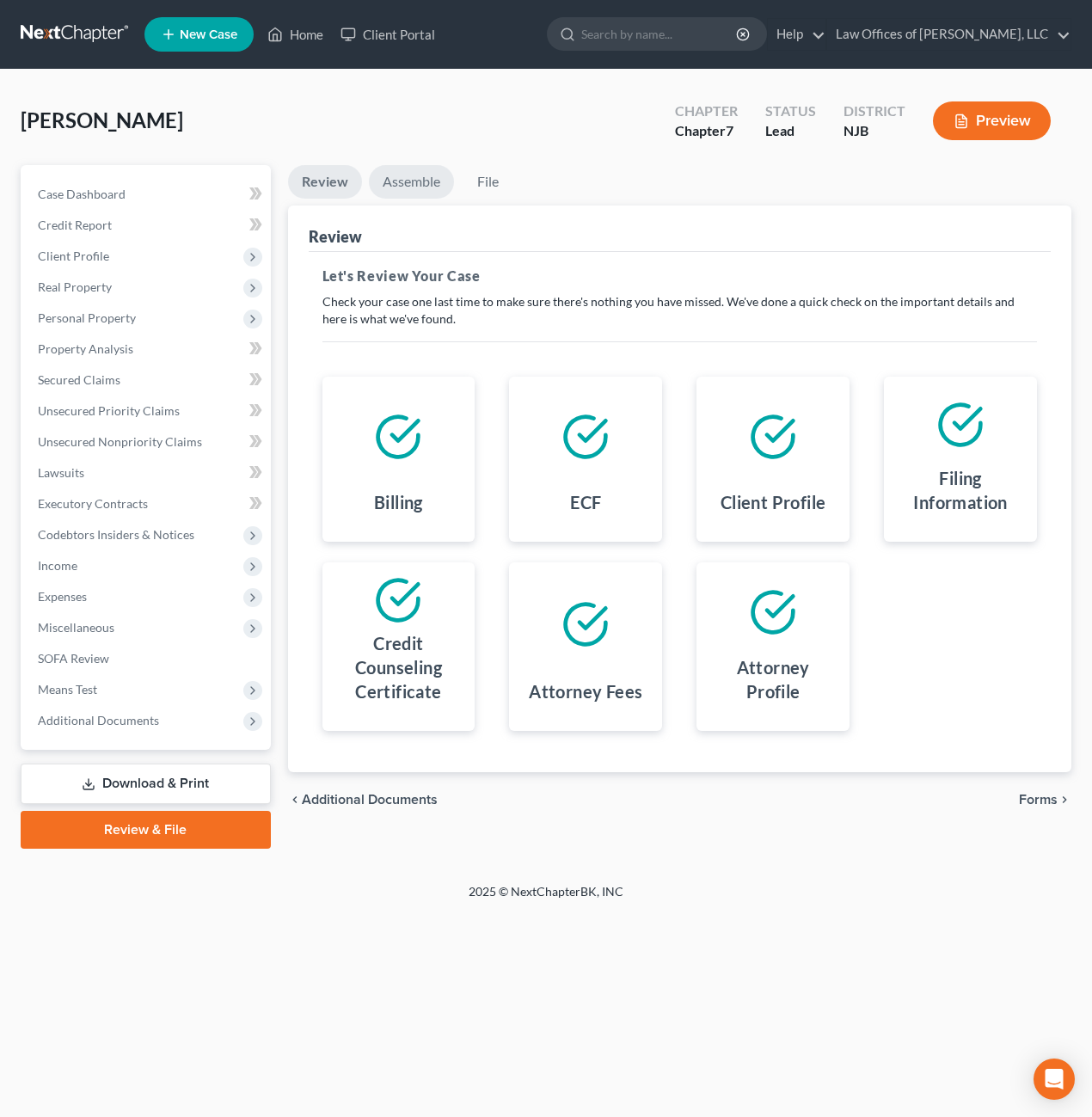
click at [391, 185] on link "Assemble" at bounding box center [411, 181] width 85 height 33
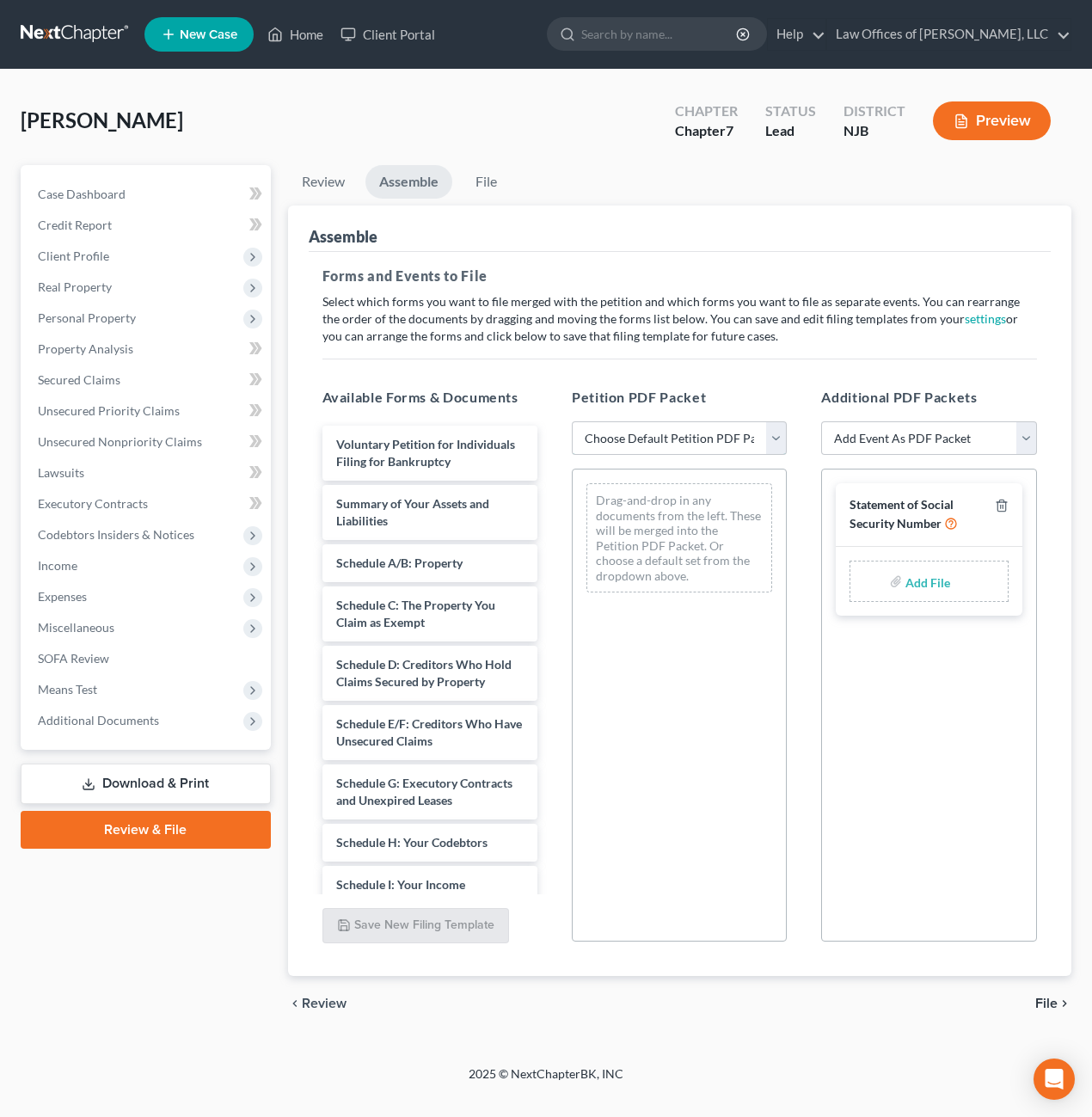
click at [779, 442] on select "Choose Default Petition PDF Packet Complete Bankruptcy Petition (all forms and …" at bounding box center [679, 438] width 215 height 34
select select "0"
click at [572, 421] on select "Choose Default Petition PDF Packet Complete Bankruptcy Petition (all forms and …" at bounding box center [679, 438] width 215 height 34
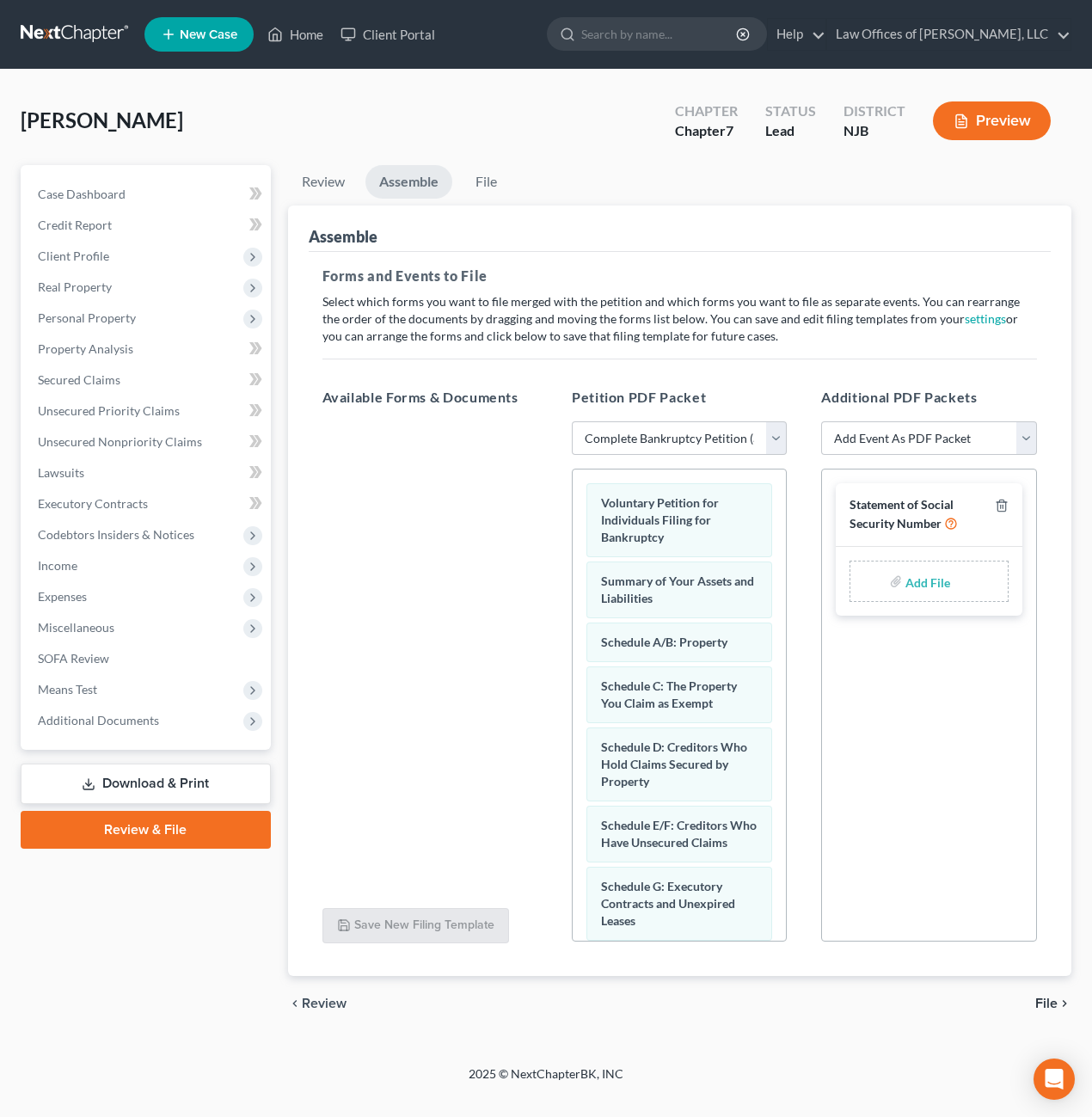
click at [903, 589] on div "Add File" at bounding box center [929, 581] width 158 height 41
click at [960, 584] on div "Add File" at bounding box center [929, 581] width 158 height 41
click at [944, 583] on input "file" at bounding box center [926, 581] width 41 height 31
click at [920, 580] on input "file" at bounding box center [926, 581] width 41 height 31
type input "C:\fakepath\CLIENT-CERTIFICATESPREBK03621-NJ-CC-040066555.pdf"
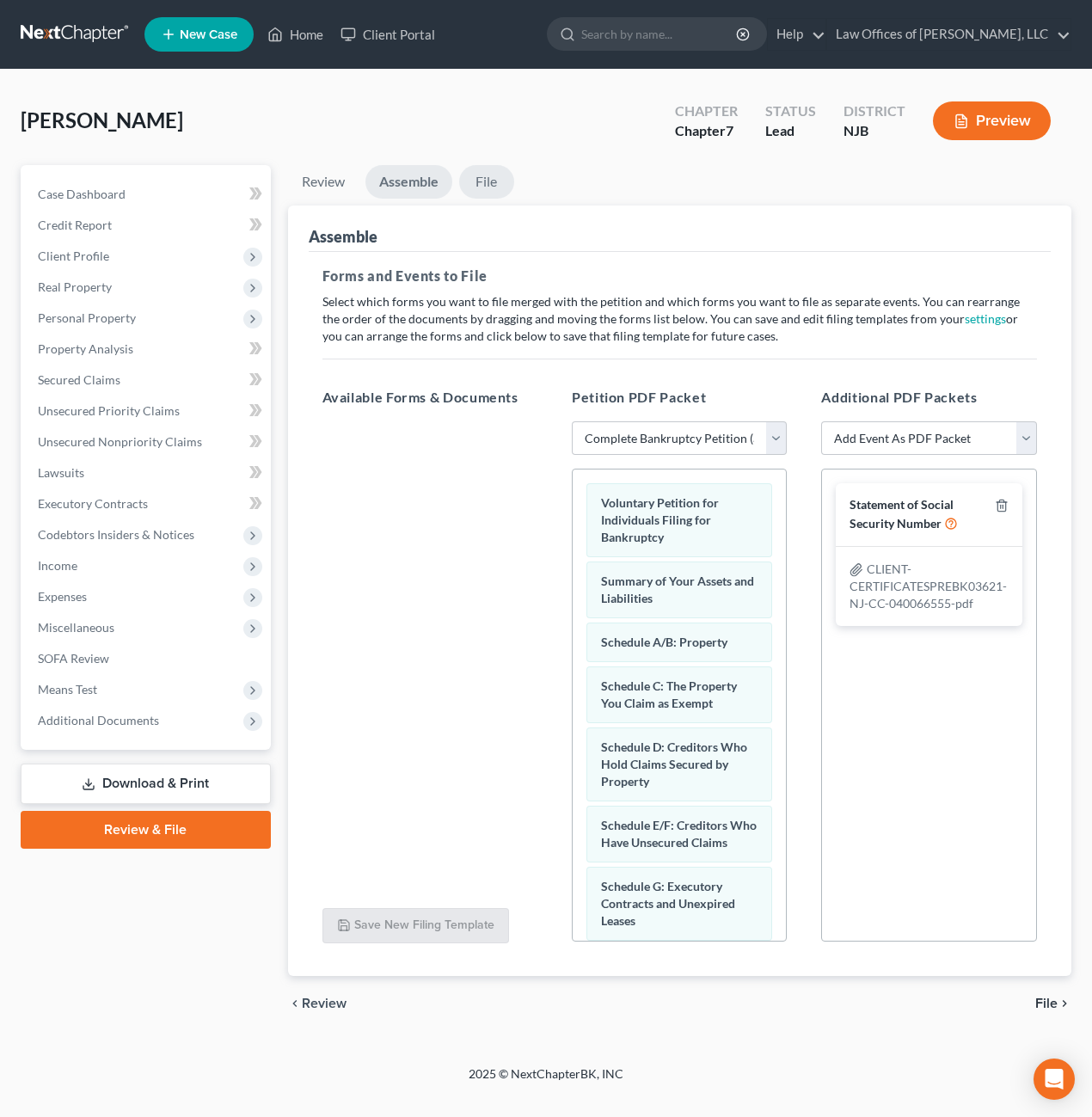
click at [473, 184] on link "File" at bounding box center [486, 181] width 55 height 33
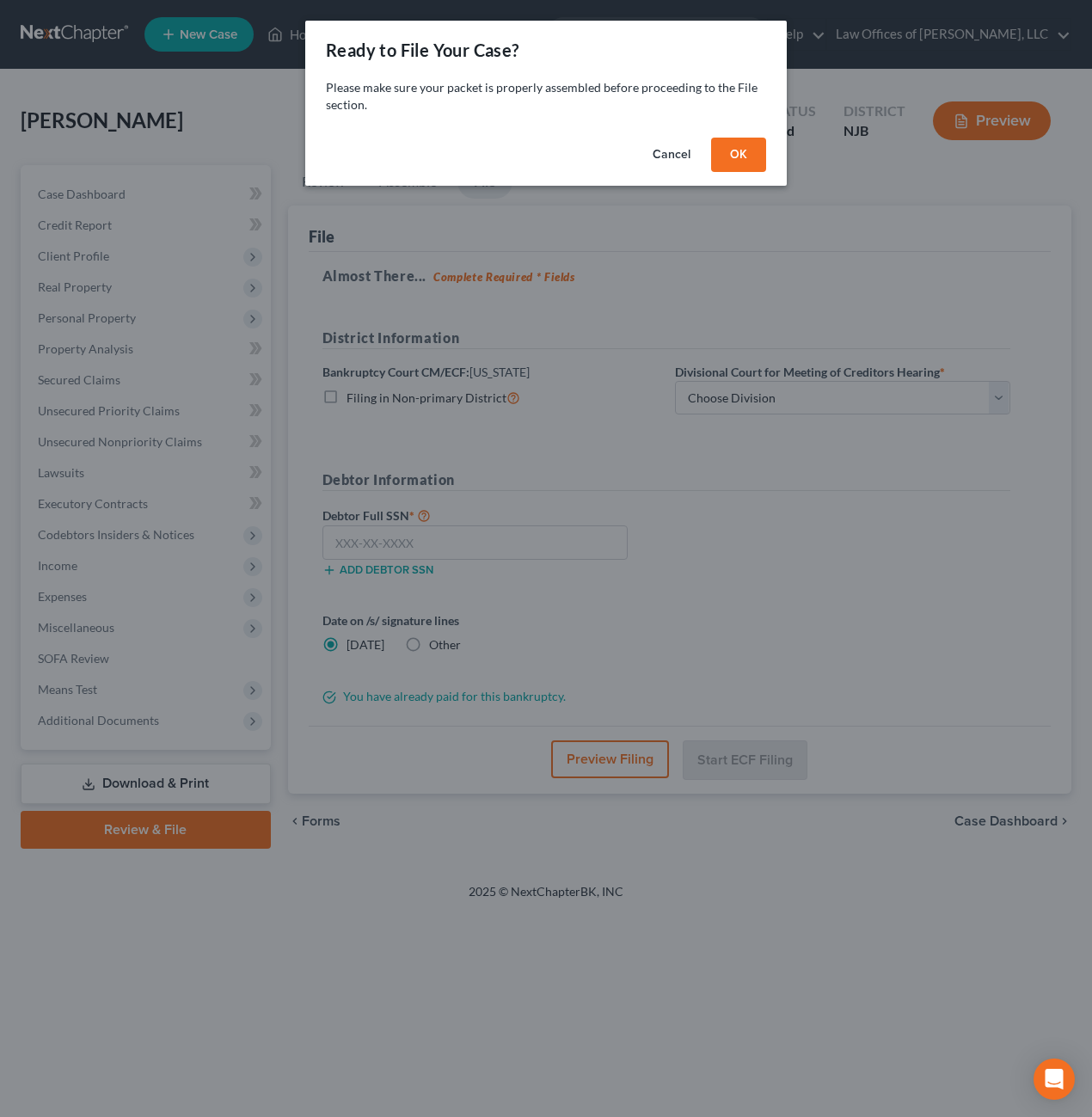
click at [743, 159] on button "OK" at bounding box center [738, 154] width 55 height 34
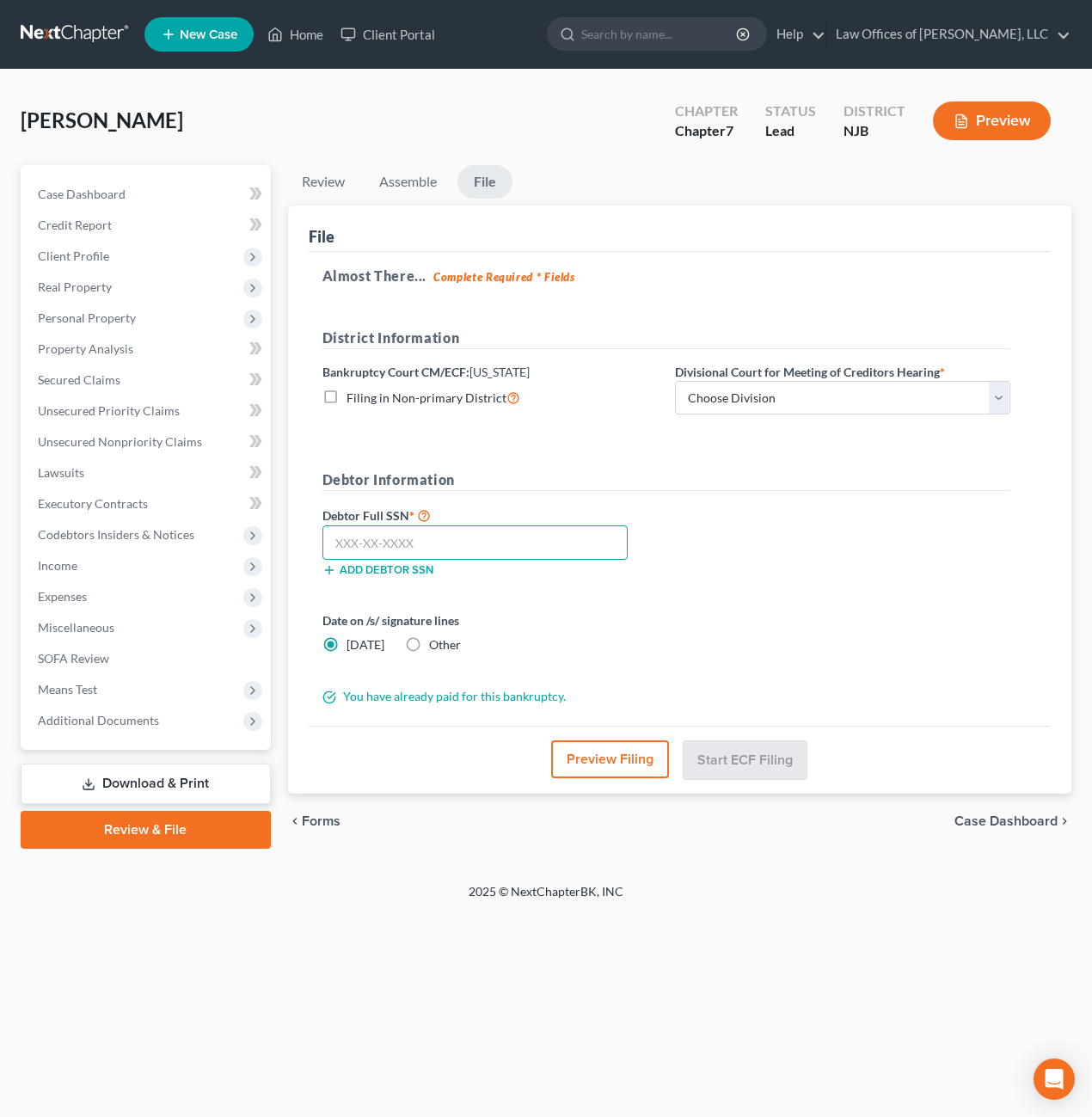
click at [414, 541] on input "text" at bounding box center [475, 542] width 306 height 34
type input "157-13-1614"
click at [1003, 400] on select "Choose Division [GEOGRAPHIC_DATA] [GEOGRAPHIC_DATA]/[GEOGRAPHIC_DATA] [GEOGRAPH…" at bounding box center [842, 398] width 335 height 34
select select "2"
click at [675, 381] on select "Choose Division [GEOGRAPHIC_DATA] [GEOGRAPHIC_DATA]/[GEOGRAPHIC_DATA] [GEOGRAPH…" at bounding box center [842, 398] width 335 height 34
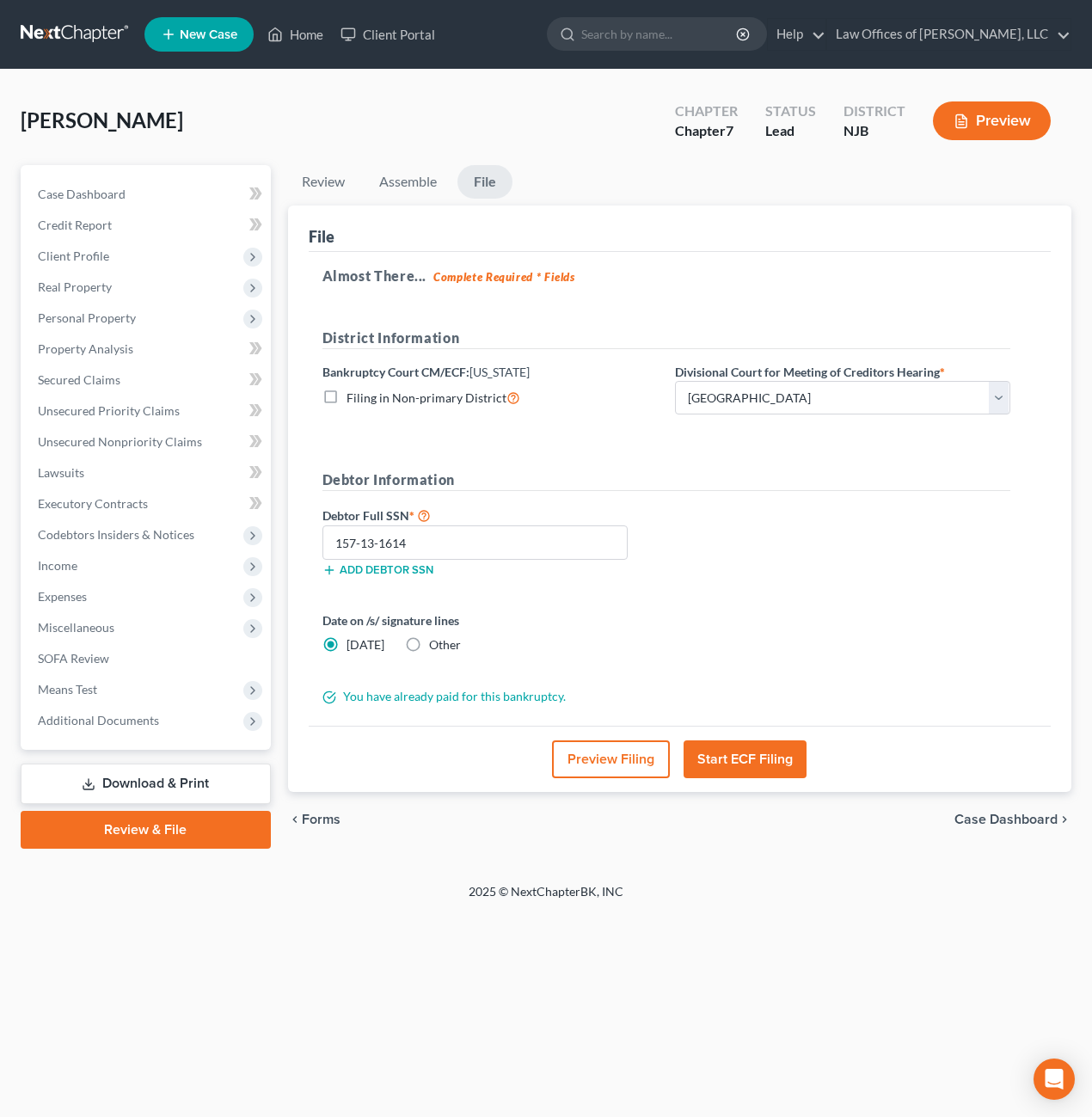
click at [742, 767] on button "Start ECF Filing" at bounding box center [744, 759] width 123 height 38
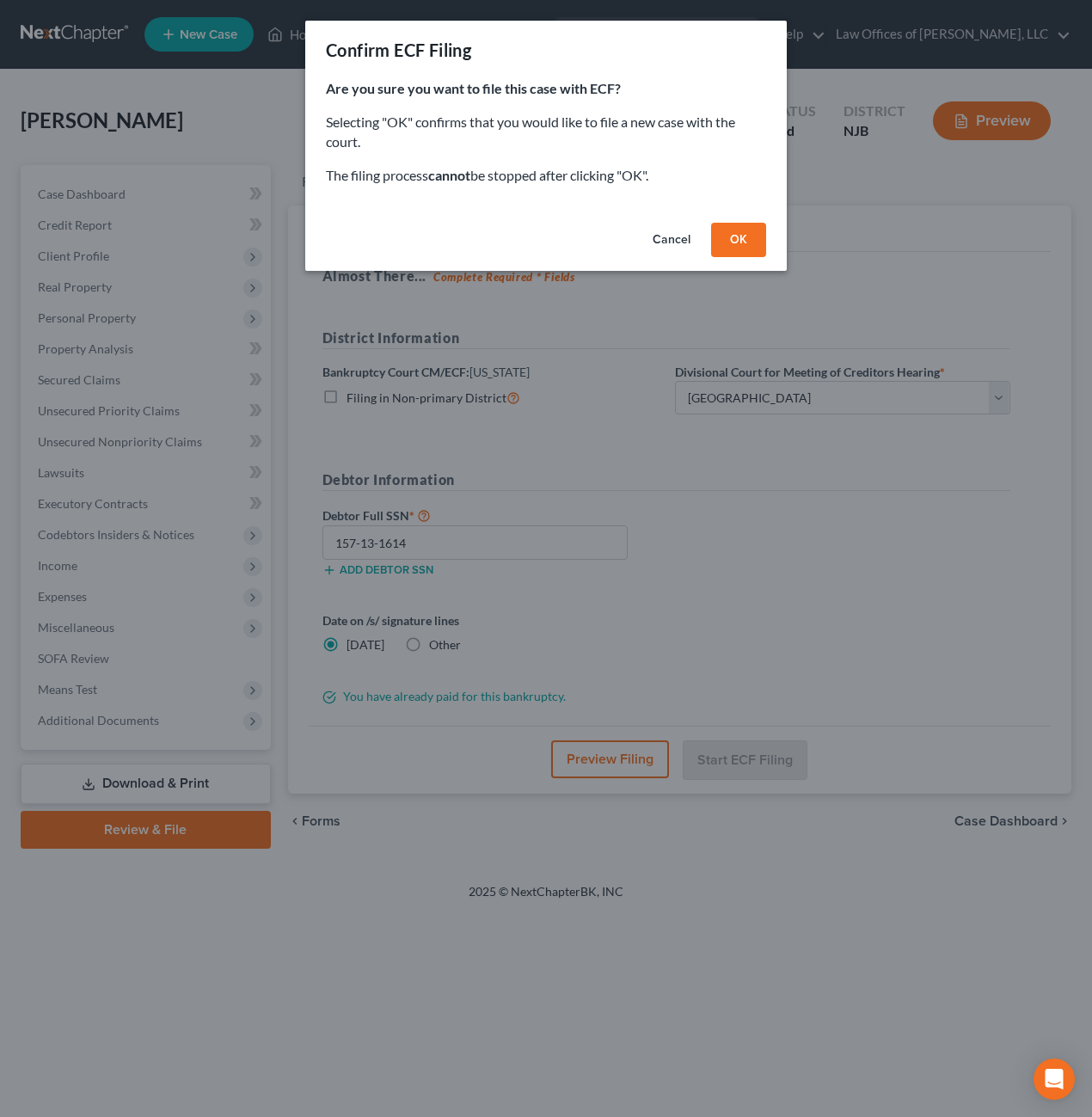
click at [740, 239] on button "OK" at bounding box center [738, 240] width 55 height 34
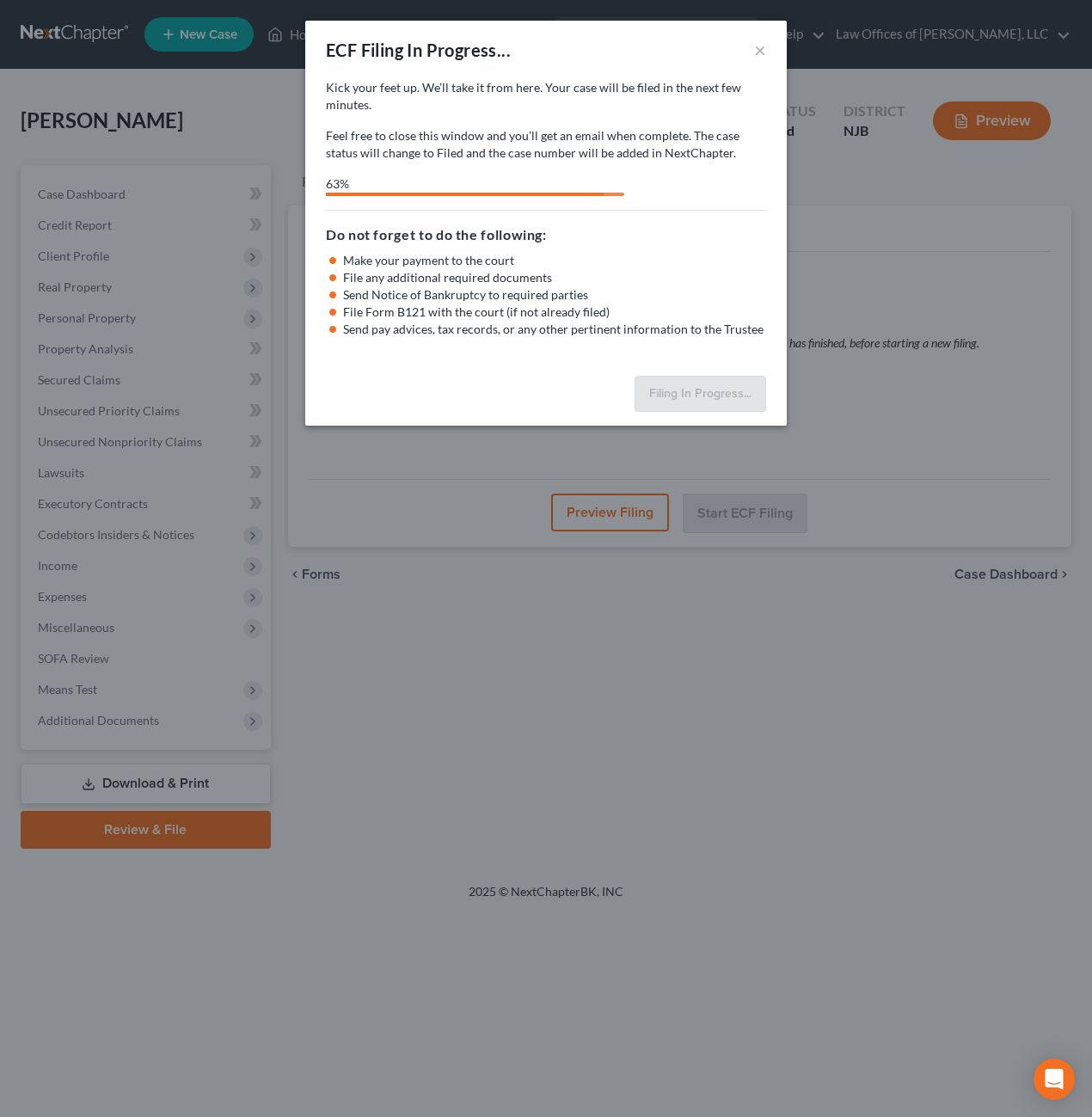
select select "2"
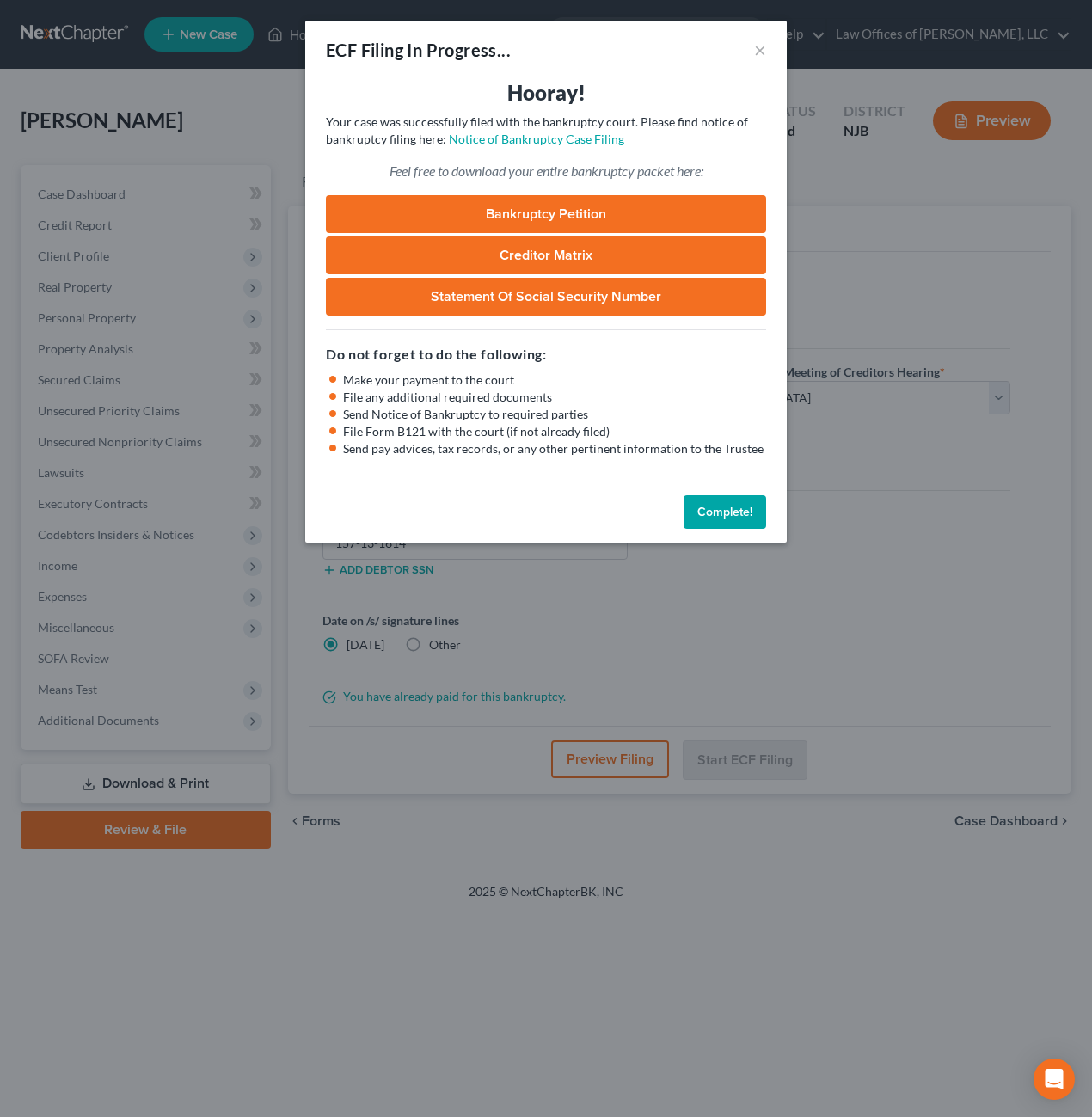
click at [515, 209] on link "Bankruptcy Petition" at bounding box center [546, 214] width 440 height 38
